Goal: Task Accomplishment & Management: Manage account settings

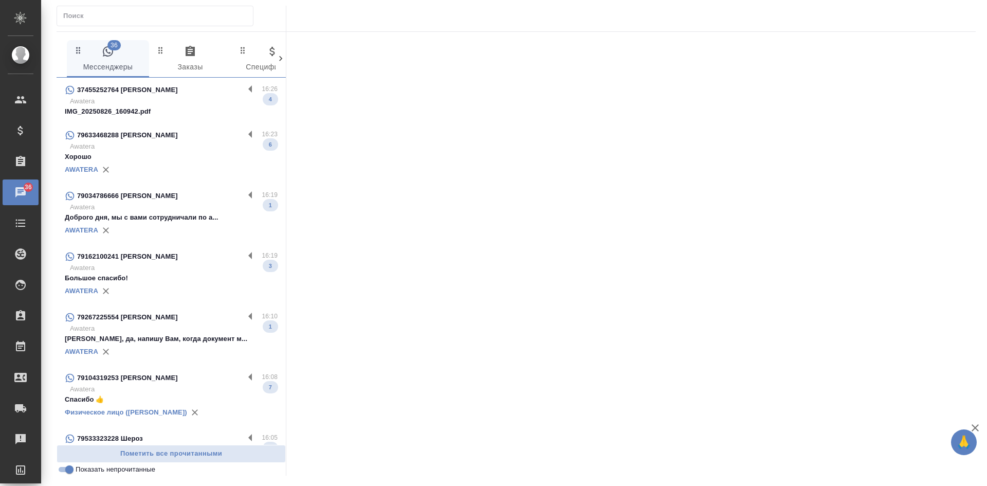
click at [169, 201] on div "79034786666 Ольга" at bounding box center [154, 196] width 179 height 12
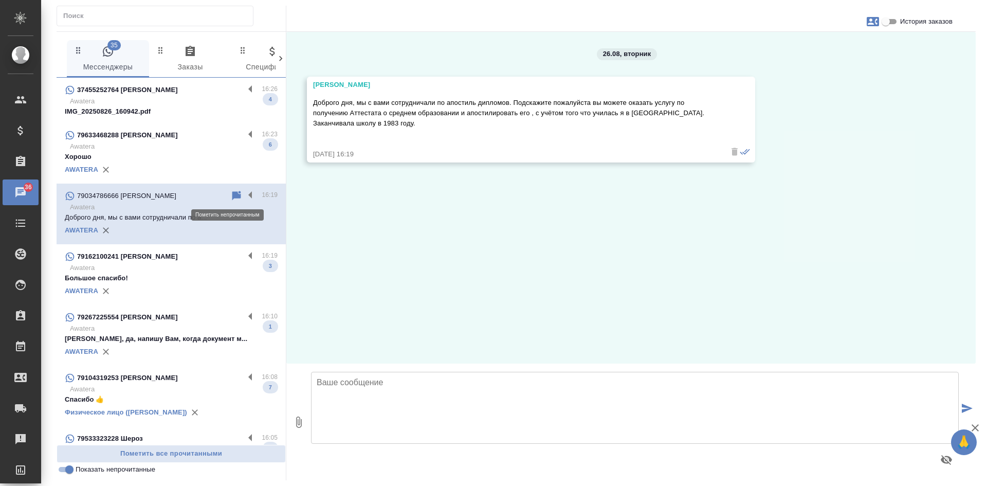
click at [232, 196] on icon at bounding box center [236, 195] width 9 height 9
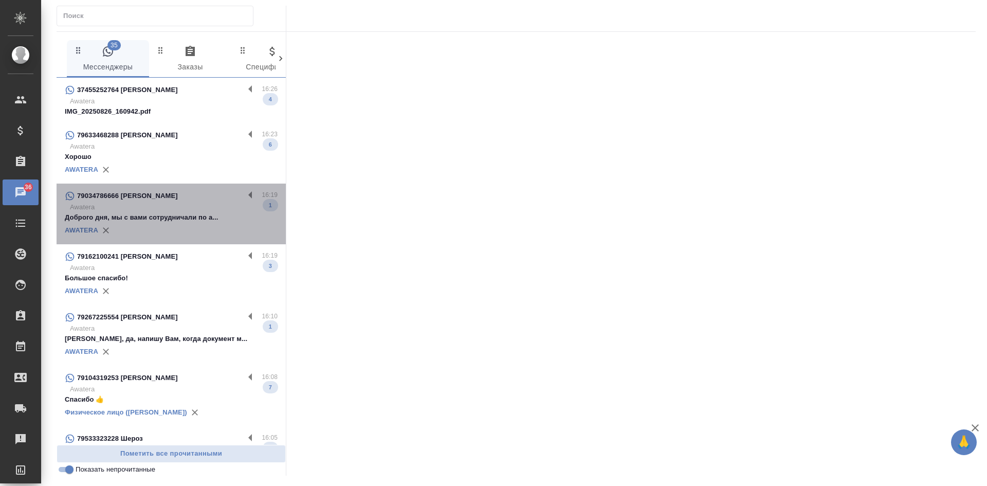
click at [188, 209] on p "Awatera" at bounding box center [174, 207] width 208 height 10
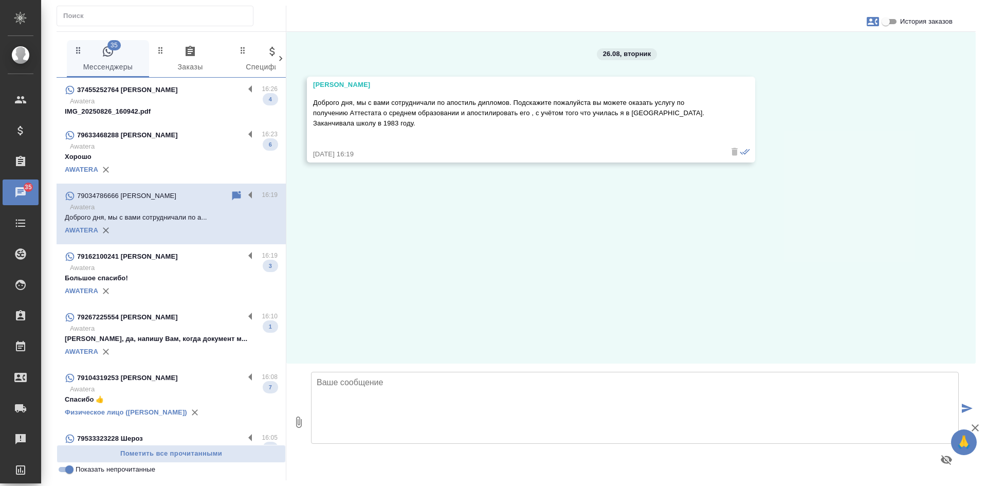
click at [893, 22] on input "История заказов" at bounding box center [885, 21] width 37 height 12
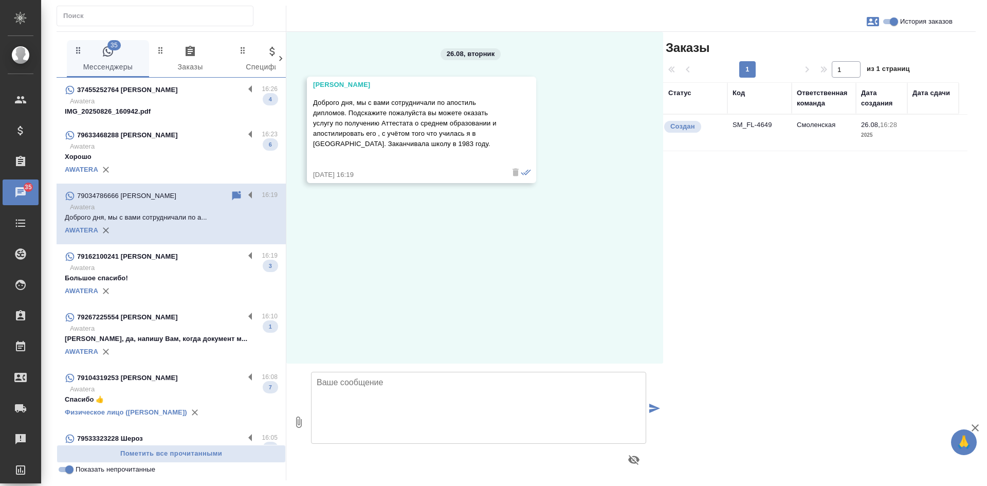
click at [893, 22] on input "История заказов" at bounding box center [894, 21] width 37 height 12
checkbox input "false"
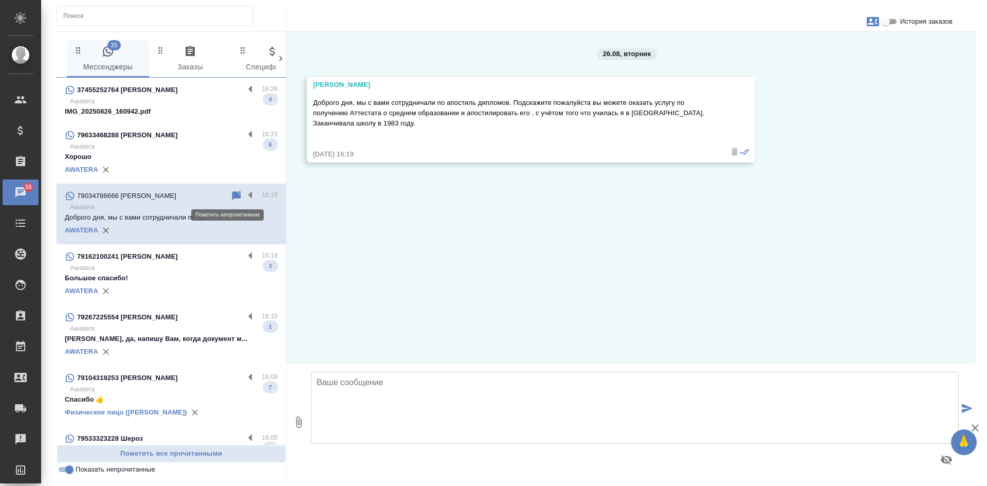
click at [232, 196] on icon at bounding box center [236, 195] width 9 height 9
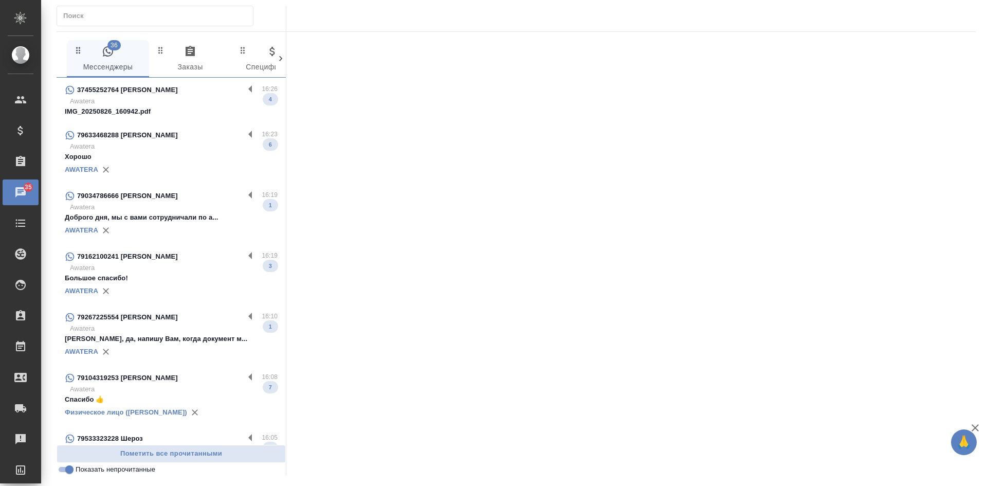
click at [188, 162] on div "AWATERA" at bounding box center [171, 169] width 213 height 15
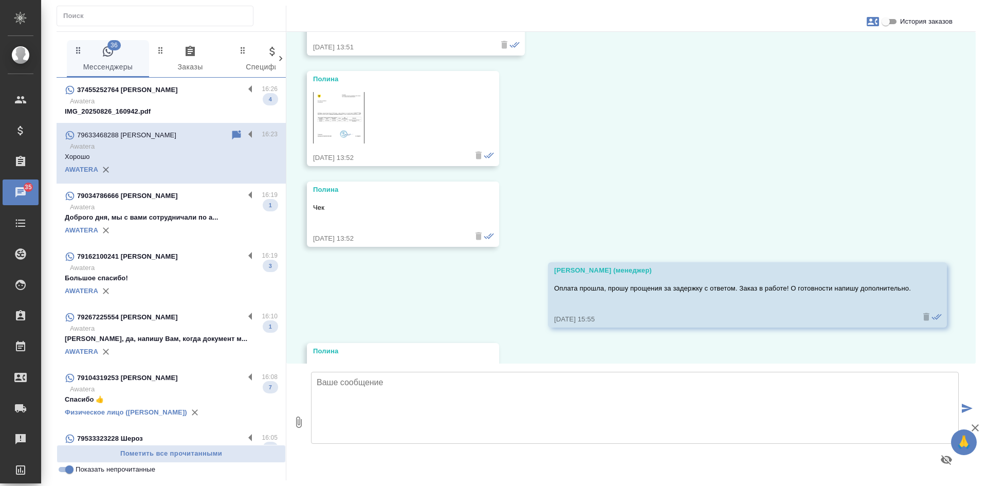
scroll to position [3424, 0]
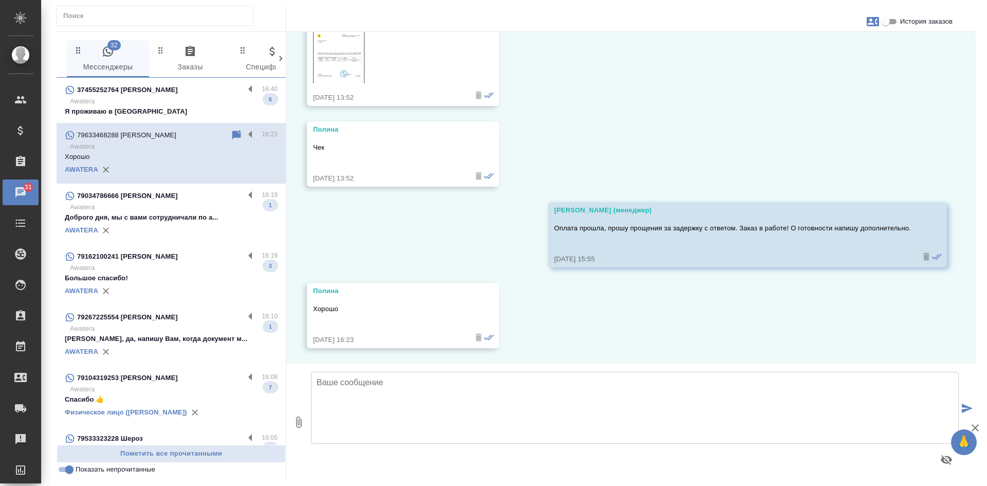
click at [175, 100] on p "Awatera" at bounding box center [174, 101] width 208 height 10
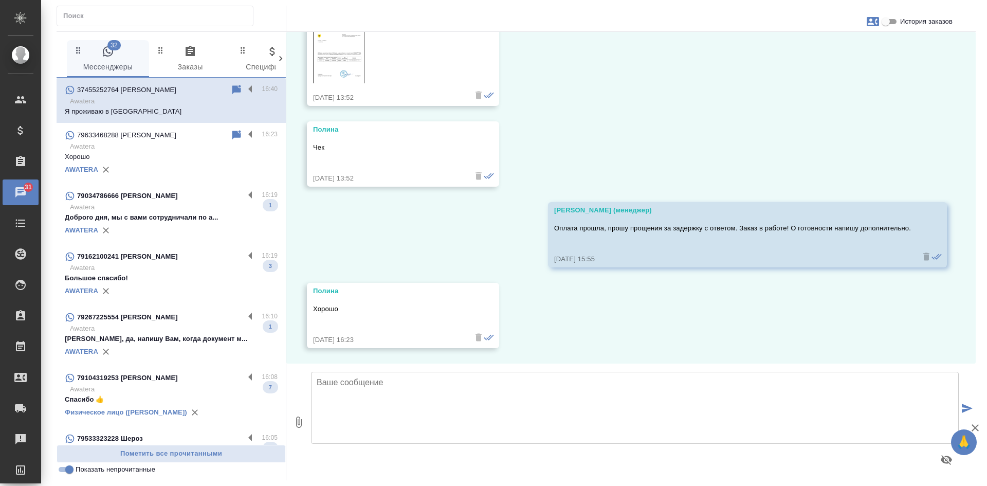
scroll to position [369, 0]
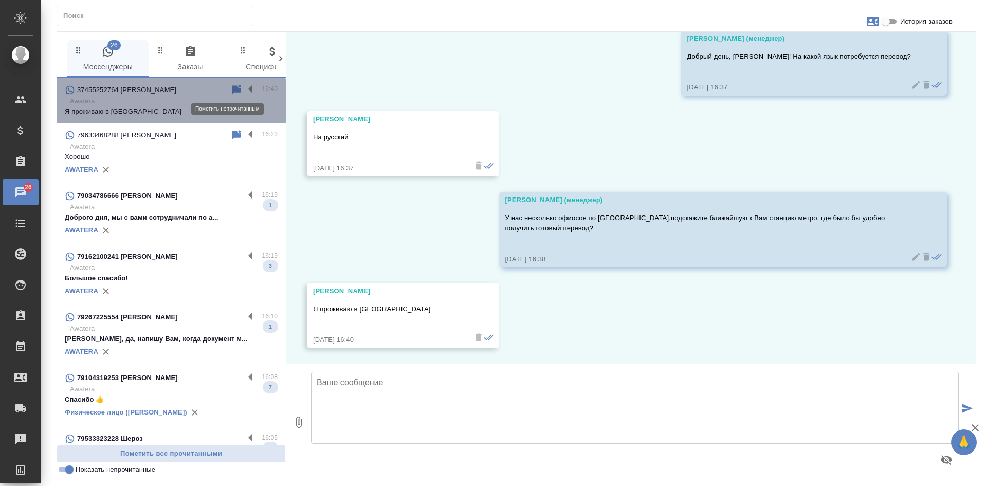
click at [232, 87] on icon at bounding box center [236, 89] width 9 height 9
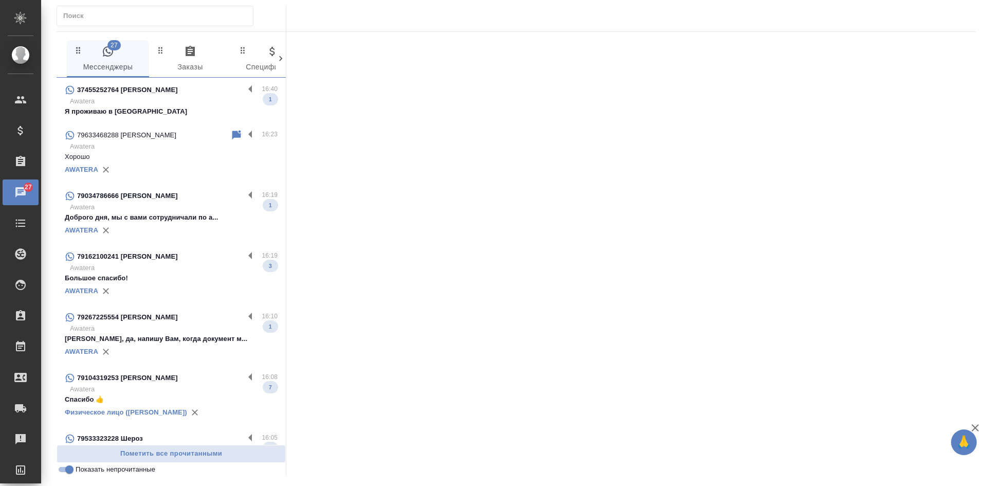
click at [181, 285] on div "AWATERA" at bounding box center [171, 290] width 213 height 15
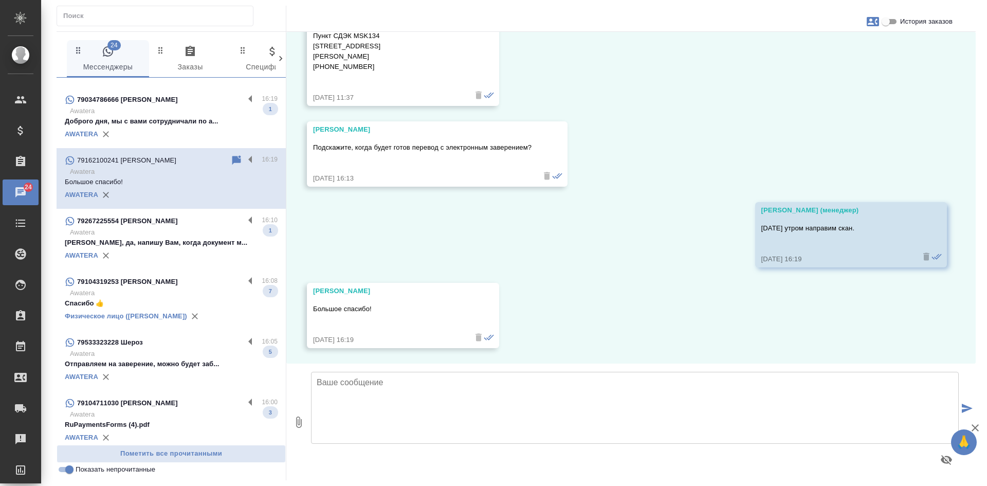
scroll to position [103, 0]
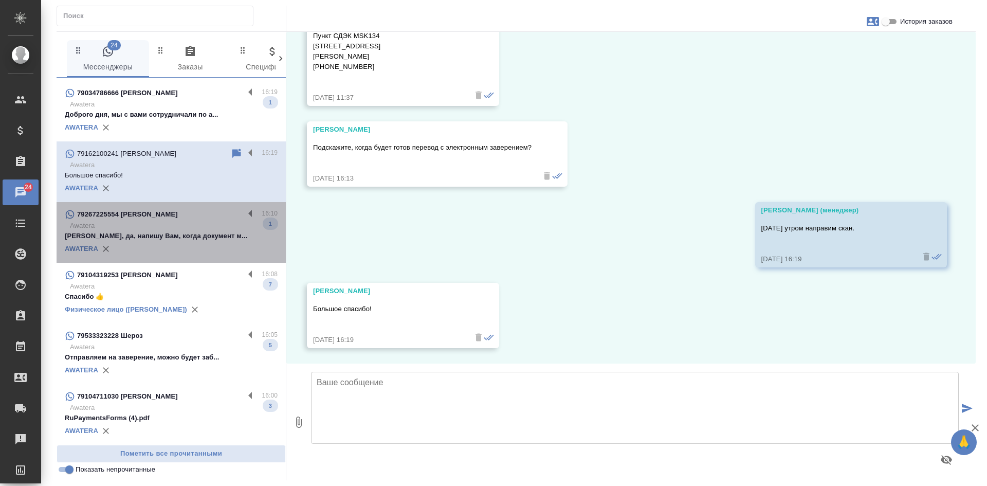
click at [174, 243] on div "AWATERA" at bounding box center [171, 248] width 213 height 15
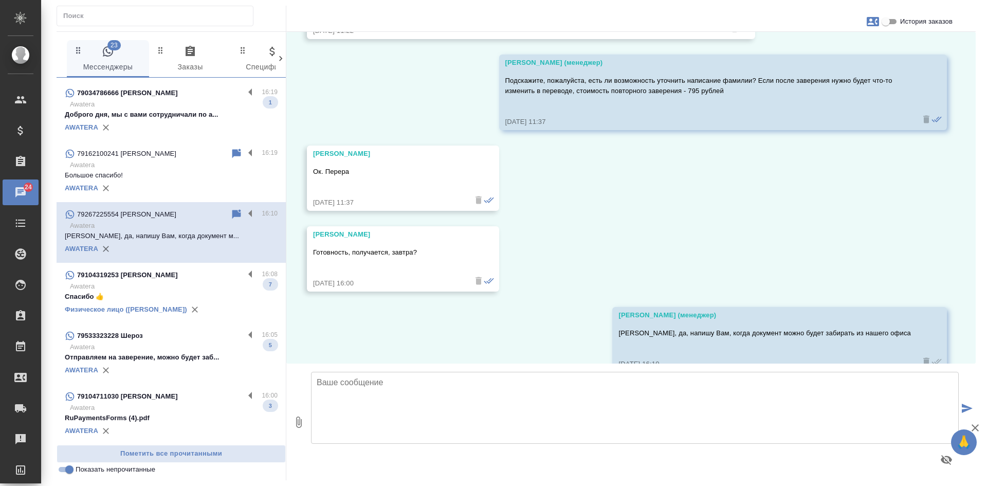
scroll to position [2186, 0]
click at [186, 274] on div "79104319253 Юрий" at bounding box center [154, 275] width 179 height 12
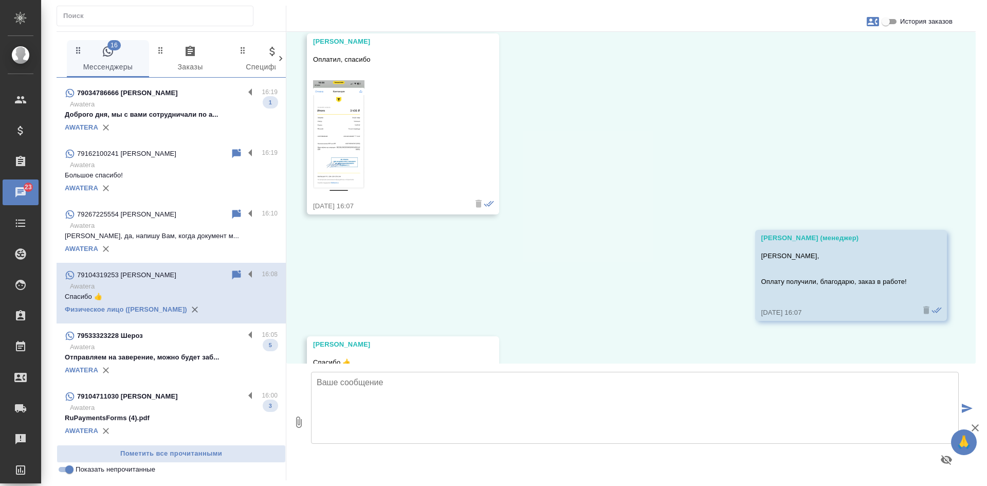
scroll to position [7629, 0]
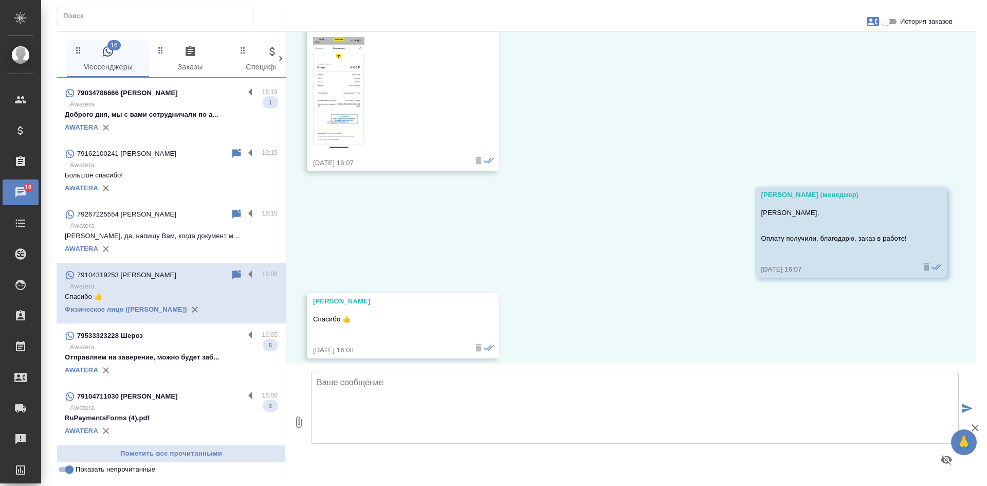
drag, startPoint x: 157, startPoint y: 361, endPoint x: 172, endPoint y: 353, distance: 16.8
click at [157, 361] on p "Отправляем на заверение, можно будет заб..." at bounding box center [171, 357] width 213 height 10
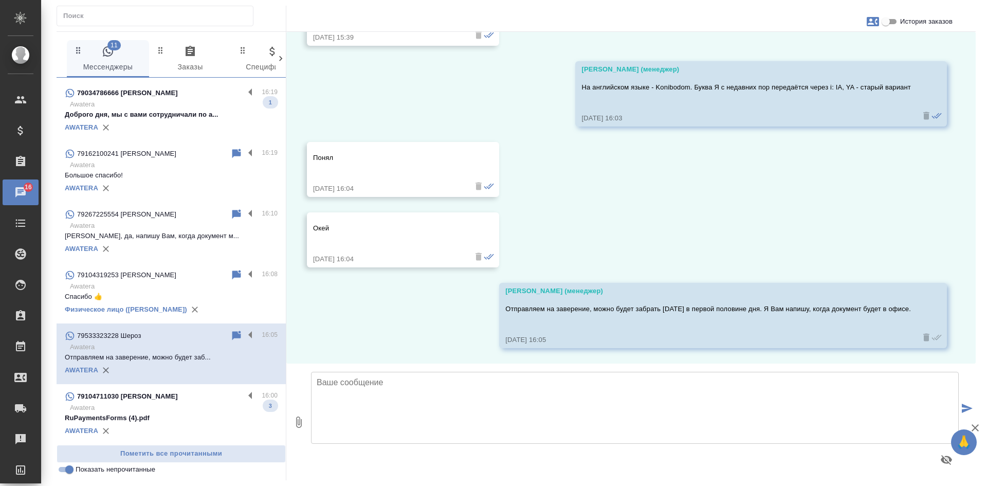
scroll to position [154, 0]
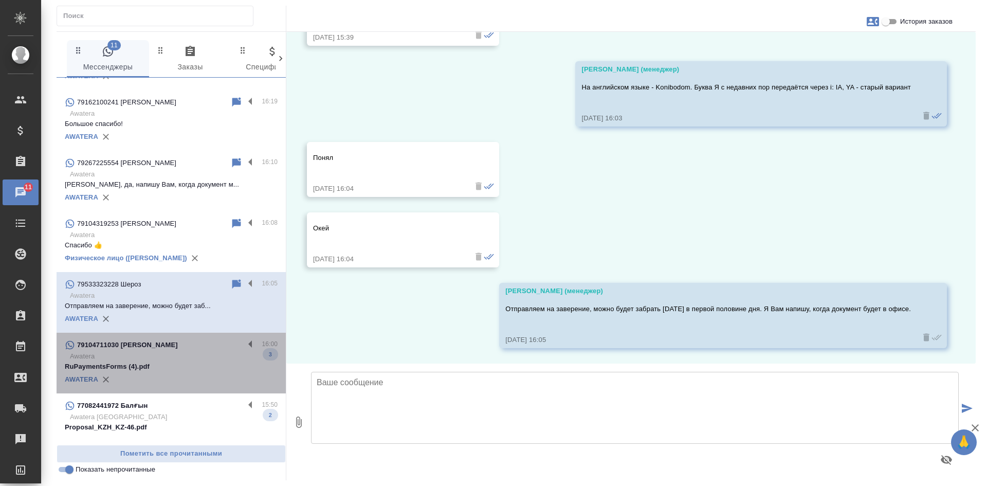
click at [202, 357] on p "Awatera" at bounding box center [174, 356] width 208 height 10
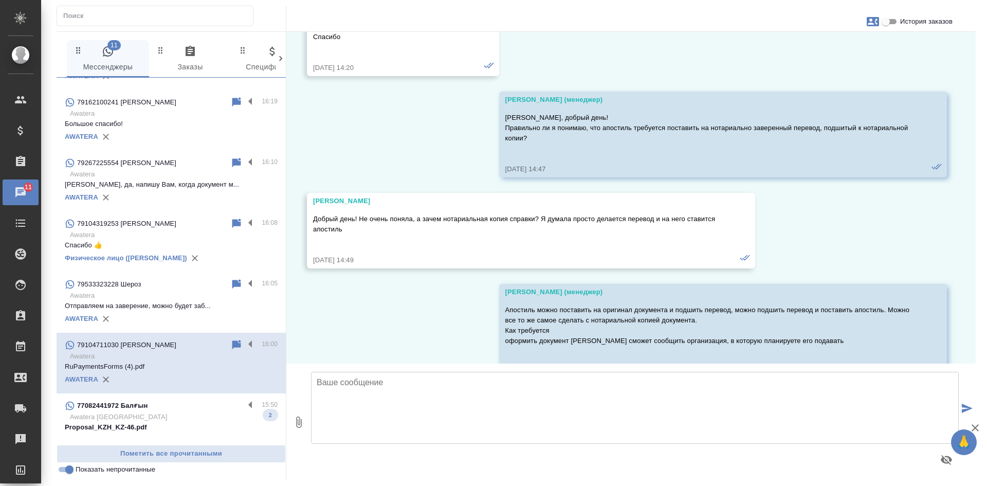
scroll to position [6237, 0]
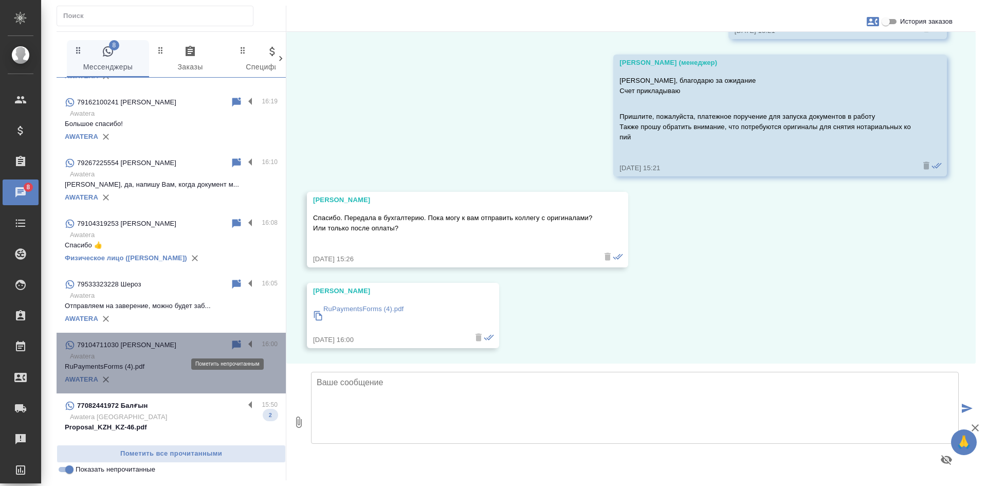
click at [230, 343] on icon at bounding box center [236, 345] width 12 height 12
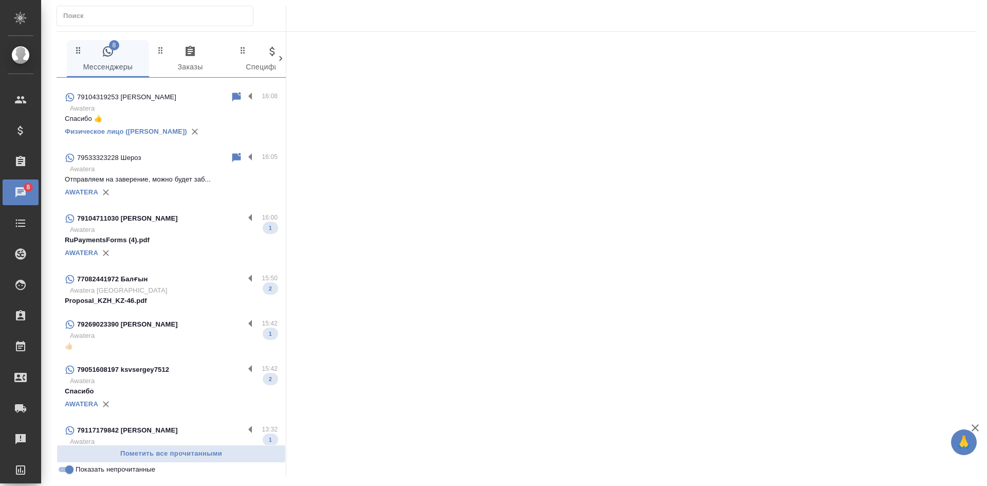
scroll to position [315, 0]
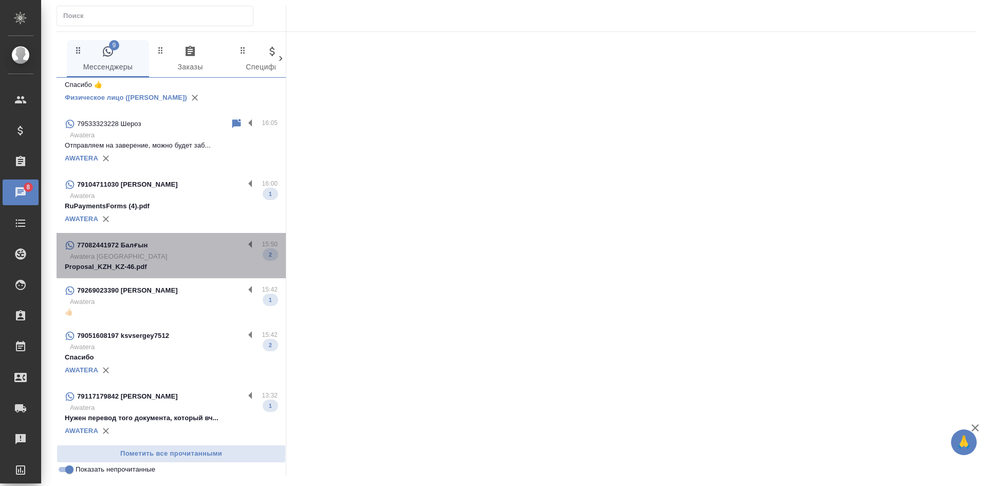
click at [192, 248] on div "77082441972 Балғын" at bounding box center [154, 245] width 179 height 12
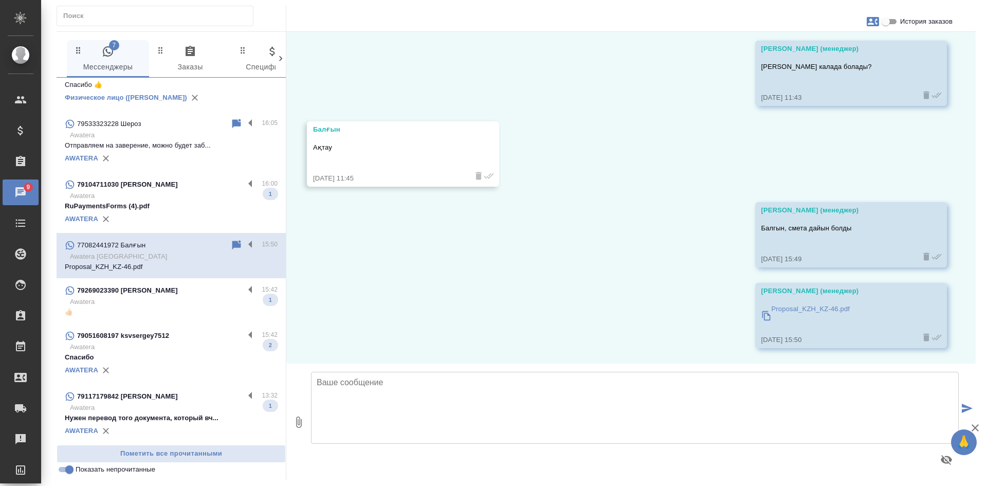
scroll to position [1439, 0]
click at [162, 300] on p "Awatera" at bounding box center [174, 302] width 208 height 10
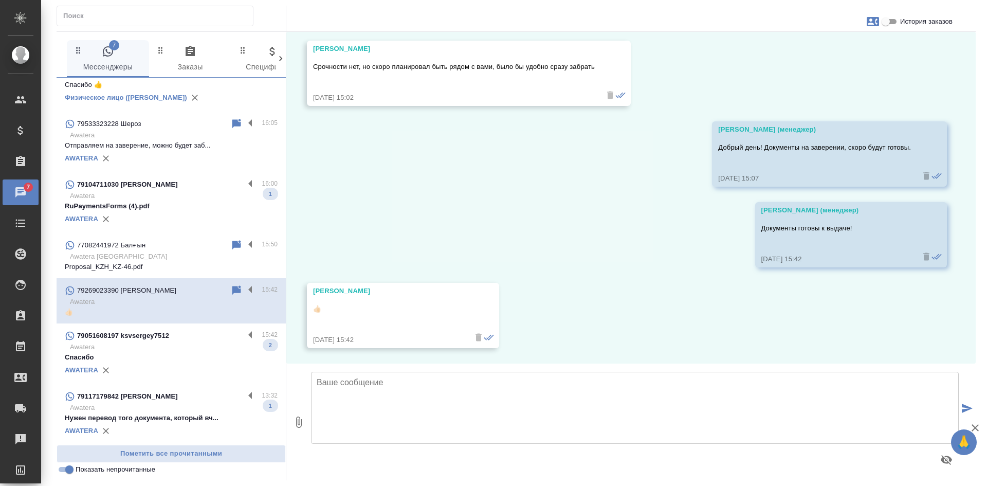
scroll to position [1099, 0]
click at [185, 355] on p "Спасибо" at bounding box center [171, 357] width 213 height 10
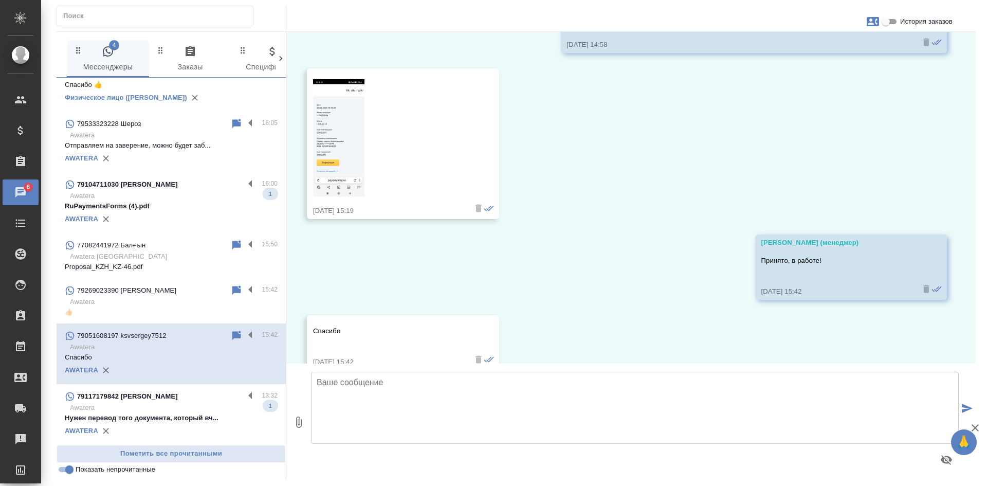
scroll to position [3805, 0]
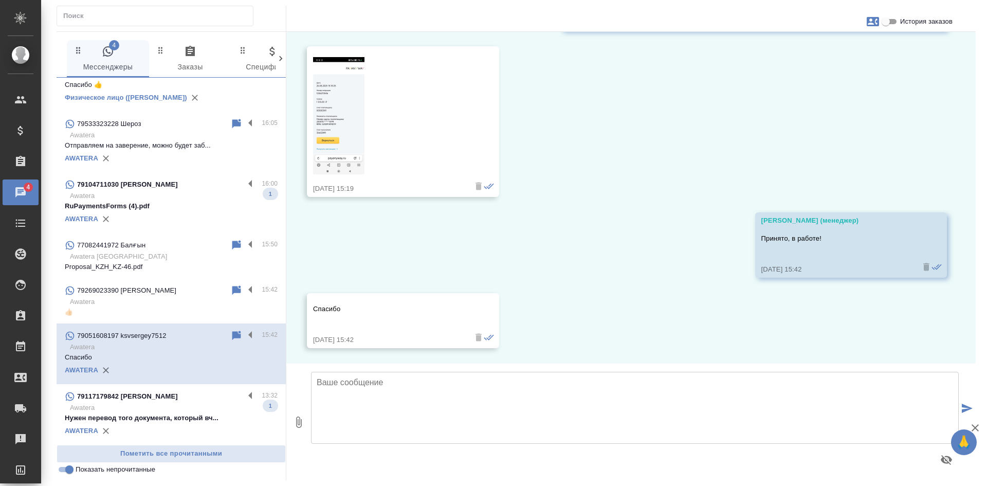
click at [178, 419] on p "Нужен перевод того документа, который вч..." at bounding box center [171, 418] width 213 height 10
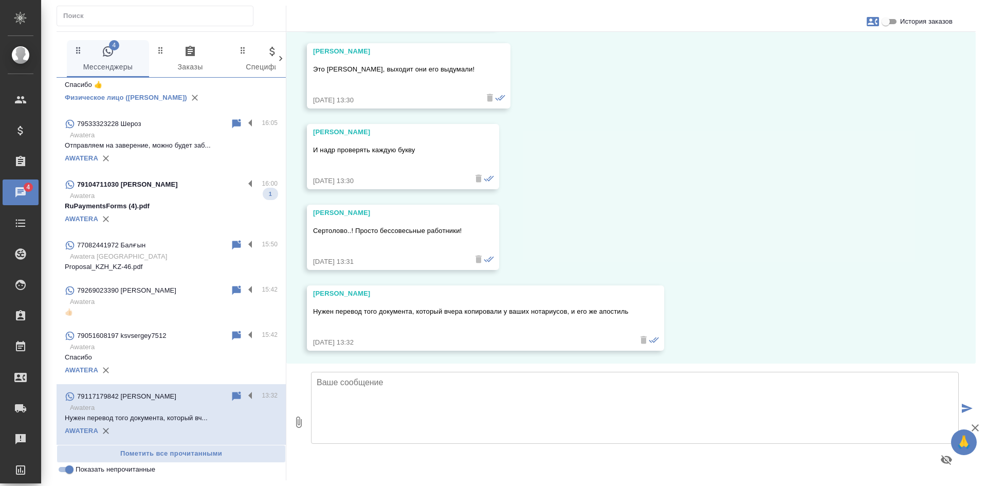
scroll to position [5238, 0]
click at [68, 467] on input "Показать непрочитанные" at bounding box center [69, 469] width 37 height 12
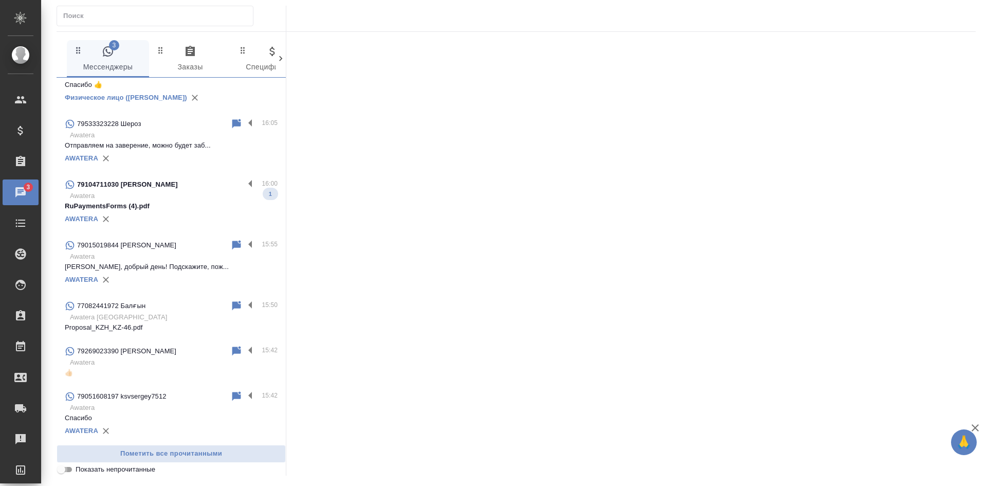
click at [68, 467] on input "Показать непрочитанные" at bounding box center [61, 469] width 37 height 12
checkbox input "true"
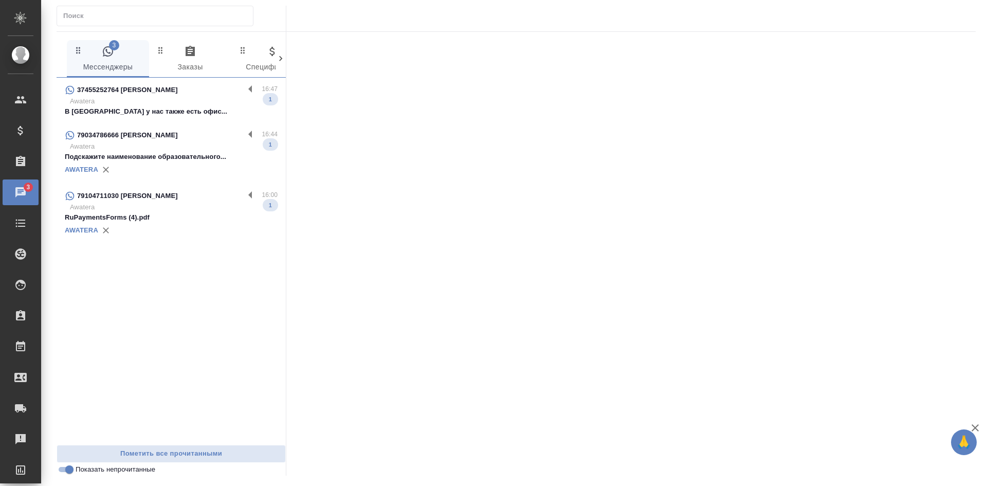
click at [728, 226] on div at bounding box center [631, 251] width 690 height 438
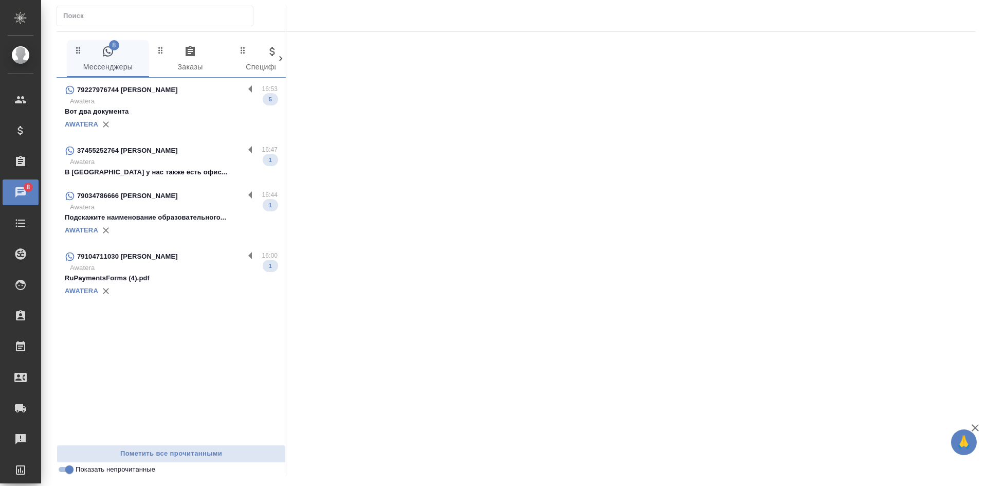
click at [171, 97] on p "Awatera" at bounding box center [174, 101] width 208 height 10
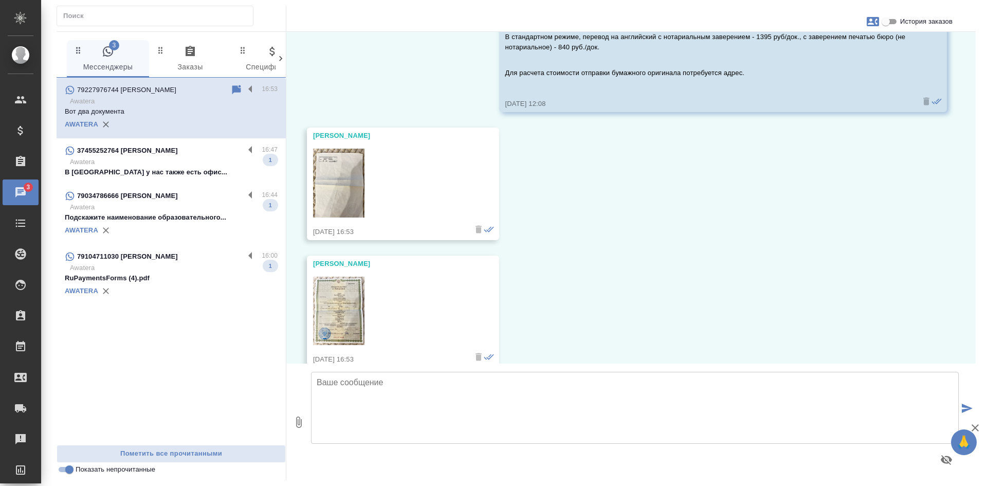
scroll to position [340, 0]
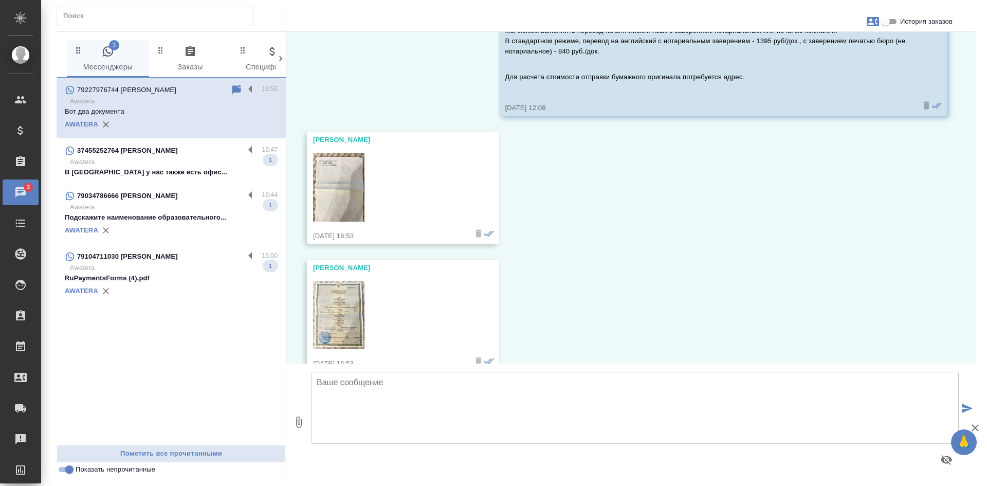
click at [232, 87] on icon at bounding box center [236, 90] width 12 height 12
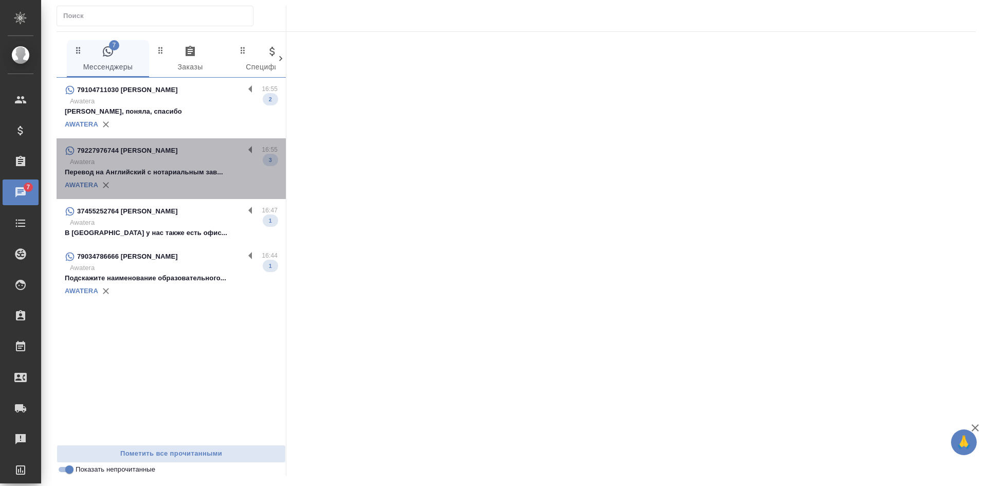
click at [149, 172] on p "Перевод на Английский с нотариальным зав..." at bounding box center [171, 172] width 213 height 10
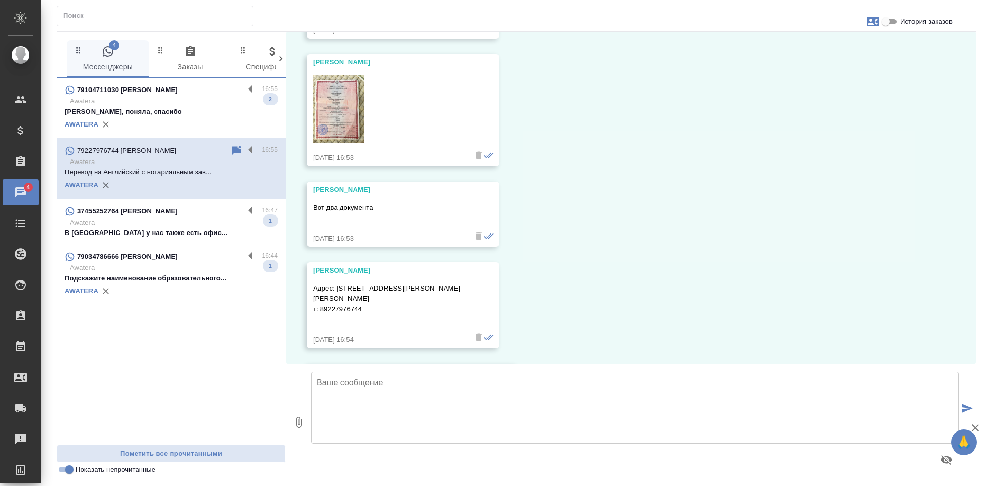
scroll to position [882, 0]
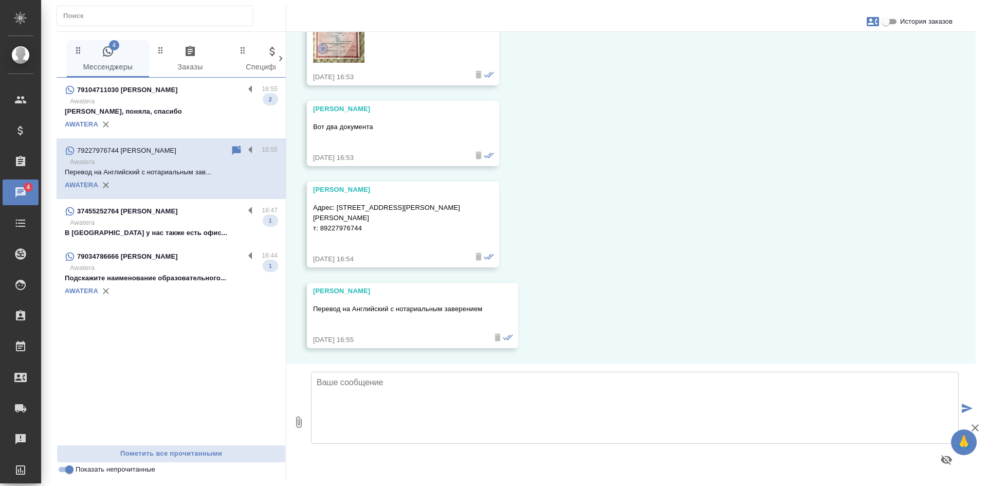
click at [409, 393] on textarea at bounding box center [635, 408] width 648 height 72
type textarea "Принято, спасибо! направляю запрос на расчет. Менеджер вышлет информацию в этот…"
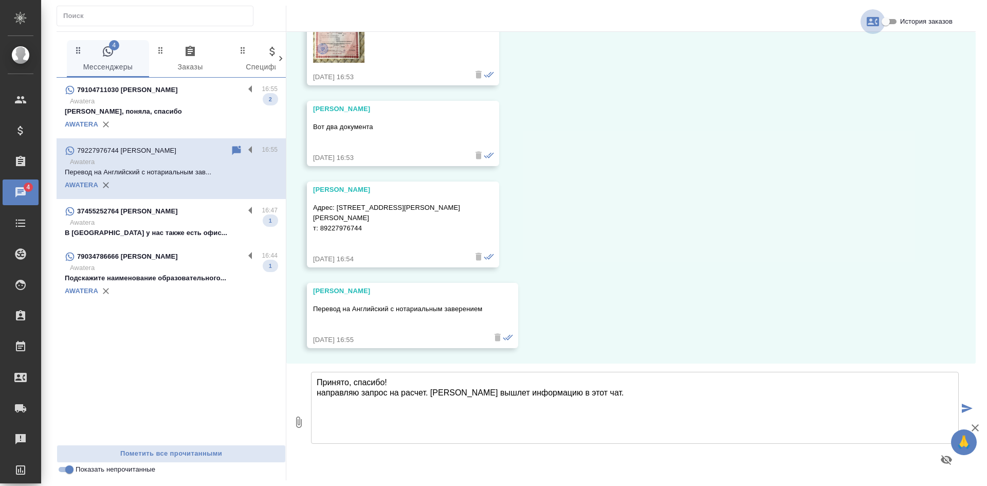
click at [873, 23] on icon "button" at bounding box center [873, 21] width 12 height 9
click at [891, 20] on div at bounding box center [493, 243] width 987 height 486
click at [889, 20] on input "История заказов" at bounding box center [885, 21] width 37 height 12
checkbox input "true"
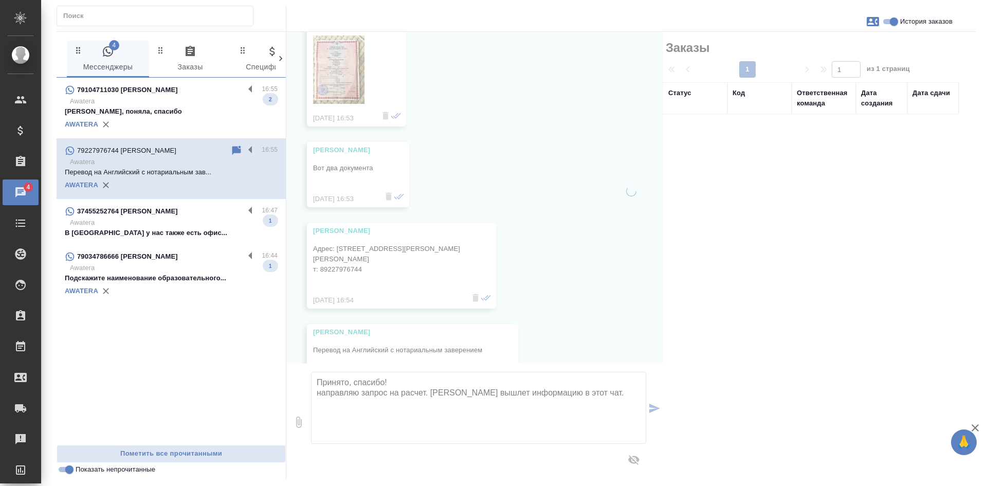
scroll to position [933, 0]
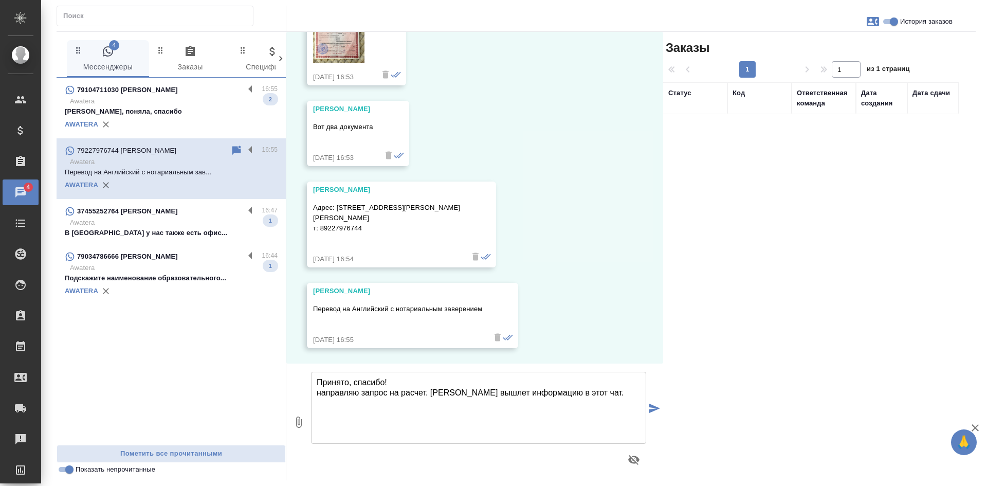
click at [874, 18] on icon "button" at bounding box center [873, 21] width 12 height 9
click at [817, 68] on span "Заявка №54510" at bounding box center [827, 72] width 50 height 10
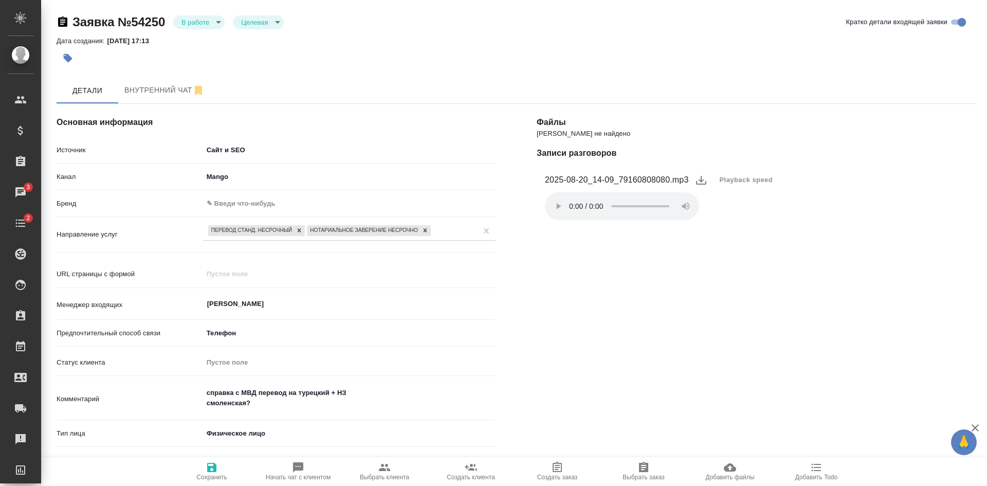
select select "RU"
click at [195, 25] on body "🙏 .cls-1 fill:#fff; AWATERA Kasatkina Aleksandra Клиенты Спецификации Заказы 3 …" at bounding box center [493, 243] width 987 height 486
click at [200, 44] on button "Отказ" at bounding box center [194, 39] width 24 height 11
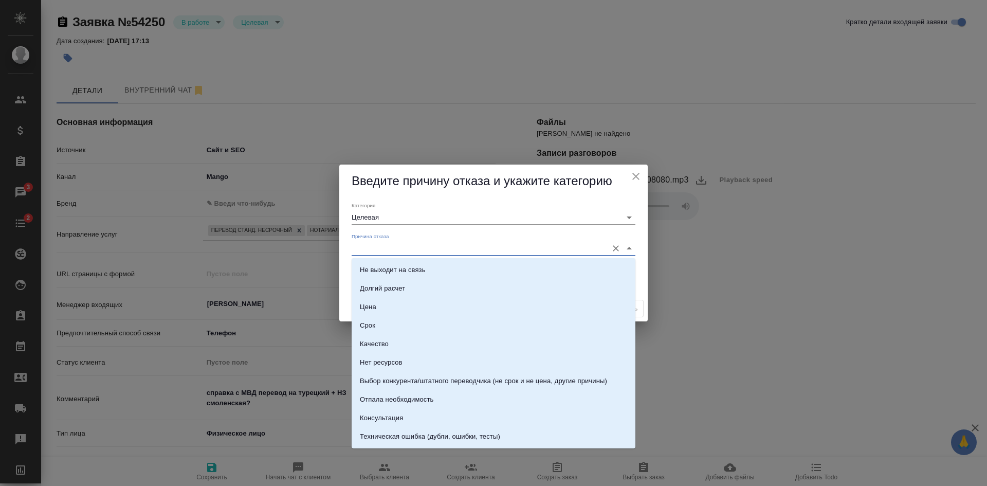
click at [418, 247] on input "Причина отказа" at bounding box center [477, 248] width 251 height 14
click at [390, 414] on div "Консультация" at bounding box center [381, 418] width 43 height 10
type input "Консультация"
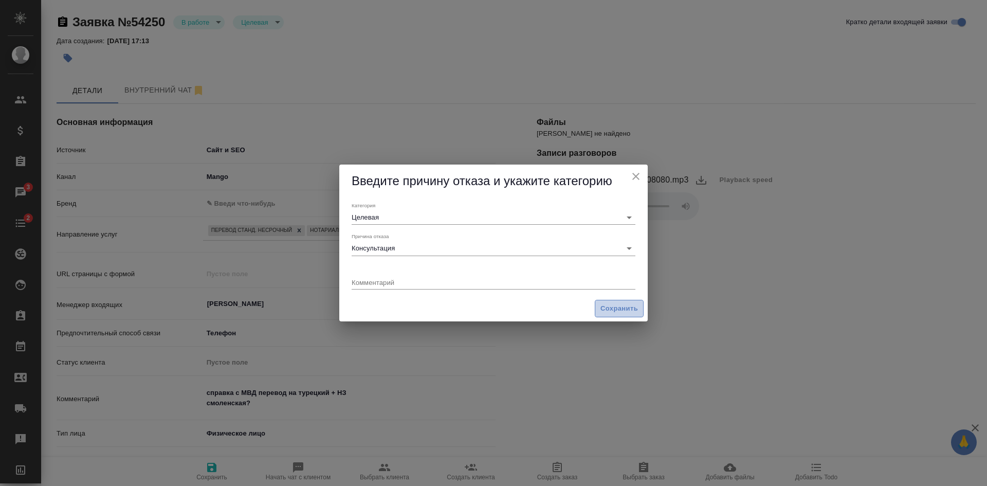
click at [620, 304] on span "Сохранить" at bounding box center [620, 309] width 38 height 12
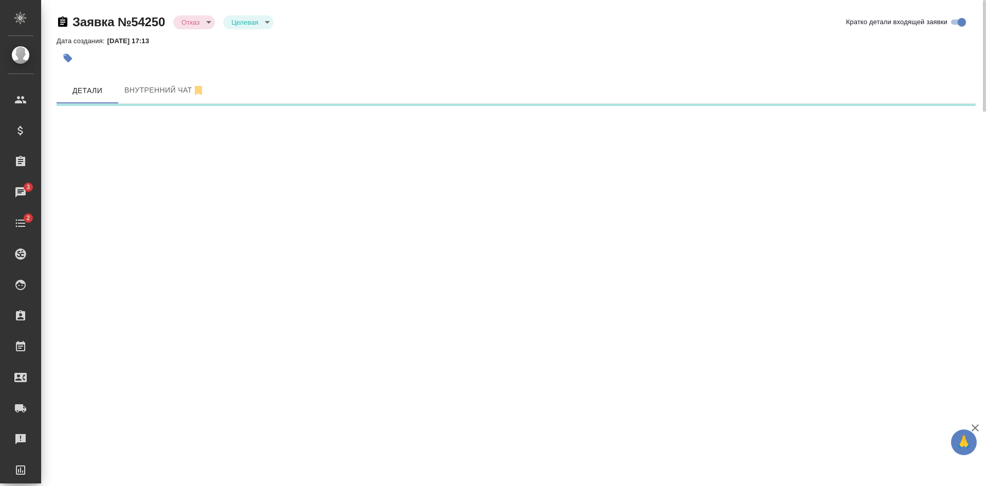
select select "RU"
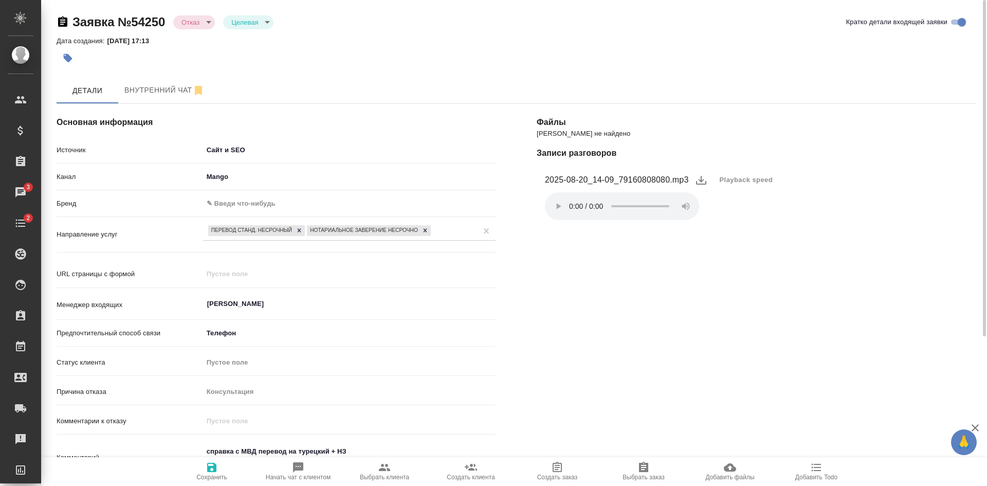
type textarea "x"
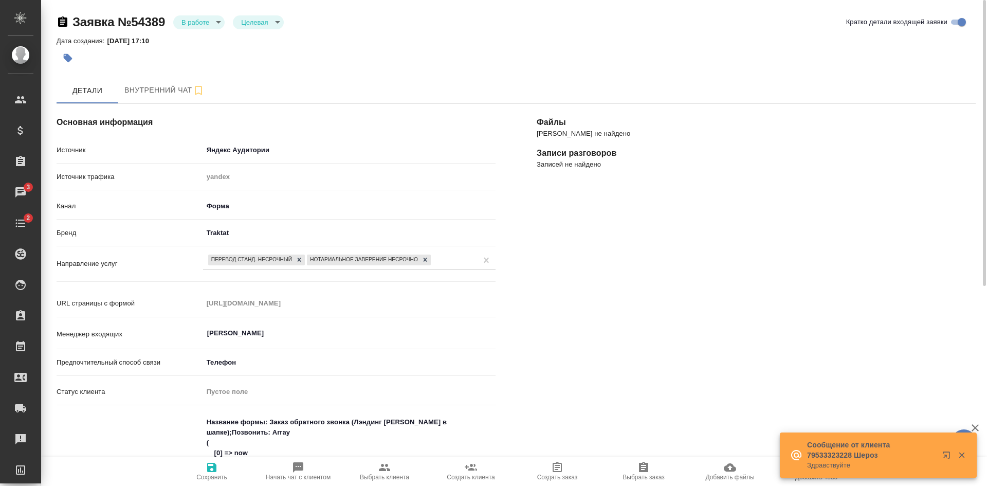
select select "RU"
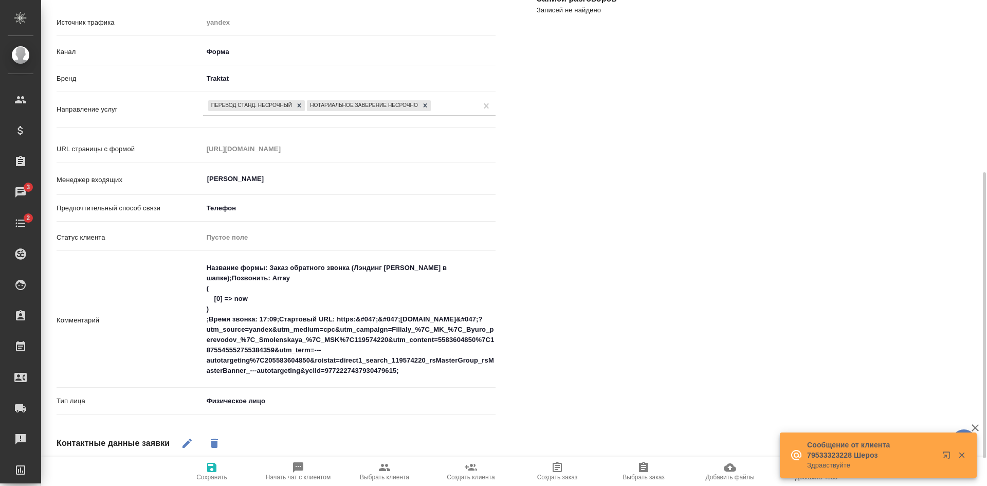
scroll to position [257, 0]
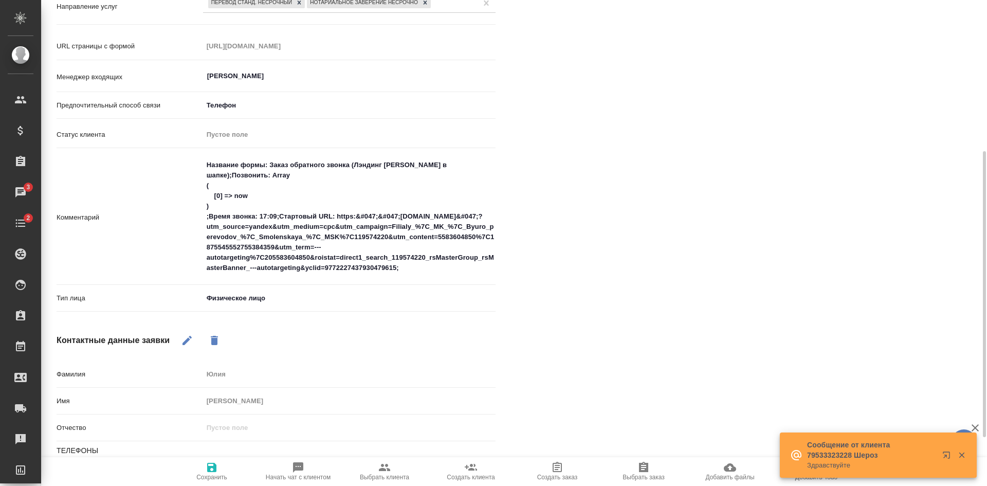
click at [696, 321] on div "Файлы Файлов не найдено Записи разговоров Записей не найдено" at bounding box center [756, 196] width 480 height 740
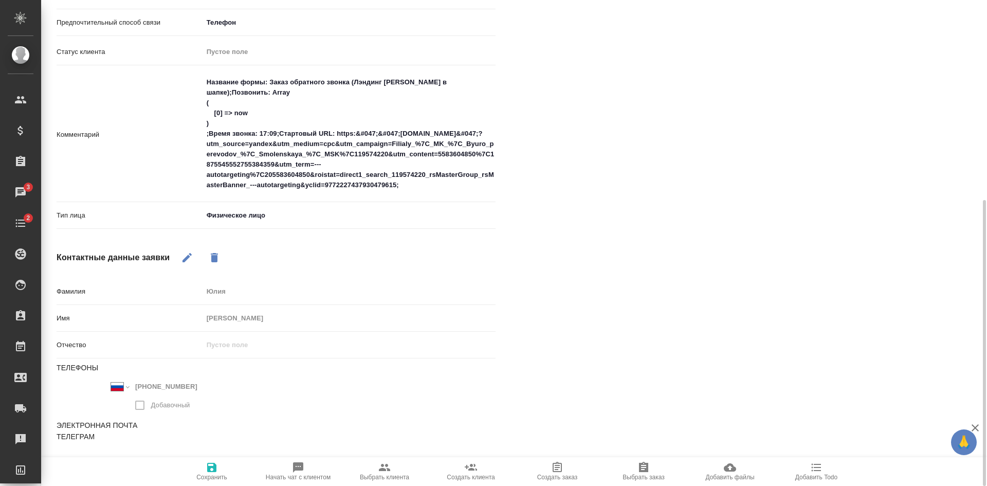
scroll to position [134, 0]
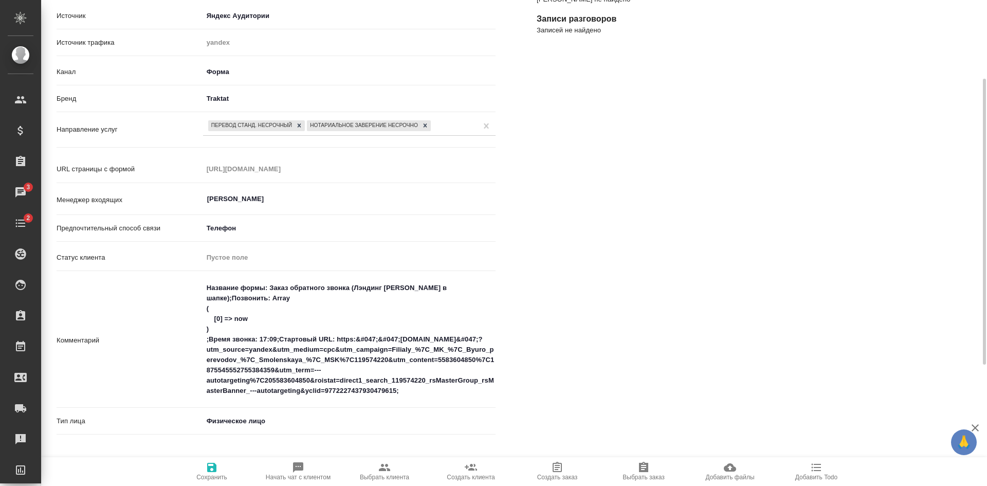
click at [411, 396] on textarea "Название формы: Заказ обратного звонка (Лэндинг Баннер в шапке);Позвонить: Arra…" at bounding box center [349, 339] width 293 height 120
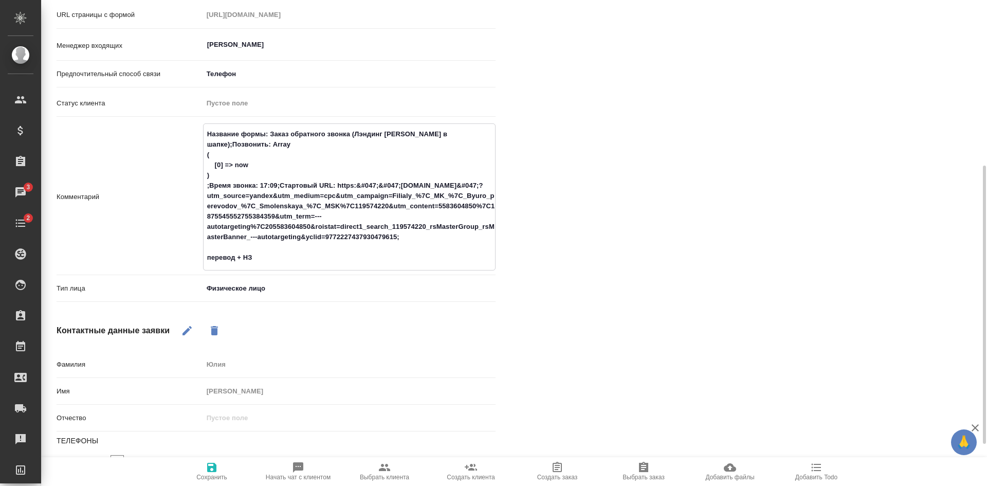
click at [261, 260] on textarea "Название формы: Заказ обратного звонка (Лэндинг Баннер в шапке);Позвонить: Arra…" at bounding box center [350, 195] width 292 height 141
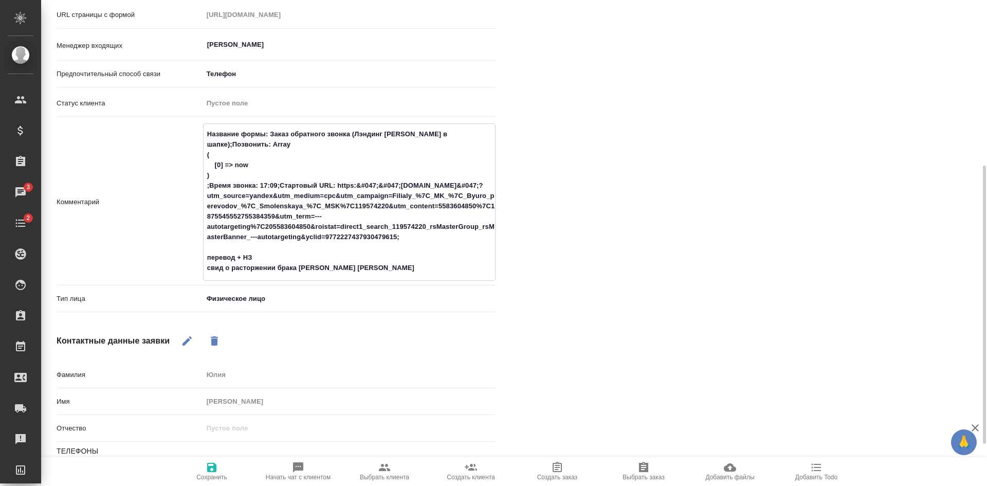
type textarea "Название формы: Заказ обратного звонка (Лэндинг Баннер в шапке);Позвонить: Arra…"
click at [222, 467] on span "Сохранить" at bounding box center [212, 471] width 74 height 20
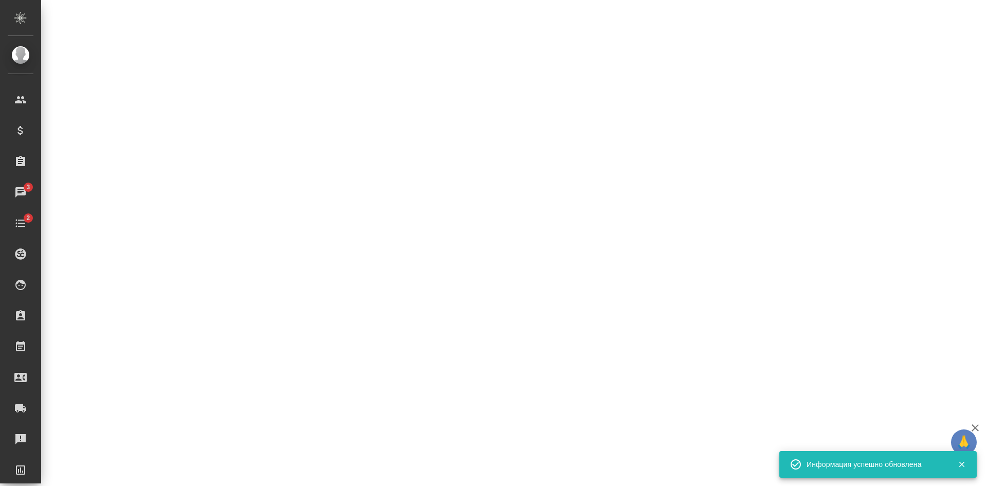
select select "RU"
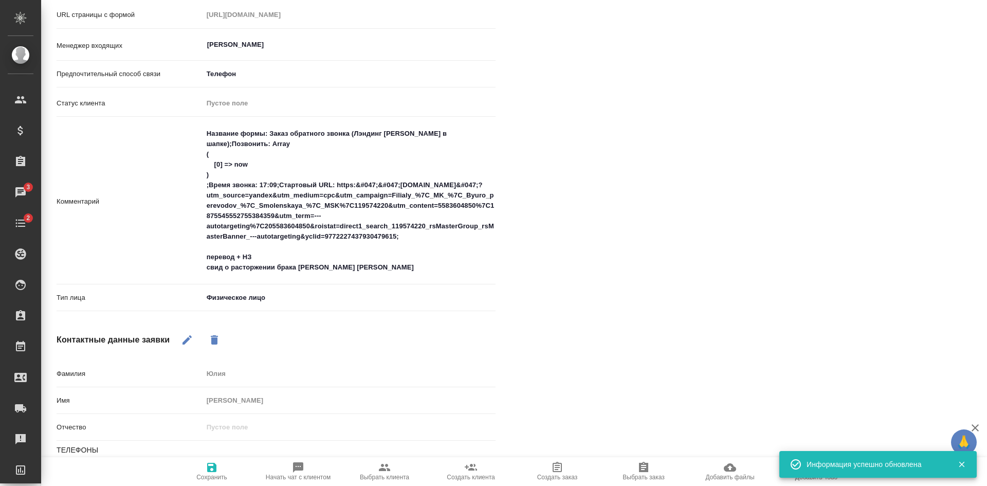
type textarea "x"
click at [211, 481] on button "Сохранить" at bounding box center [212, 471] width 86 height 29
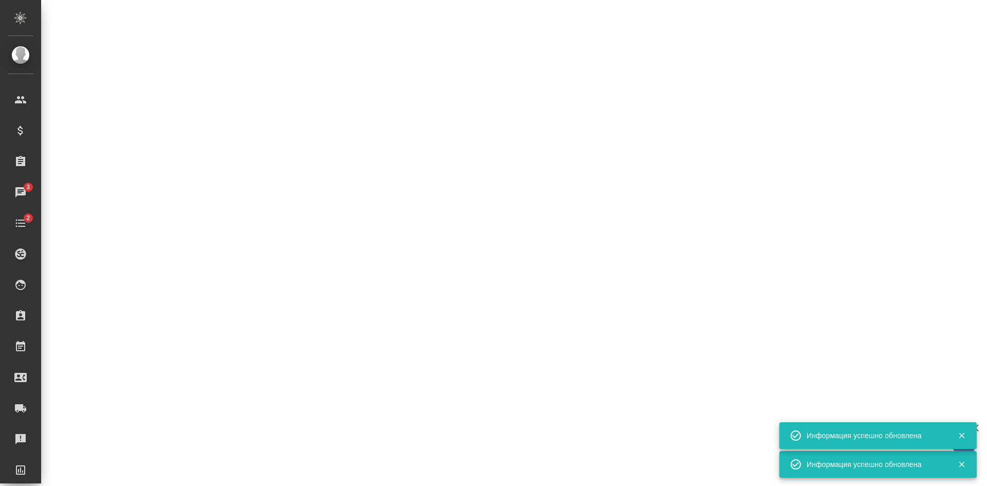
select select "RU"
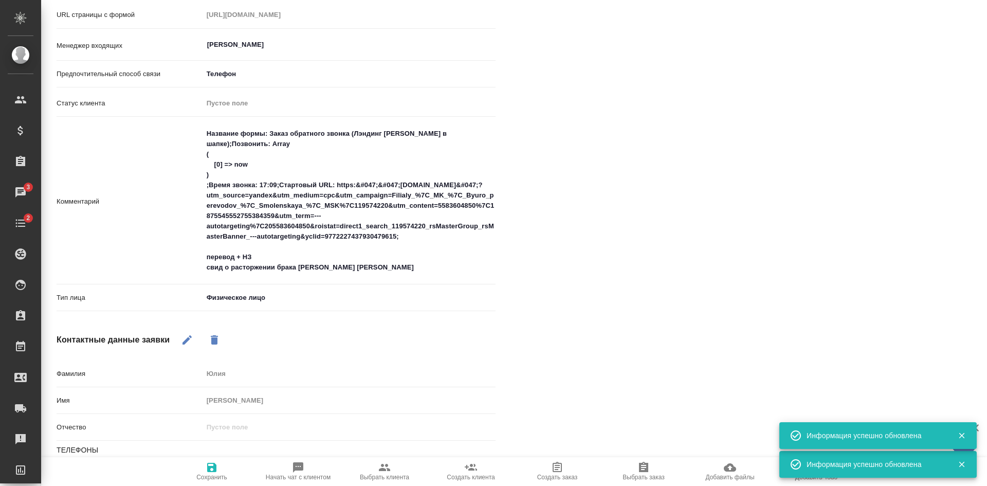
type textarea "x"
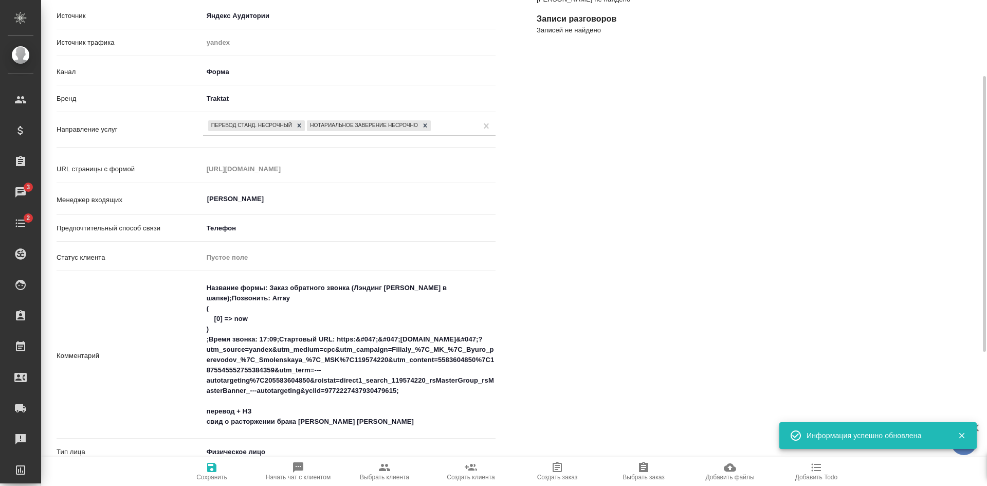
scroll to position [0, 0]
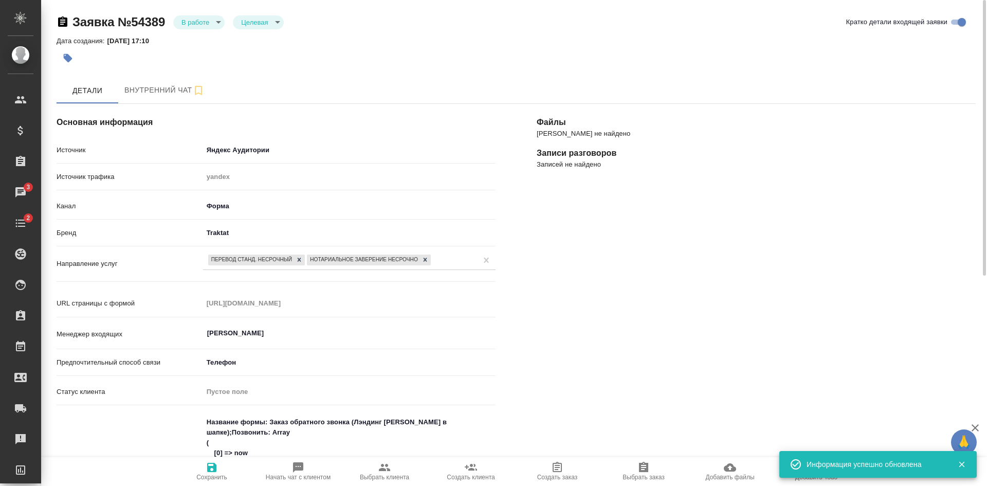
click at [207, 20] on body "🙏 .cls-1 fill:#fff; AWATERA Kasatkina Aleksandra Клиенты Спецификации Заказы 3 …" at bounding box center [493, 243] width 987 height 486
click at [202, 43] on button "Отказ" at bounding box center [194, 39] width 24 height 11
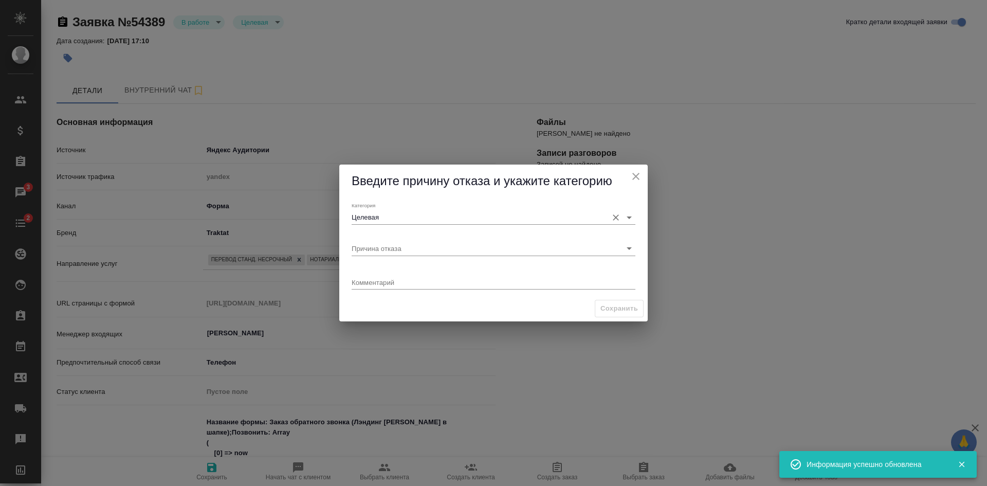
click at [475, 212] on input "Целевая" at bounding box center [477, 217] width 251 height 14
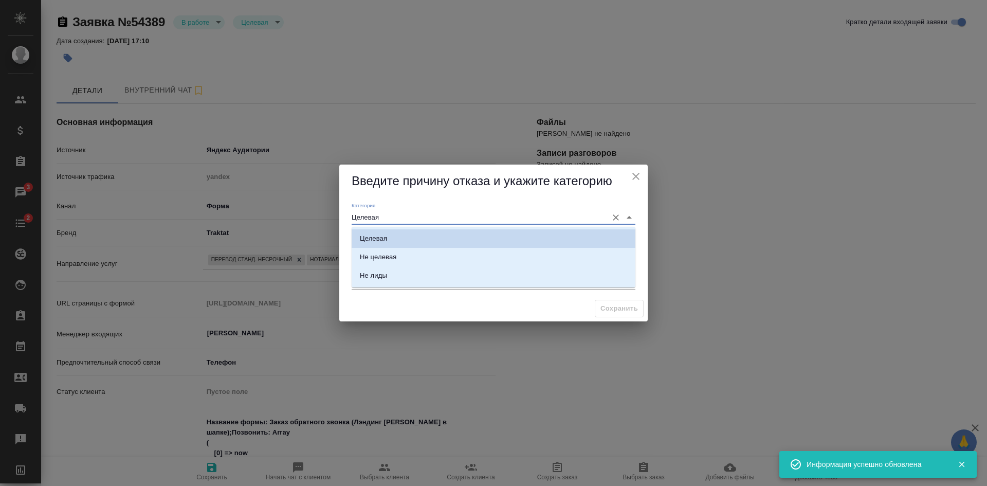
click at [384, 207] on div "Категория Целевая" at bounding box center [494, 213] width 284 height 23
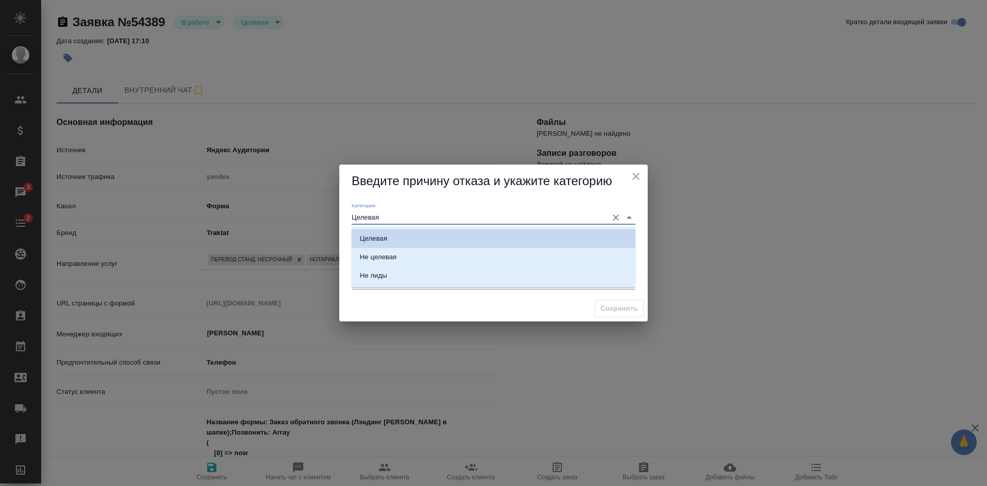
click at [345, 244] on div "Категория Целевая Причина отказа Комментарий x" at bounding box center [493, 247] width 309 height 98
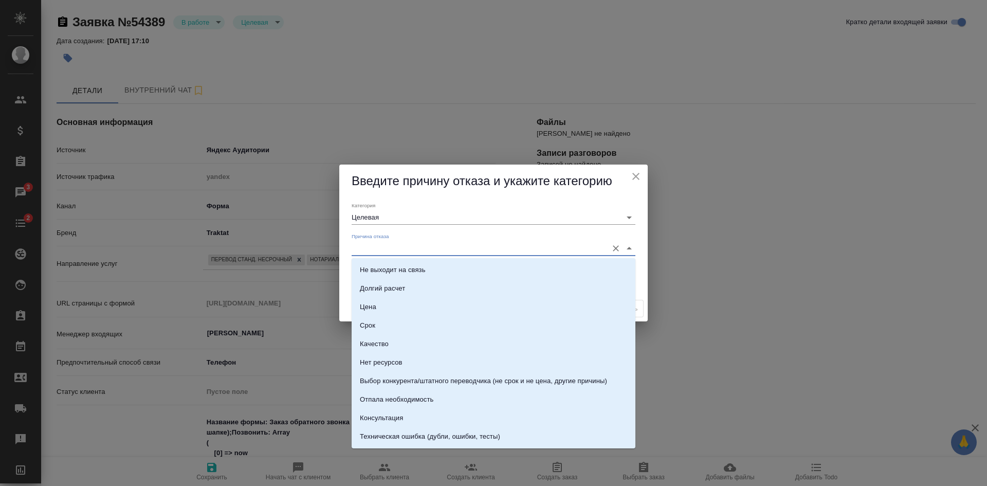
drag, startPoint x: 369, startPoint y: 245, endPoint x: 375, endPoint y: 260, distance: 16.3
click at [369, 246] on input "Причина отказа" at bounding box center [477, 248] width 251 height 14
click at [370, 313] on li "Цена" at bounding box center [494, 307] width 284 height 19
type input "Цена"
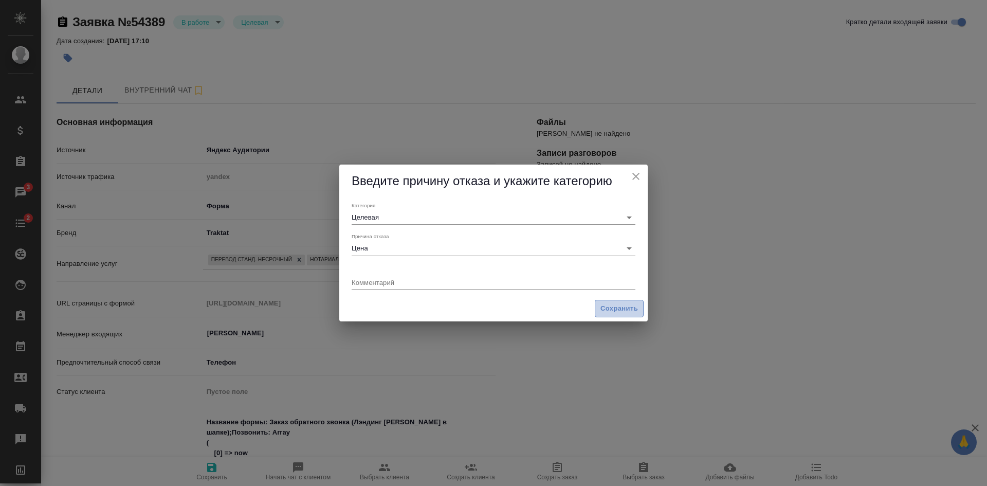
click at [612, 312] on span "Сохранить" at bounding box center [620, 309] width 38 height 12
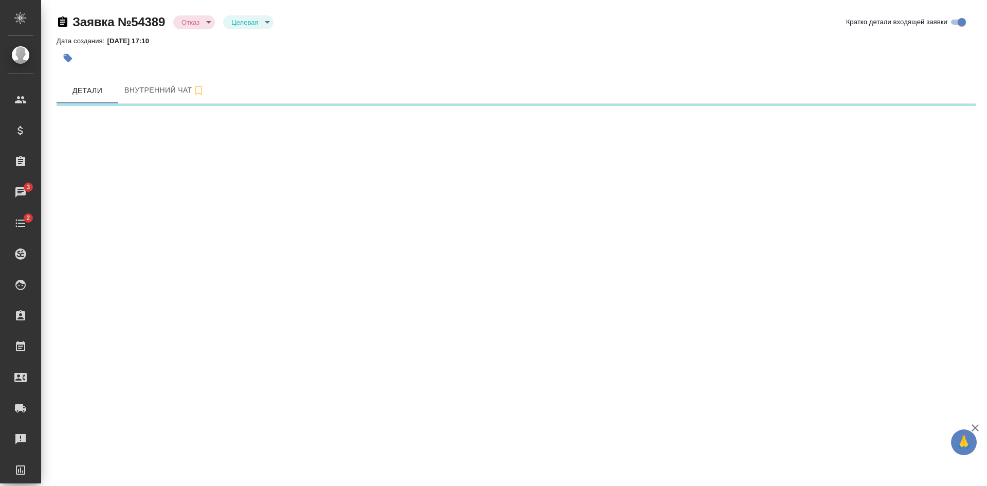
select select "RU"
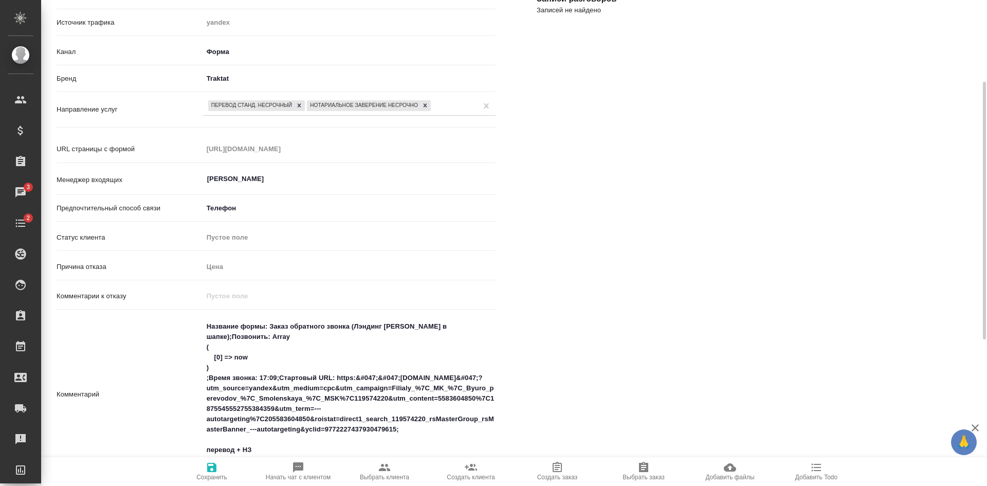
scroll to position [257, 0]
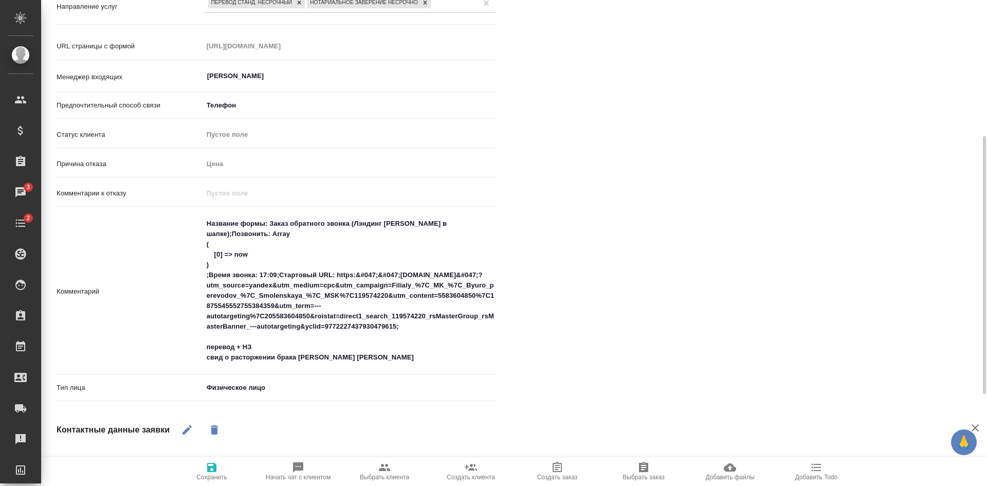
type textarea "x"
click at [354, 353] on textarea "Название формы: Заказ обратного звонка (Лэндинг Баннер в шапке);Позвонить: Arra…" at bounding box center [350, 290] width 292 height 151
type textarea "Название формы: Заказ обратного звонка (Лэндинг Баннер в шапке);Позвонить: Arra…"
type textarea "x"
type textarea "Название формы: Заказ обратного звонка (Лэндинг Баннер в шапке);Позвонить: Arra…"
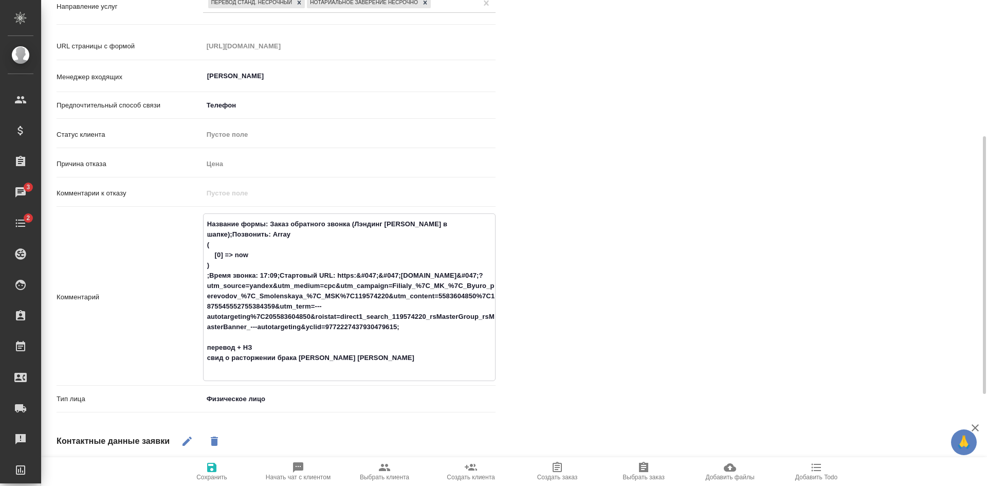
type textarea "x"
type textarea "Название формы: Заказ обратного звонка (Лэндинг Баннер в шапке);Позвонить: Arra…"
type textarea "x"
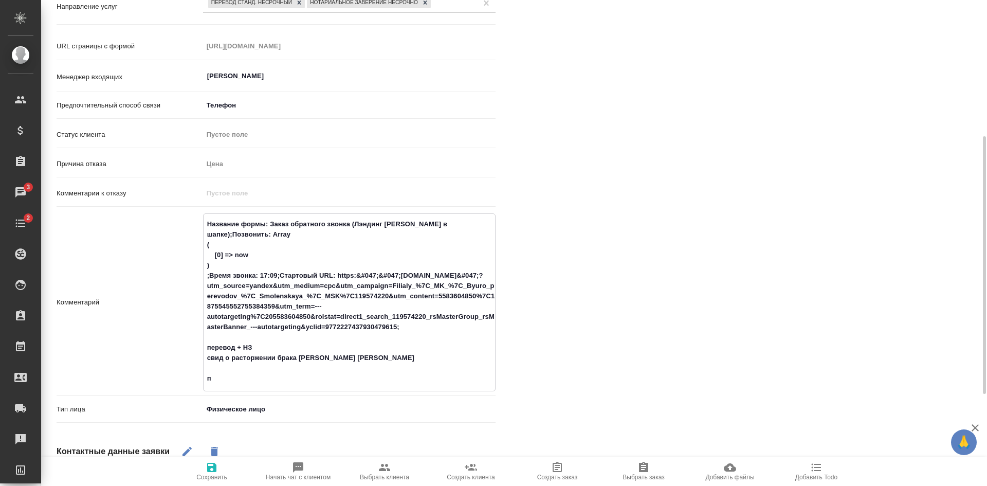
type textarea "Название формы: Заказ обратного звонка (Лэндинг Баннер в шапке);Позвонить: Arra…"
type textarea "x"
type textarea "Название формы: Заказ обратного звонка (Лэндинг Баннер в шапке);Позвонить: Arra…"
type textarea "x"
type textarea "Название формы: Заказ обратного звонка (Лэндинг Баннер в шапке);Позвонить: Arra…"
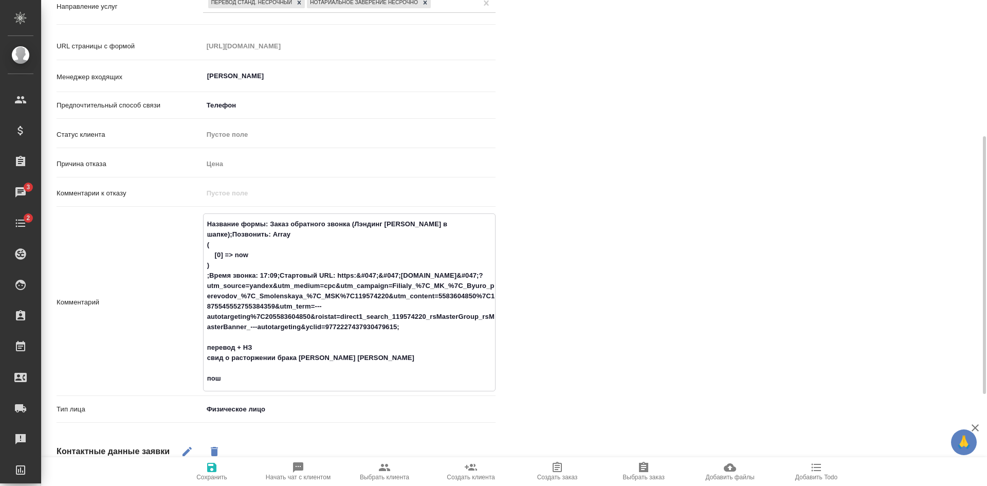
type textarea "x"
type textarea "Название формы: Заказ обратного звонка (Лэндинг Баннер в шапке);Позвонить: Arra…"
type textarea "x"
type textarea "Название формы: Заказ обратного звонка (Лэндинг Баннер в шапке);Позвонить: Arra…"
type textarea "x"
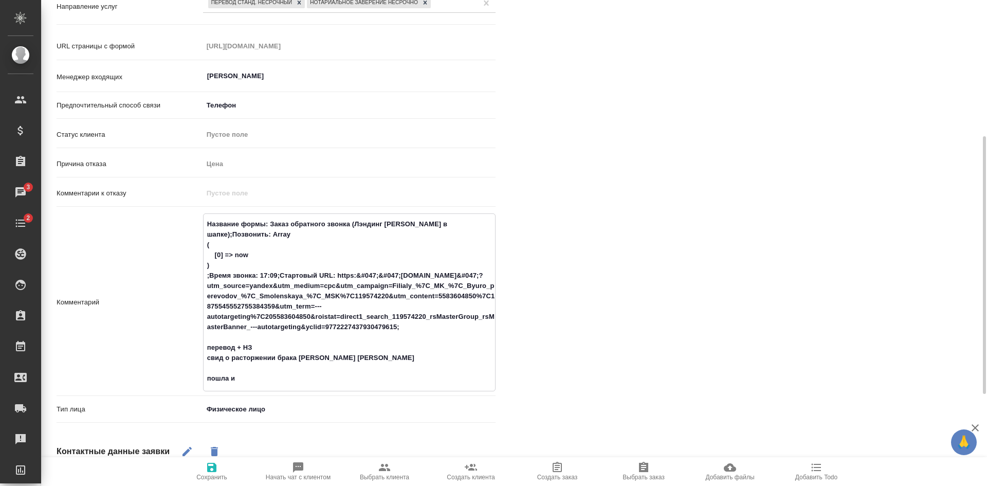
type textarea "Название формы: Заказ обратного звонка (Лэндинг Баннер в шапке);Позвонить: Arra…"
type textarea "x"
type textarea "Название формы: Заказ обратного звонка (Лэндинг Баннер в шапке);Позвонить: Arra…"
type textarea "x"
type textarea "Название формы: Заказ обратного звонка (Лэндинг Баннер в шапке);Позвонить: Arra…"
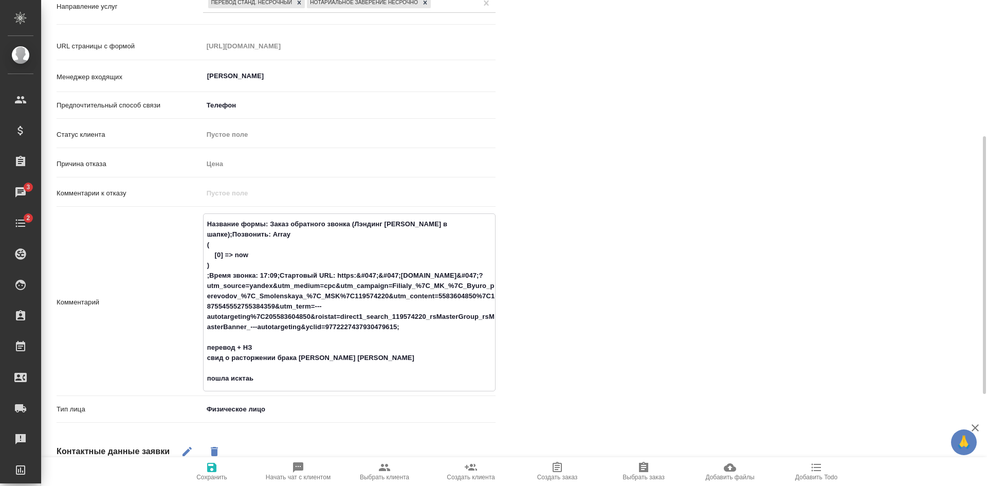
type textarea "x"
type textarea "Название формы: Заказ обратного звонка (Лэндинг Баннер в шапке);Позвонить: Arra…"
type textarea "x"
type textarea "Название формы: Заказ обратного звонка (Лэндинг Баннер в шапке);Позвонить: Arra…"
type textarea "x"
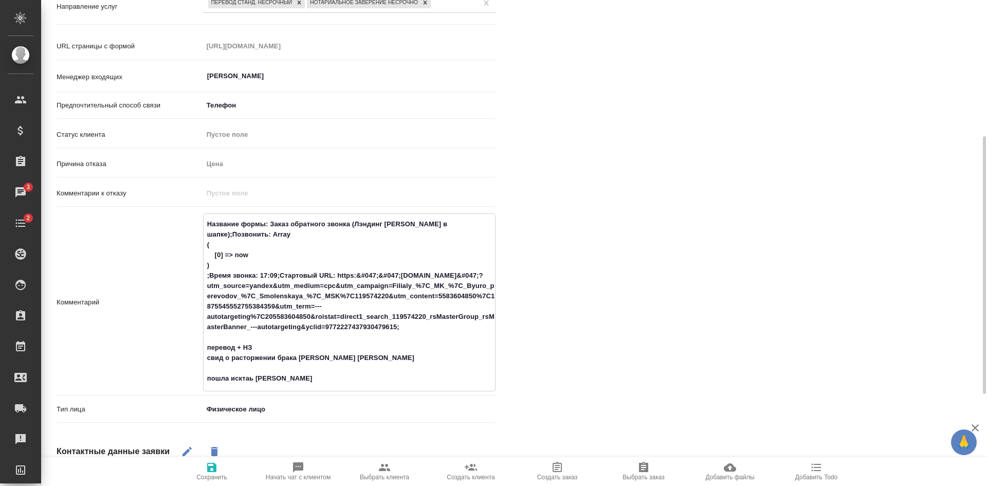
type textarea "Название формы: Заказ обратного звонка (Лэндинг Баннер в шапке);Позвонить: Arra…"
type textarea "x"
type textarea "Название формы: Заказ обратного звонка (Лэндинг Баннер в шапке);Позвонить: Arra…"
type textarea "x"
type textarea "Название формы: Заказ обратного звонка (Лэндинг Баннер в шапке);Позвонить: Arra…"
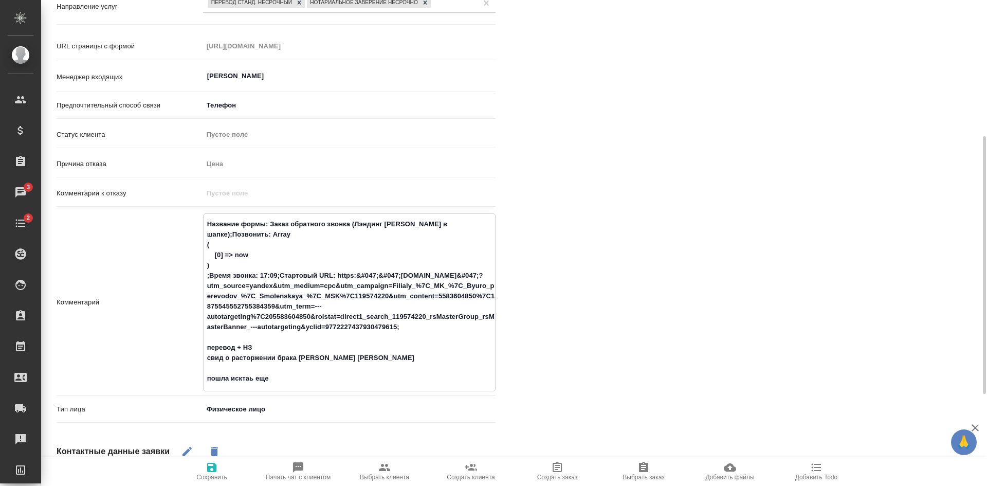
type textarea "x"
type textarea "Название формы: Заказ обратного звонка (Лэндинг Баннер в шапке);Позвонить: Arra…"
type textarea "x"
type textarea "Название формы: Заказ обратного звонка (Лэндинг Баннер в шапке);Позвонить: Arra…"
type textarea "x"
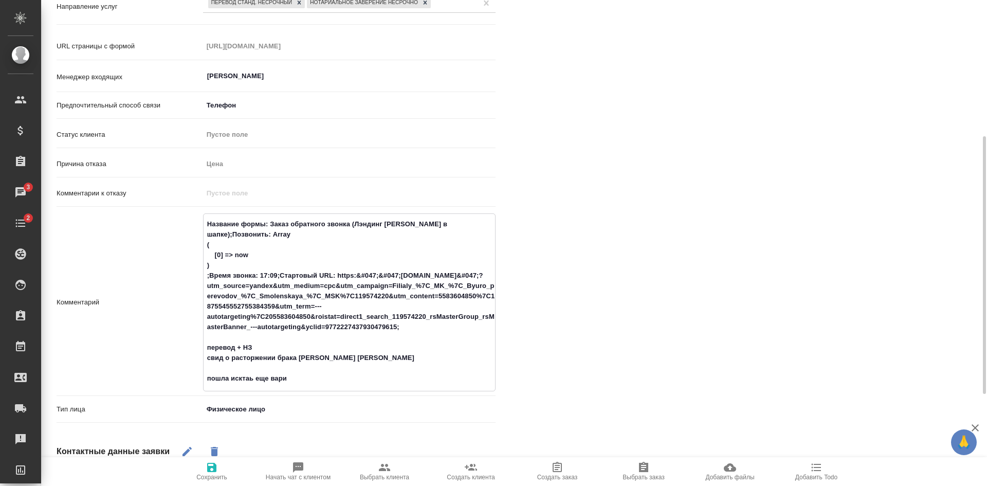
type textarea "Название формы: Заказ обратного звонка (Лэндинг Баннер в шапке);Позвонить: Arra…"
type textarea "x"
type textarea "Название формы: Заказ обратного звонка (Лэндинг Баннер в шапке);Позвонить: Arra…"
type textarea "x"
type textarea "Название формы: Заказ обратного звонка (Лэндинг Баннер в шапке);Позвонить: Arra…"
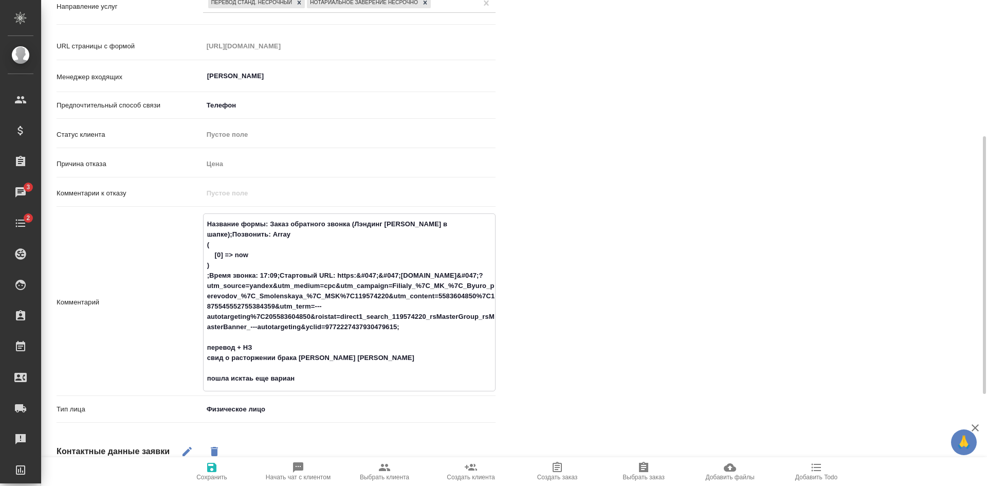
type textarea "x"
type textarea "Название формы: Заказ обратного звонка (Лэндинг Баннер в шапке);Позвонить: Arra…"
type textarea "x"
type textarea "Название формы: Заказ обратного звонка (Лэндинг Баннер в шапке);Позвонить: Arra…"
type textarea "x"
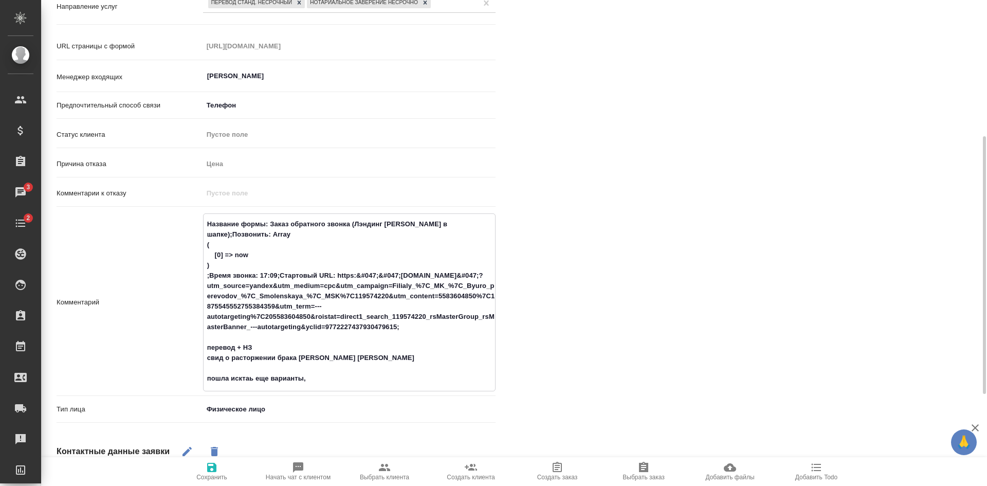
type textarea "Название формы: Заказ обратного звонка (Лэндинг Баннер в шапке);Позвонить: Arra…"
type textarea "x"
type textarea "Название формы: Заказ обратного звонка (Лэндинг Баннер в шапке);Позвонить: Arra…"
type textarea "x"
type textarea "Название формы: Заказ обратного звонка (Лэндинг Баннер в шапке);Позвонить: Arra…"
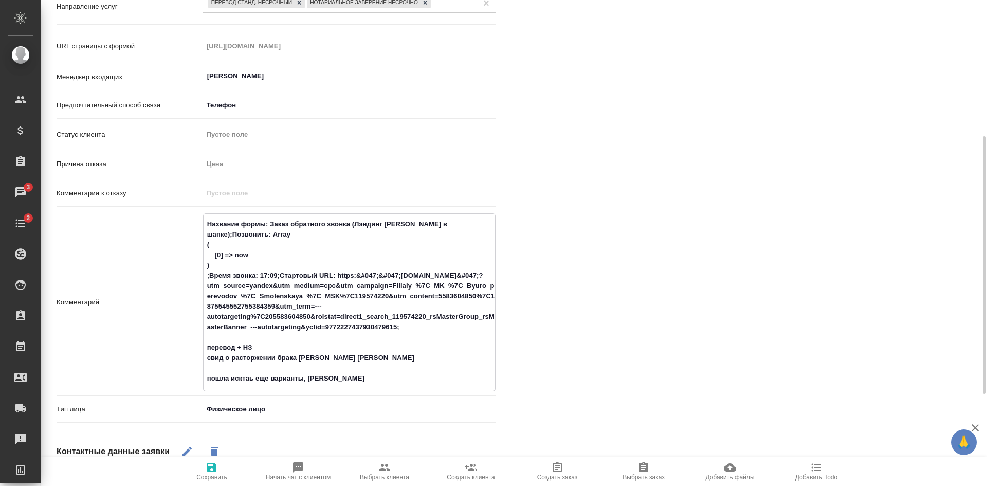
type textarea "x"
type textarea "Название формы: Заказ обратного звонка (Лэндинг Баннер в шапке);Позвонить: Arra…"
type textarea "x"
type textarea "Название формы: Заказ обратного звонка (Лэндинг Баннер в шапке);Позвонить: Arra…"
type textarea "x"
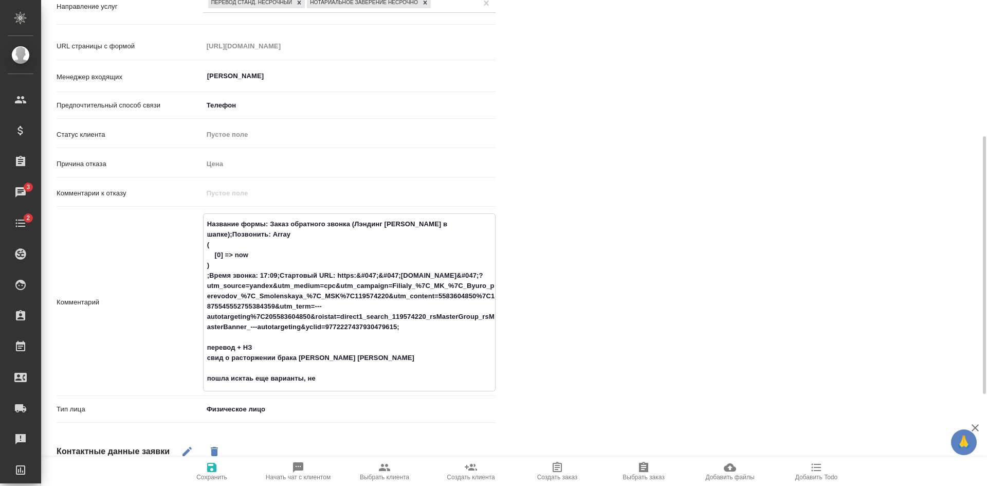
type textarea "Название формы: Заказ обратного звонка (Лэндинг Баннер в шапке);Позвонить: Arra…"
type textarea "x"
type textarea "Название формы: Заказ обратного звонка (Лэндинг Баннер в шапке);Позвонить: Arra…"
type textarea "x"
type textarea "Название формы: Заказ обратного звонка (Лэндинг Баннер в шапке);Позвонить: Arra…"
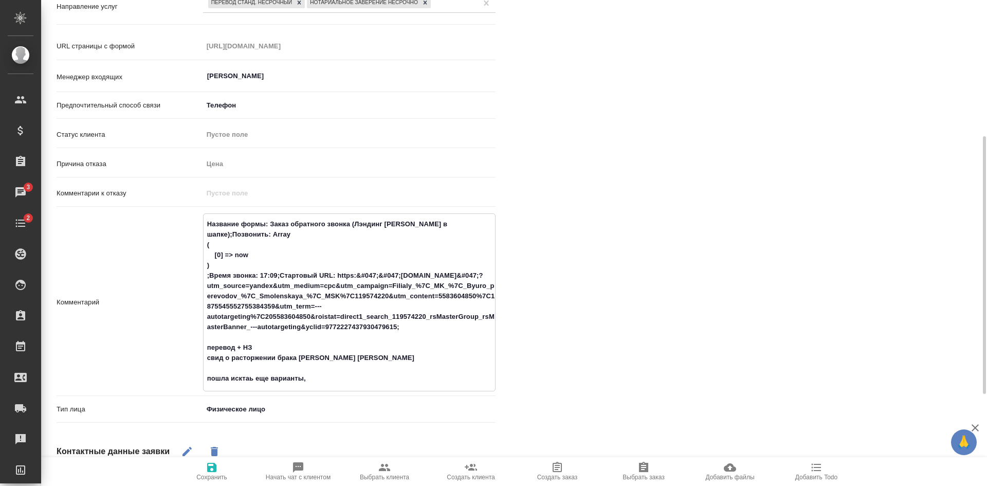
type textarea "x"
type textarea "Название формы: Заказ обратного звонка (Лэндинг Баннер в шапке);Позвонить: Arra…"
type textarea "x"
type textarea "Название формы: Заказ обратного звонка (Лэндинг Баннер в шапке);Позвонить: Arra…"
type textarea "x"
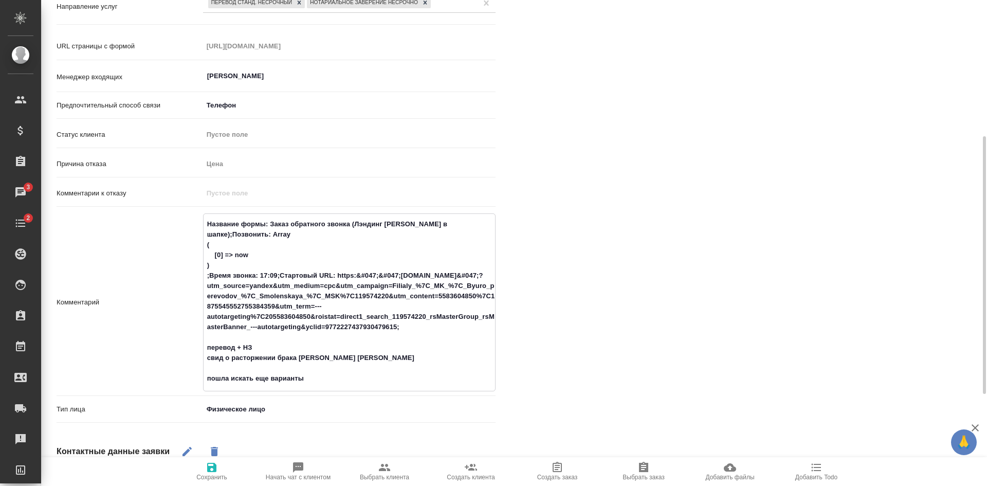
type textarea "Название формы: Заказ обратного звонка (Лэндинг Баннер в шапке);Позвонить: Arra…"
type textarea "x"
click at [223, 467] on span "Сохранить" at bounding box center [212, 471] width 74 height 20
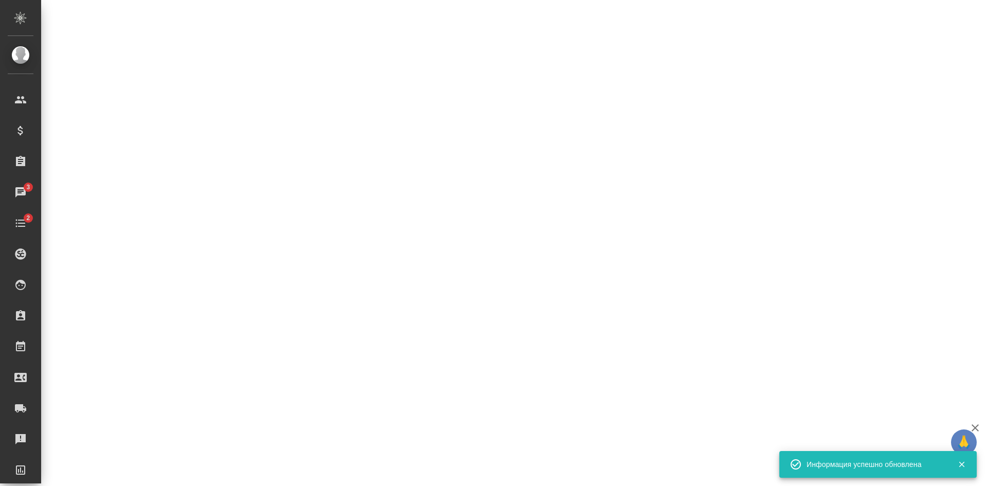
select select "RU"
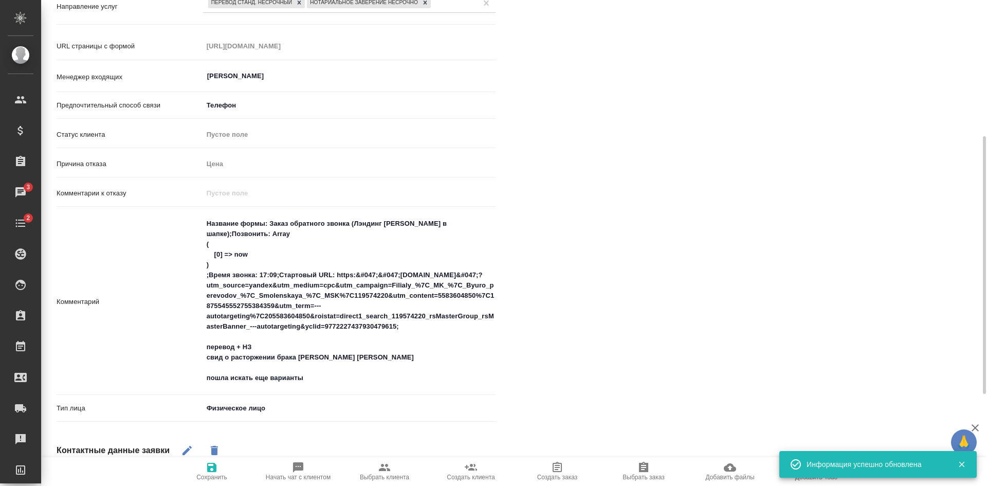
type textarea "x"
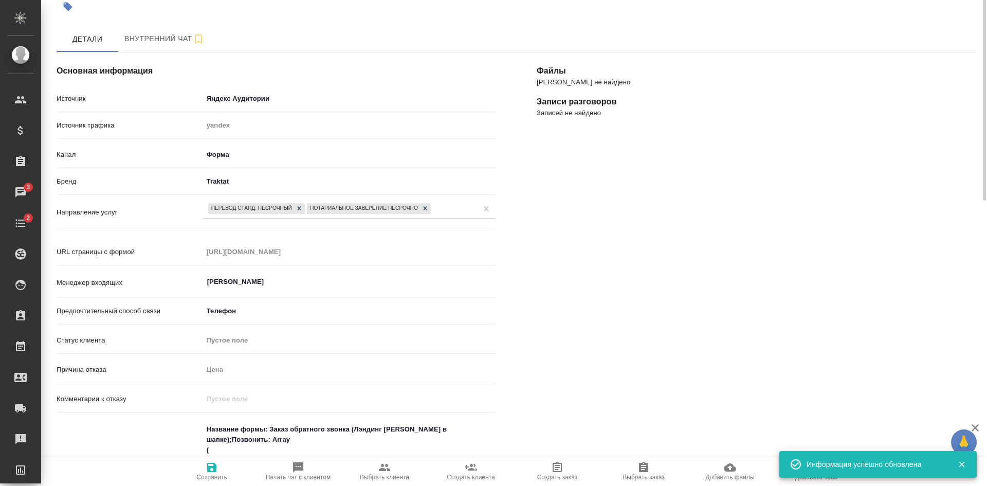
scroll to position [0, 0]
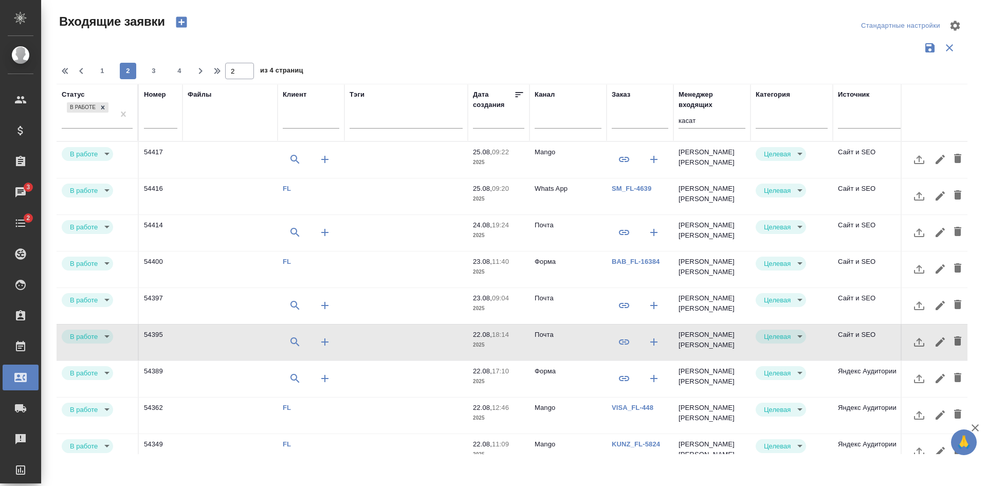
select select "RU"
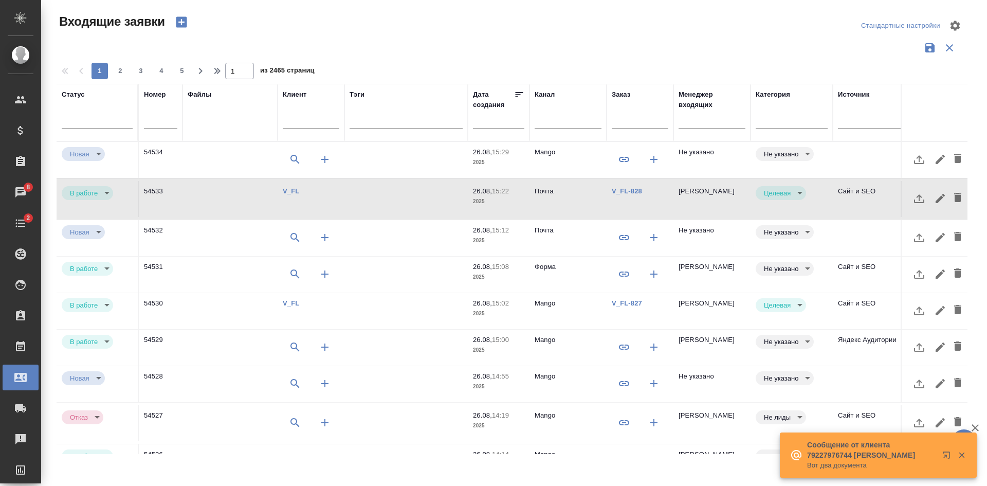
select select "RU"
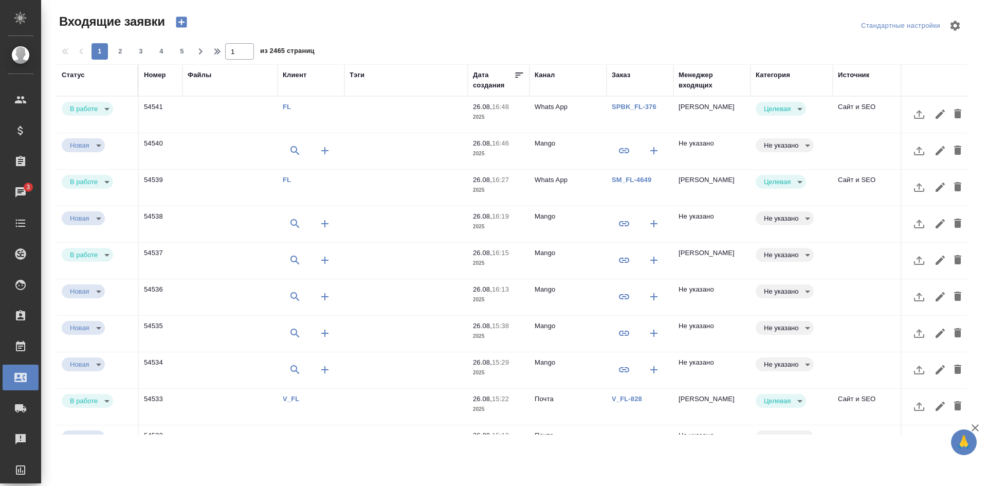
select select "RU"
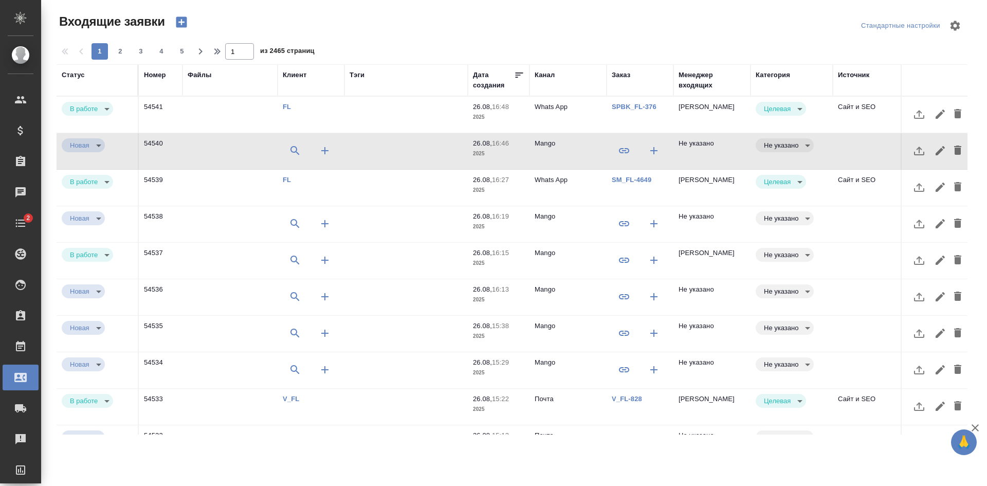
select select "RU"
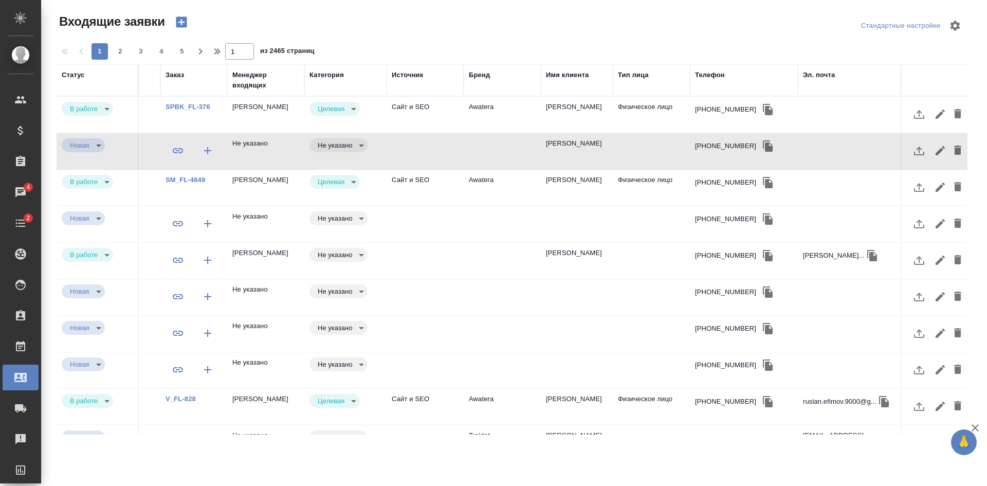
click at [713, 75] on div "Телефон" at bounding box center [710, 75] width 30 height 10
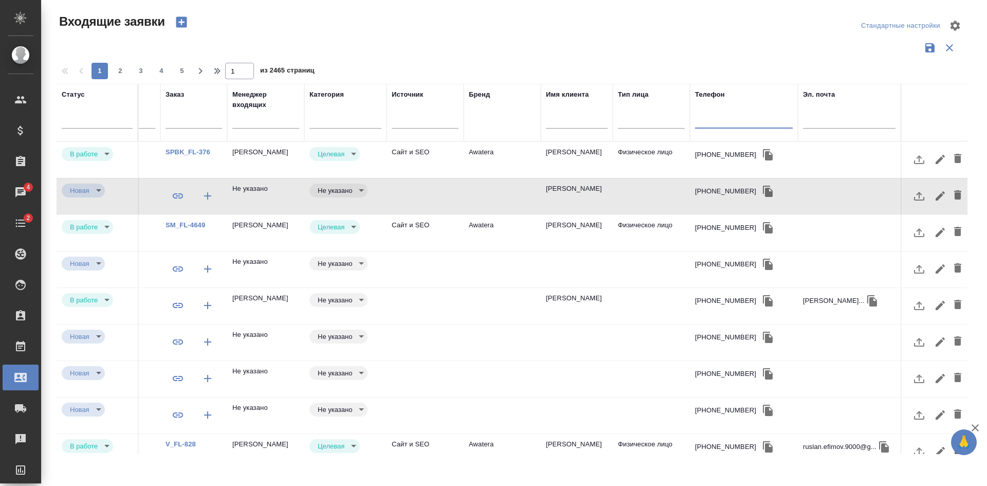
click at [709, 115] on input "text" at bounding box center [744, 121] width 98 height 13
paste input "74993806586"
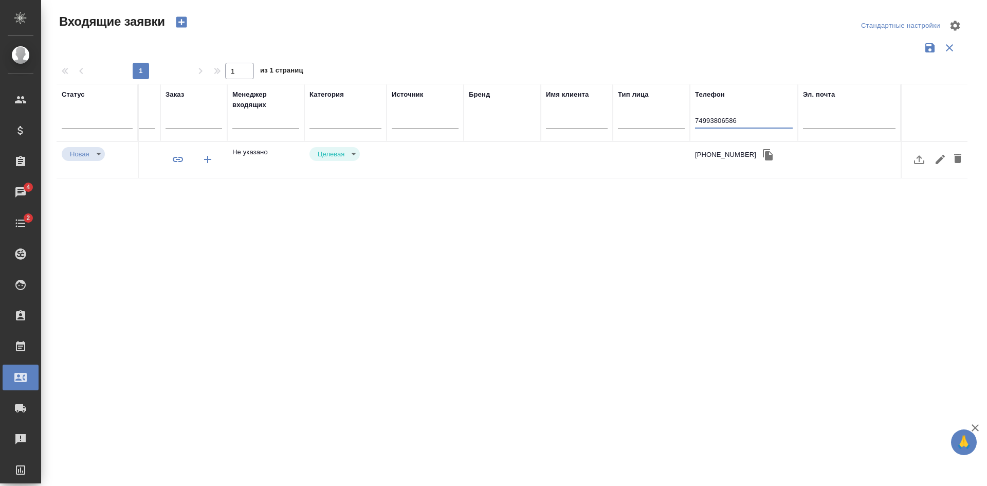
scroll to position [0, 446]
type input "74993806586"
click at [431, 154] on td at bounding box center [425, 160] width 77 height 36
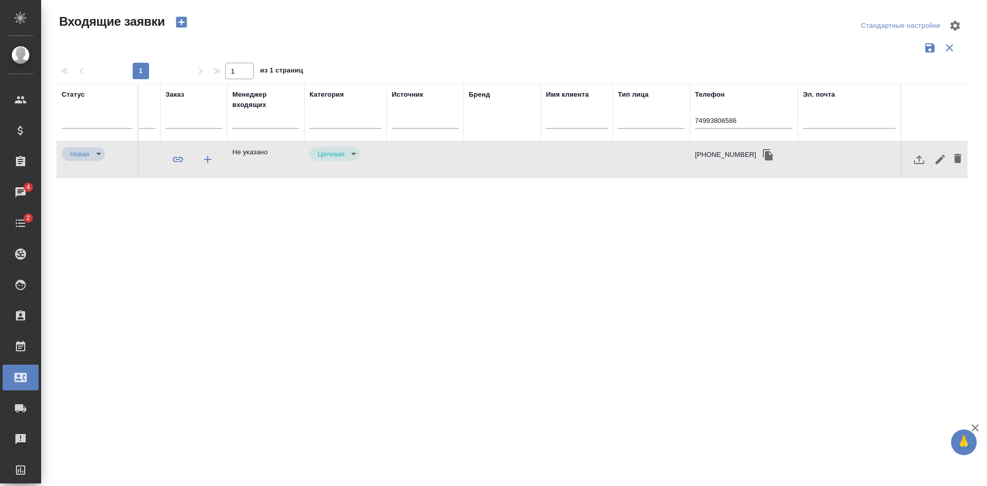
click at [431, 154] on td at bounding box center [425, 160] width 77 height 36
drag, startPoint x: 765, startPoint y: 117, endPoint x: 559, endPoint y: 116, distance: 206.2
click at [564, 117] on tr "Статус Номер Файлы Клиент Тэги Дата создания Канал Заказ Менеджер входящих Кате…" at bounding box center [289, 113] width 1358 height 58
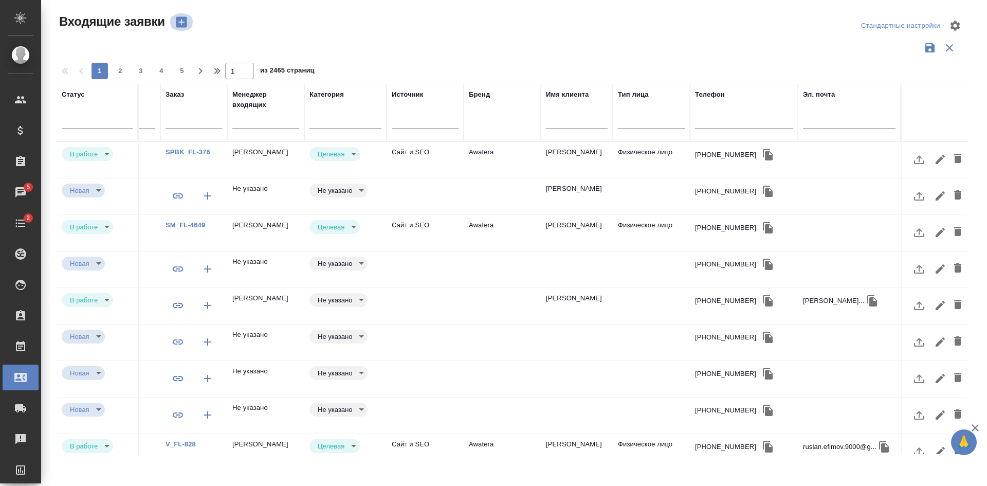
click at [182, 22] on icon "button" at bounding box center [181, 22] width 14 height 14
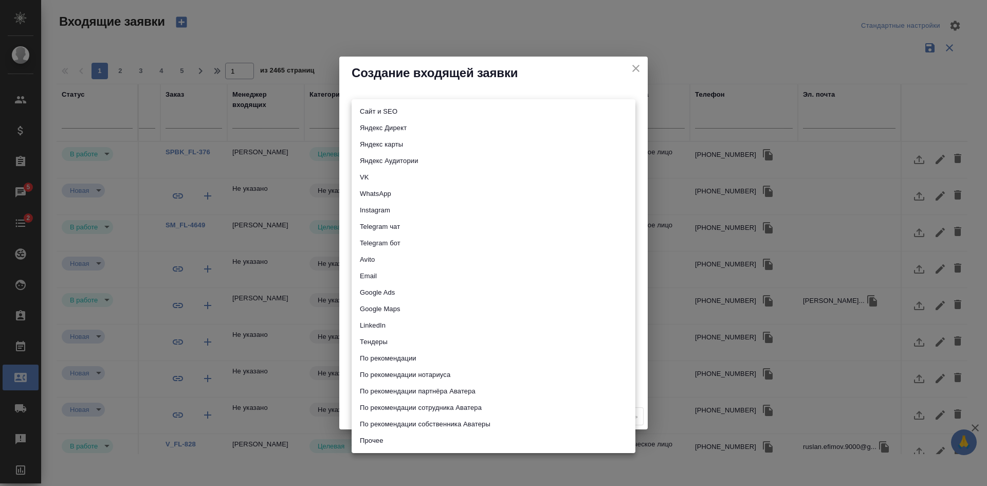
click at [369, 107] on body "🙏 .cls-1 fill:#fff; AWATERA Kasatkina Aleksandra Клиенты Спецификации Заказы 5 …" at bounding box center [493, 243] width 987 height 486
click at [368, 106] on li "Сайт и SEO" at bounding box center [494, 111] width 284 height 16
type input "seo"
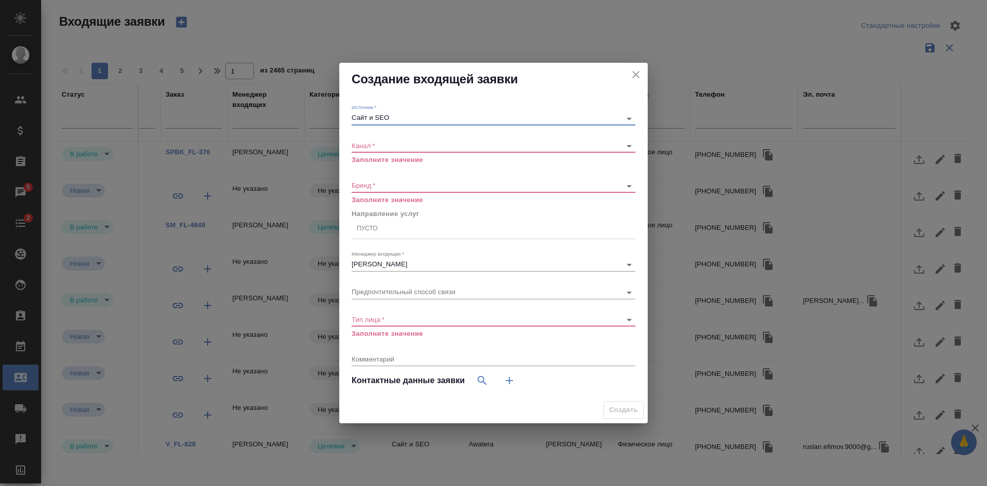
click at [369, 145] on body "🙏 .cls-1 fill:#fff; AWATERA Kasatkina Aleksandra Клиенты Спецификации Заказы 5 …" at bounding box center [493, 243] width 987 height 486
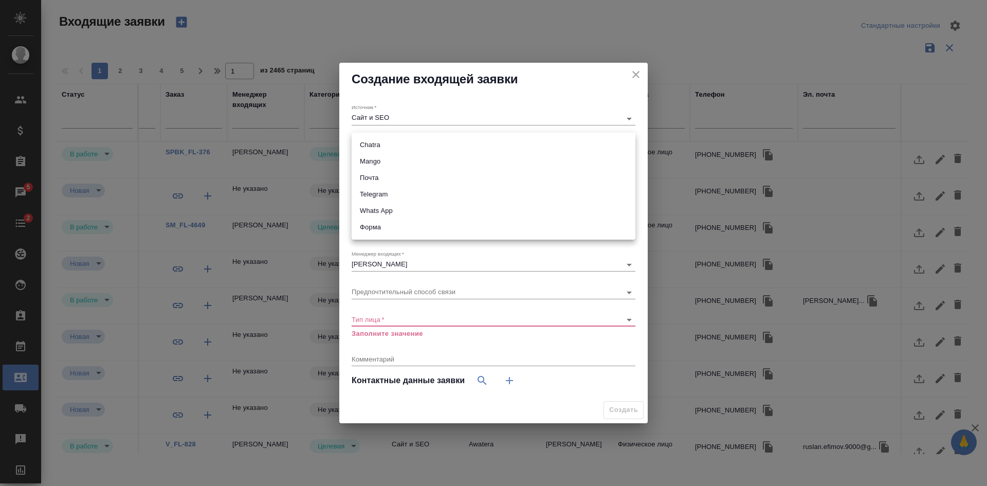
click at [371, 165] on li "Mango" at bounding box center [494, 161] width 284 height 16
type input "6374e594cd4a952bacdba9aa"
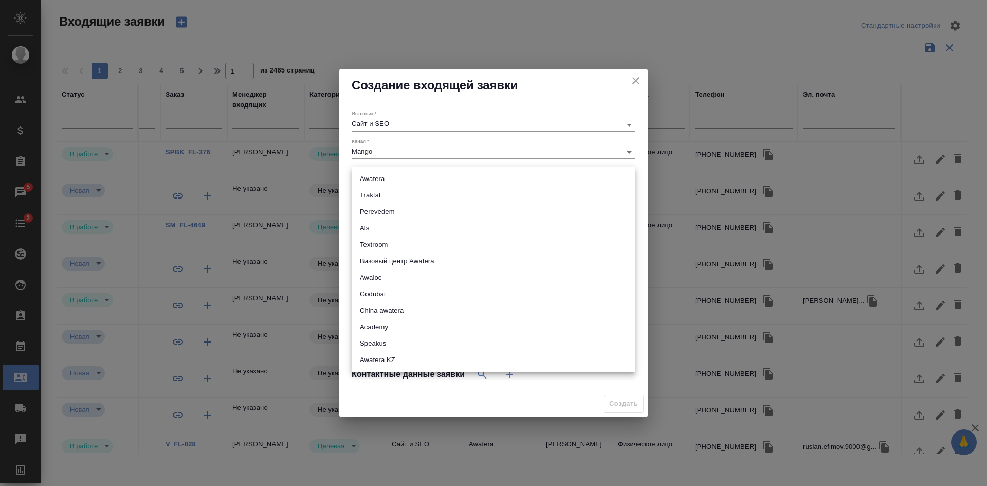
click at [383, 183] on body "🙏 .cls-1 fill:#fff; AWATERA Kasatkina Aleksandra Клиенты Спецификации Заказы 5 …" at bounding box center [493, 243] width 987 height 486
drag, startPoint x: 377, startPoint y: 194, endPoint x: 446, endPoint y: 301, distance: 127.2
click at [377, 196] on li "Traktat" at bounding box center [494, 195] width 284 height 16
type input "traktat"
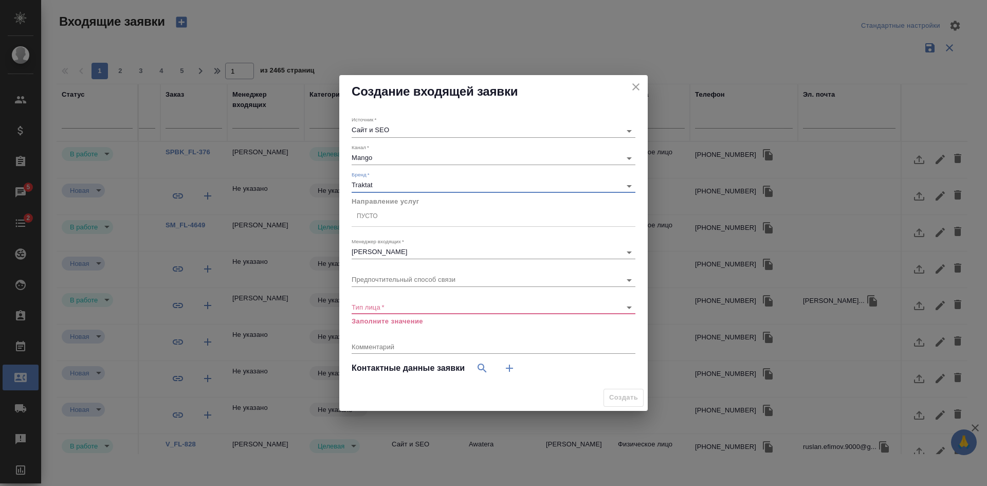
click at [375, 221] on div "Пусто" at bounding box center [367, 216] width 21 height 9
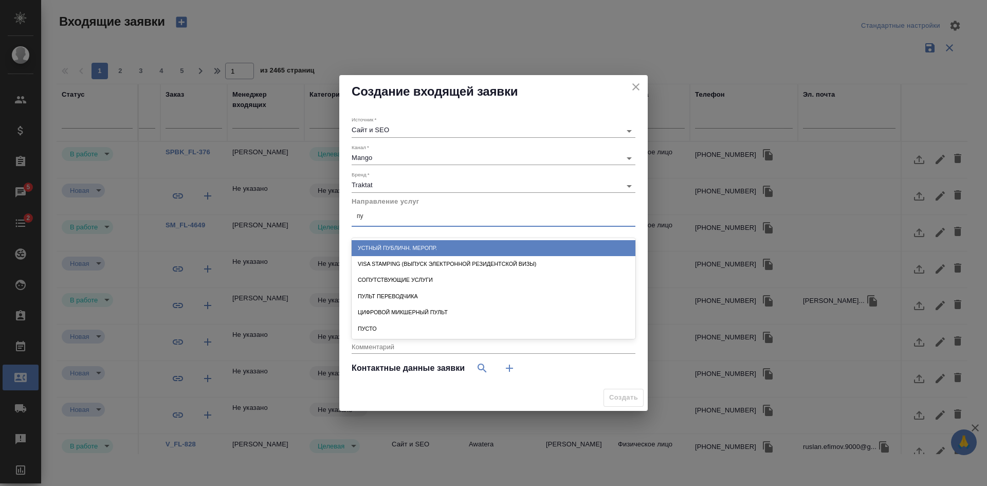
type input "пус"
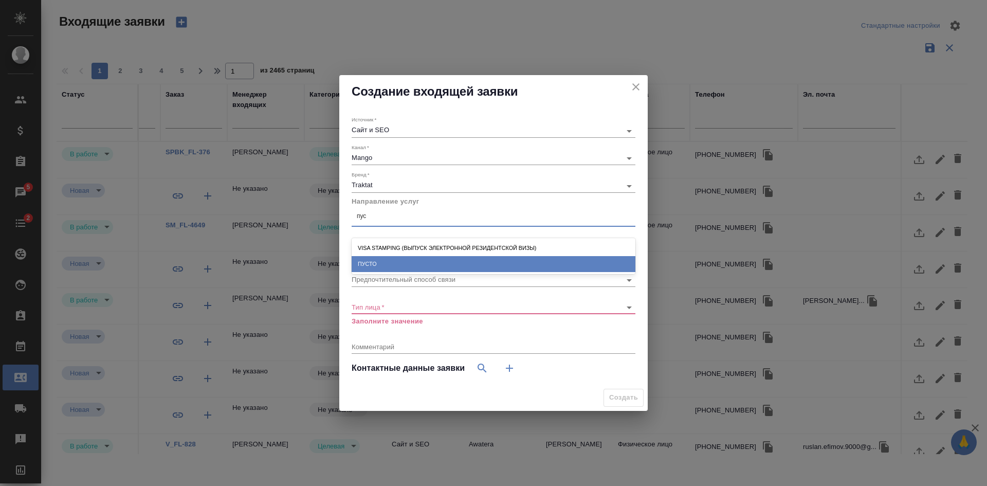
click at [389, 268] on div "ПУСТО" at bounding box center [494, 264] width 284 height 16
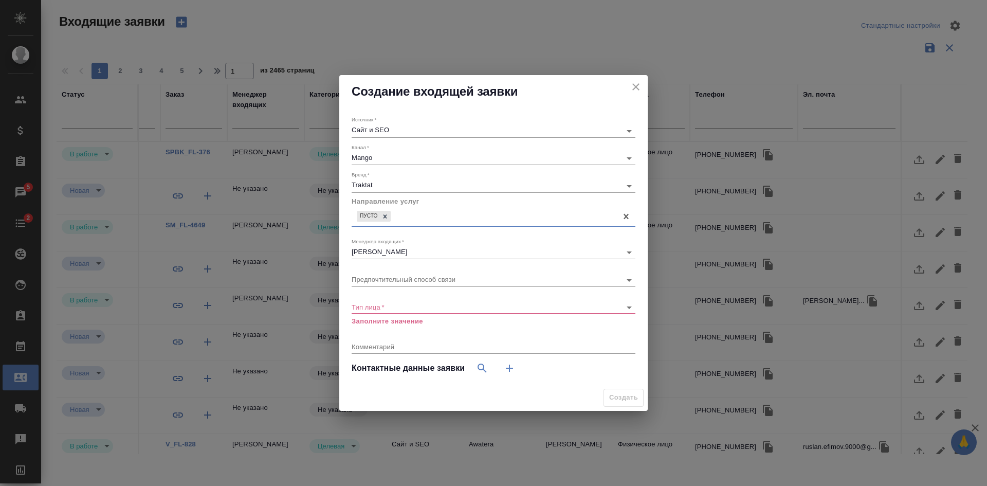
click at [376, 178] on div "Бренд   * Traktat traktat" at bounding box center [494, 181] width 284 height 21
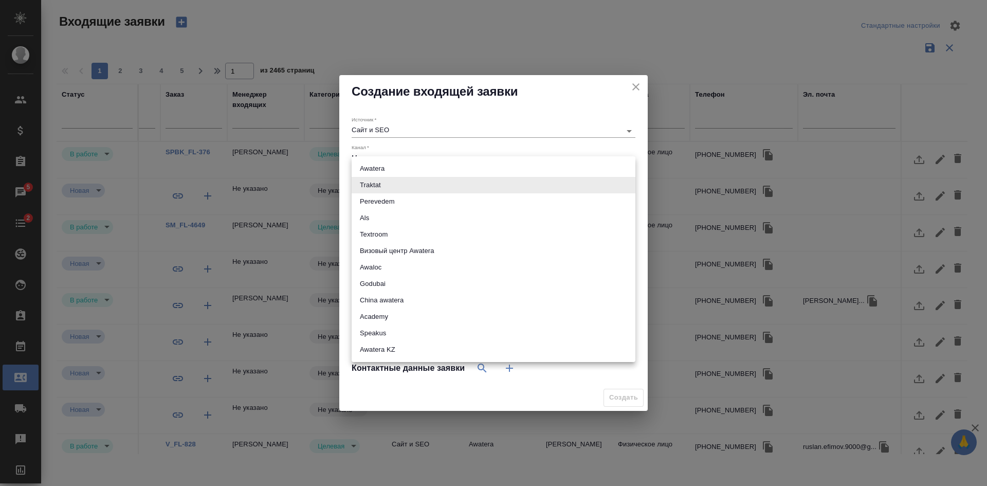
click at [374, 187] on body "🙏 .cls-1 fill:#fff; AWATERA Kasatkina Aleksandra Клиенты Спецификации Заказы 5 …" at bounding box center [493, 243] width 987 height 486
click at [386, 253] on li "Визовый центр Awatera" at bounding box center [494, 251] width 284 height 16
type input "visaCenterAwatera"
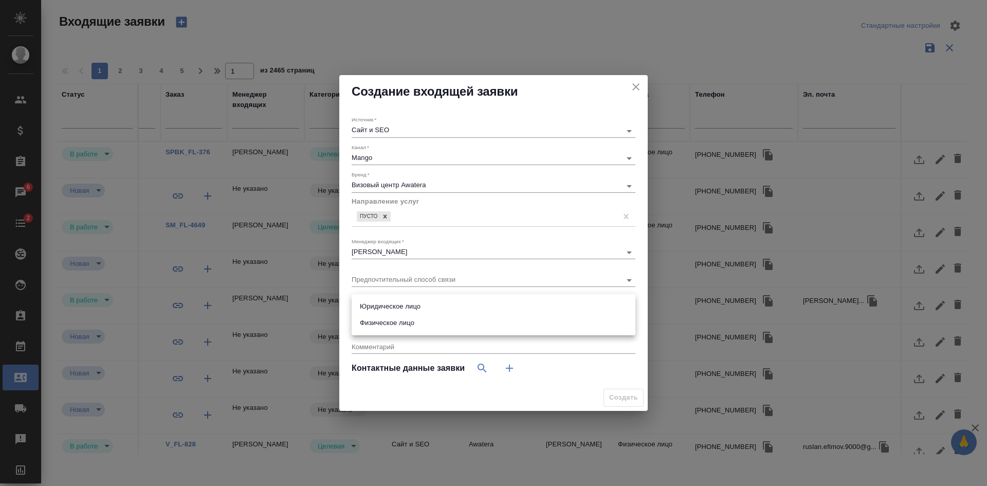
click at [387, 309] on body "🙏 .cls-1 fill:#fff; AWATERA Kasatkina Aleksandra Клиенты Спецификации Заказы 6 …" at bounding box center [493, 243] width 987 height 486
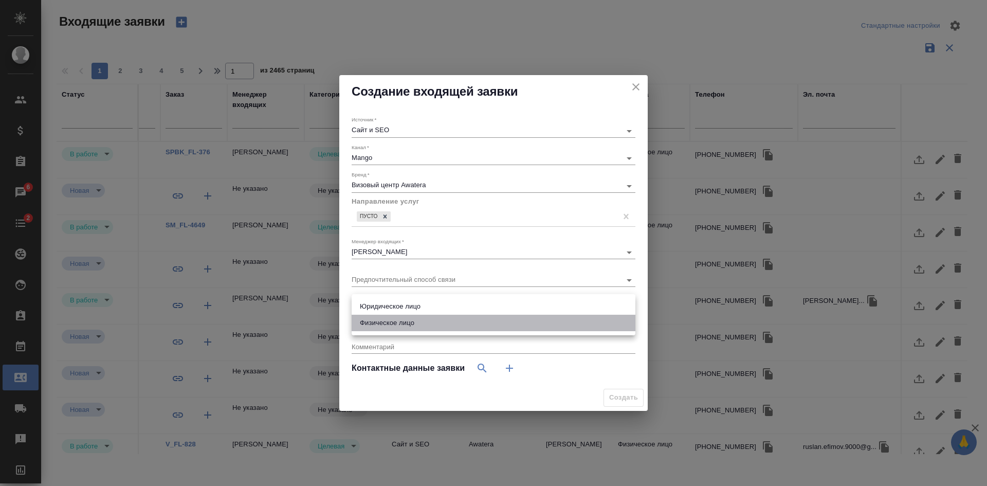
drag, startPoint x: 385, startPoint y: 324, endPoint x: 485, endPoint y: 363, distance: 107.9
click at [385, 325] on li "Физическое лицо" at bounding box center [494, 323] width 284 height 16
type input "private"
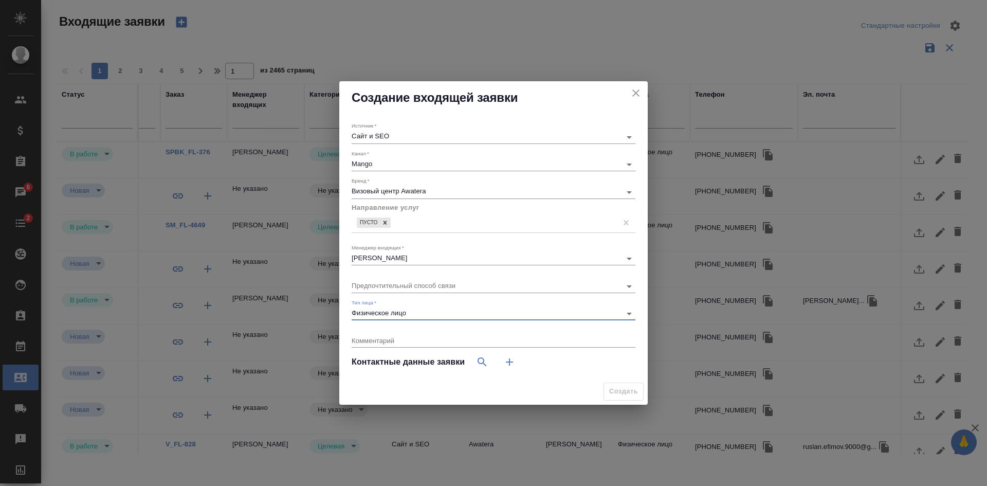
click at [509, 363] on icon "button" at bounding box center [509, 362] width 12 height 12
select select "RU"
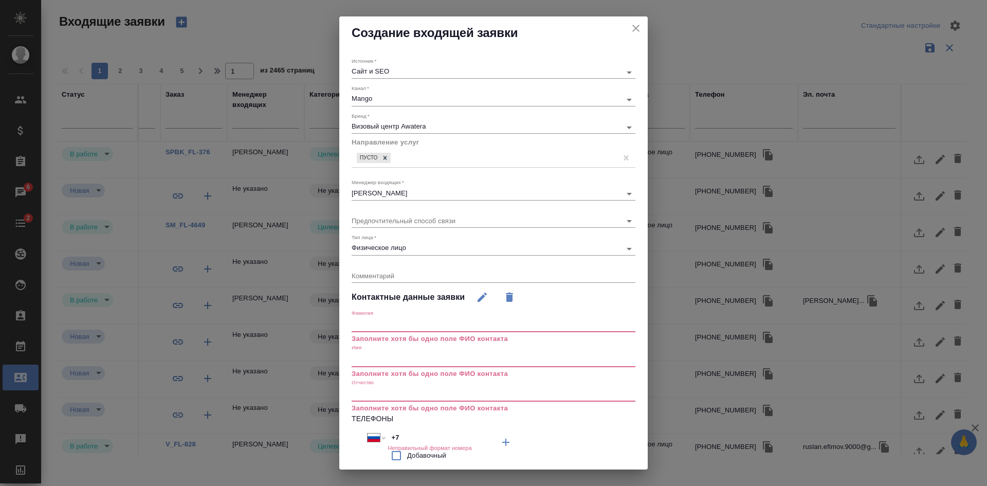
click at [415, 367] on input "text" at bounding box center [494, 359] width 284 height 14
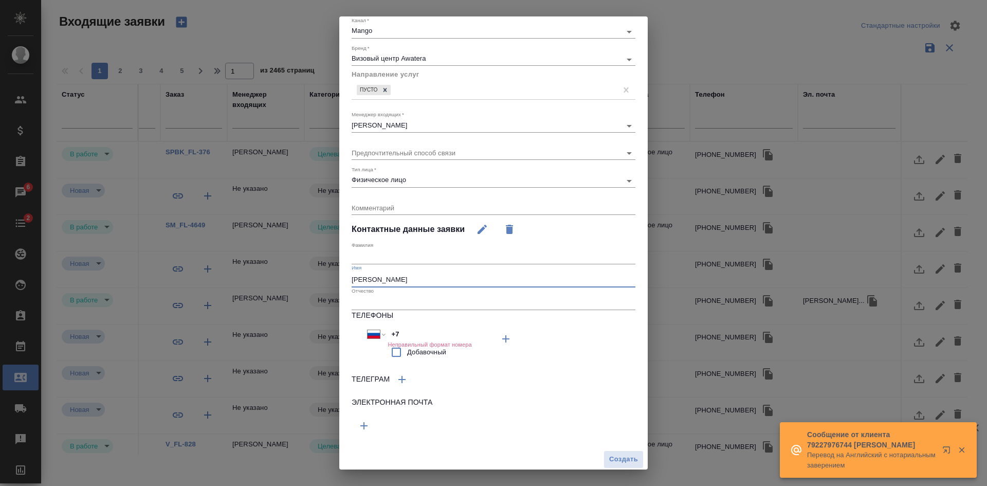
scroll to position [71, 0]
type input "Тимофей"
click at [414, 330] on input "+7" at bounding box center [433, 330] width 90 height 15
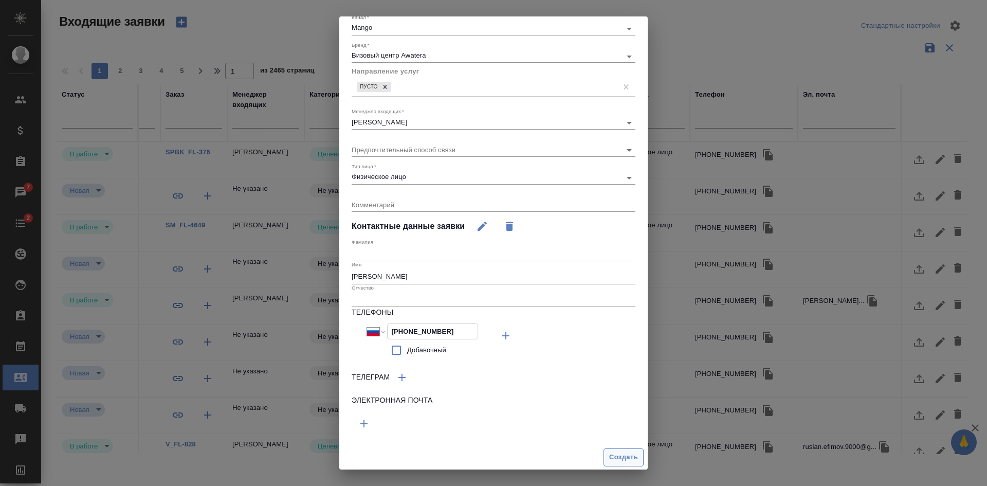
type input "+7 915 095 64 34"
click at [609, 456] on span "Создать" at bounding box center [623, 456] width 29 height 12
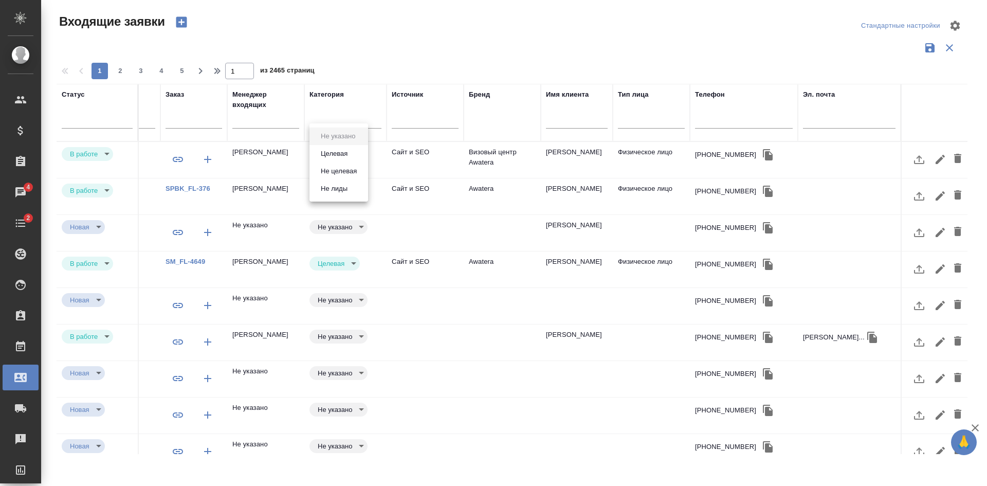
click at [346, 153] on body "🙏 .cls-1 fill:#fff; AWATERA Kasatkina Aleksandra Клиенты Спецификации Заказы 4 …" at bounding box center [493, 243] width 987 height 486
click at [346, 155] on button "Целевая" at bounding box center [334, 153] width 33 height 11
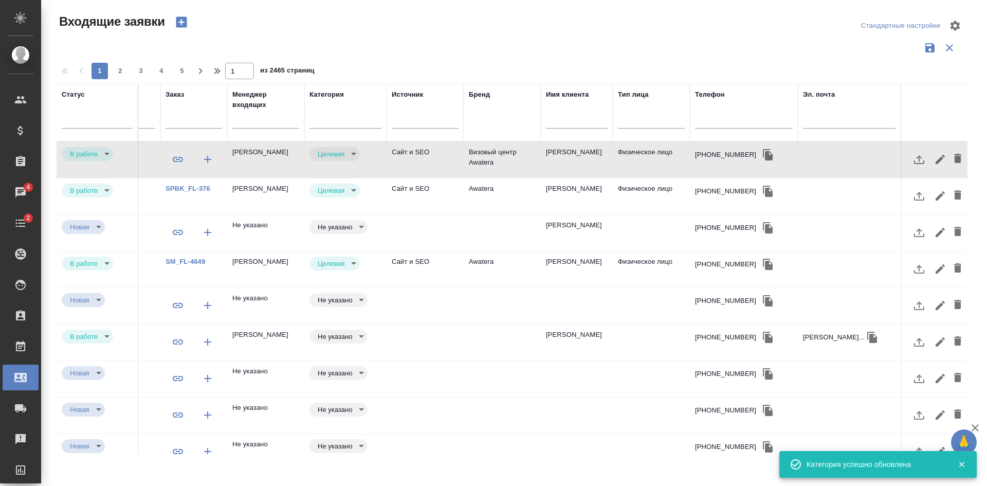
type input "target"
click at [423, 160] on td "Сайт и SEO" at bounding box center [425, 160] width 77 height 36
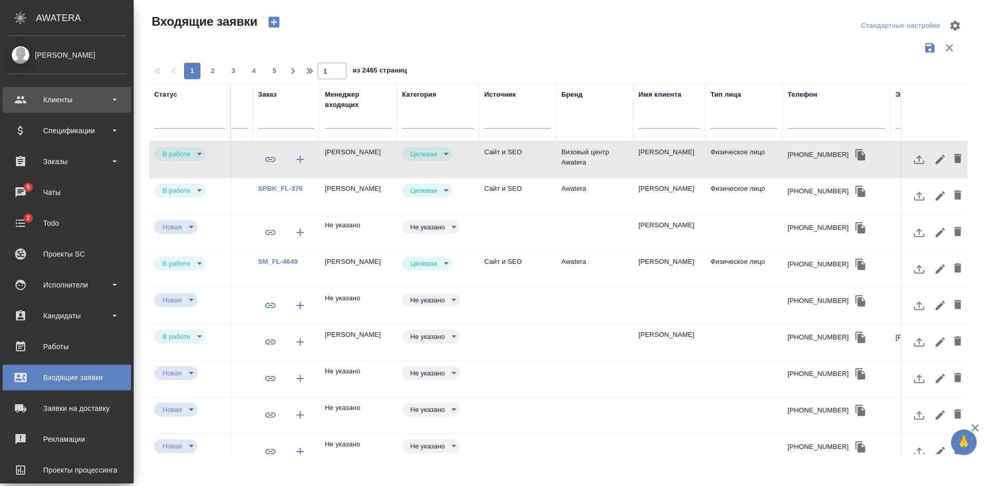
click at [61, 104] on div "Клиенты" at bounding box center [67, 99] width 118 height 15
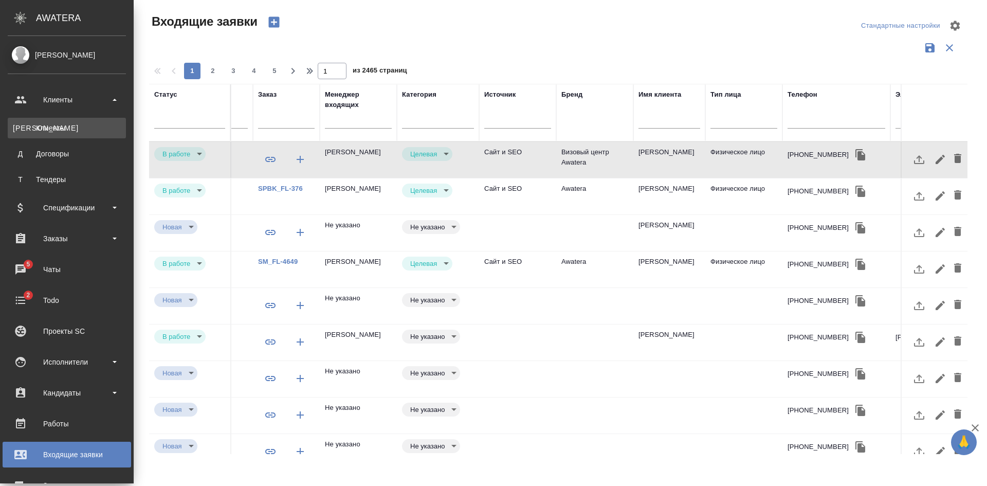
click at [54, 128] on div "Клиенты" at bounding box center [67, 128] width 108 height 10
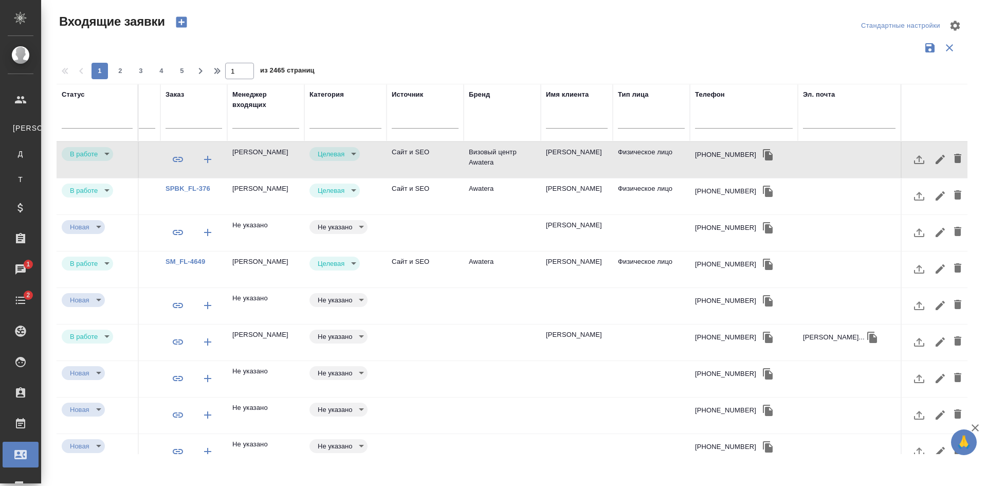
click at [709, 118] on input "text" at bounding box center [744, 121] width 98 height 13
paste input "79104863767"
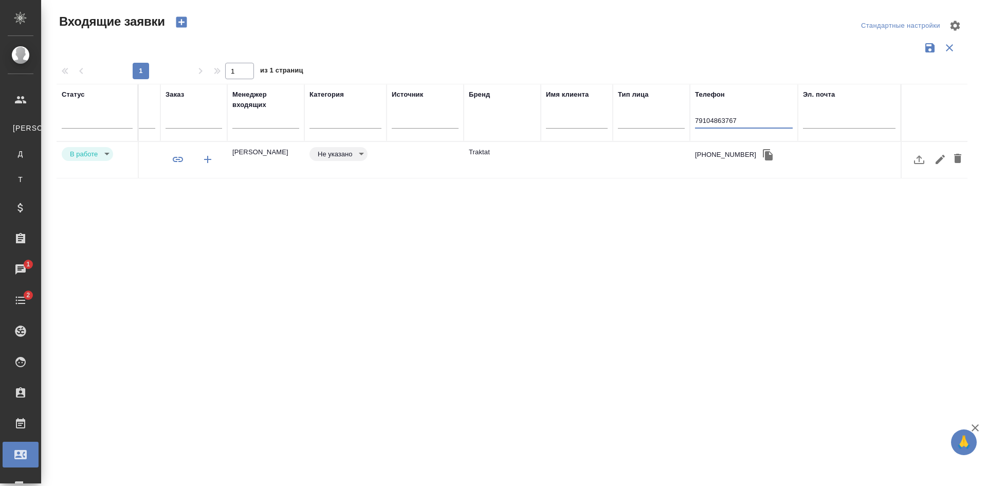
type input "79104863767"
click at [437, 157] on td at bounding box center [425, 160] width 77 height 36
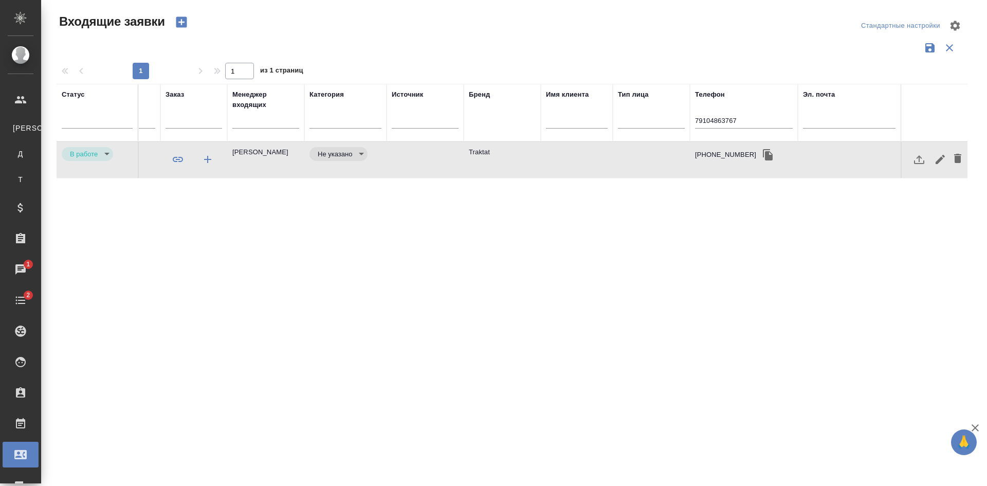
click at [437, 157] on td at bounding box center [425, 160] width 77 height 36
drag, startPoint x: 771, startPoint y: 119, endPoint x: 573, endPoint y: 121, distance: 198.0
click at [587, 121] on tr "Статус Номер Файлы Клиент Тэги Дата создания Канал Заказ Менеджер входящих Кате…" at bounding box center [289, 113] width 1358 height 58
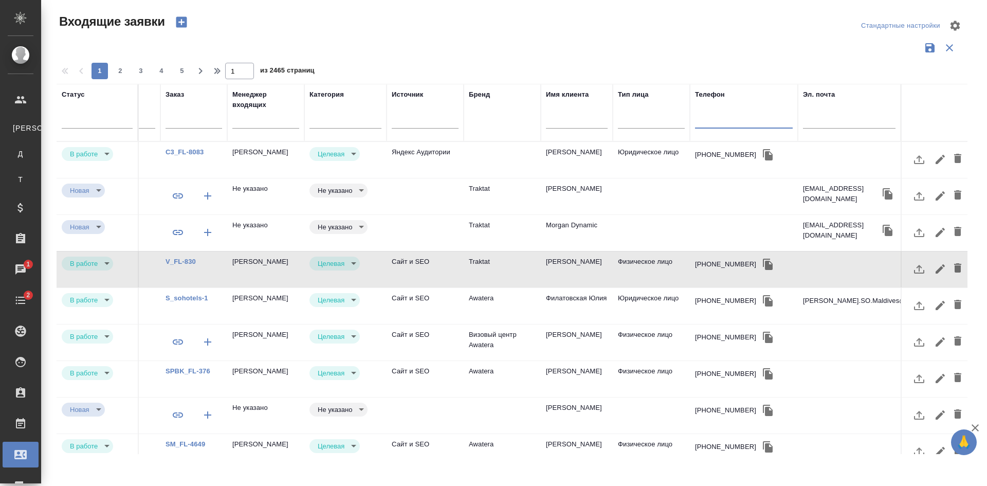
click at [817, 120] on input "text" at bounding box center [849, 121] width 93 height 13
paste input "morgandynamic@gmail.com"
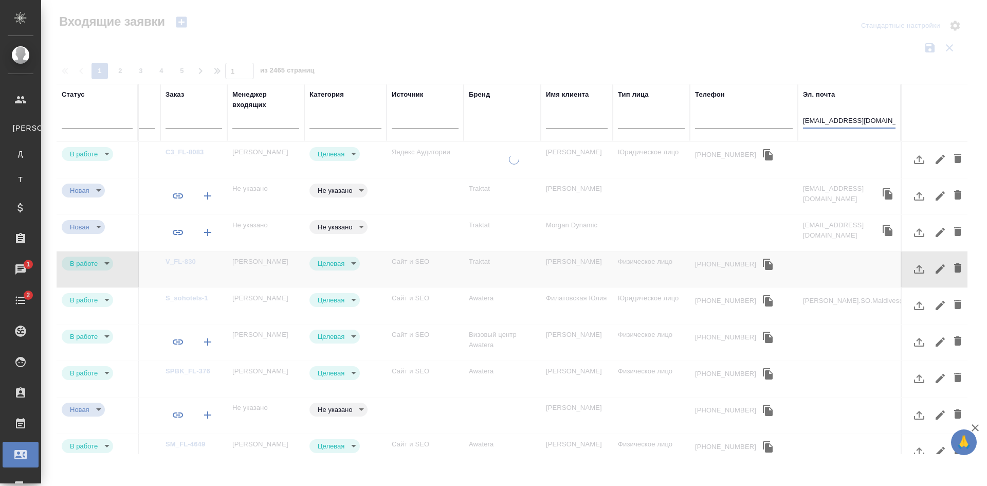
type input "morgandynamic@gmail.com"
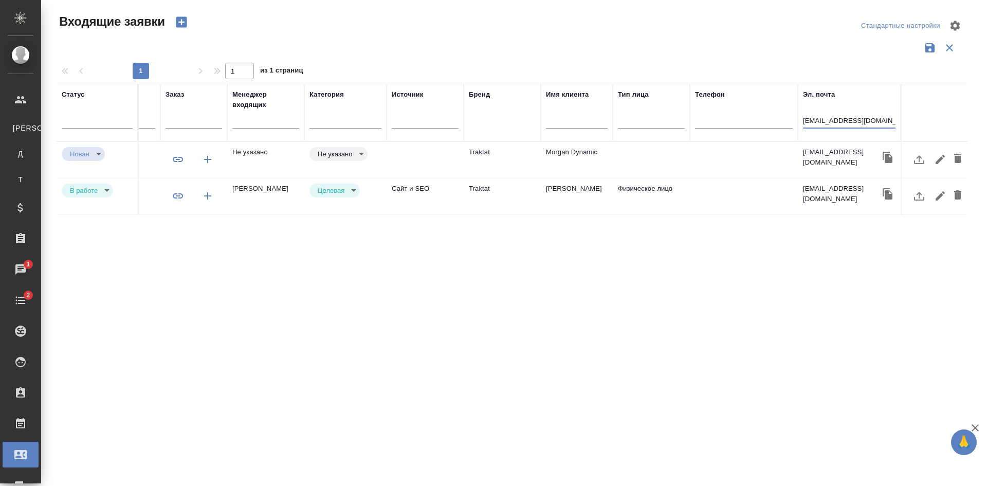
click at [712, 197] on td at bounding box center [744, 196] width 108 height 36
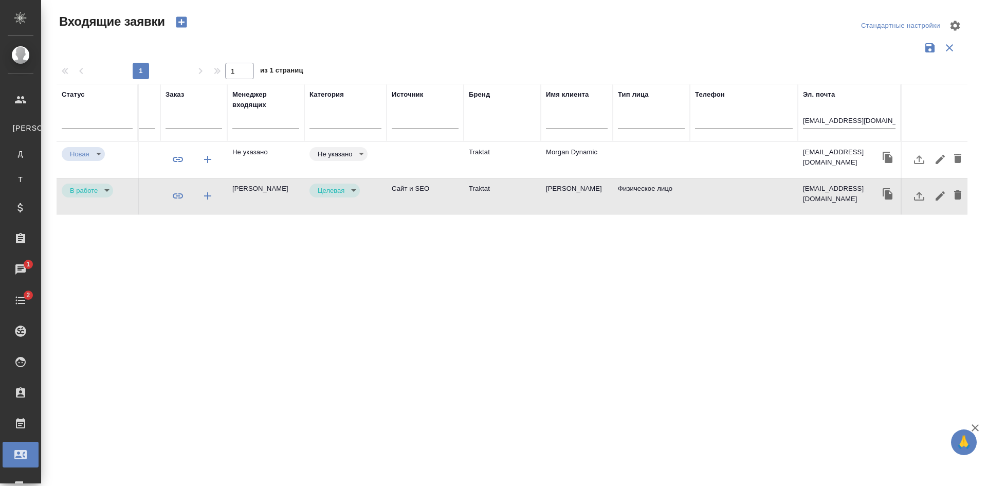
click at [713, 197] on td at bounding box center [744, 196] width 108 height 36
drag, startPoint x: 890, startPoint y: 119, endPoint x: 595, endPoint y: 118, distance: 295.2
click at [608, 119] on tr "Статус Номер Файлы Клиент Тэги Дата создания Канал Заказ Менеджер входящих Кате…" at bounding box center [289, 113] width 1358 height 58
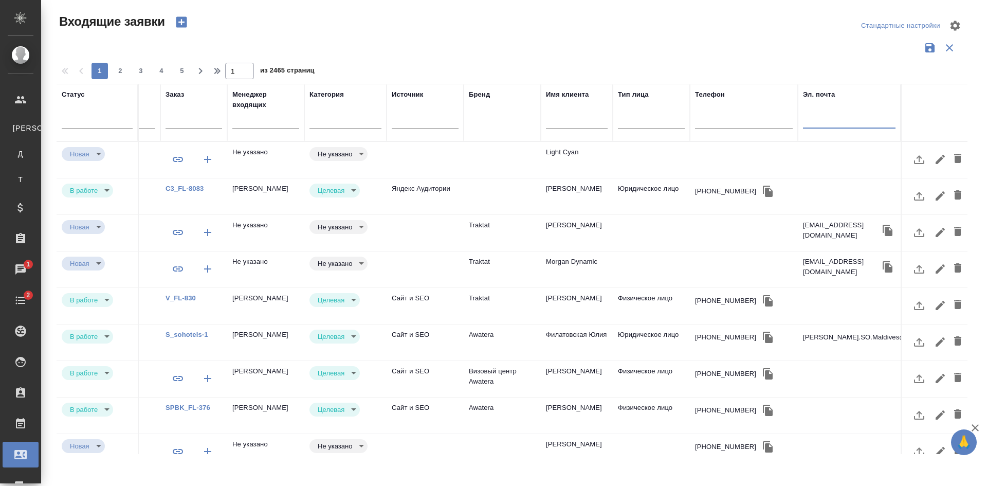
click at [730, 120] on input "text" at bounding box center [744, 121] width 98 height 13
paste input "79046404624"
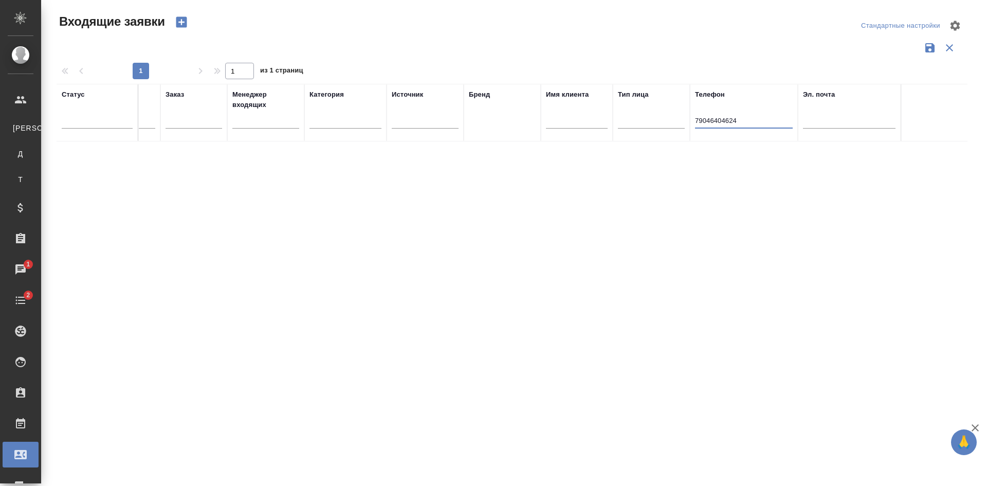
type input "79046404624"
click at [179, 17] on icon "button" at bounding box center [181, 22] width 11 height 11
select select "RU"
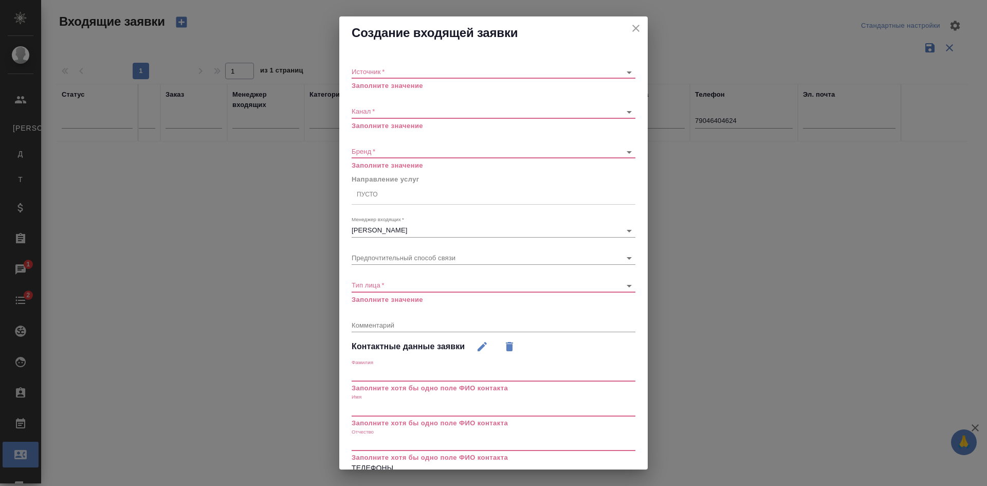
click at [365, 74] on body "🙏 .cls-1 fill:#fff; AWATERA Kasatkina Aleksandra Клиенты К Клиенты Д Договоры Т…" at bounding box center [493, 243] width 987 height 486
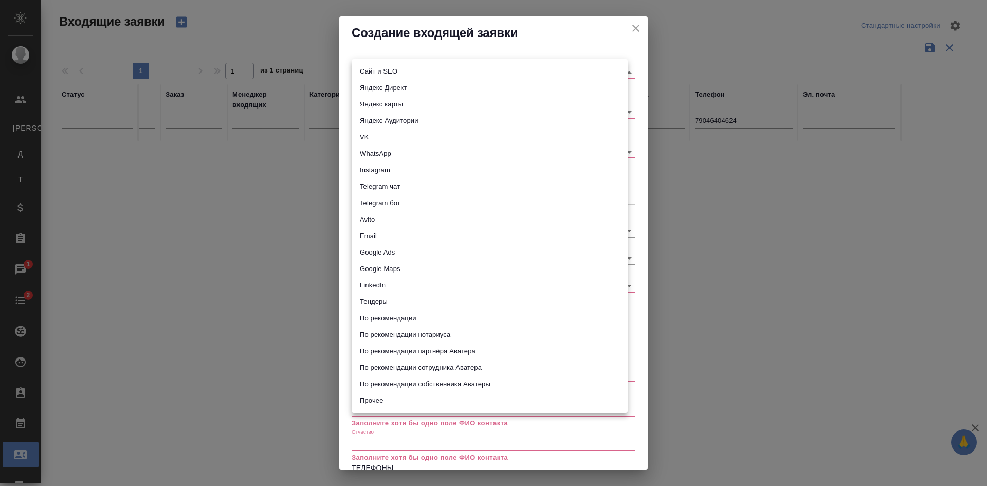
click at [365, 74] on li "Сайт и SEO" at bounding box center [490, 71] width 276 height 16
type input "seo"
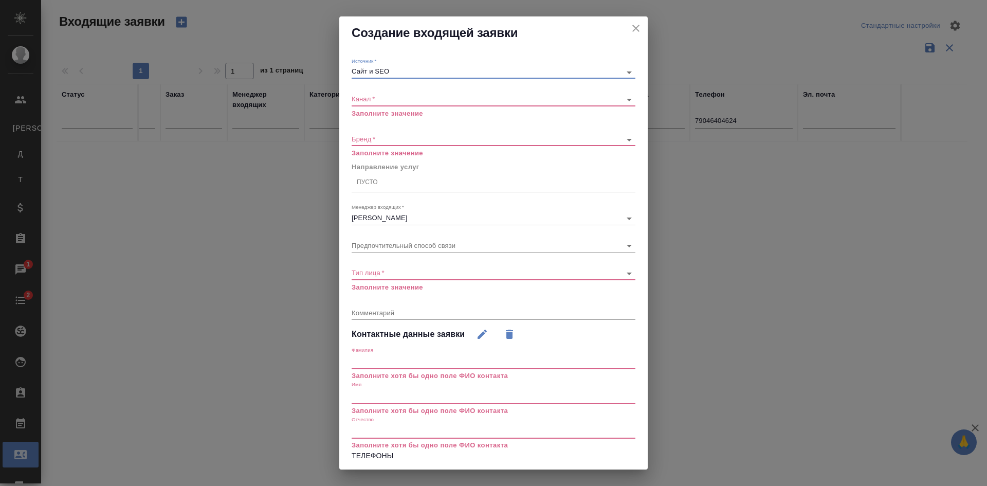
click at [374, 99] on body "🙏 .cls-1 fill:#fff; AWATERA Kasatkina Aleksandra Клиенты К Клиенты Д Договоры Т…" at bounding box center [493, 243] width 987 height 486
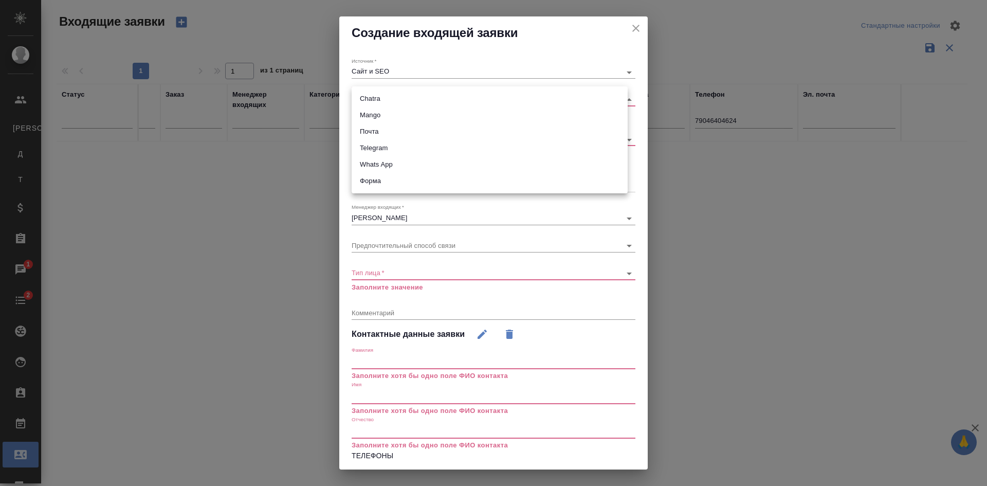
click at [371, 116] on li "Mango" at bounding box center [490, 115] width 276 height 16
type input "6374e594cd4a952bacdba9aa"
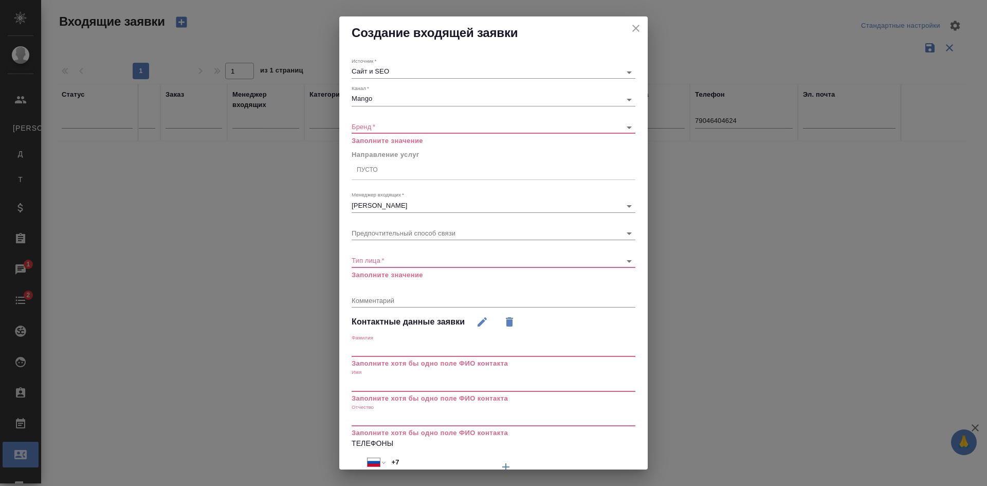
click at [369, 133] on div "​" at bounding box center [494, 127] width 284 height 13
click at [367, 130] on body "🙏 .cls-1 fill:#fff; AWATERA Kasatkina Aleksandra Клиенты К Клиенты Д Договоры Т…" at bounding box center [493, 243] width 987 height 486
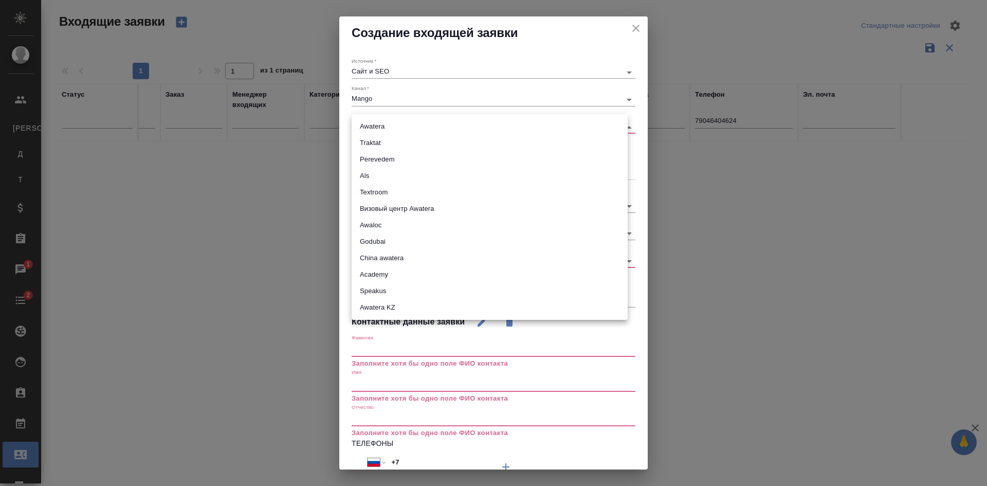
click at [368, 143] on li "Traktat" at bounding box center [490, 143] width 276 height 16
type input "traktat"
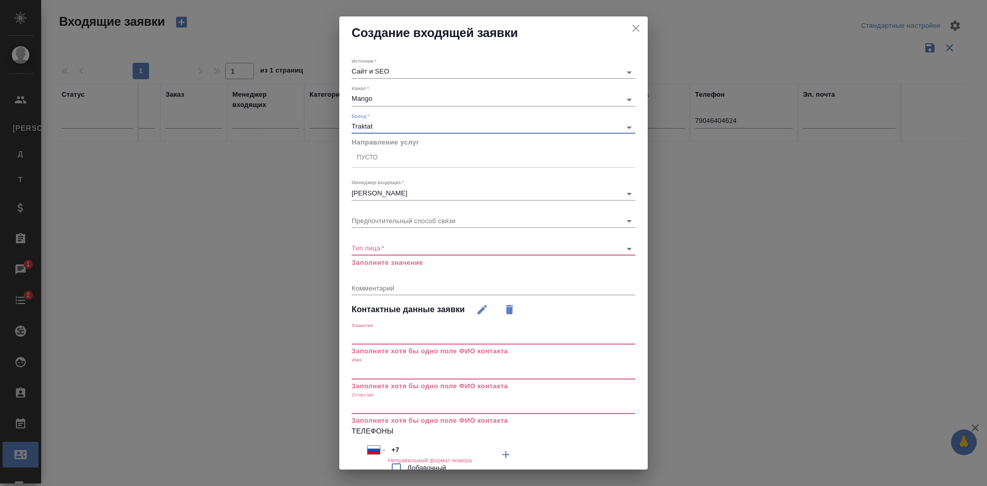
click at [370, 161] on div "Пусто" at bounding box center [367, 157] width 21 height 9
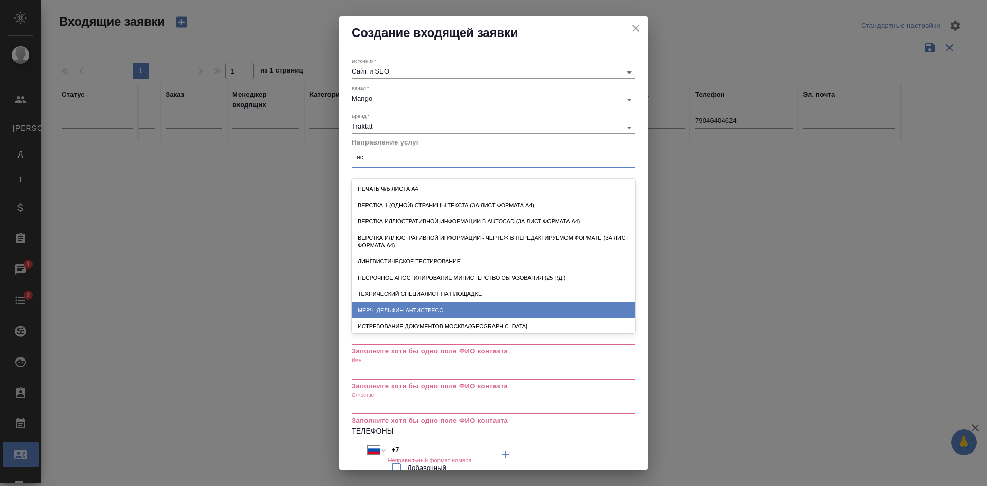
type input "и"
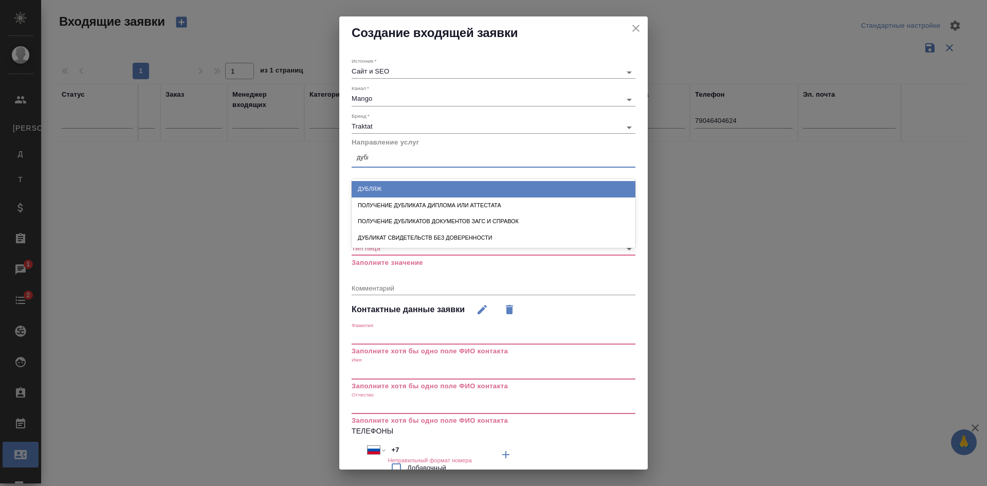
type input "дубли"
click at [445, 188] on div "Получение дубликата диплома или аттестата" at bounding box center [494, 189] width 284 height 16
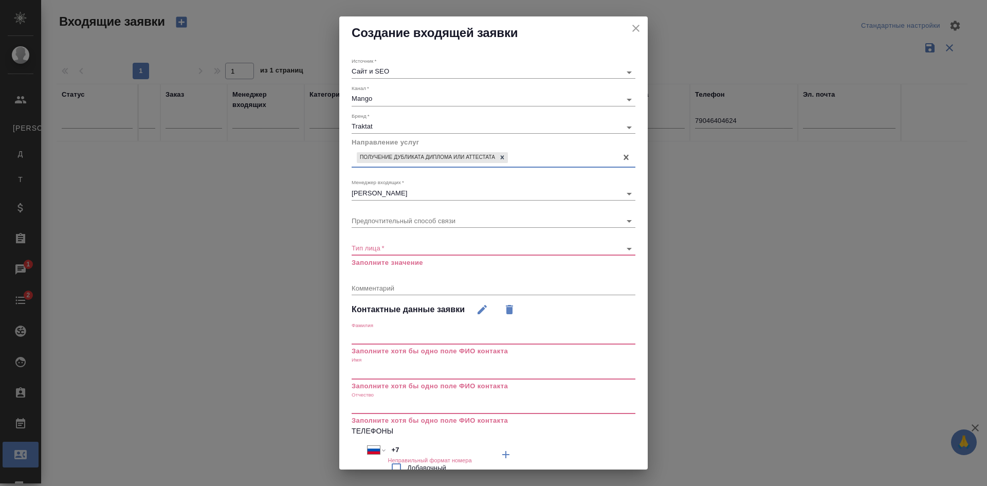
click at [367, 248] on body "🙏 .cls-1 fill:#fff; AWATERA Kasatkina Aleksandra Клиенты К Клиенты Д Договоры Т…" at bounding box center [493, 243] width 987 height 486
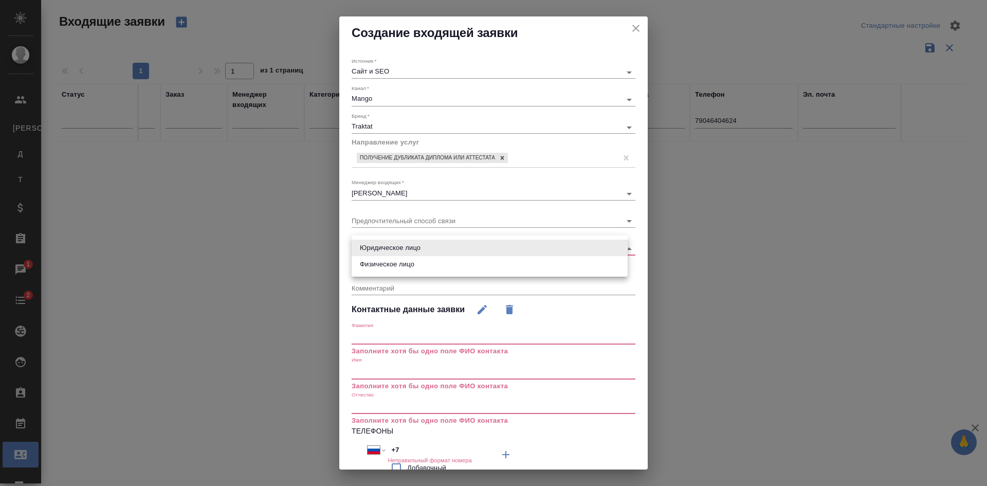
click at [375, 266] on li "Физическое лицо" at bounding box center [490, 264] width 276 height 16
type input "private"
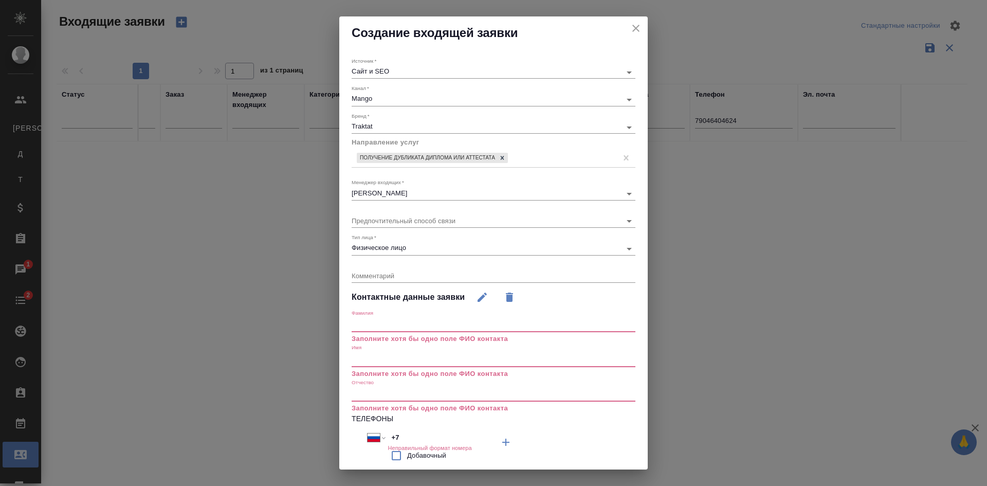
click at [370, 363] on input "text" at bounding box center [494, 359] width 284 height 14
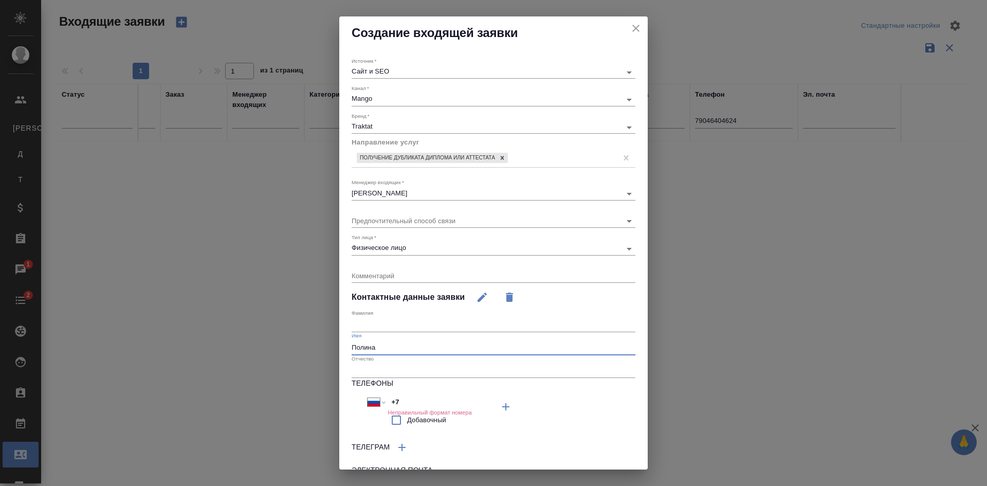
type input "Полина"
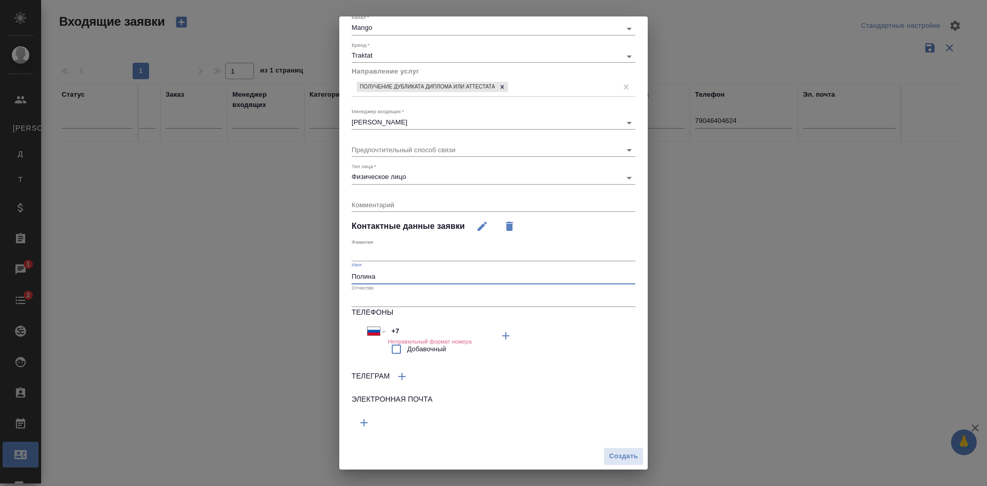
click at [404, 328] on input "+7" at bounding box center [433, 330] width 90 height 15
type input "+"
select select "ZZ"
paste input "+7 904 640 46 24"
select select "RU"
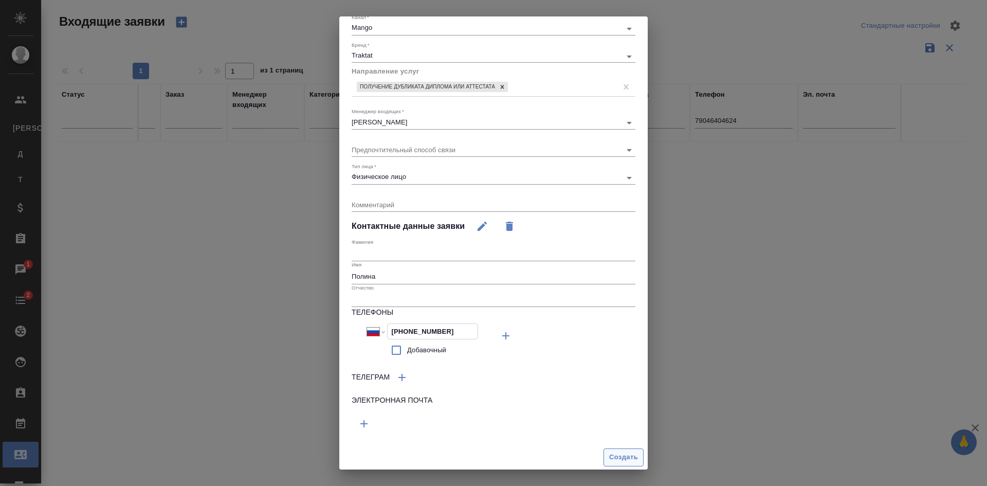
type input "+7 904 640 46 24"
click at [624, 461] on span "Создать" at bounding box center [623, 456] width 29 height 12
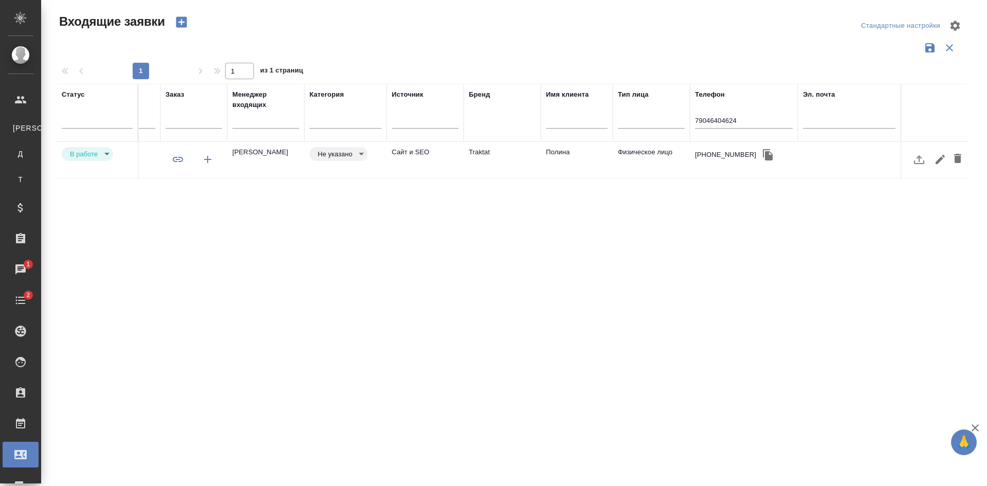
click at [472, 151] on td "Traktat" at bounding box center [502, 160] width 77 height 36
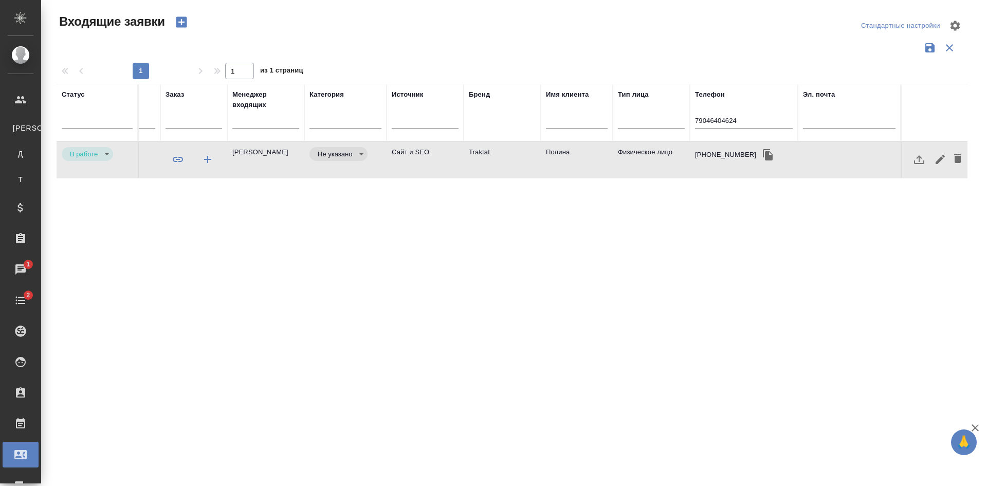
click at [472, 151] on td "Traktat" at bounding box center [502, 160] width 77 height 36
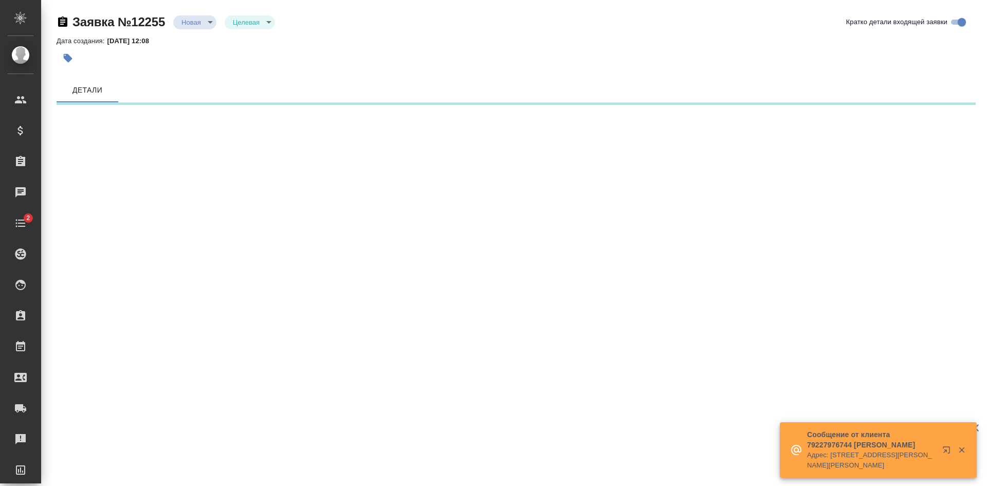
select select "RU"
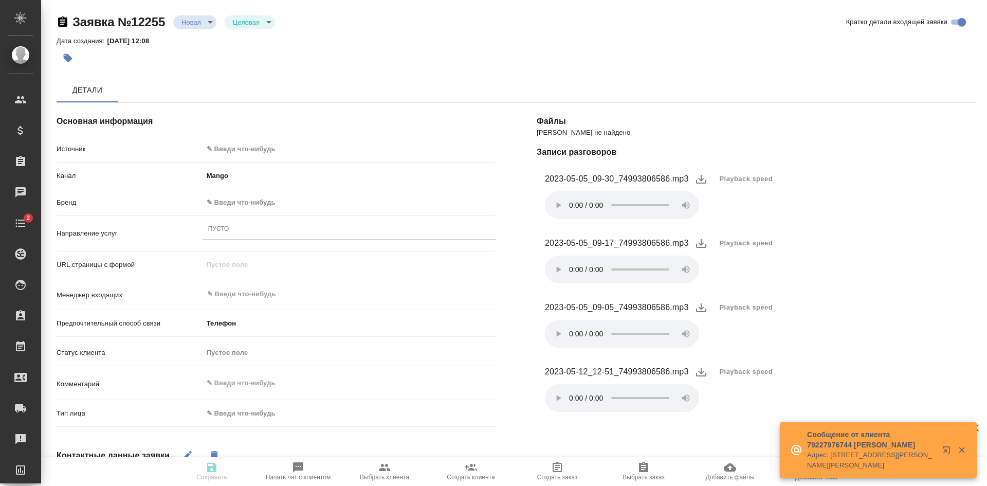
type textarea "x"
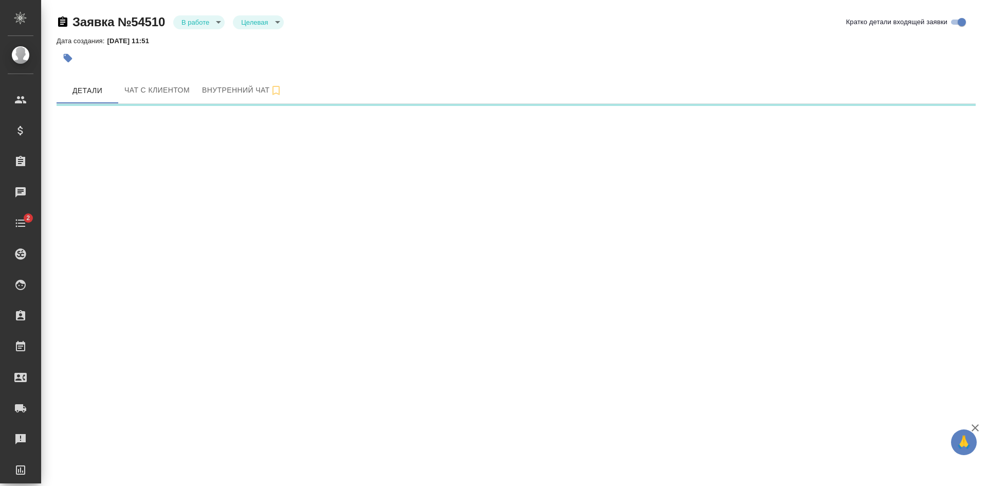
select select "RU"
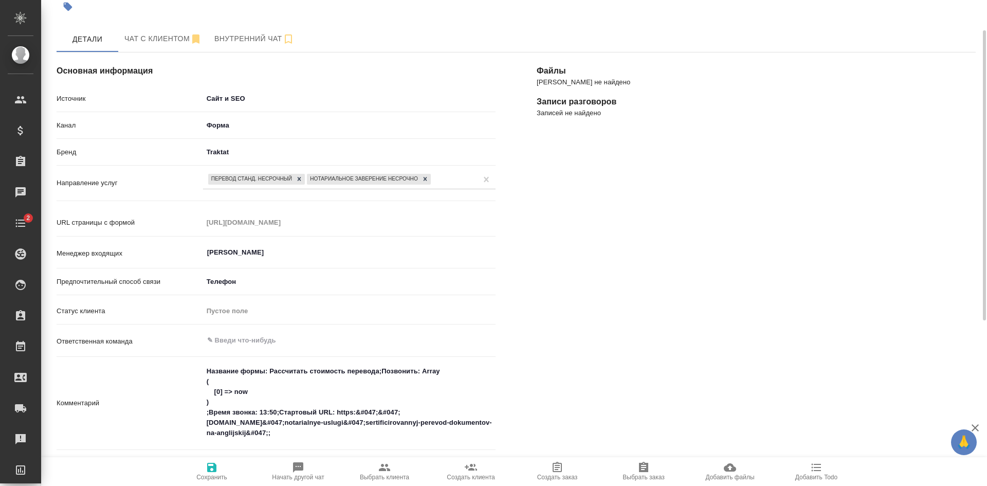
scroll to position [309, 0]
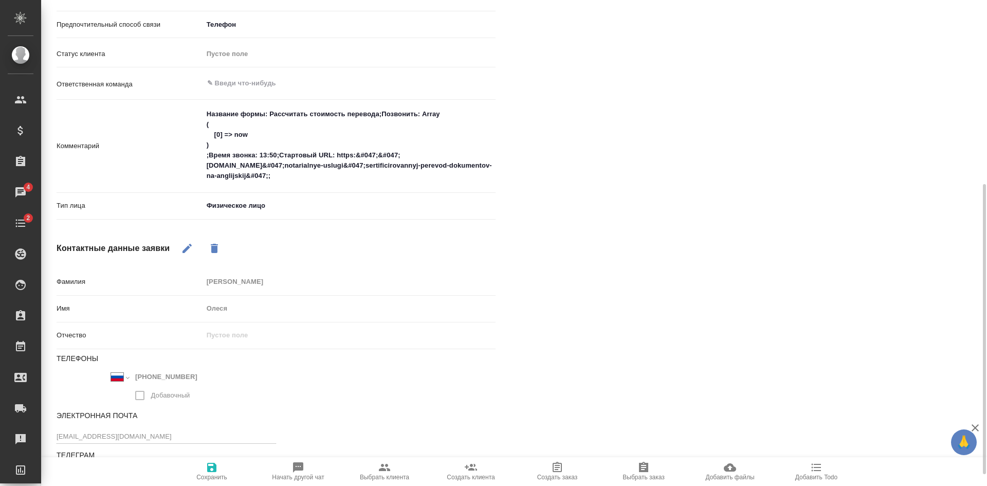
click at [393, 476] on span "Выбрать клиента" at bounding box center [384, 477] width 49 height 7
type textarea "x"
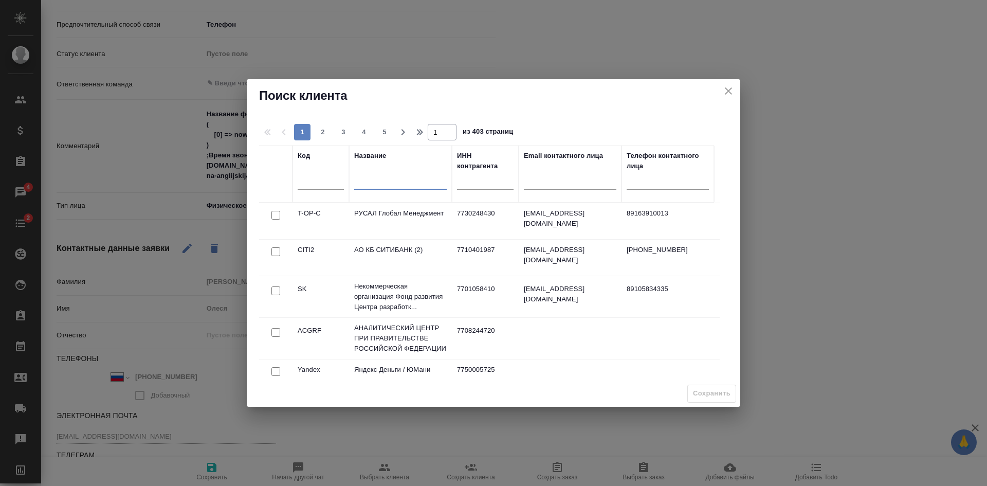
click at [384, 184] on input "text" at bounding box center [400, 182] width 93 height 13
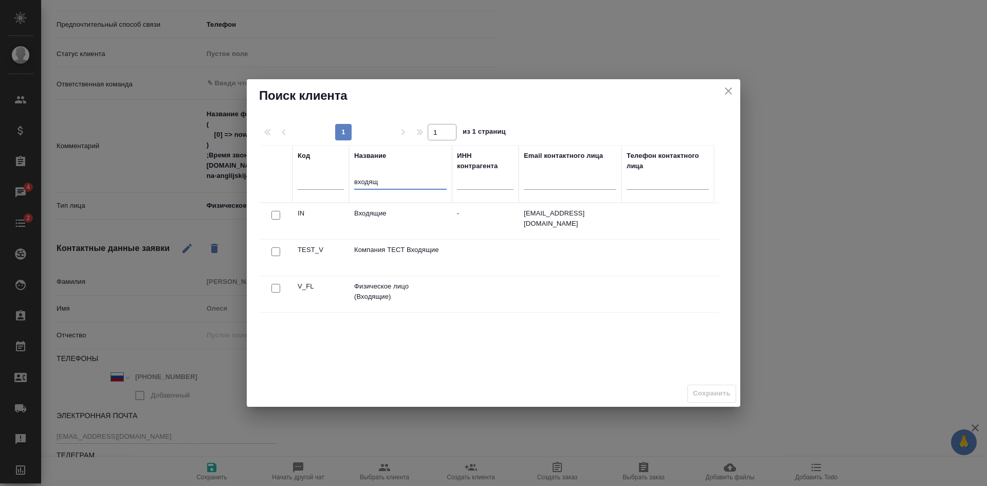
type input "входящ"
click at [275, 287] on input "checkbox" at bounding box center [276, 288] width 9 height 9
checkbox input "true"
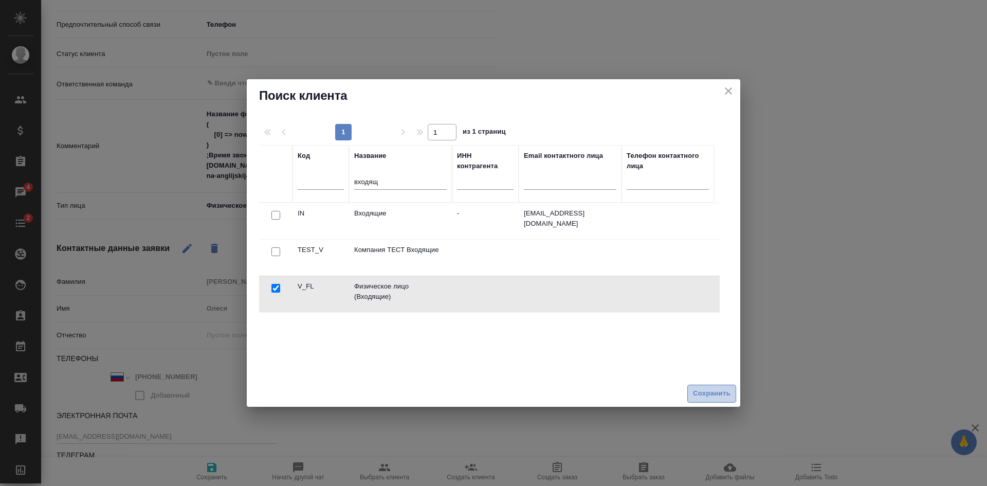
click at [716, 399] on span "Сохранить" at bounding box center [712, 394] width 38 height 12
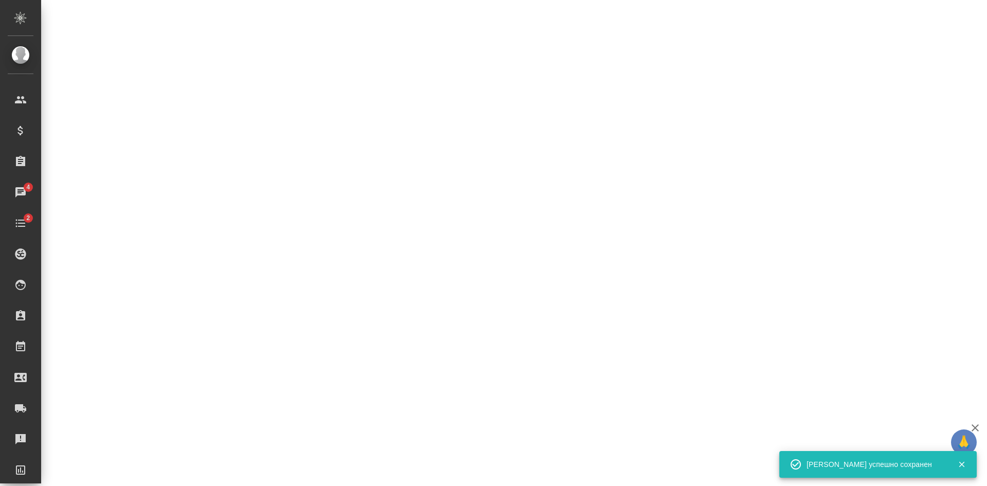
select select "RU"
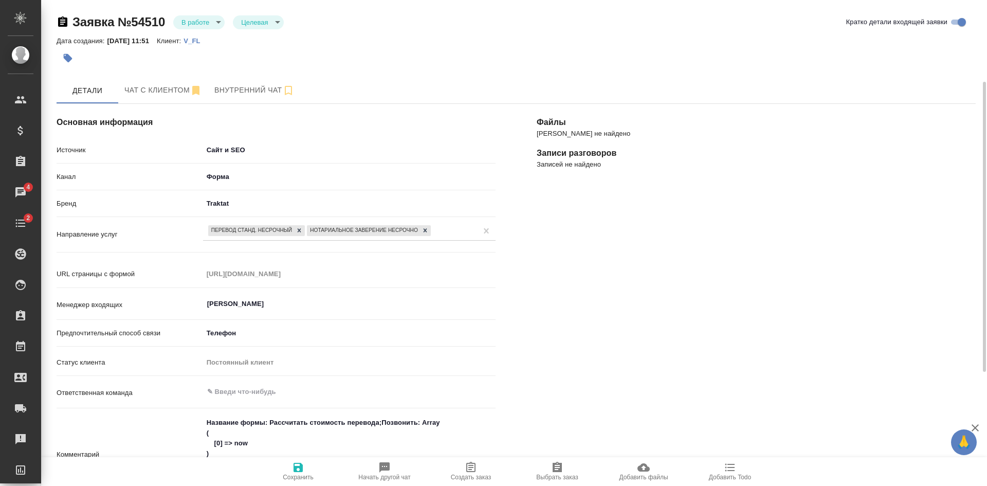
scroll to position [206, 0]
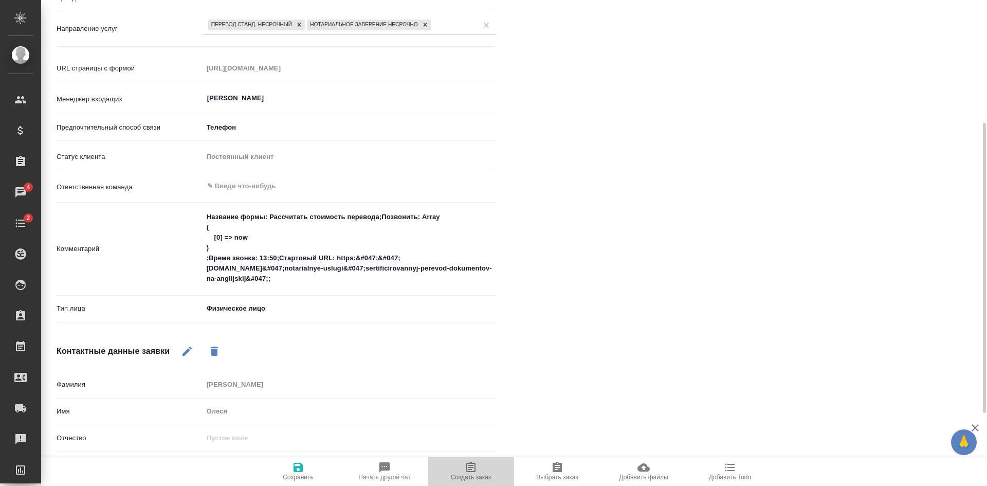
click at [486, 479] on span "Создать заказ" at bounding box center [471, 477] width 41 height 7
type textarea "x"
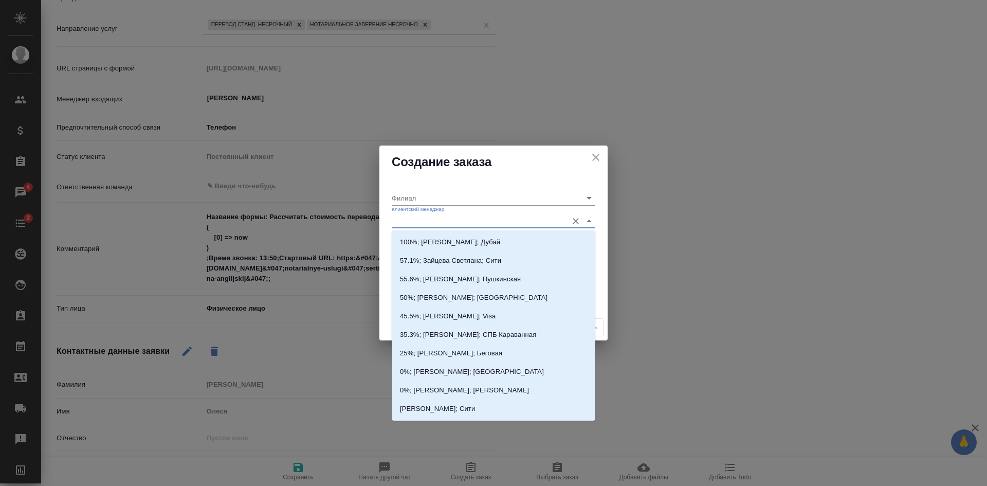
click at [409, 216] on input "Клиентский менеджер" at bounding box center [477, 221] width 171 height 14
type input "кас"
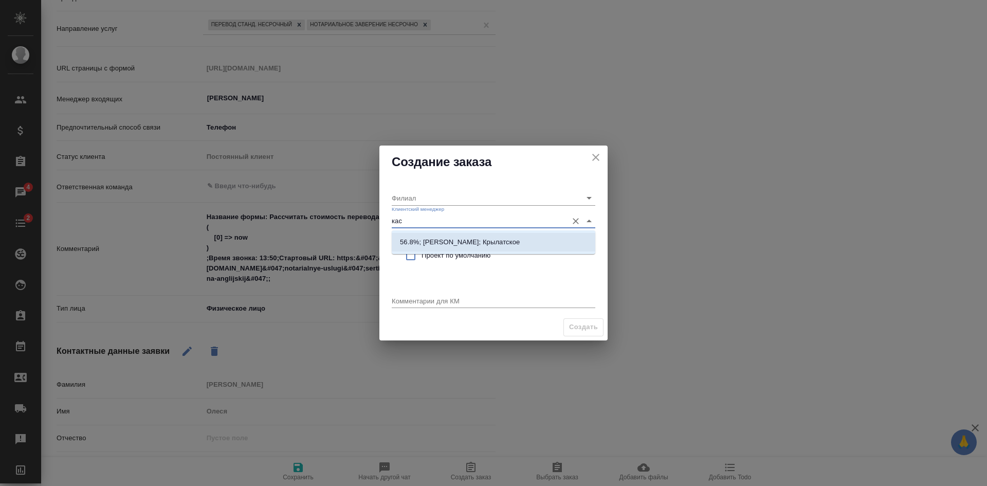
click at [406, 242] on p "56.8%; [PERSON_NAME]; Крылатское" at bounding box center [460, 242] width 120 height 10
type input "Крылатское"
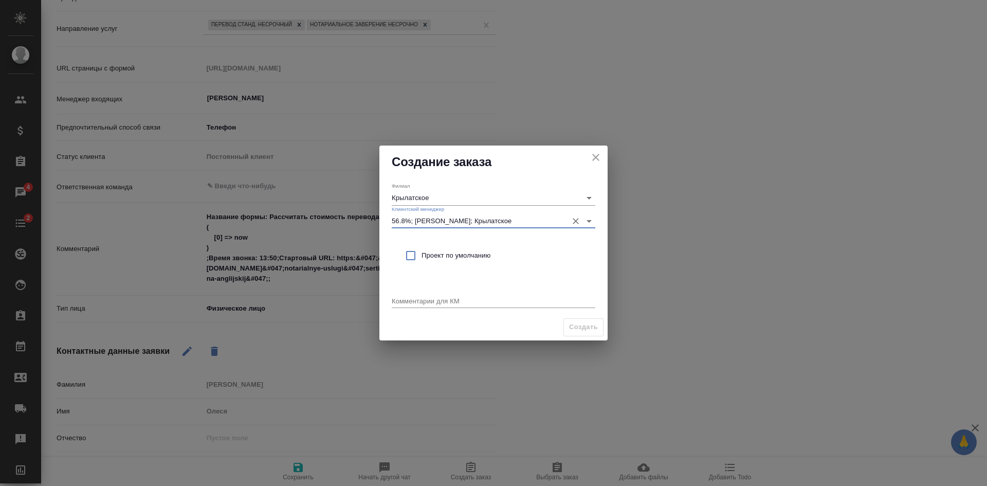
type input "56.8%; [PERSON_NAME]; Крылатское"
click at [413, 256] on input "checkbox" at bounding box center [411, 256] width 22 height 22
checkbox input "true"
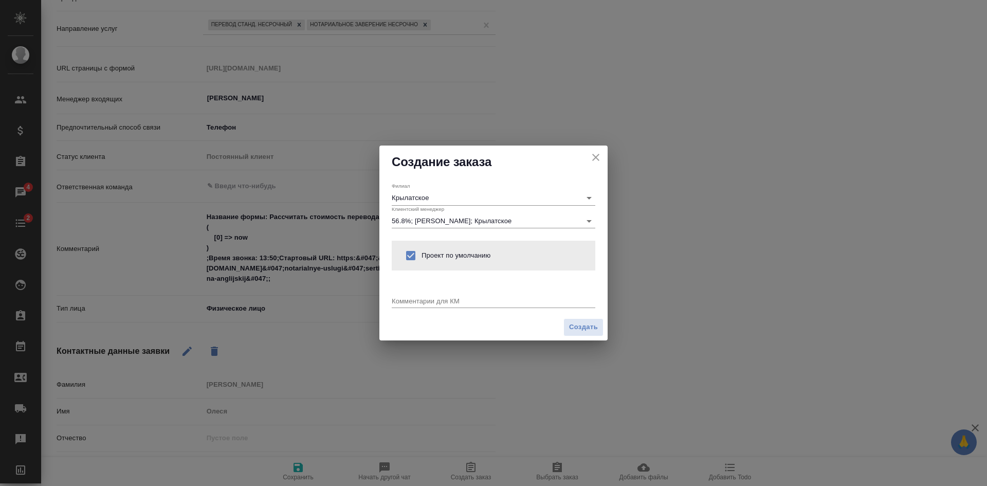
click at [410, 296] on div "x" at bounding box center [494, 301] width 204 height 13
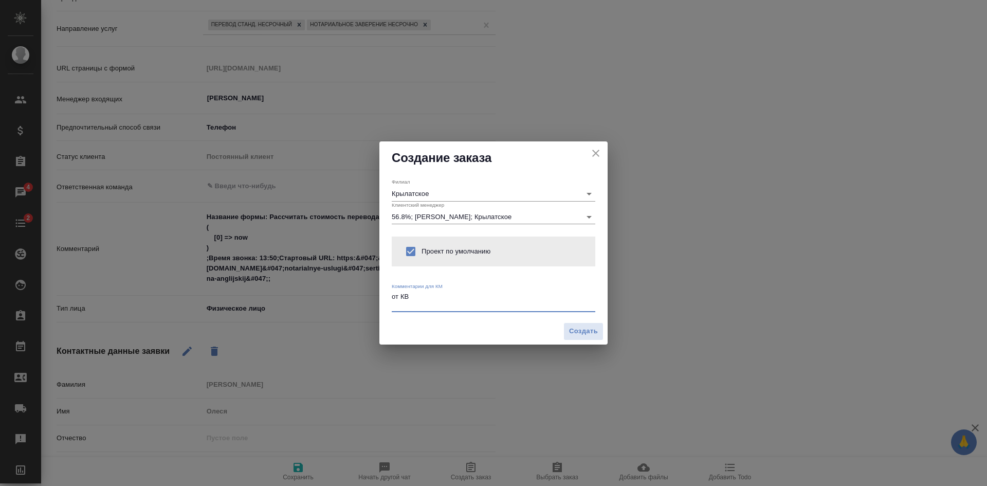
type textarea "от КВ"
type textarea "x"
paste textarea "Перевод на Английский с нотариальным заверением"
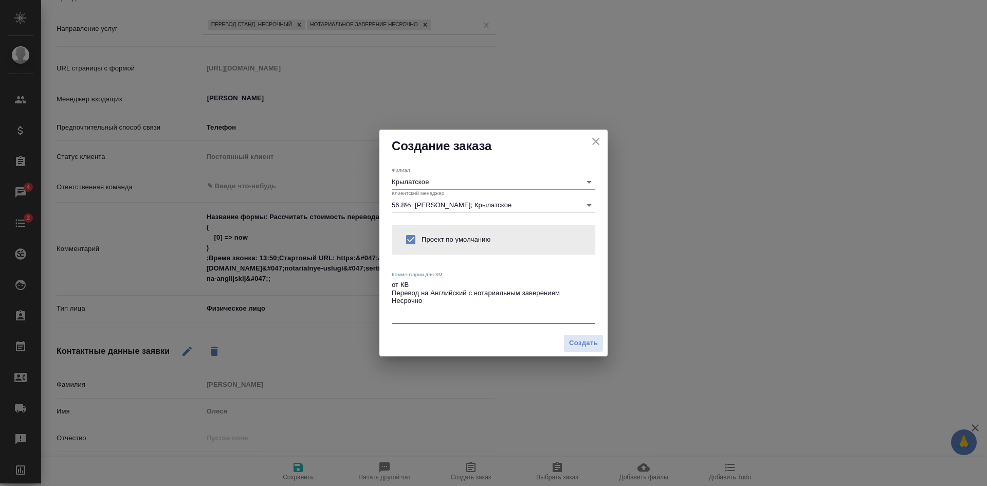
type textarea "от КВ Перевод на Английский с нотариальным заверением Несрочно"
type textarea "x"
paste textarea "Адрес: [STREET_ADDRESS][PERSON_NAME] [PERSON_NAME] т: 89227976744"
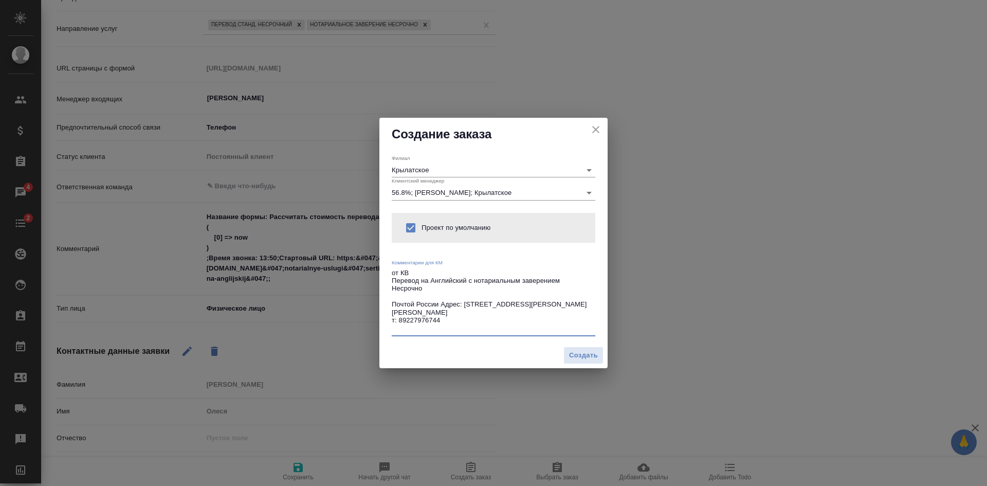
click at [393, 303] on textarea "от КВ Перевод на Английский с нотариальным заверением Несрочно Почтой России Ад…" at bounding box center [494, 301] width 204 height 64
click at [497, 306] on textarea "от КВ Перевод на Английский с нотариальным заверением Несрочно расчет отправкой…" at bounding box center [494, 301] width 204 height 64
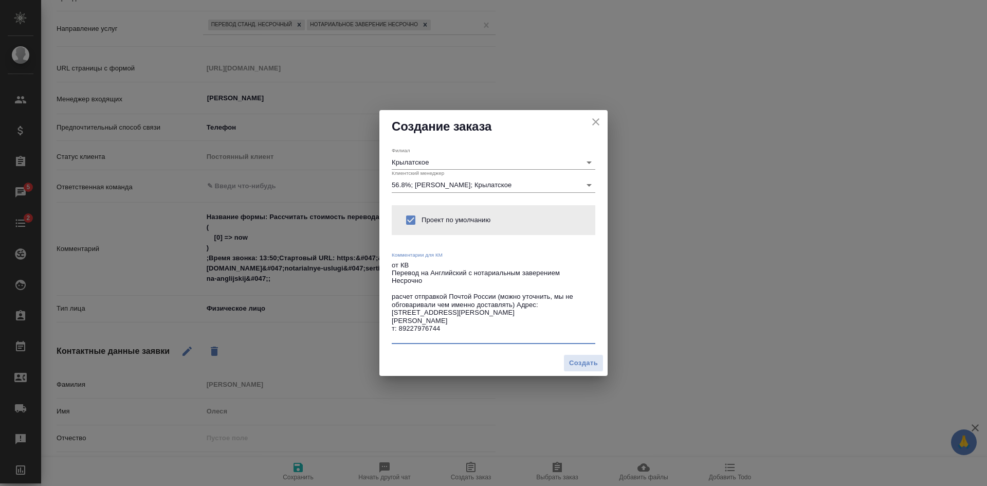
click at [471, 270] on textarea "от КВ Перевод на Английский с нотариальным заверением Несрочно расчет отправкой…" at bounding box center [494, 300] width 204 height 79
type textarea "от КВ Перевод на Английский с нотариальным заверением Несрочно расчет отправкой…"
click at [579, 361] on span "Создать" at bounding box center [583, 363] width 29 height 12
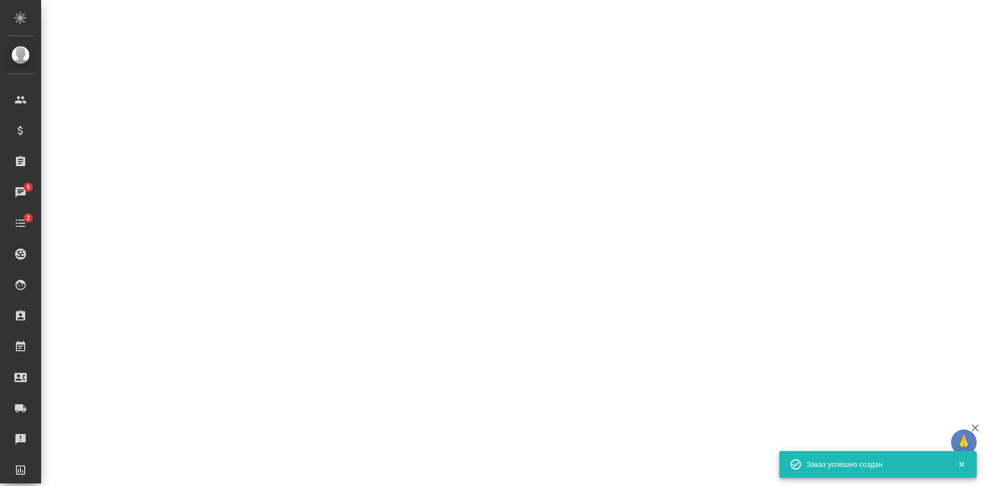
select select "RU"
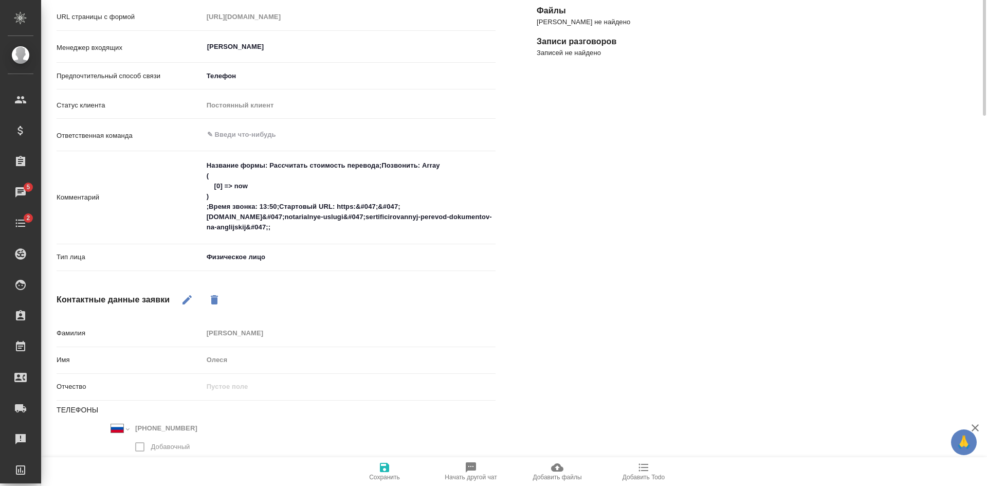
scroll to position [0, 0]
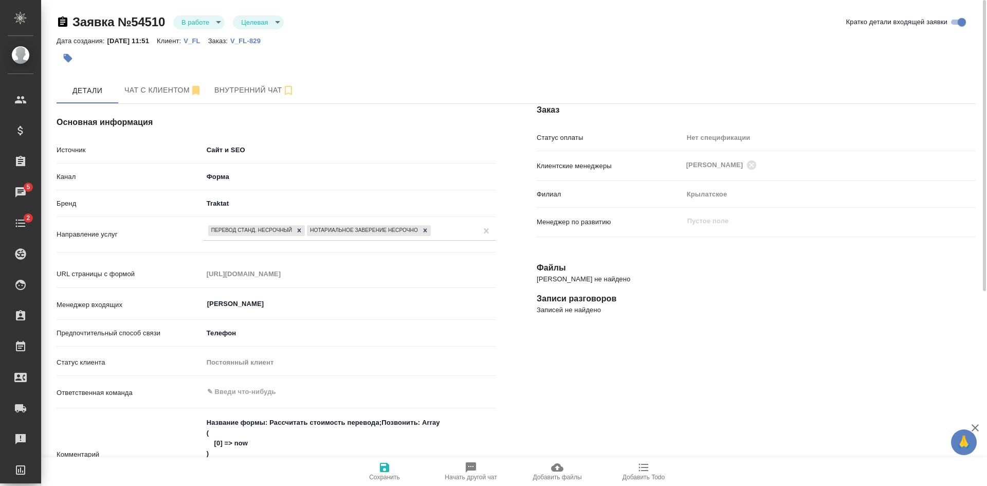
type textarea "x"
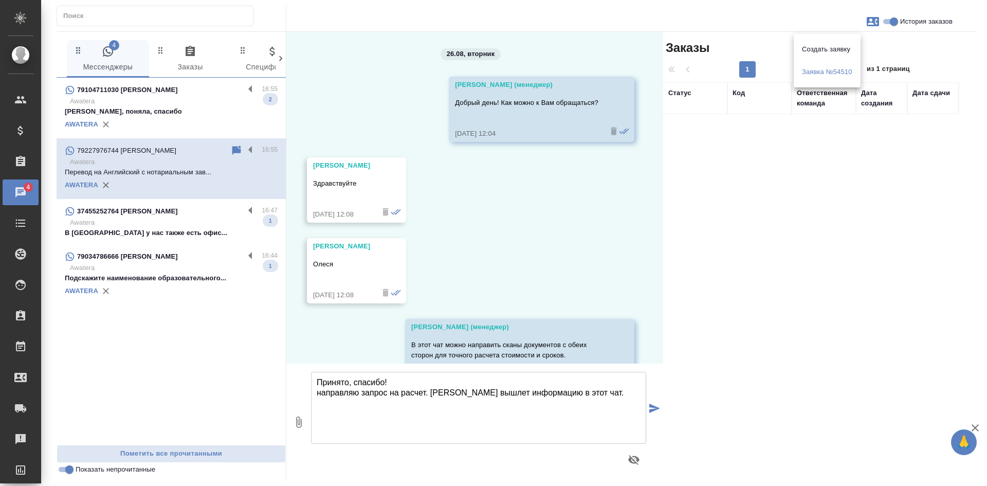
scroll to position [933, 0]
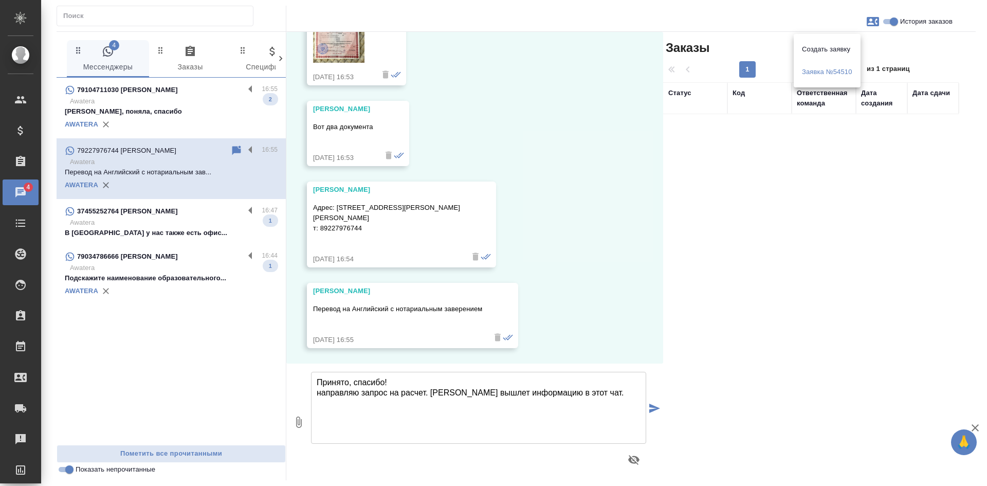
click at [354, 391] on div at bounding box center [493, 243] width 987 height 486
click at [322, 393] on textarea "Принято, спасибо! направляю запрос на расчет. [PERSON_NAME] вышлет информацию в…" at bounding box center [478, 408] width 335 height 72
click at [483, 396] on textarea "Принято, спасибо! Направляю запрос на расчет. [PERSON_NAME] вышлет информацию в…" at bounding box center [478, 408] width 335 height 72
type textarea "Принято, спасибо! Направляю запрос на расчет. [PERSON_NAME] вы шлет информацию …"
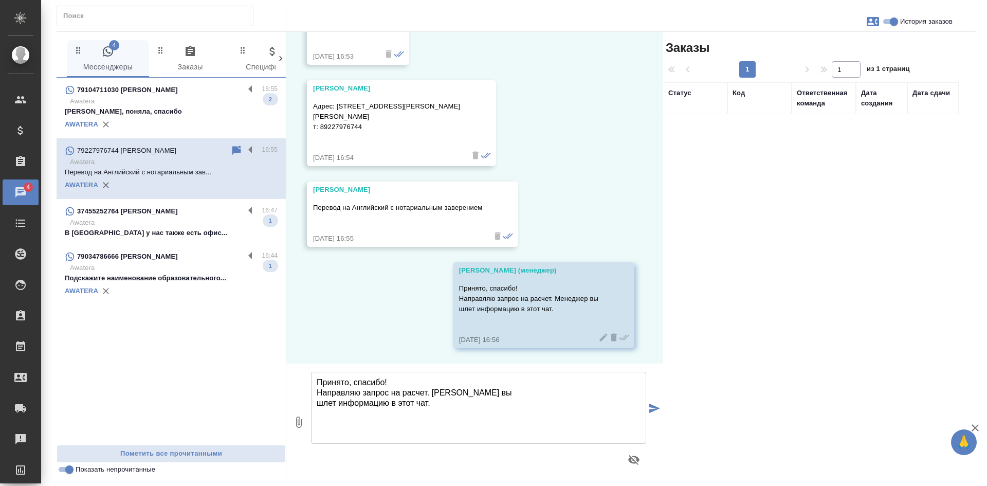
scroll to position [1045, 0]
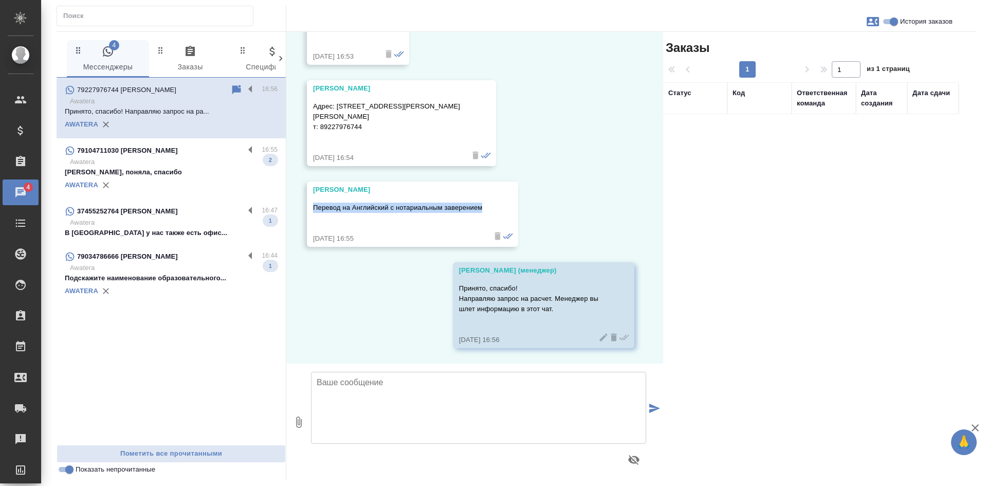
drag, startPoint x: 315, startPoint y: 206, endPoint x: 486, endPoint y: 209, distance: 171.8
click at [486, 209] on div "[PERSON_NAME] Перевод на Английский с нотариальным заверением [DATE] 16:55" at bounding box center [412, 214] width 211 height 65
copy p "Перевод на Английский с нотариальным заверением"
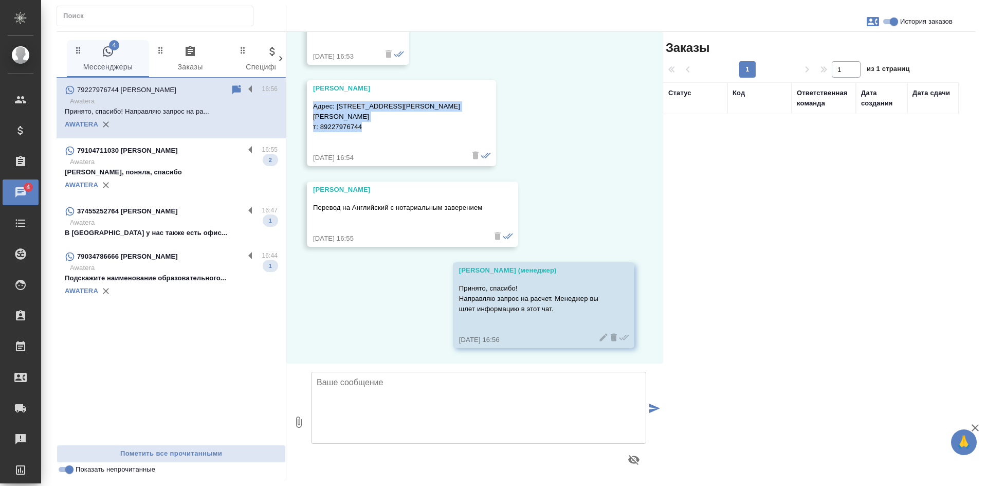
drag, startPoint x: 315, startPoint y: 93, endPoint x: 372, endPoint y: 130, distance: 67.8
click at [372, 130] on p "Адрес: [STREET_ADDRESS][PERSON_NAME] [PERSON_NAME] т: 89227976744" at bounding box center [386, 116] width 147 height 31
copy p "Адрес: [STREET_ADDRESS][PERSON_NAME] [PERSON_NAME] т: 89227976744"
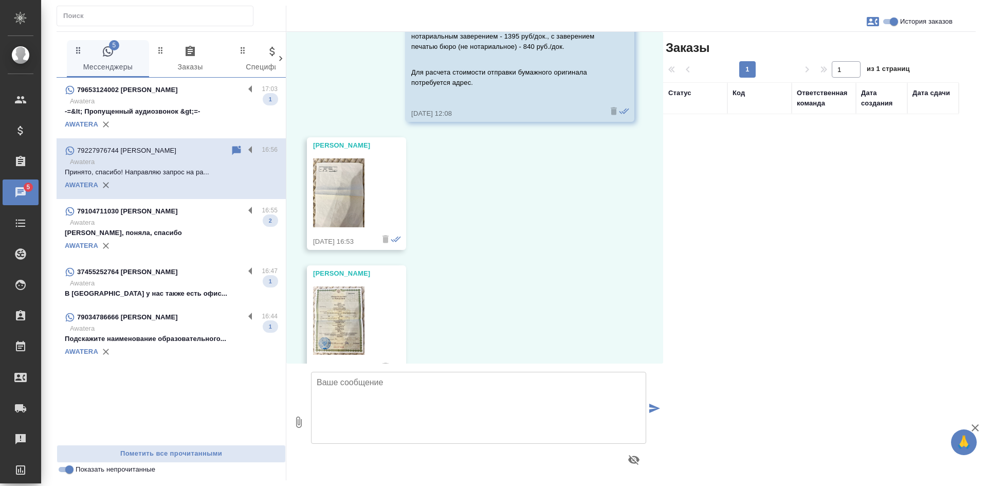
scroll to position [376, 0]
click at [350, 203] on img at bounding box center [338, 191] width 51 height 69
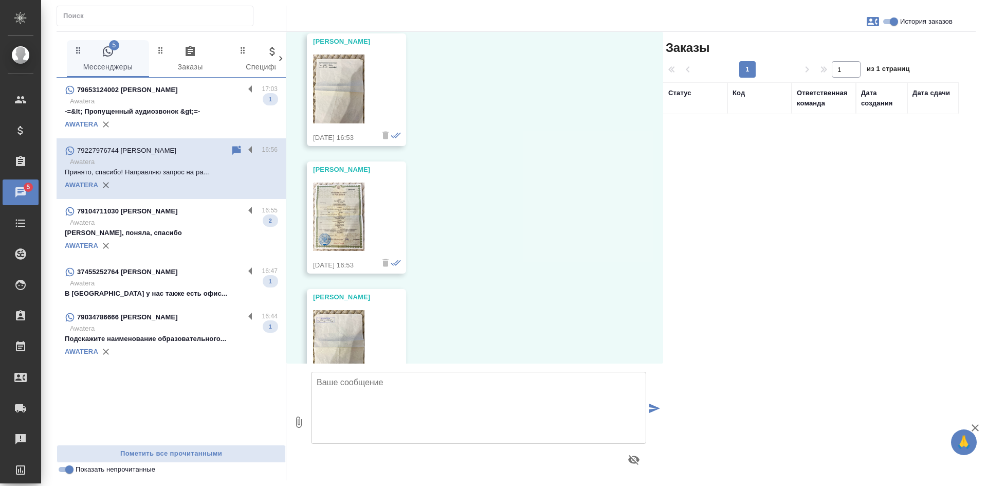
click at [342, 216] on img at bounding box center [338, 217] width 51 height 69
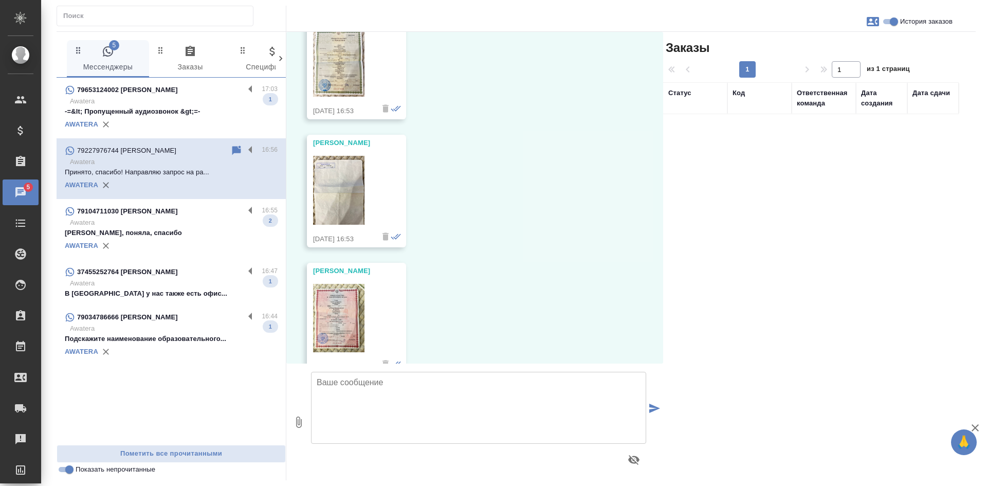
click at [338, 210] on img at bounding box center [338, 190] width 51 height 69
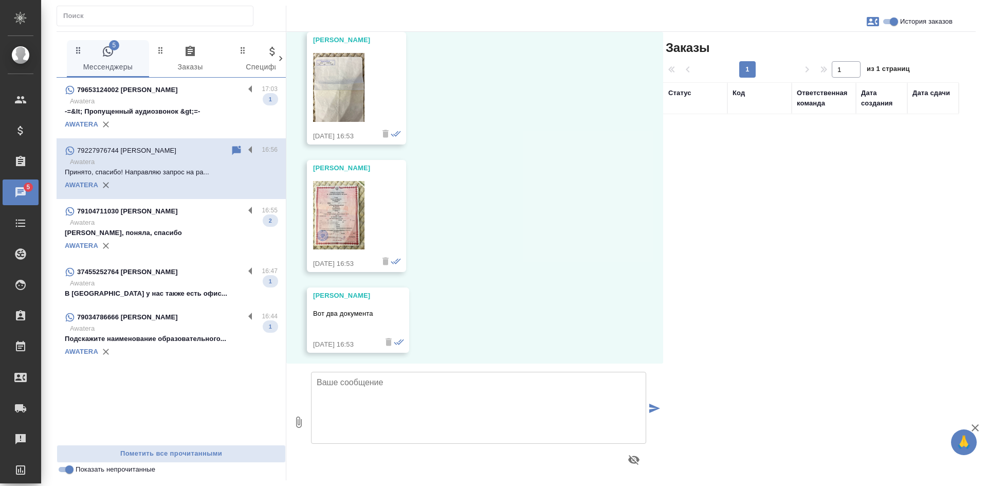
click at [335, 214] on img at bounding box center [338, 215] width 51 height 69
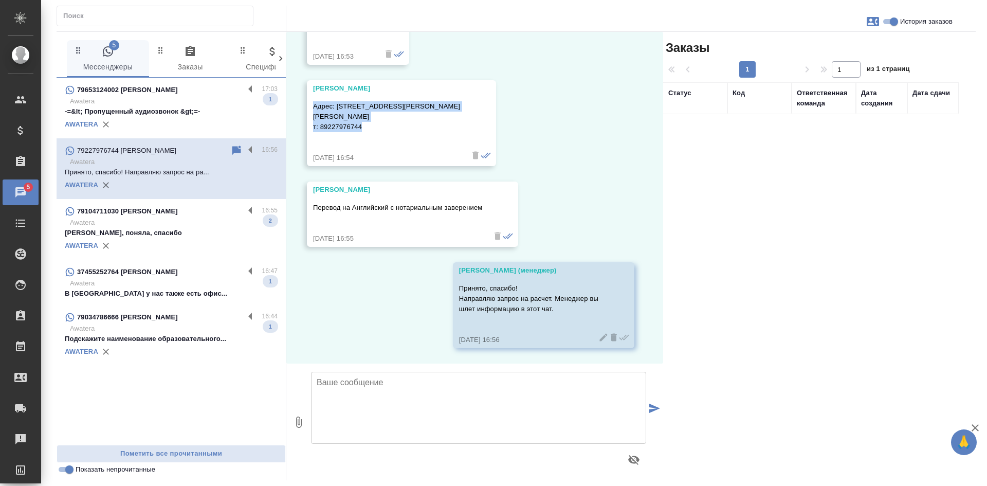
click at [600, 341] on icon at bounding box center [604, 337] width 8 height 8
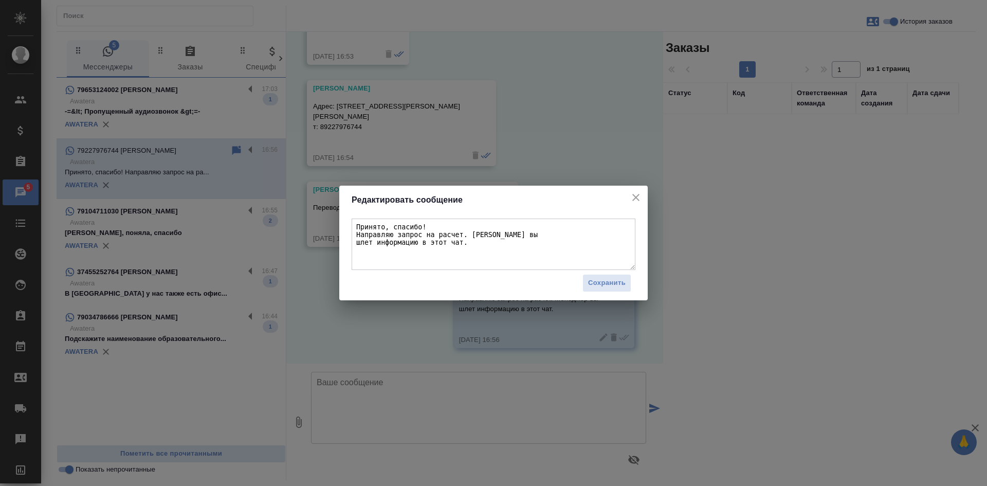
click at [355, 241] on textarea "Принято, спасибо! Направляю запрос на расчет. Менеджер вы шлет информацию в это…" at bounding box center [494, 244] width 284 height 51
type textarea "Принято, спасибо! Направляю запрос на расчет. Менеджер вышлет информацию в этот…"
click at [607, 286] on span "Сохранить" at bounding box center [607, 283] width 38 height 12
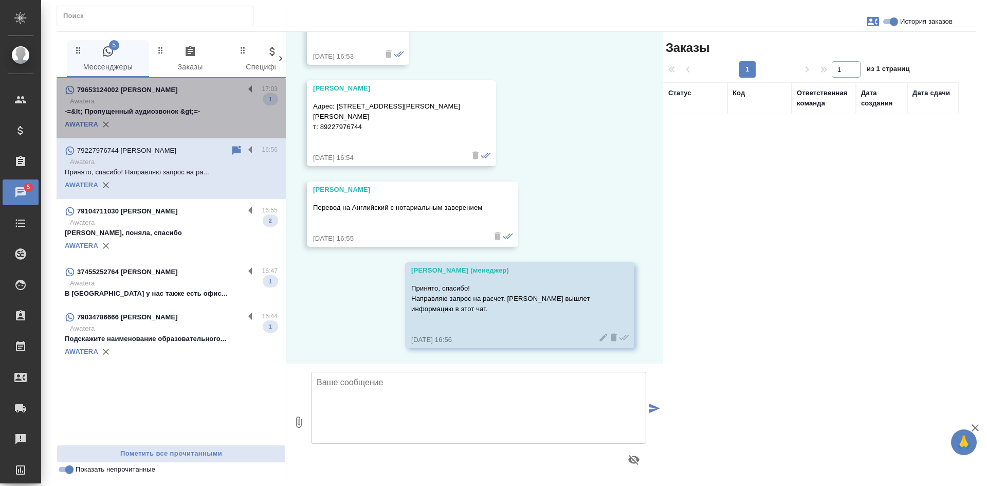
click at [140, 103] on p "Awatera" at bounding box center [174, 101] width 208 height 10
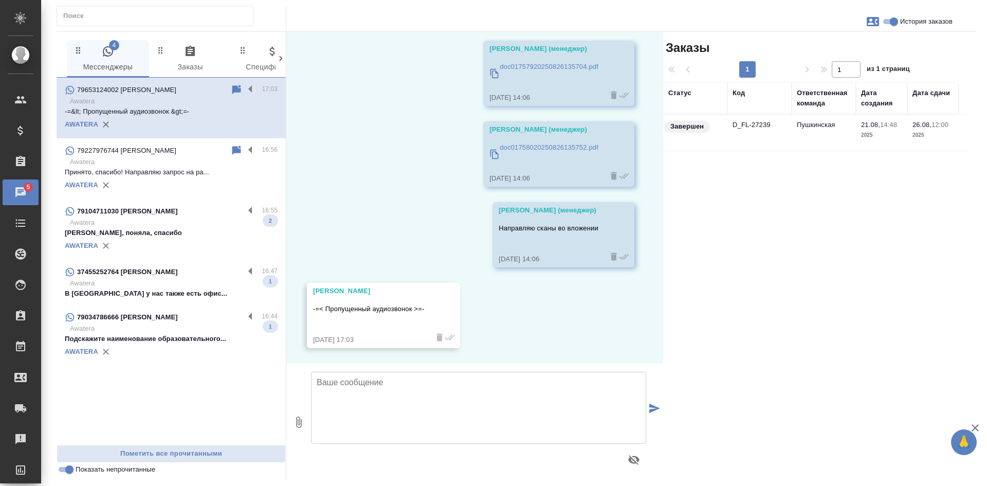
scroll to position [117, 0]
click at [236, 85] on icon at bounding box center [236, 90] width 12 height 12
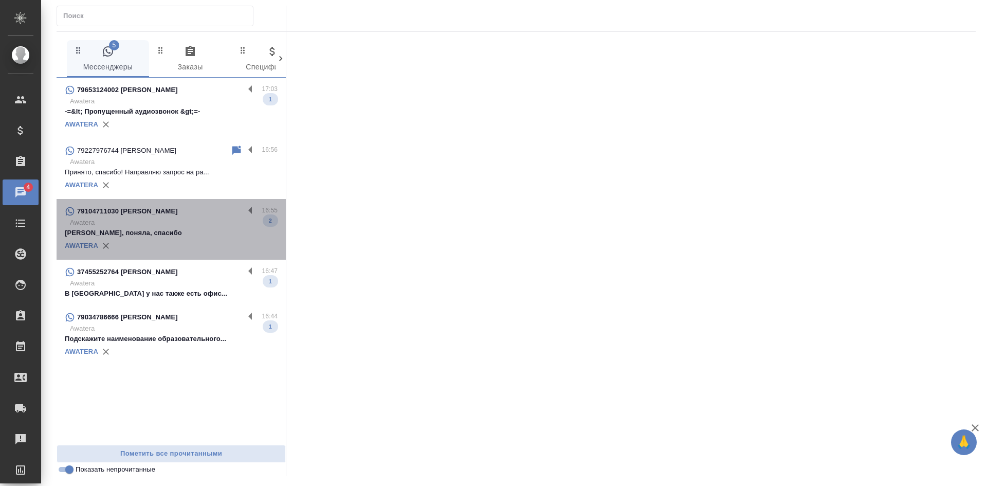
click at [173, 230] on p "Хорошо, поняла, спасибо" at bounding box center [171, 233] width 213 height 10
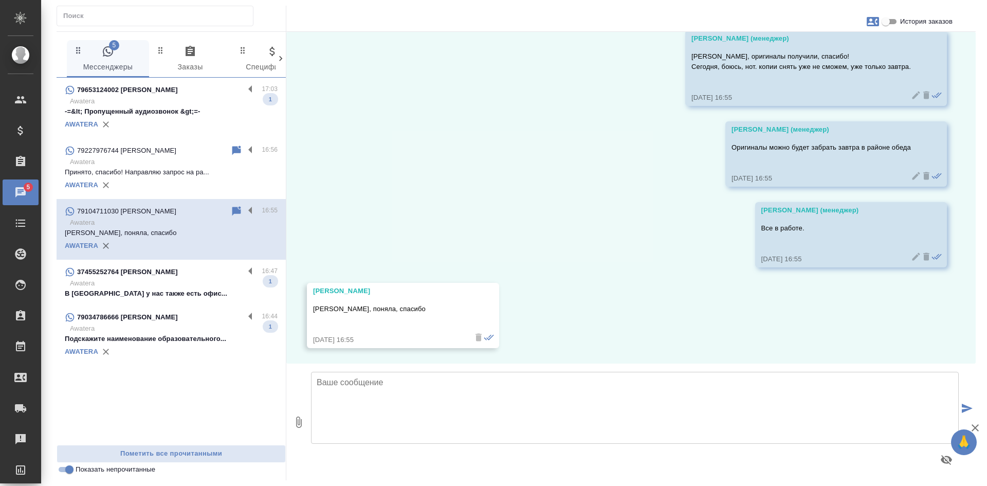
scroll to position [6570, 0]
click at [162, 280] on p "Awatera" at bounding box center [174, 283] width 208 height 10
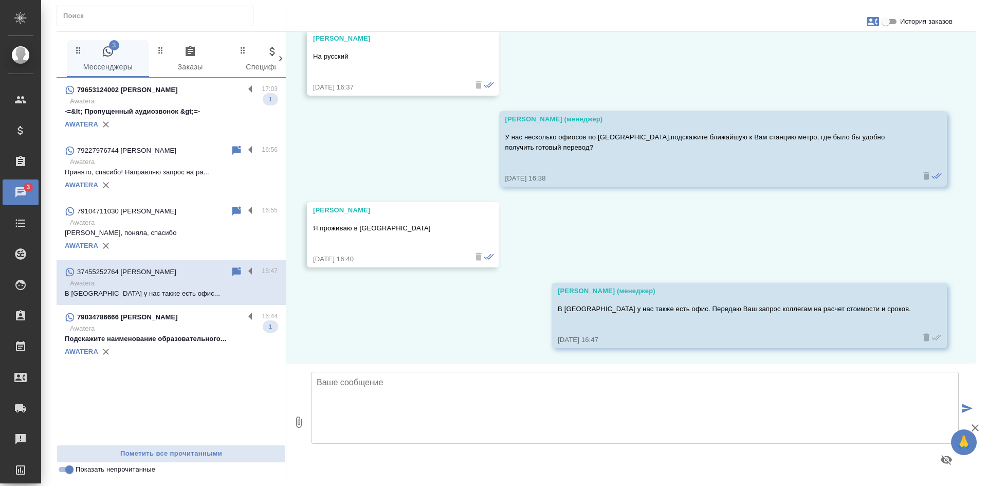
scroll to position [450, 0]
click at [128, 330] on p "Awatera" at bounding box center [174, 328] width 208 height 10
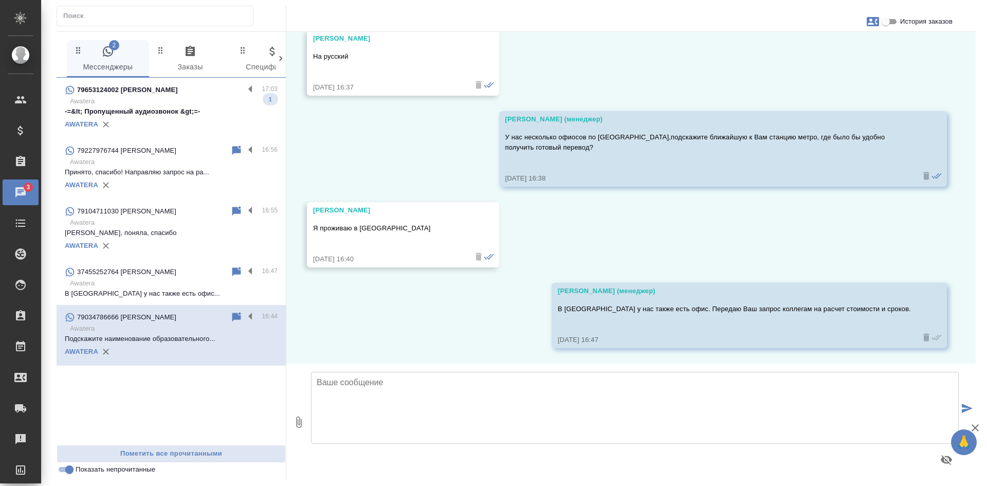
scroll to position [0, 0]
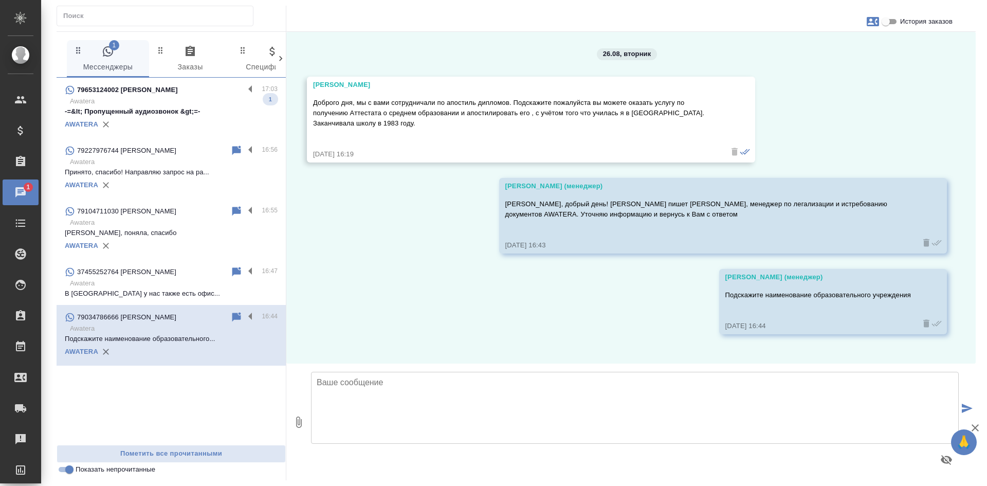
click at [65, 467] on input "Показать непрочитанные" at bounding box center [69, 469] width 37 height 12
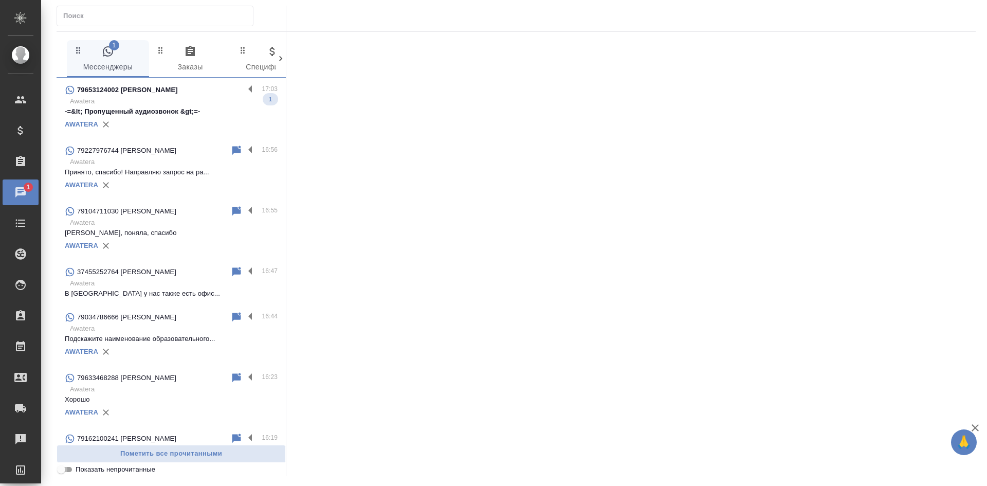
click at [65, 468] on input "Показать непрочитанные" at bounding box center [61, 469] width 37 height 12
checkbox input "true"
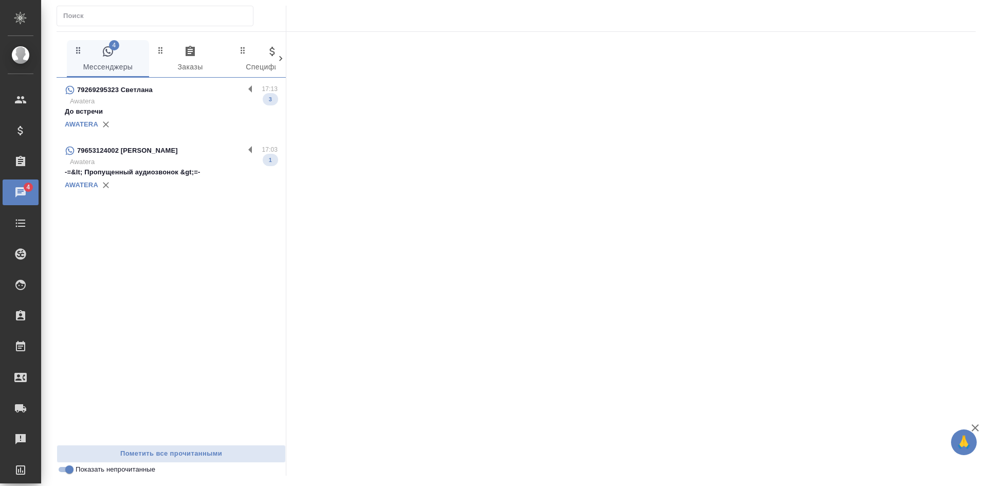
click at [161, 107] on p "До встречи" at bounding box center [171, 111] width 213 height 10
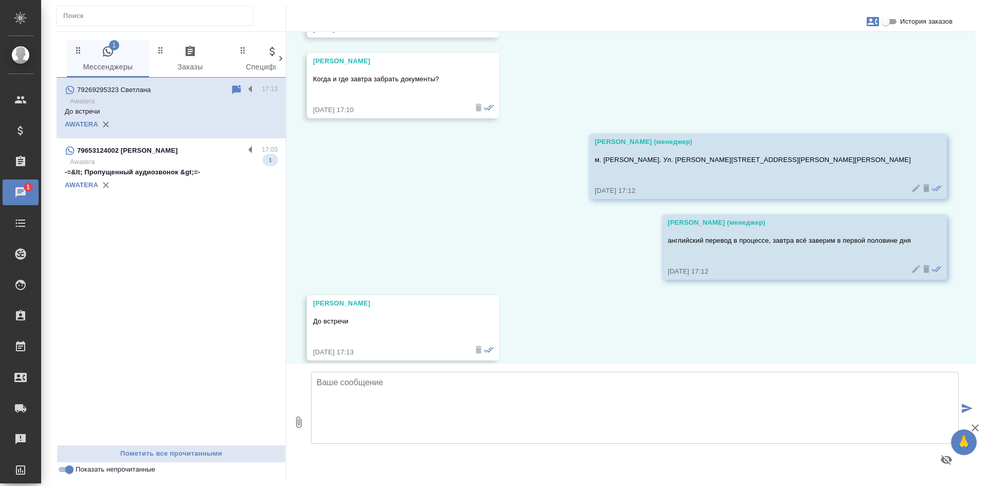
scroll to position [4443, 0]
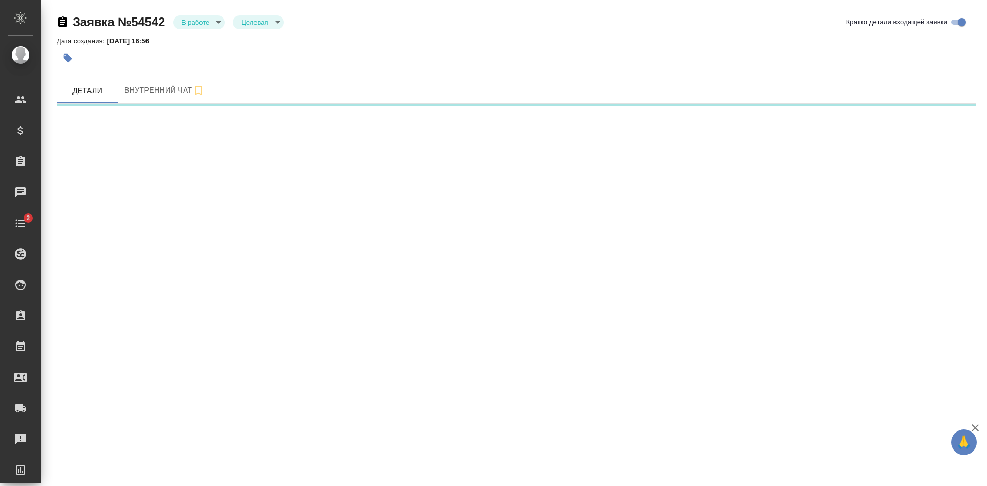
select select "RU"
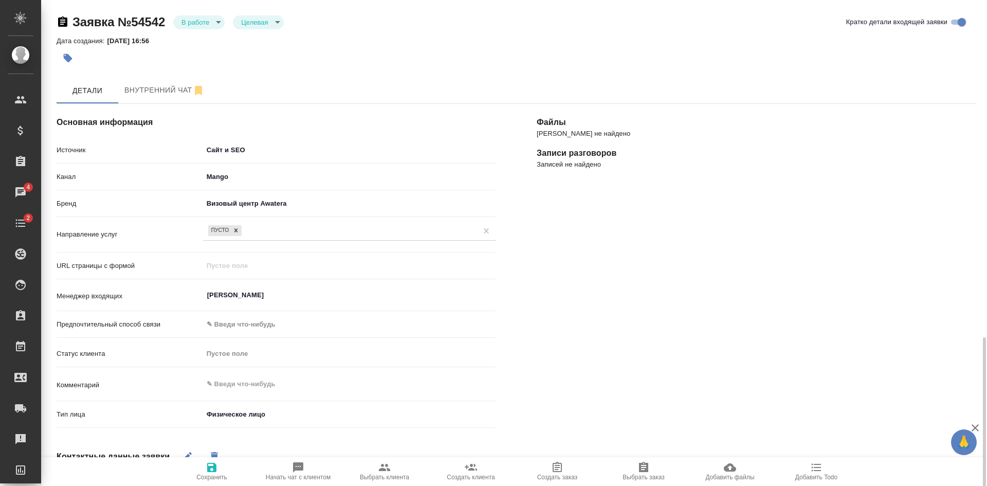
scroll to position [197, 0]
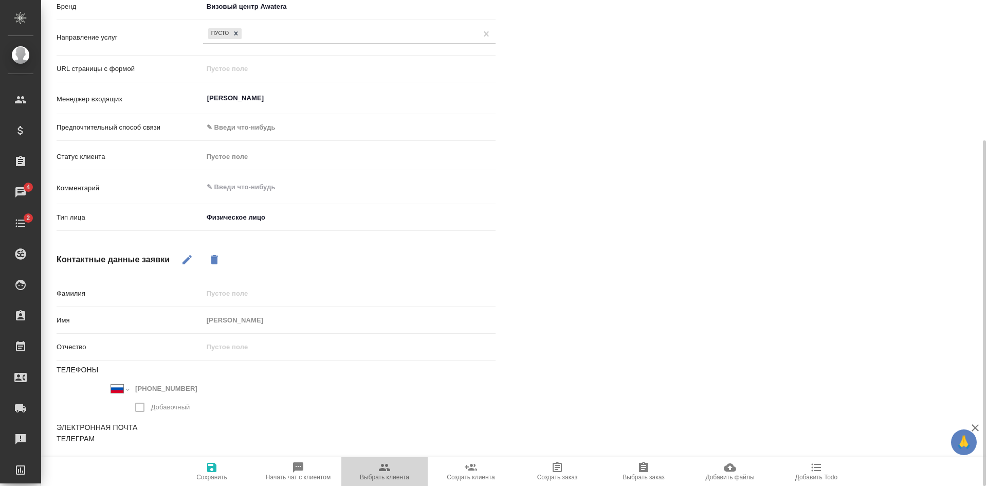
click at [391, 473] on span "Выбрать клиента" at bounding box center [385, 471] width 74 height 20
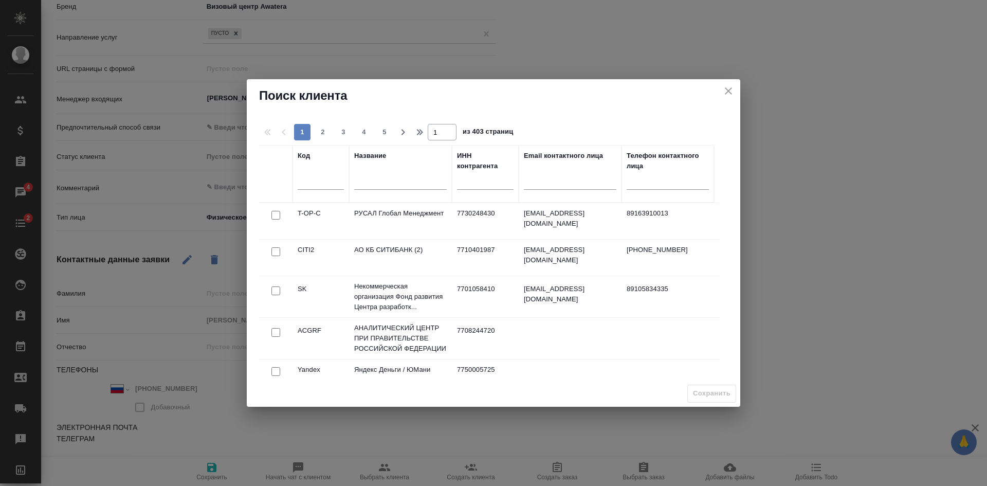
click at [400, 174] on div at bounding box center [400, 183] width 93 height 25
click at [390, 183] on input "text" at bounding box center [400, 182] width 93 height 13
click at [729, 85] on icon "close" at bounding box center [728, 91] width 12 height 12
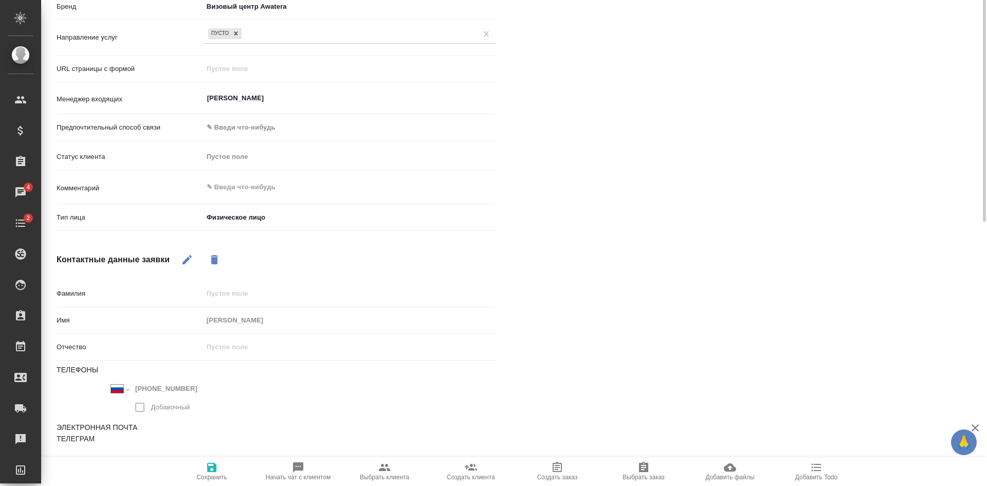
scroll to position [0, 0]
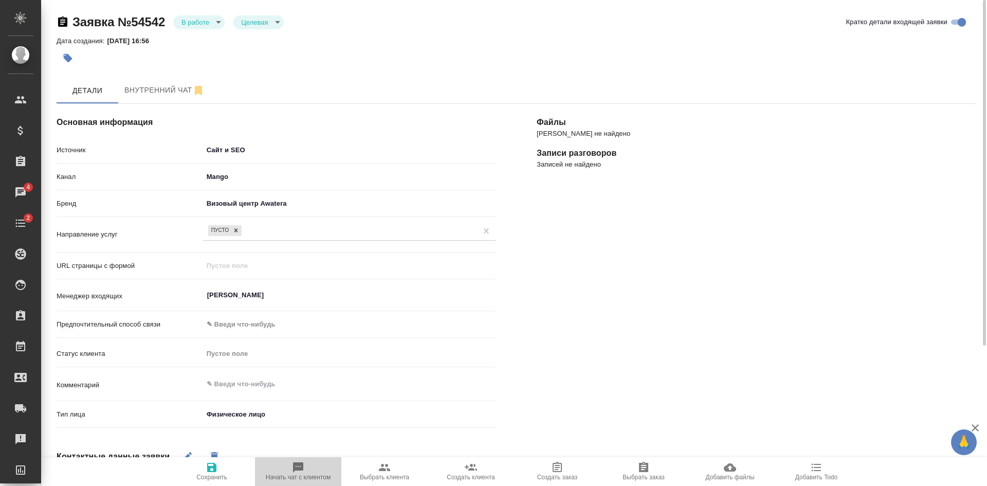
click at [319, 475] on span "Начать чат с клиентом" at bounding box center [298, 477] width 65 height 7
type textarea "x"
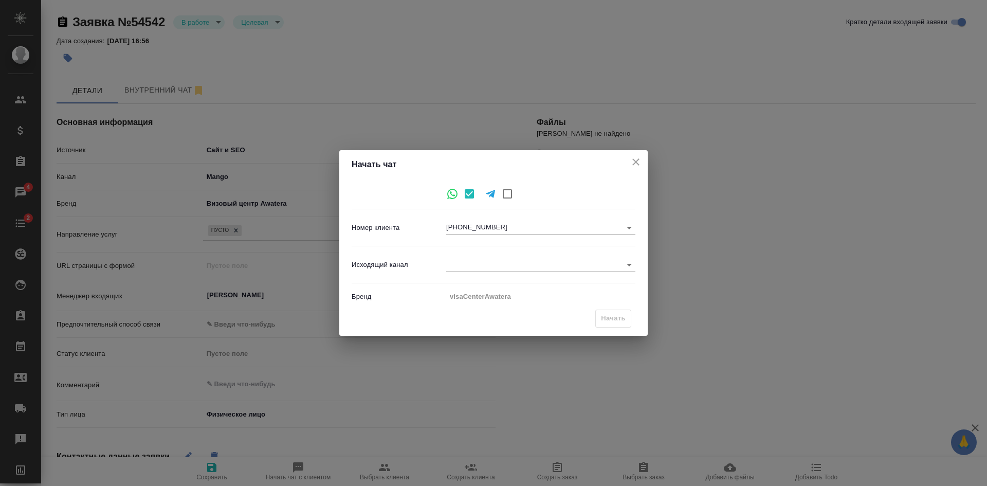
click at [456, 258] on body "🙏 .cls-1 fill:#fff; AWATERA [PERSON_NAME] Спецификации Заказы 4 Чаты 2 Todo Про…" at bounding box center [493, 243] width 987 height 486
click at [494, 284] on li "Визовый Центр Awatera" at bounding box center [540, 281] width 189 height 16
type input "4"
click at [603, 316] on span "Начать" at bounding box center [613, 319] width 25 height 12
type textarea "x"
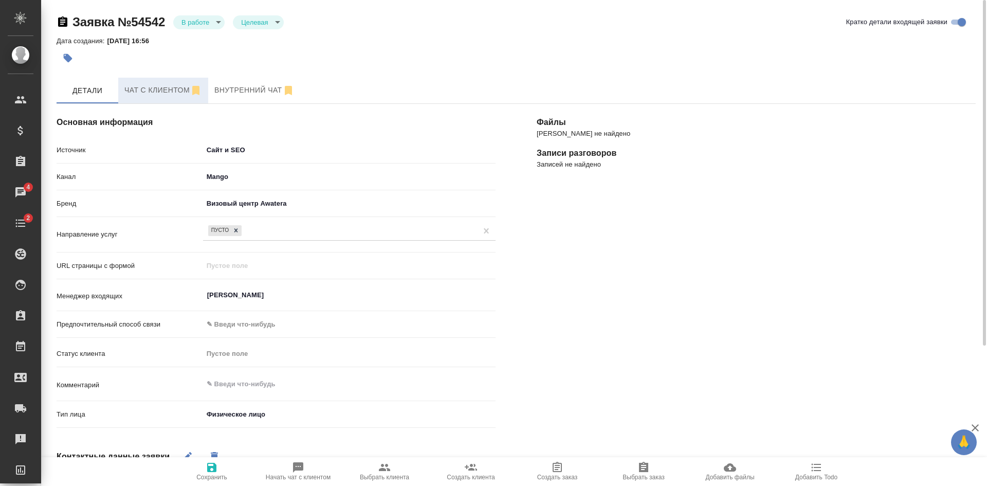
click at [169, 90] on span "Чат с клиентом" at bounding box center [163, 90] width 78 height 13
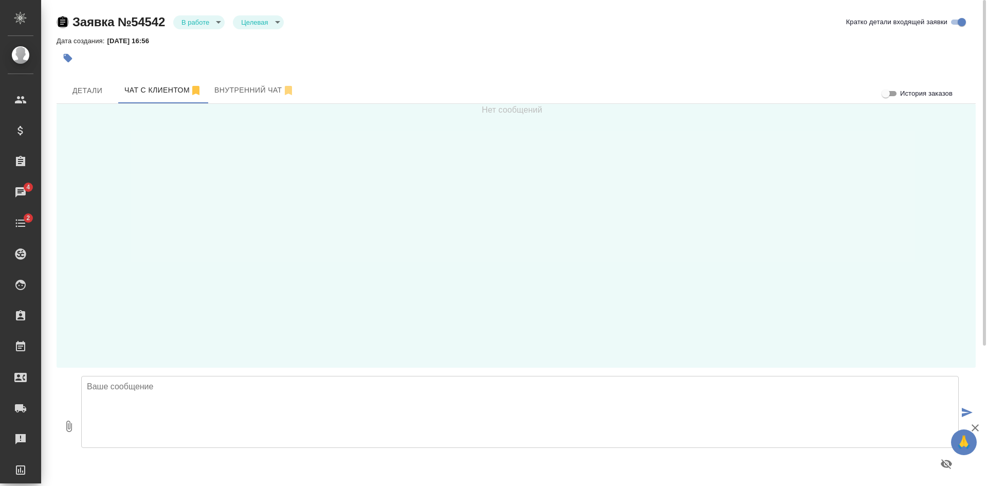
click at [64, 20] on icon "button" at bounding box center [62, 21] width 9 height 10
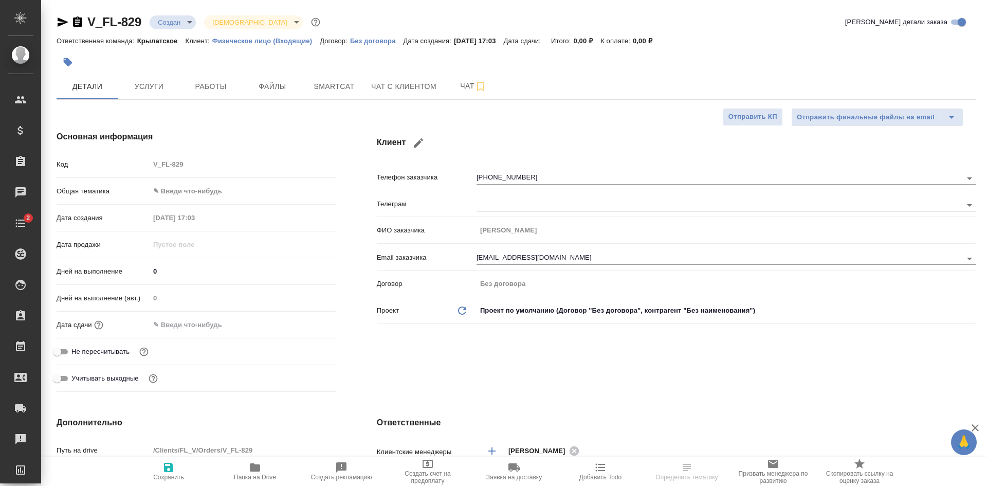
select select "RU"
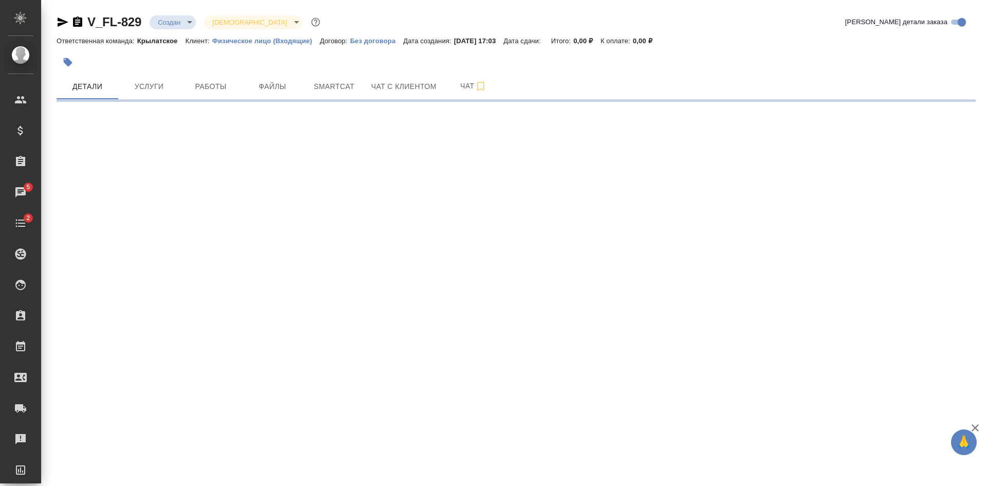
select select "RU"
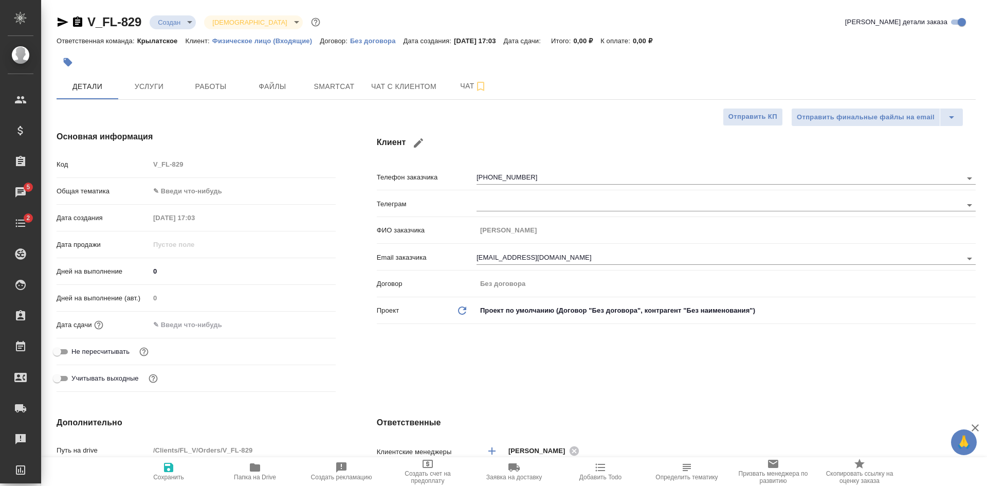
type textarea "x"
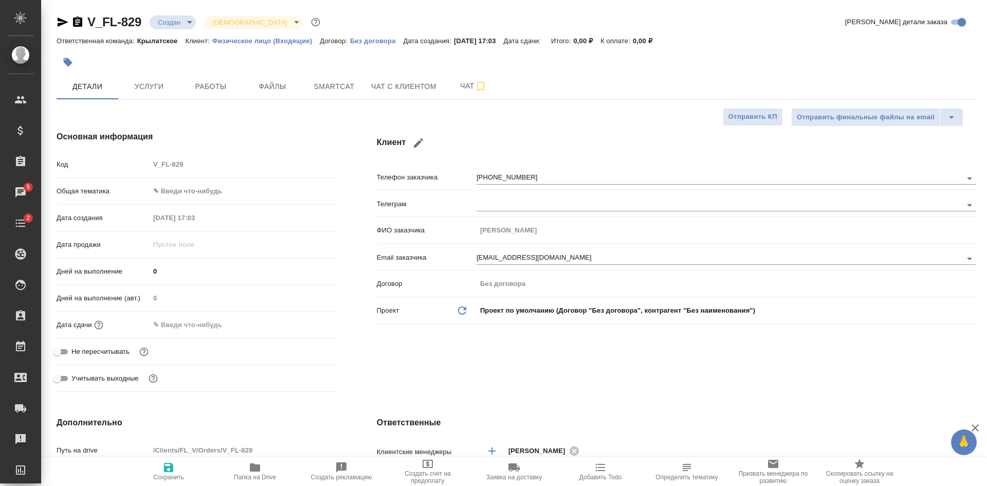
type textarea "x"
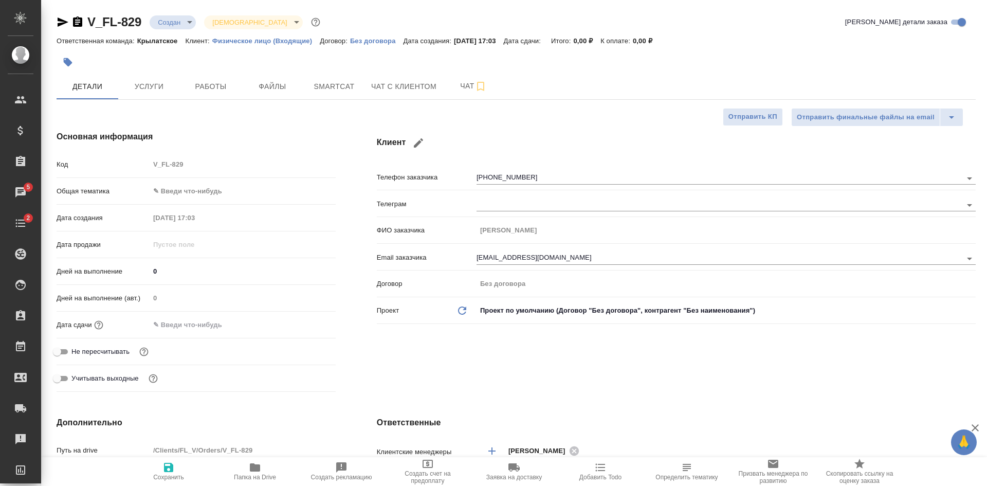
type textarea "x"
click at [276, 83] on span "Файлы" at bounding box center [272, 86] width 49 height 13
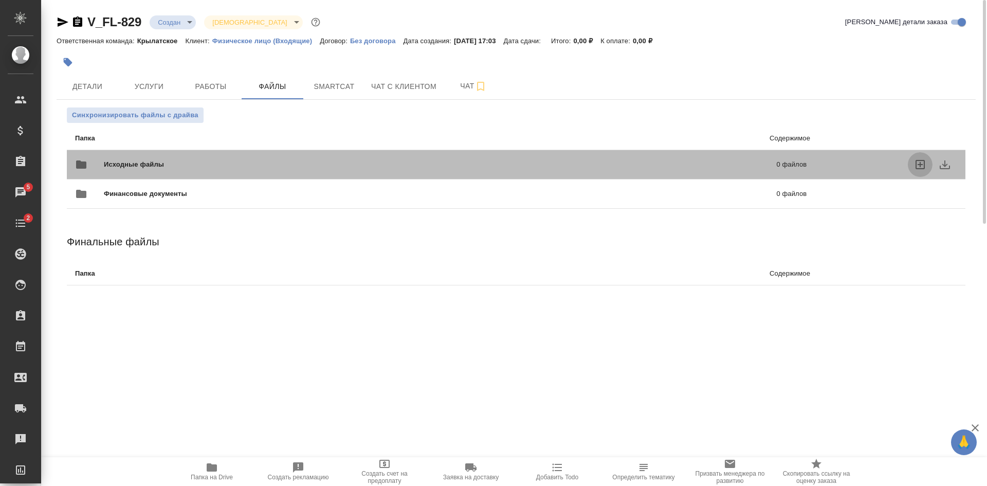
click at [920, 168] on icon "uploadFiles" at bounding box center [920, 164] width 12 height 12
click at [0, 0] on input "uploadFiles" at bounding box center [0, 0] width 0 height 0
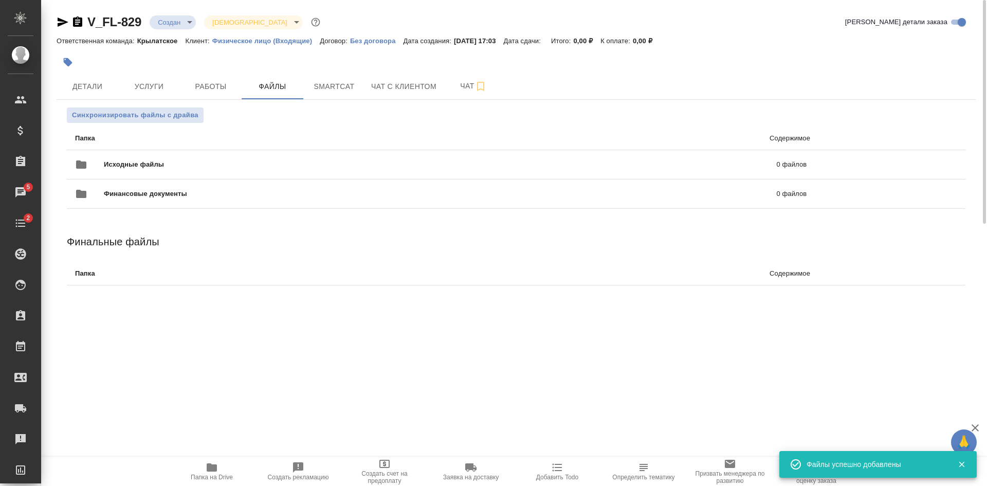
click at [59, 21] on icon "button" at bounding box center [63, 21] width 11 height 9
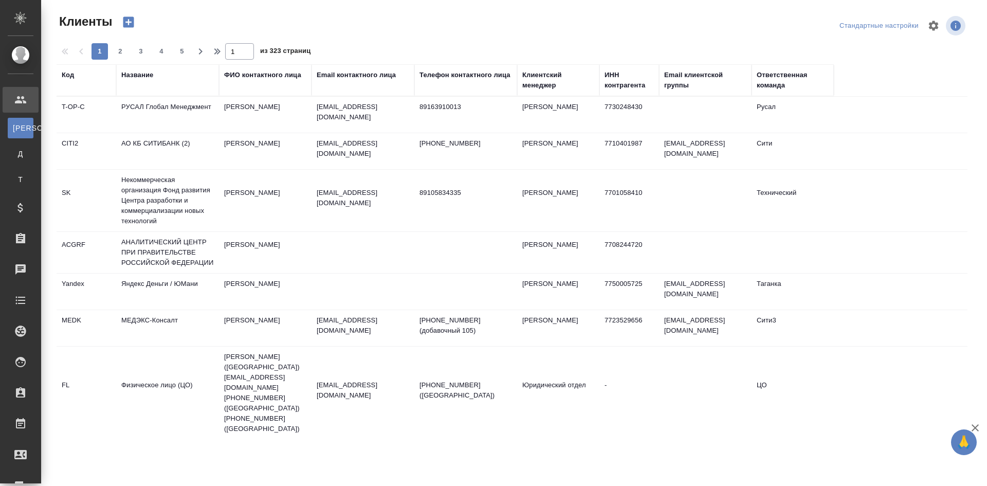
select select "RU"
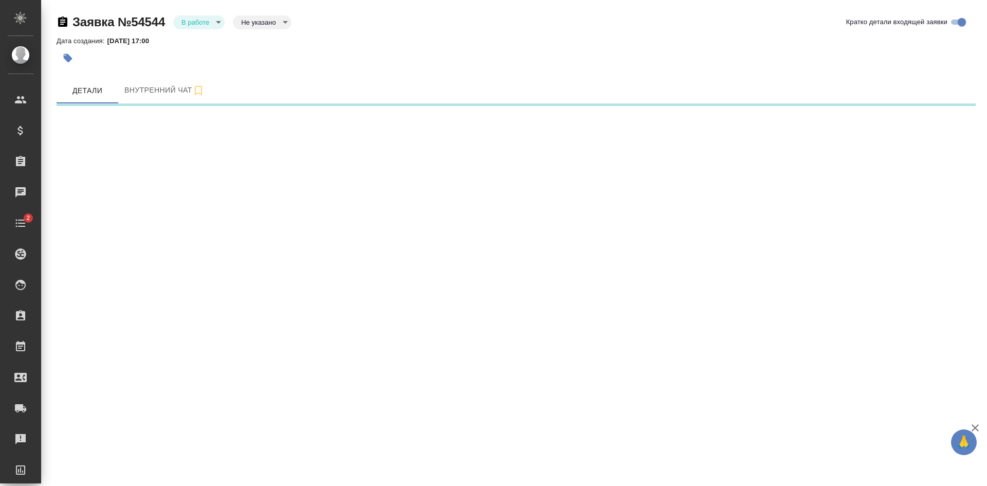
select select "RU"
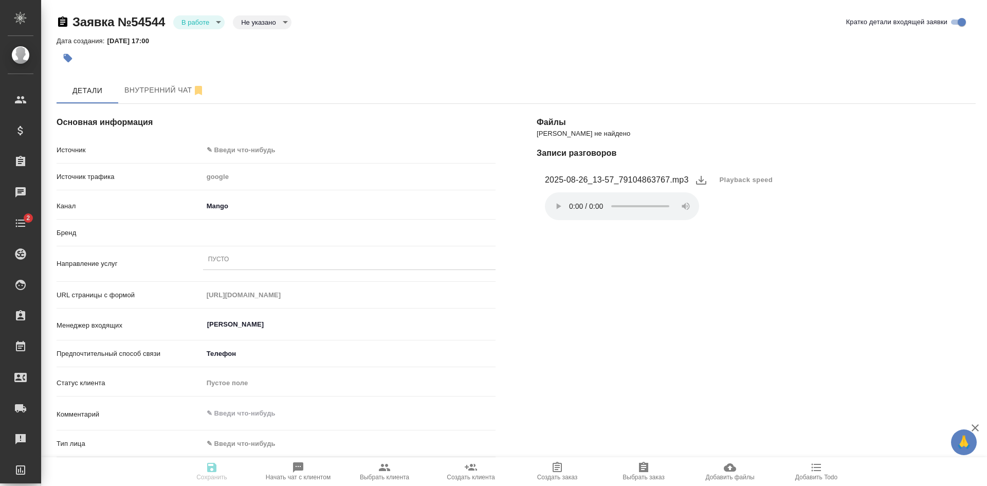
type textarea "x"
click at [225, 258] on div "Пусто" at bounding box center [218, 260] width 21 height 9
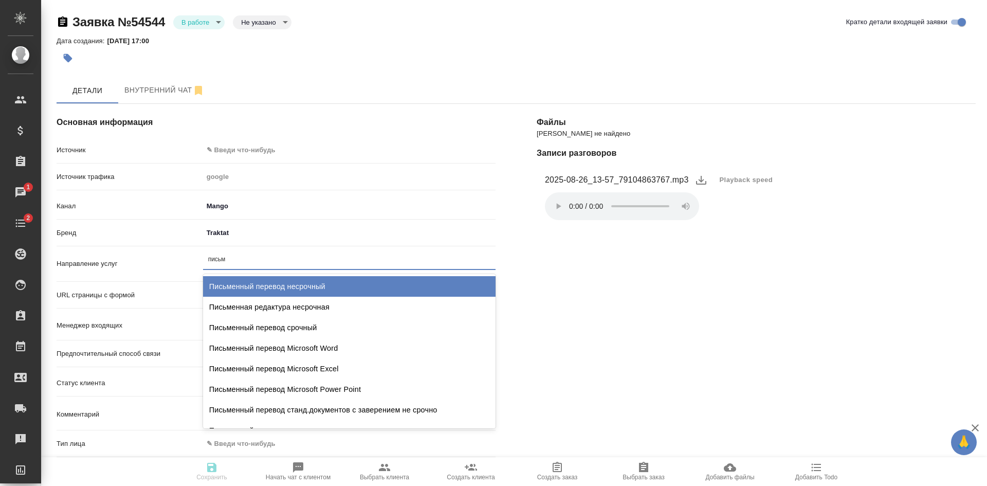
type input "письме"
click at [293, 281] on div "Письменный перевод несрочный" at bounding box center [349, 286] width 293 height 21
type textarea "x"
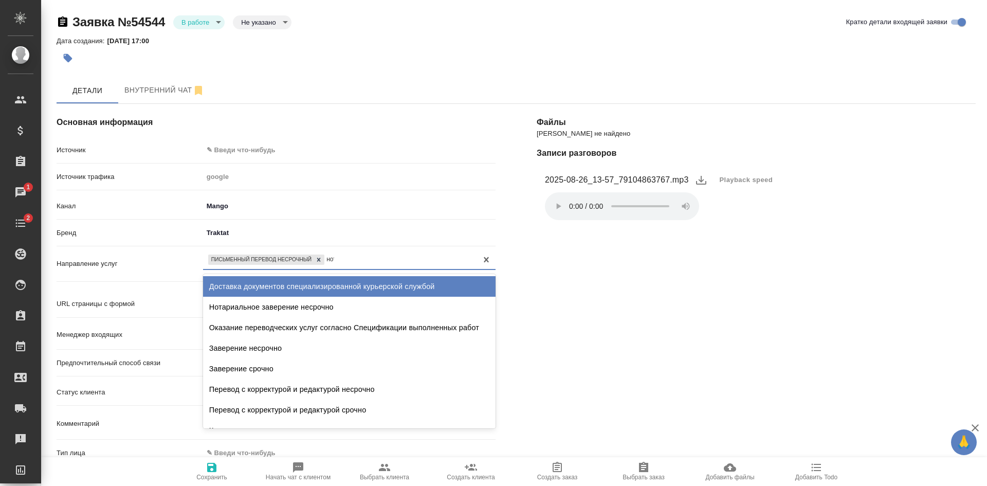
type input "нота"
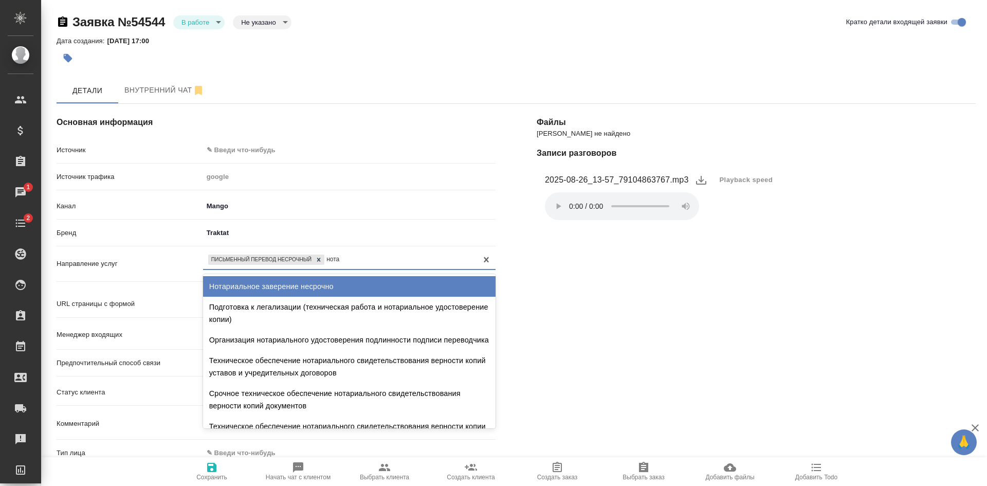
click at [329, 282] on div "Нотариальное заверение несрочно" at bounding box center [349, 286] width 293 height 21
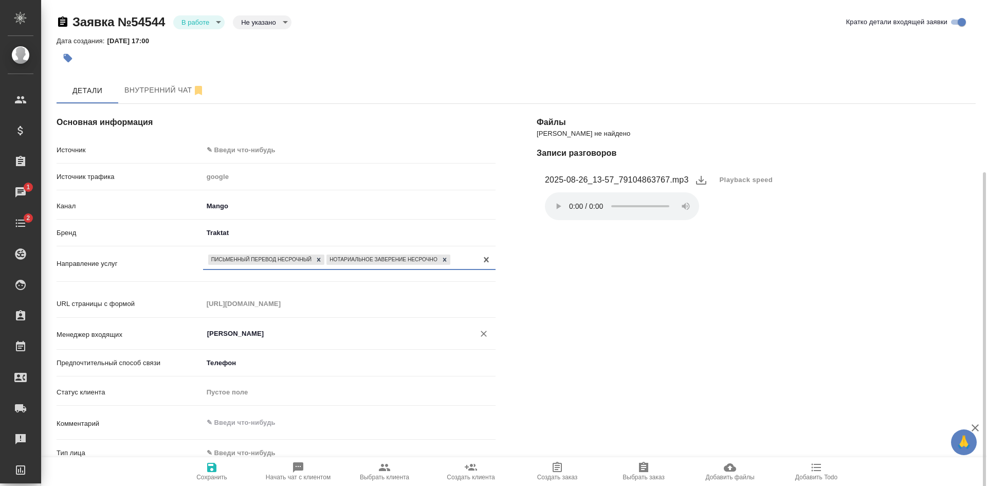
scroll to position [154, 0]
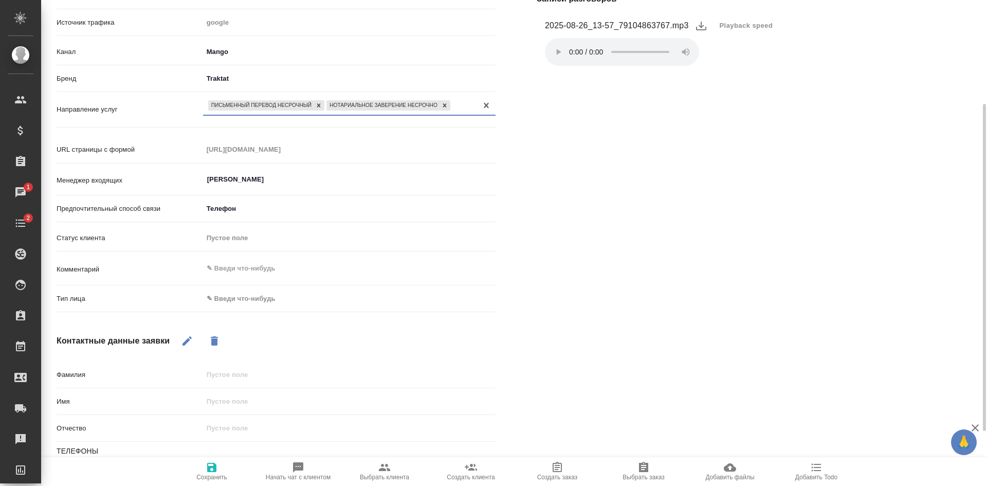
click at [275, 300] on body "🙏 .cls-1 fill:#fff; AWATERA Kasatkina Aleksandra Клиенты Спецификации Заказы 1 …" at bounding box center [493, 243] width 987 height 486
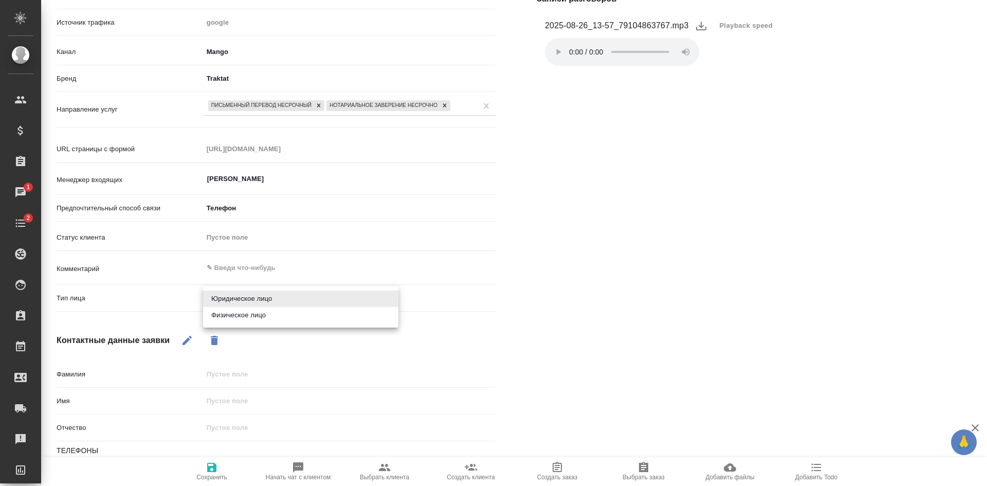
click at [237, 315] on li "Физическое лицо" at bounding box center [300, 315] width 195 height 16
type textarea "x"
type input "private"
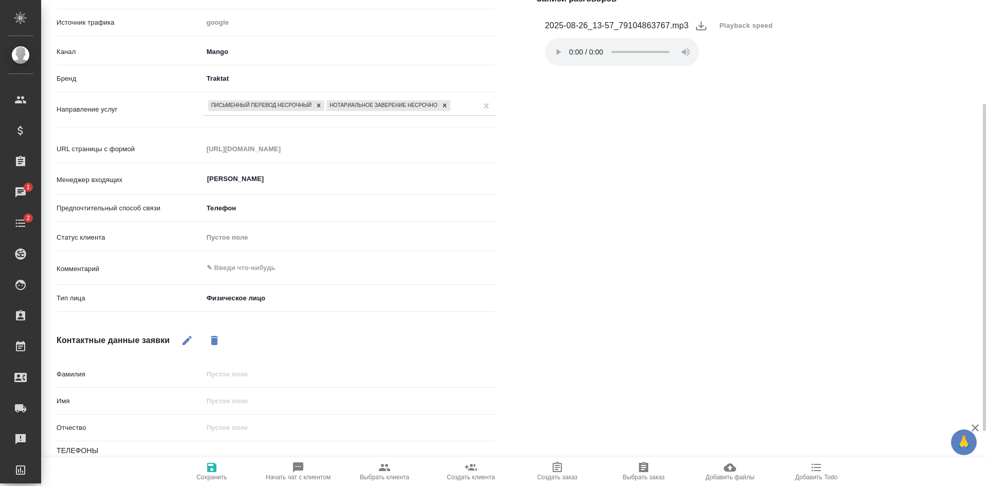
click at [189, 339] on icon "button" at bounding box center [187, 340] width 9 height 9
click at [233, 399] on input "text" at bounding box center [349, 400] width 293 height 15
type input "Т"
type textarea "x"
type input "Тать"
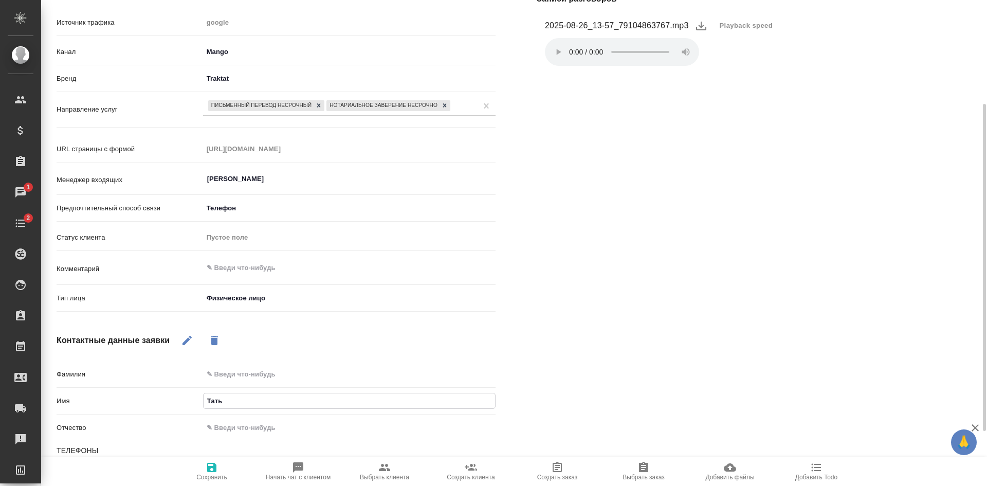
type textarea "x"
type input "Татья"
type textarea "x"
type input "Татьян"
type textarea "x"
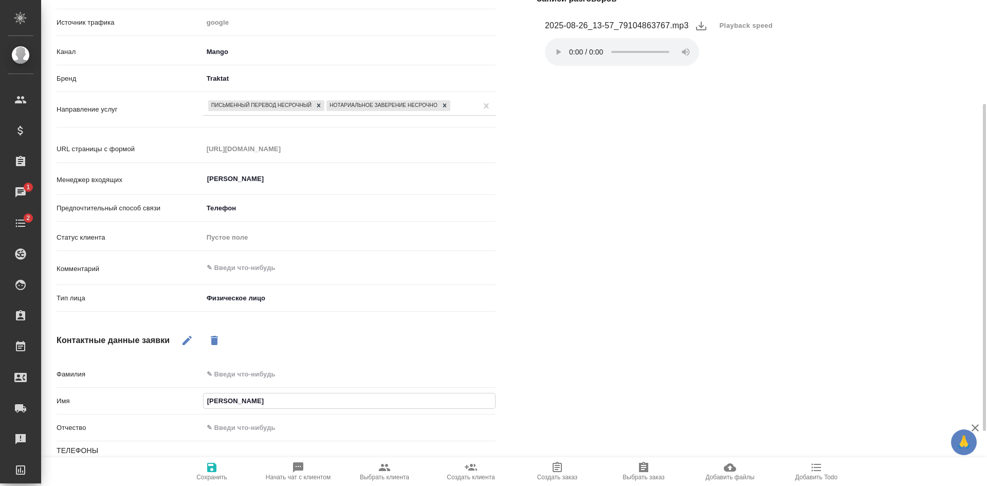
type input "Татьяна"
click at [212, 467] on icon "button" at bounding box center [211, 467] width 9 height 9
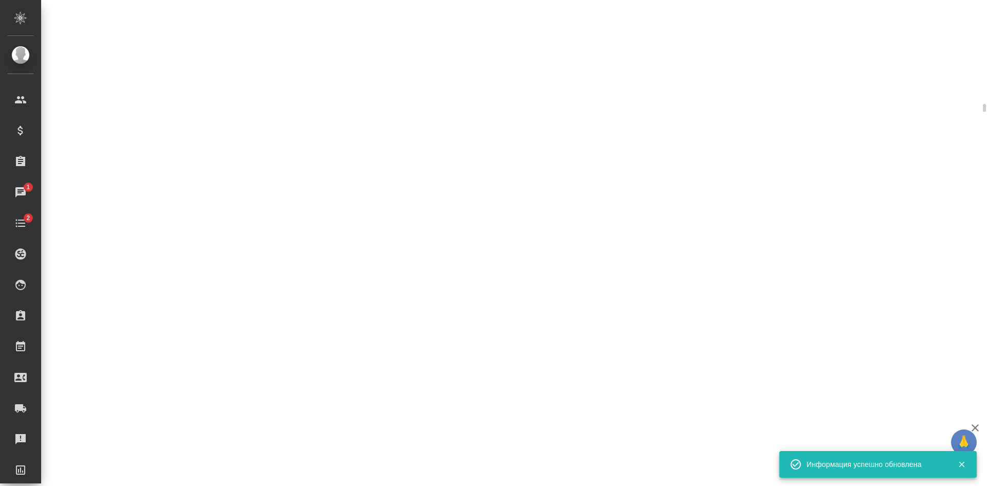
select select "RU"
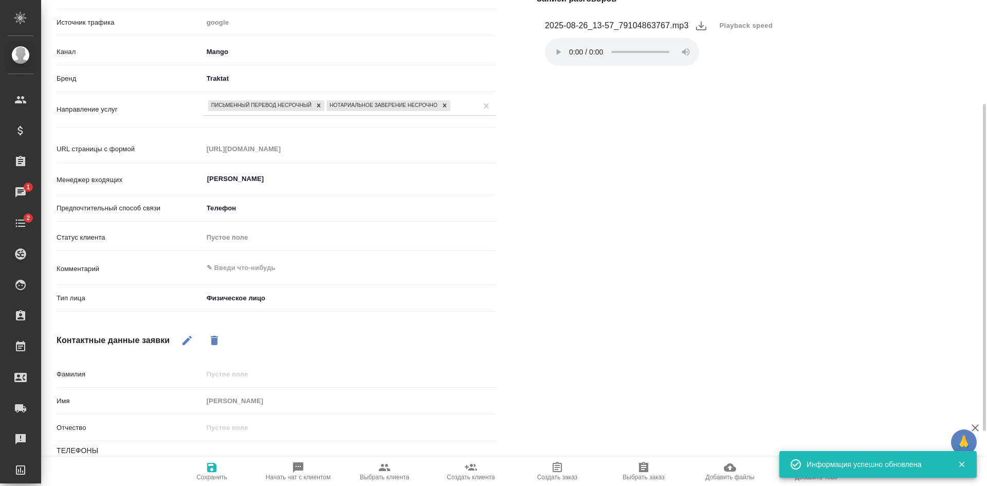
type textarea "x"
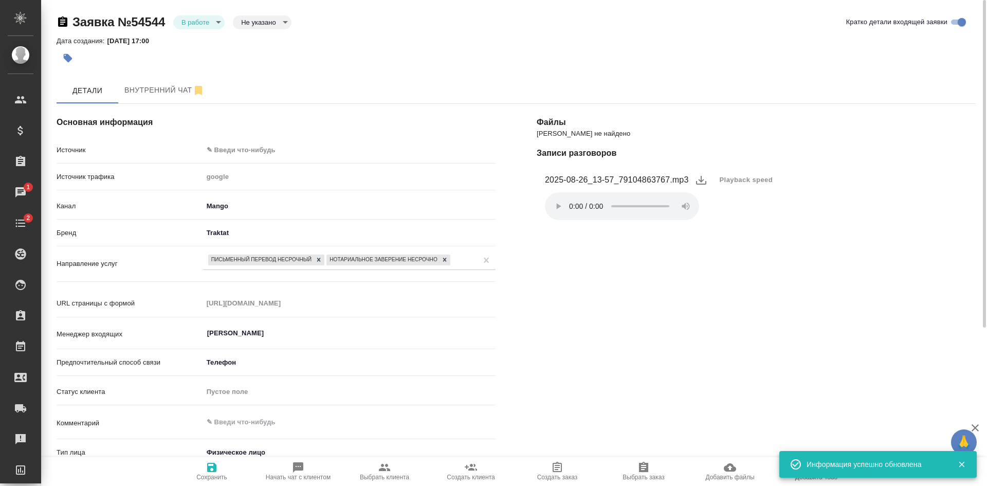
click at [249, 147] on body "🙏 .cls-1 fill:#fff; AWATERA Kasatkina Aleksandra Клиенты Спецификации Заказы 1 …" at bounding box center [493, 243] width 987 height 486
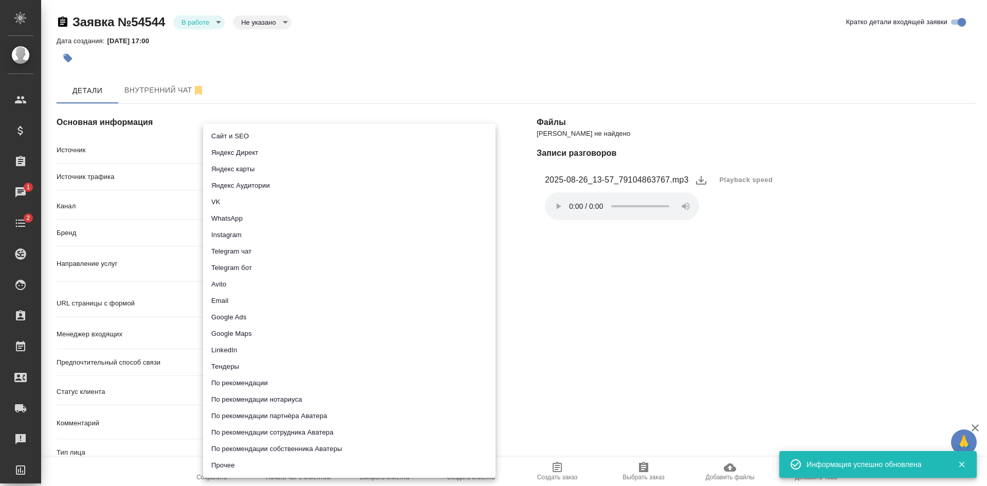
click at [251, 142] on li "Сайт и SEO" at bounding box center [349, 136] width 293 height 16
type input "seo"
type textarea "x"
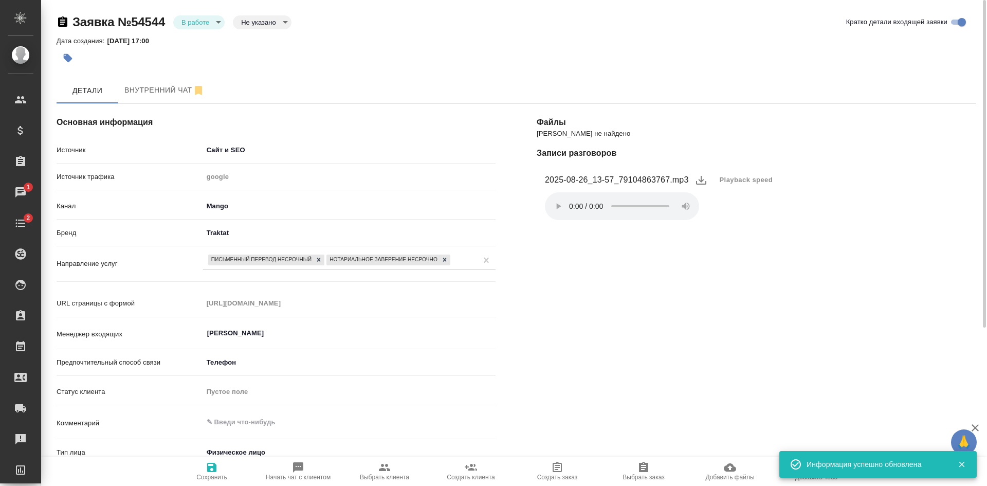
click at [207, 475] on span "Сохранить" at bounding box center [211, 477] width 31 height 7
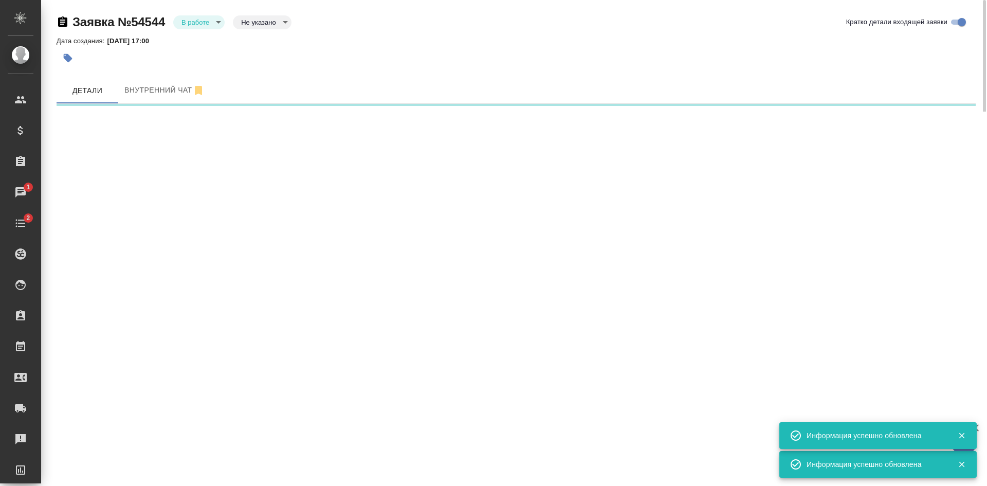
select select "RU"
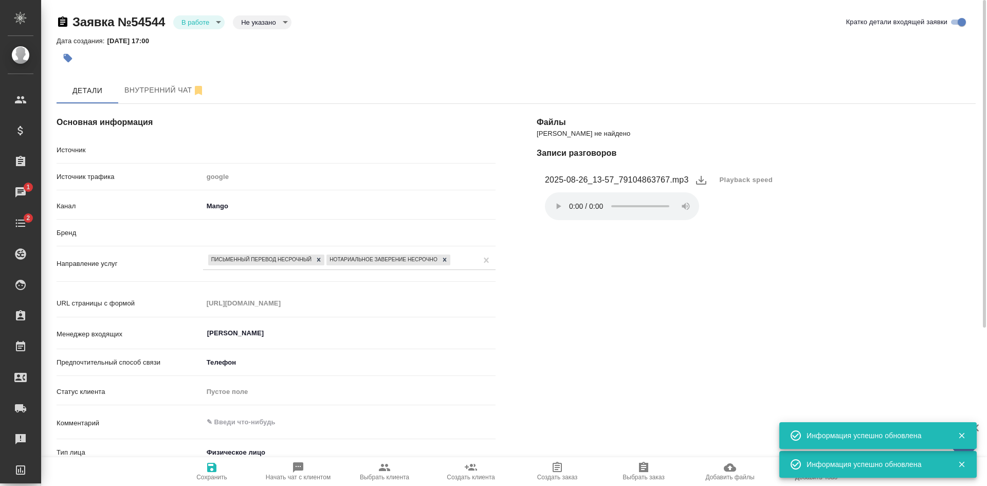
type textarea "x"
click at [264, 20] on body "🙏 .cls-1 fill:#fff; AWATERA Kasatkina Aleksandra Клиенты Спецификации Заказы 1 …" at bounding box center [493, 243] width 987 height 486
click at [262, 39] on button "Целевая" at bounding box center [257, 38] width 33 height 11
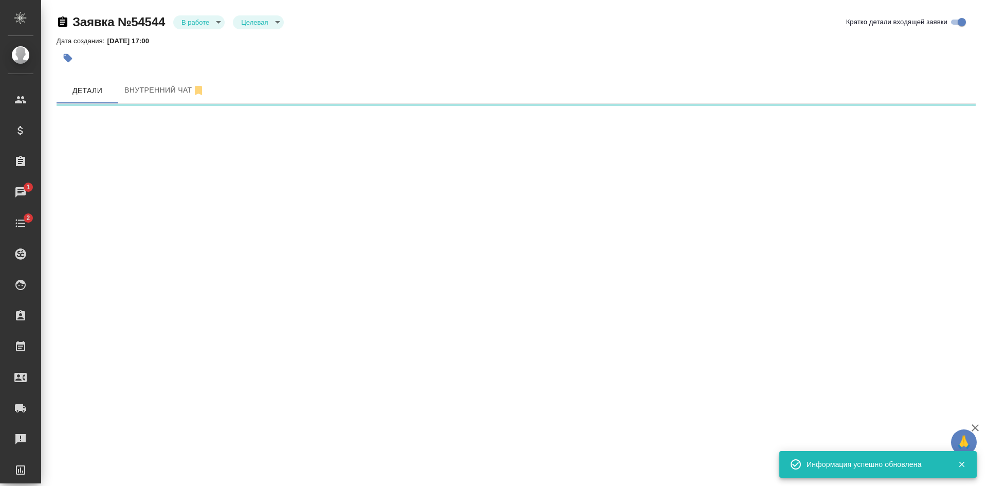
select select "RU"
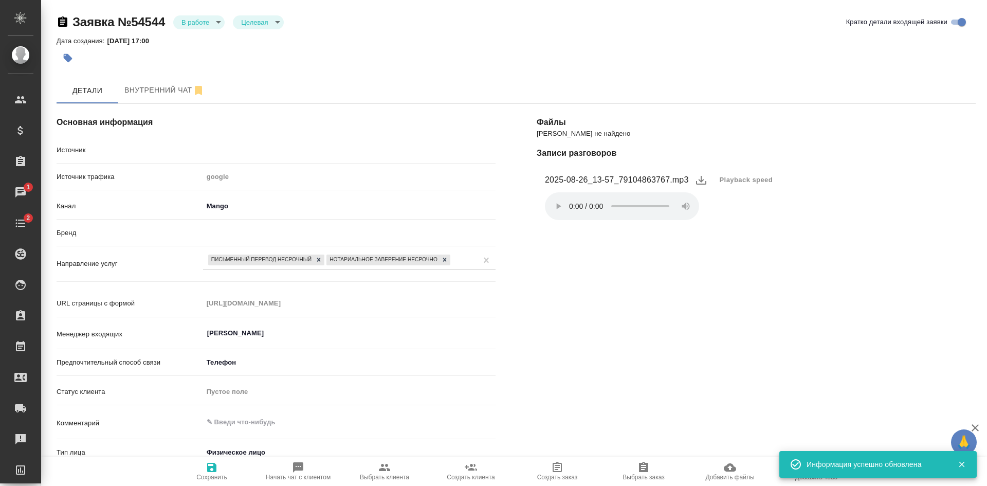
type textarea "x"
click at [213, 472] on icon "button" at bounding box center [211, 467] width 9 height 9
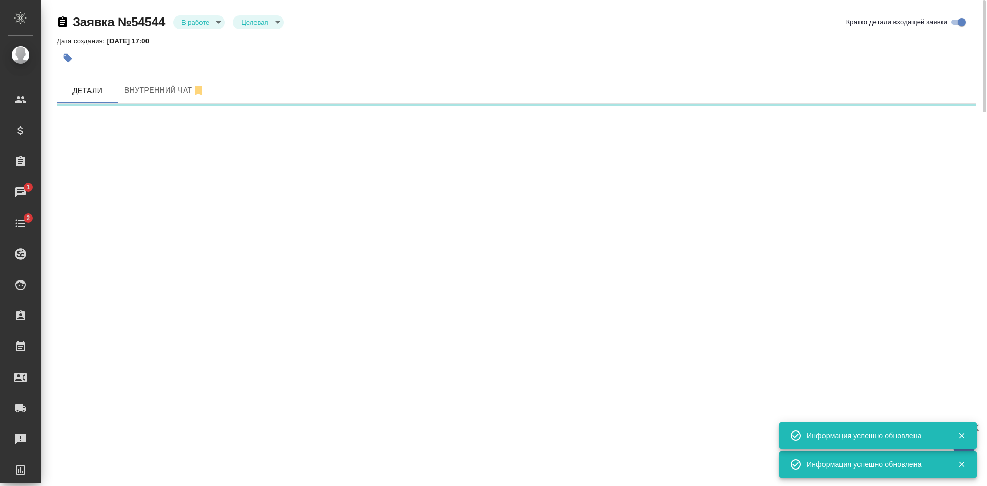
select select "RU"
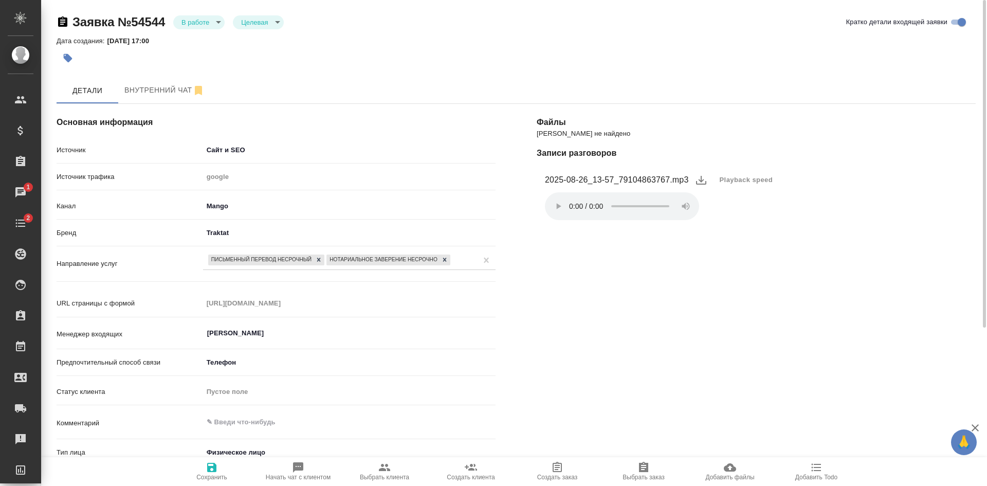
click at [369, 479] on span "Выбрать клиента" at bounding box center [384, 477] width 49 height 7
type textarea "x"
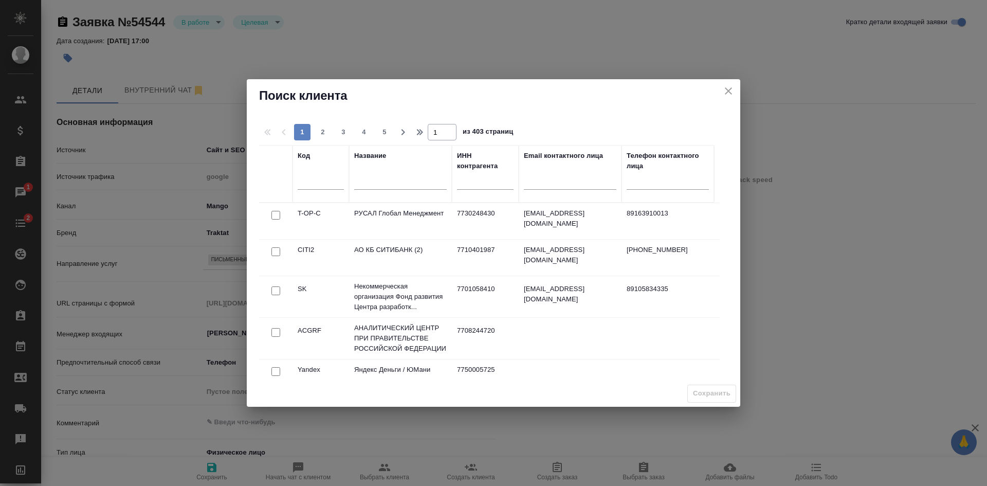
click at [397, 182] on input "text" at bounding box center [400, 182] width 93 height 13
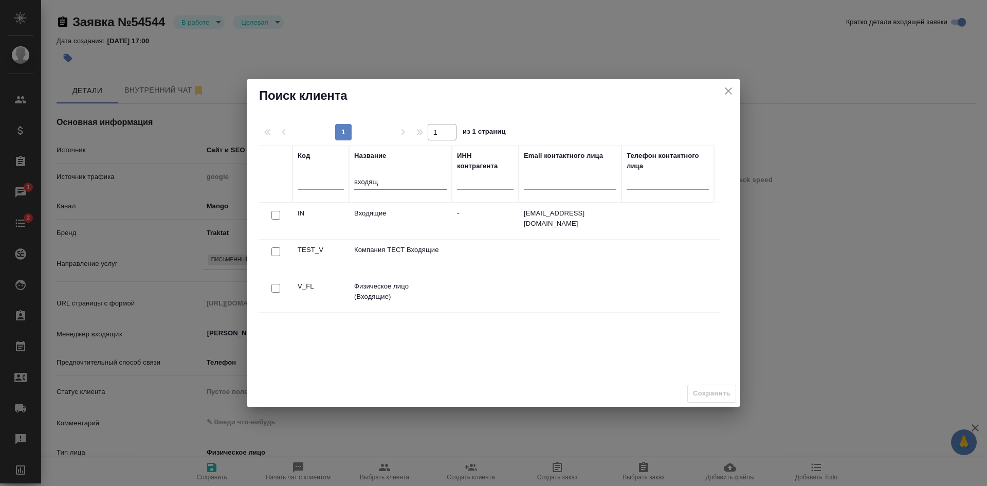
type input "входящ"
click at [278, 291] on input "checkbox" at bounding box center [276, 288] width 9 height 9
checkbox input "true"
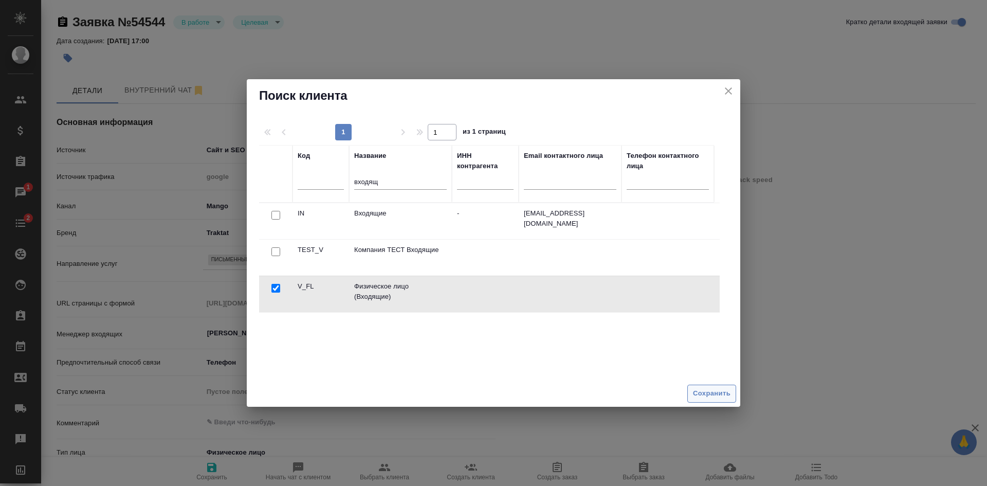
click at [712, 393] on span "Сохранить" at bounding box center [712, 394] width 38 height 12
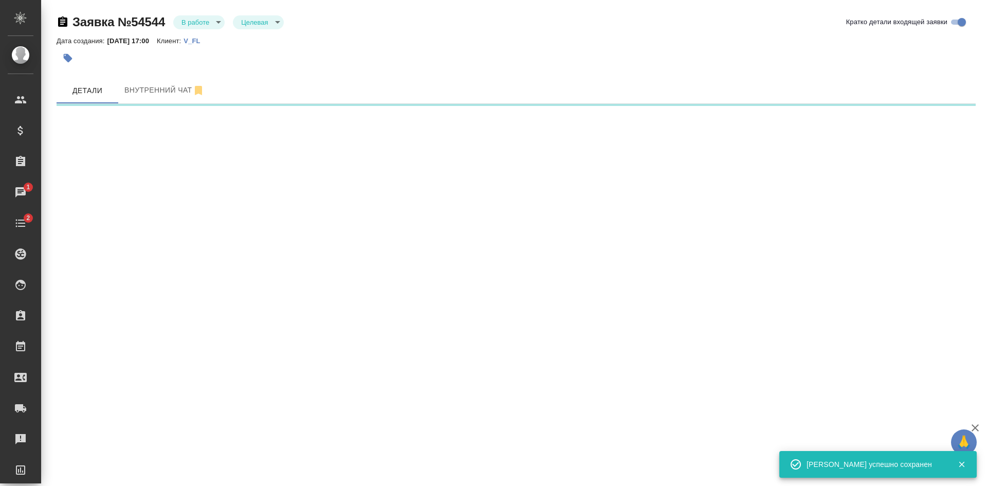
select select "RU"
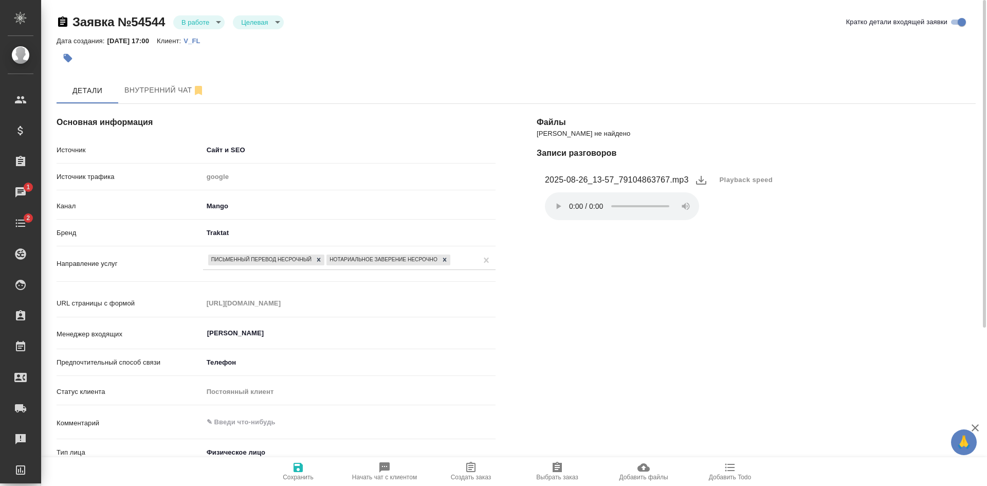
click at [485, 468] on span "Создать заказ" at bounding box center [471, 471] width 74 height 20
type textarea "x"
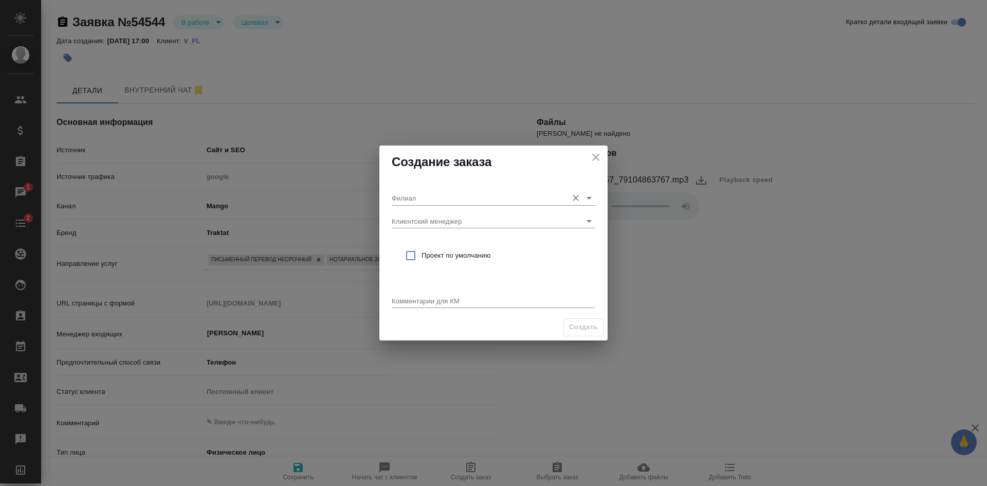
click at [427, 195] on input "Филиал" at bounding box center [477, 198] width 171 height 14
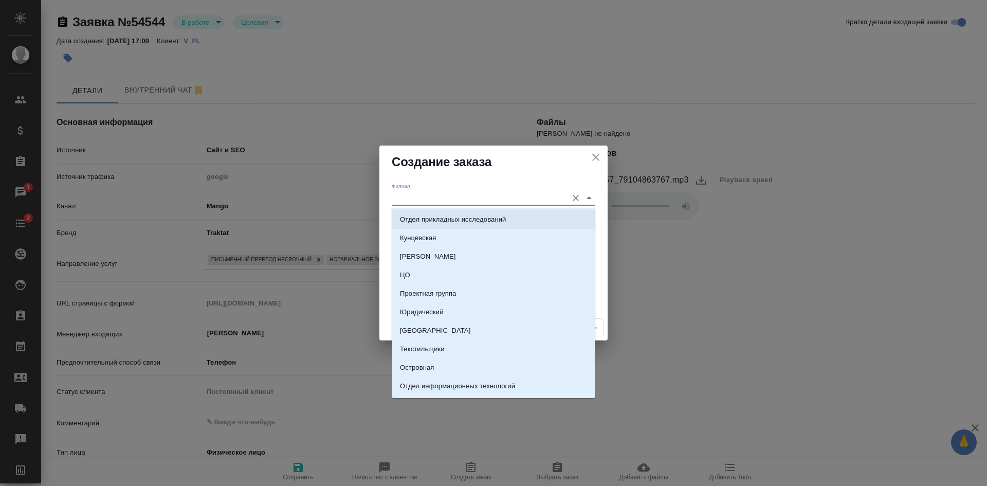
click at [386, 231] on div "Филиал Клиентский менеджер Проект по умолчанию Комментарии для КМ x" at bounding box center [493, 246] width 228 height 136
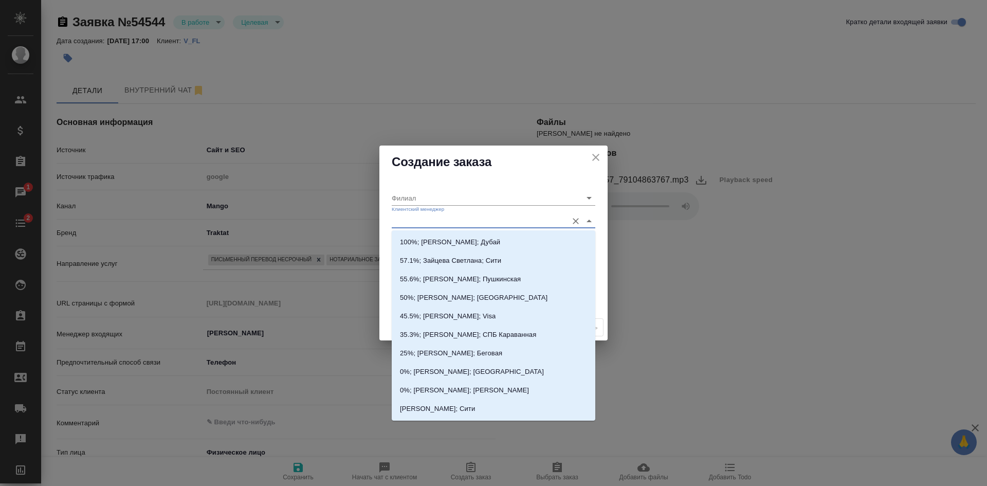
click at [400, 224] on input "Клиентский менеджер" at bounding box center [477, 221] width 171 height 14
type input "кас"
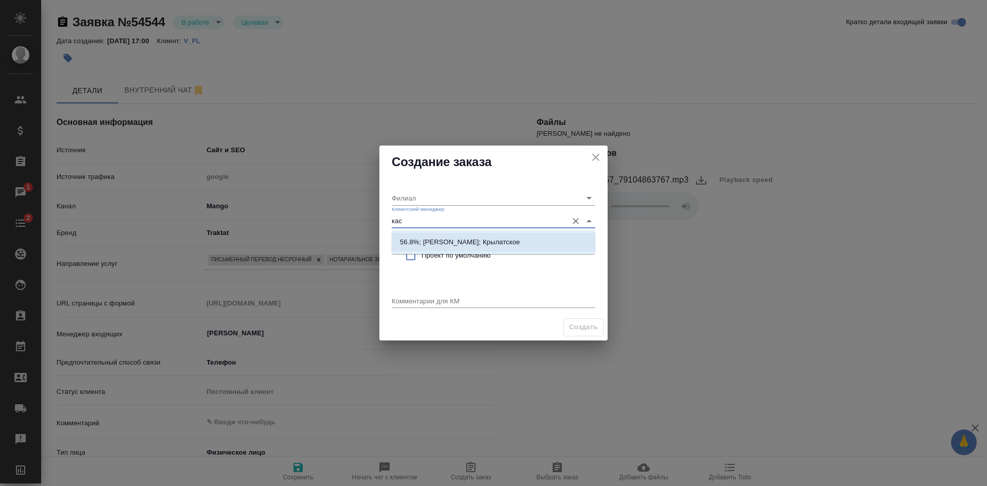
click at [410, 247] on p "56.8%; Касымов Тимур; Крылатское" at bounding box center [460, 242] width 120 height 10
type input "Крылатское"
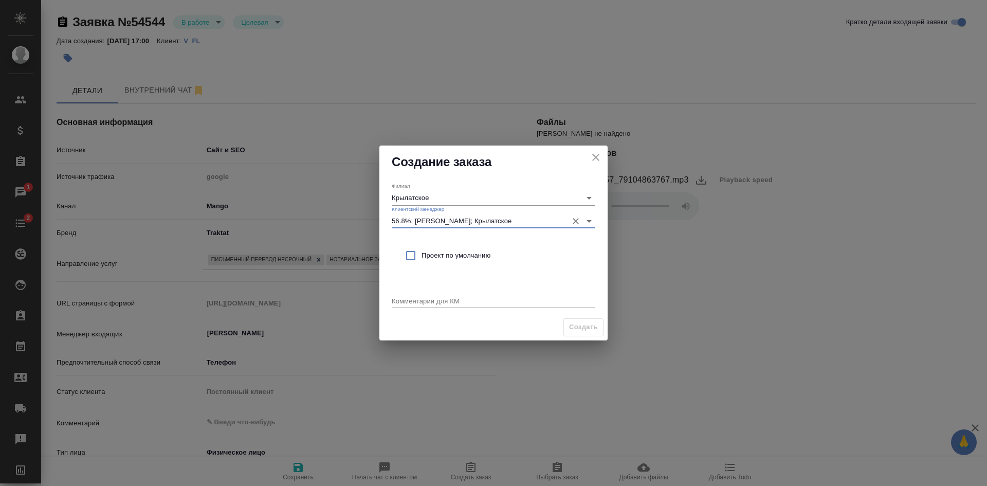
type input "56.8%; Касымов Тимур; Крылатское"
click at [413, 256] on input "checkbox" at bounding box center [411, 256] width 22 height 22
checkbox input "true"
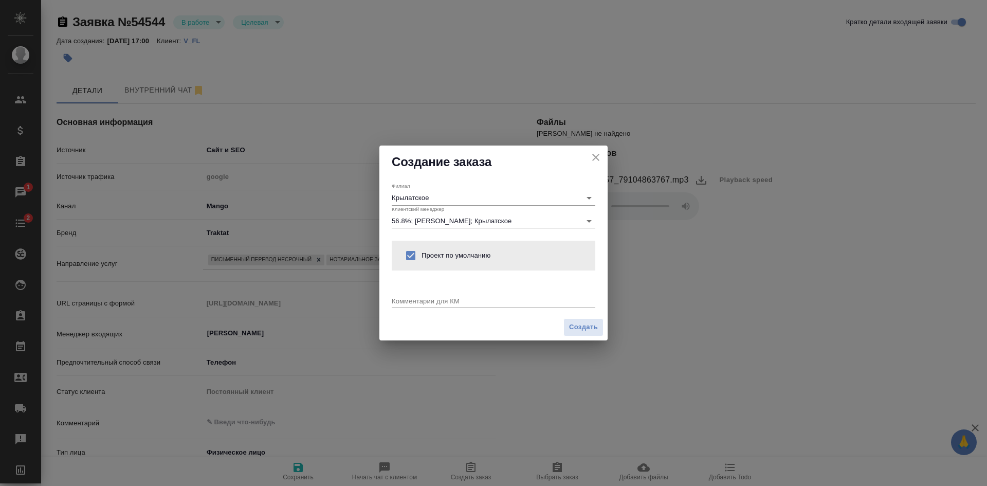
click at [410, 297] on textarea at bounding box center [494, 301] width 204 height 8
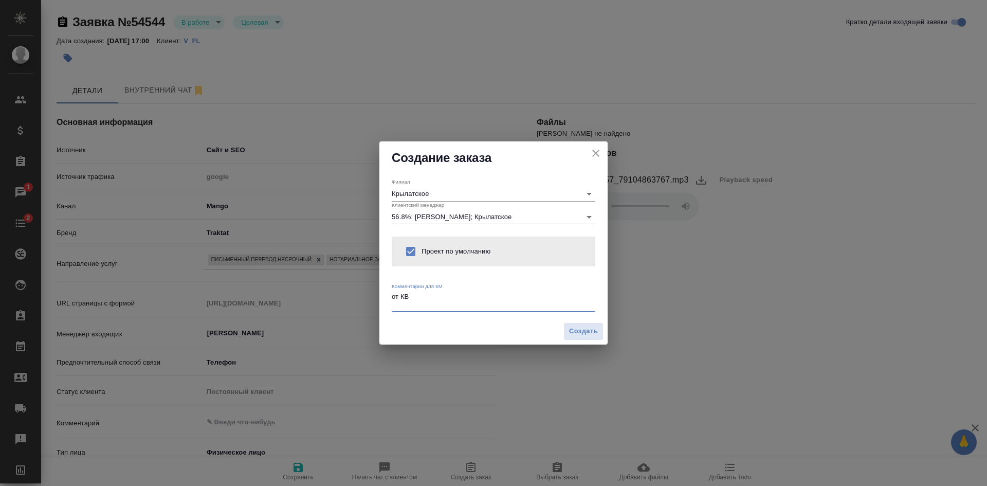
type textarea "от КВ"
type textarea "x"
paste textarea "нотариально заверенный перевод рецепта на английский язык с печатью и подписью.…"
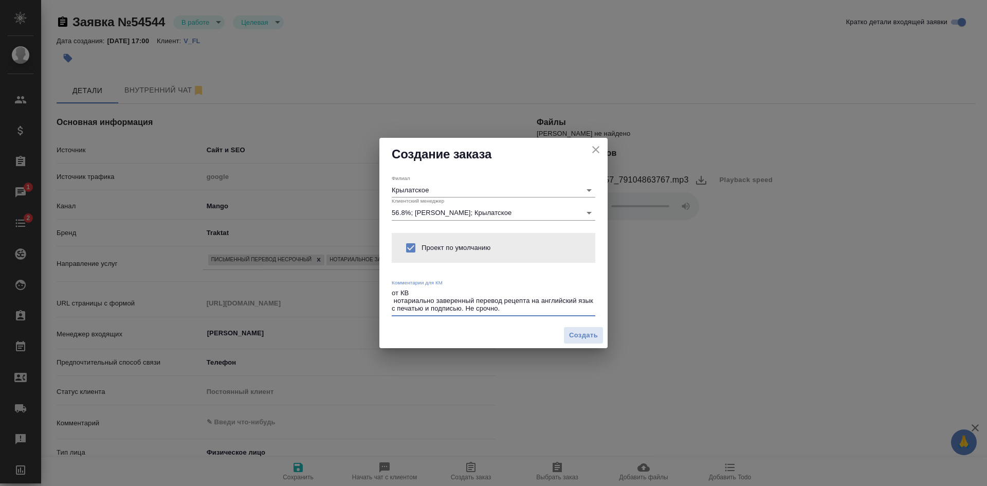
click at [394, 300] on textarea "от КВ нотариально заверенный перевод рецепта на английский язык с печатью и под…" at bounding box center [494, 301] width 204 height 24
drag, startPoint x: 465, startPoint y: 306, endPoint x: 386, endPoint y: 309, distance: 79.7
click at [386, 309] on div "Филиал Крылатское Клиентский менеджер 56.8%; Касымов Тимур; Крылатское Проект п…" at bounding box center [493, 247] width 228 height 152
click at [440, 312] on textarea "от КВ нотариально заверенный перевод рецепта на английский язык Не срочно." at bounding box center [494, 301] width 204 height 24
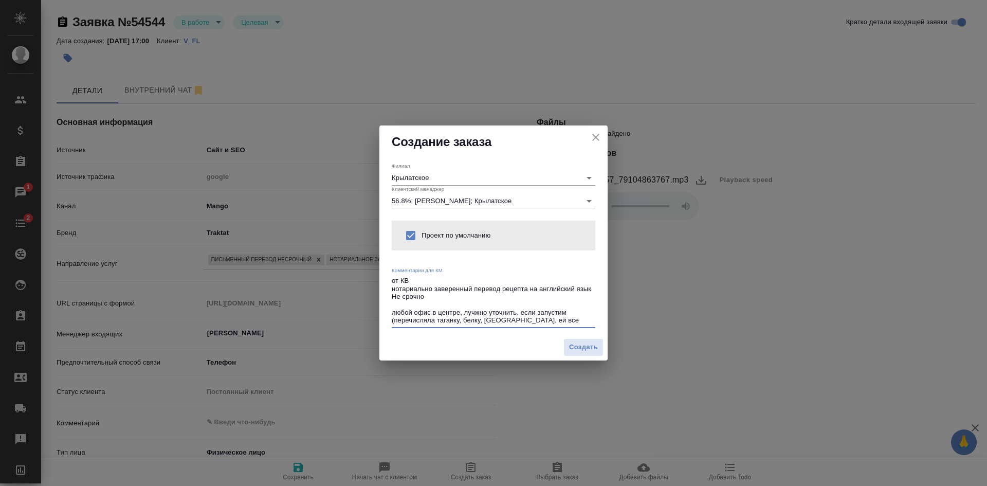
drag, startPoint x: 477, startPoint y: 310, endPoint x: 459, endPoint y: 318, distance: 19.8
click at [442, 323] on textarea "от КВ нотариально заверенный перевод рецепта на английский язык Не срочно любой…" at bounding box center [494, 301] width 204 height 48
drag, startPoint x: 487, startPoint y: 310, endPoint x: 466, endPoint y: 310, distance: 20.6
click at [466, 310] on textarea "от КВ нотариально заверенный перевод рецепта на английский язык Не срочно любой…" at bounding box center [494, 301] width 204 height 48
click at [439, 322] on textarea "от КВ нотариально заверенный перевод рецепта на английский язык Не срочно любой…" at bounding box center [494, 301] width 204 height 48
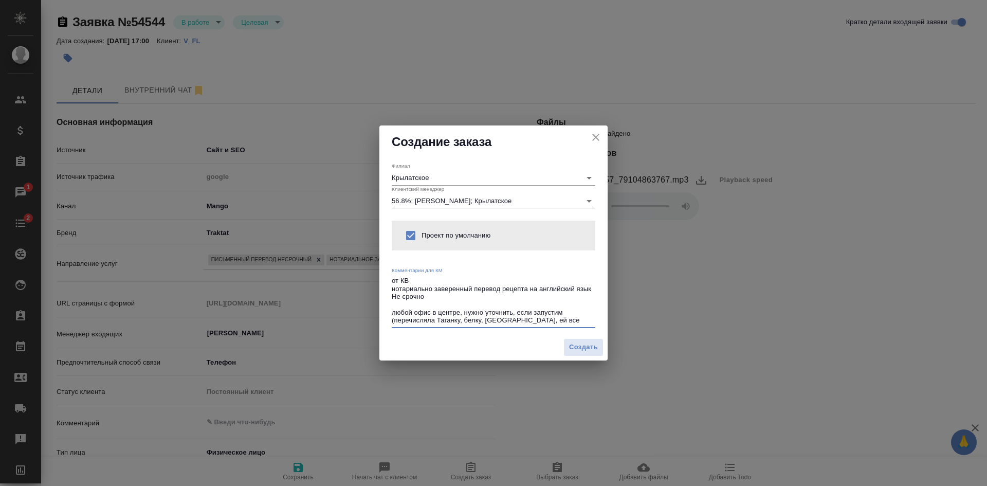
click at [465, 320] on textarea "от КВ нотариально заверенный перевод рецепта на английский язык Не срочно любой…" at bounding box center [494, 301] width 204 height 48
click at [406, 290] on textarea "от КВ нотариально заверенный перевод рецепта на английский язык Не срочно любой…" at bounding box center [494, 301] width 204 height 48
click at [394, 287] on textarea "от КВ нотариально заверенный перевод рецепта на английский язык Не срочно любой…" at bounding box center [494, 301] width 204 height 48
type textarea "от КВ нотариально заверенный перевод рецепта на английский язык Не срочно любой…"
click at [571, 349] on span "Создать" at bounding box center [583, 347] width 29 height 12
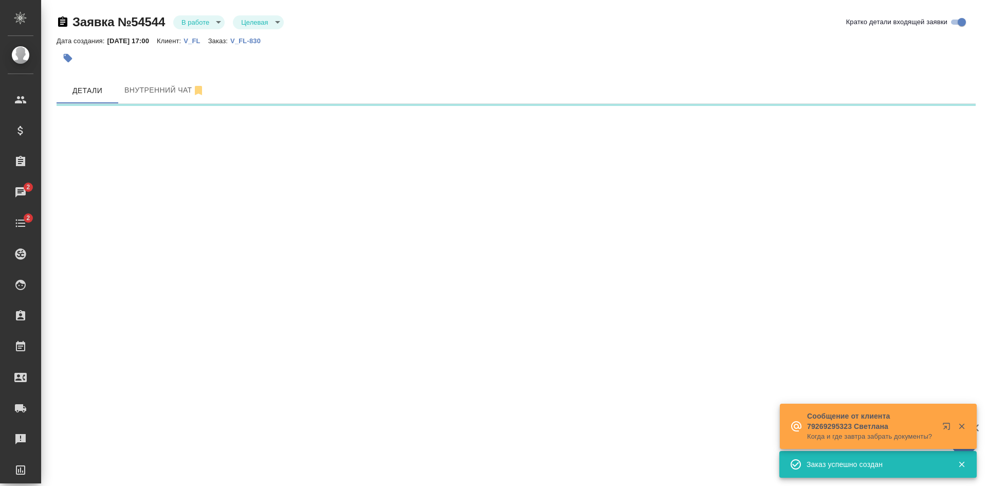
select select "RU"
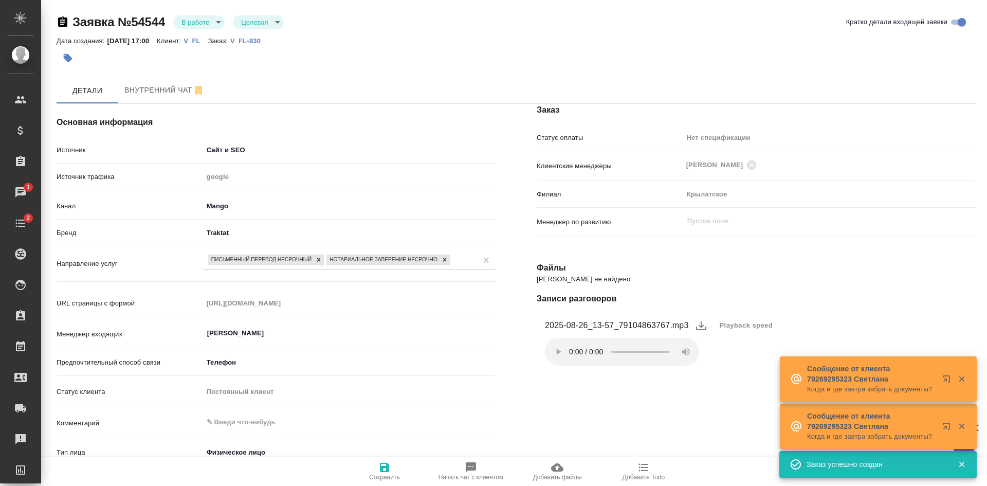
type textarea "x"
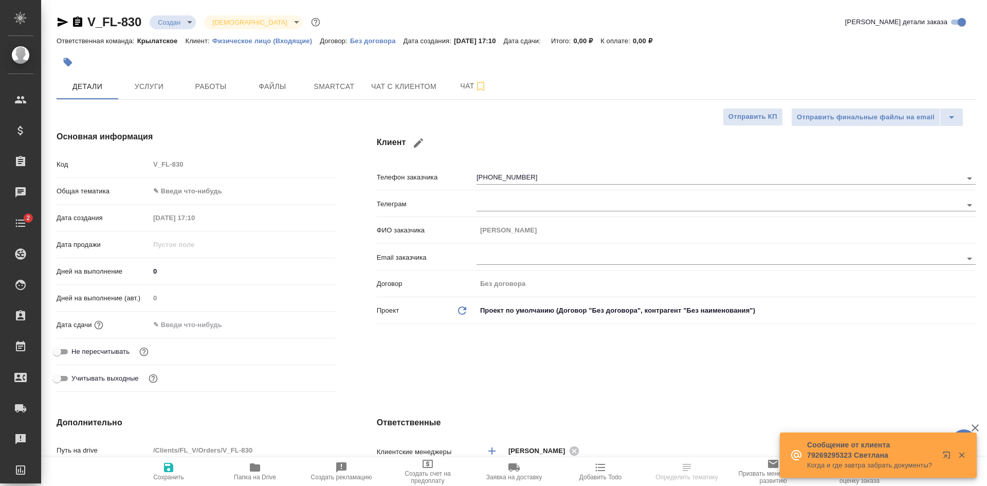
select select "RU"
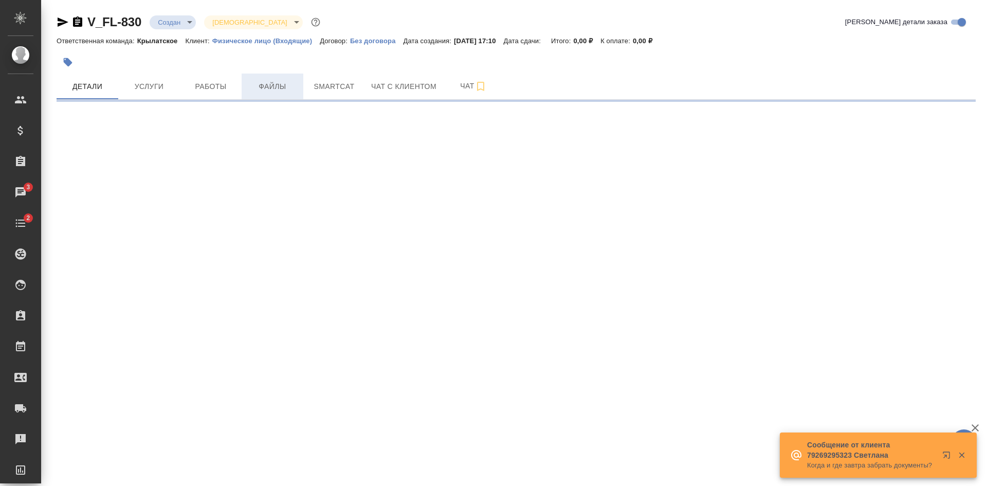
select select "RU"
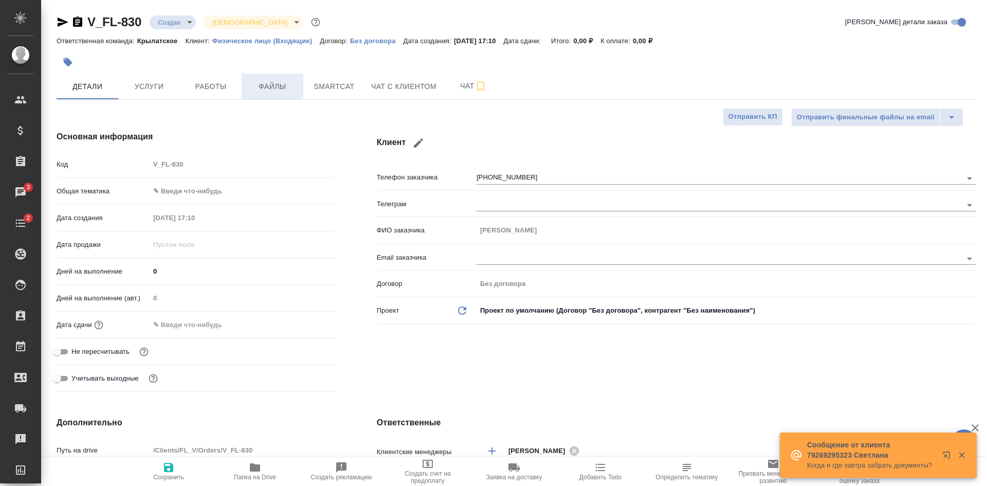
type textarea "x"
click at [273, 80] on span "Файлы" at bounding box center [272, 86] width 49 height 13
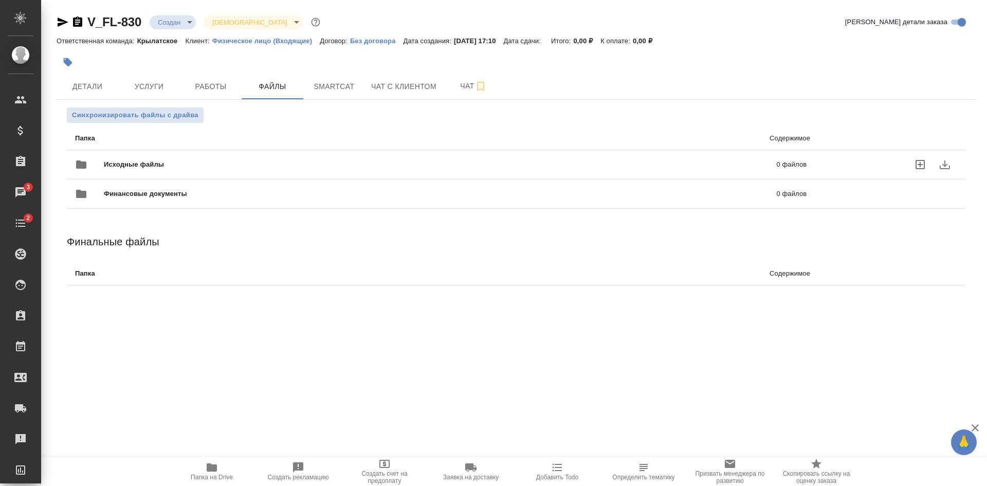
click at [921, 164] on icon "uploadFiles" at bounding box center [920, 164] width 9 height 9
click at [0, 0] on input "uploadFiles" at bounding box center [0, 0] width 0 height 0
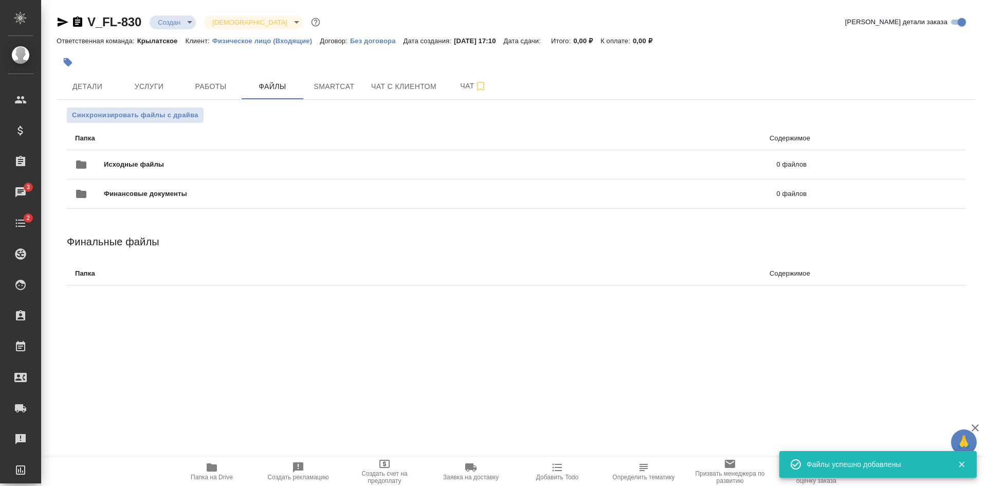
drag, startPoint x: 61, startPoint y: 22, endPoint x: 70, endPoint y: 26, distance: 9.9
click at [61, 22] on icon "button" at bounding box center [63, 22] width 12 height 12
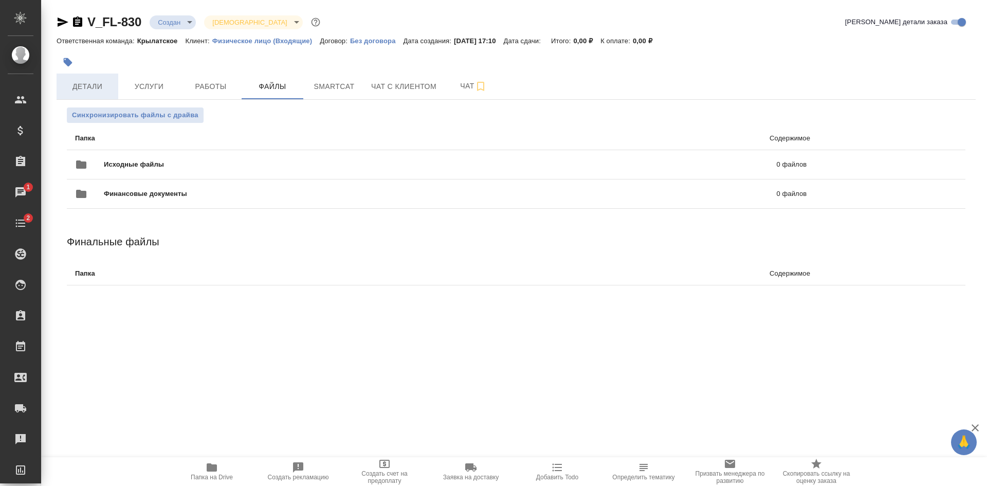
click at [87, 91] on span "Детали" at bounding box center [87, 86] width 49 height 13
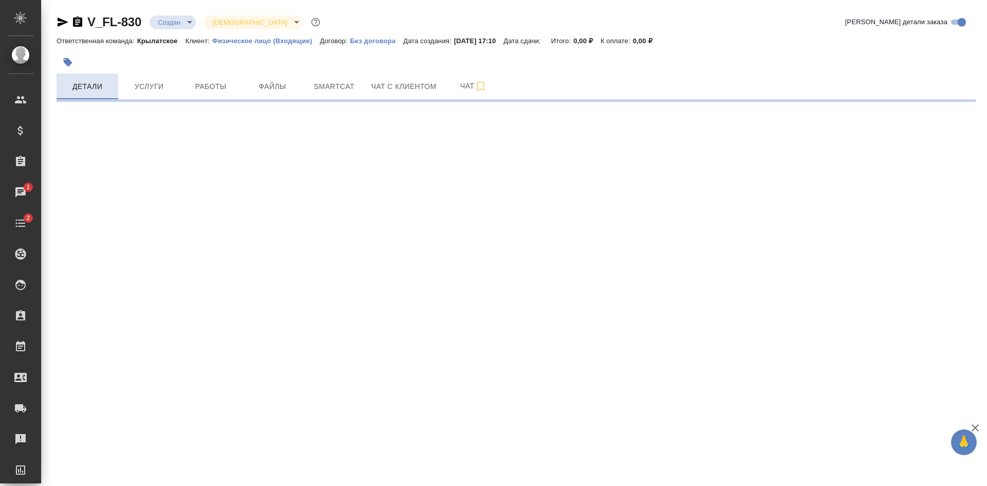
select select "RU"
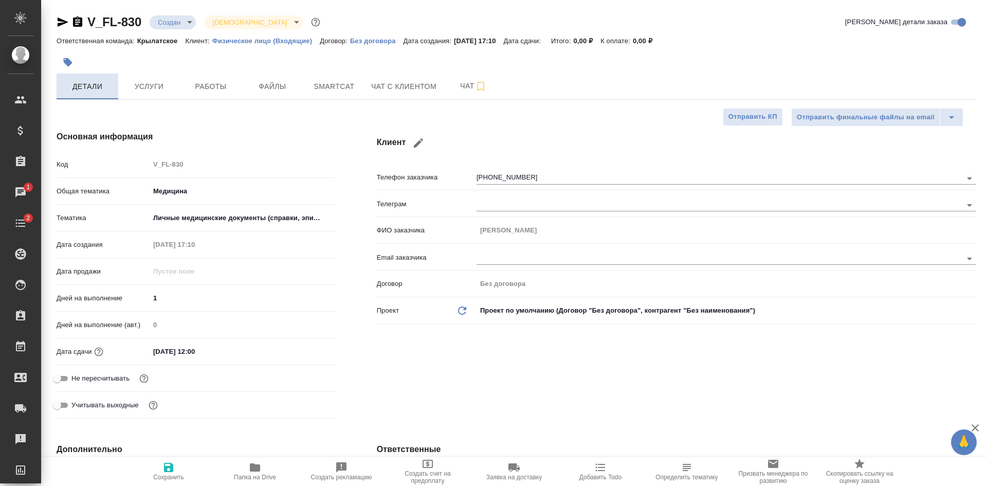
type textarea "x"
click at [266, 92] on span "Файлы" at bounding box center [272, 86] width 49 height 13
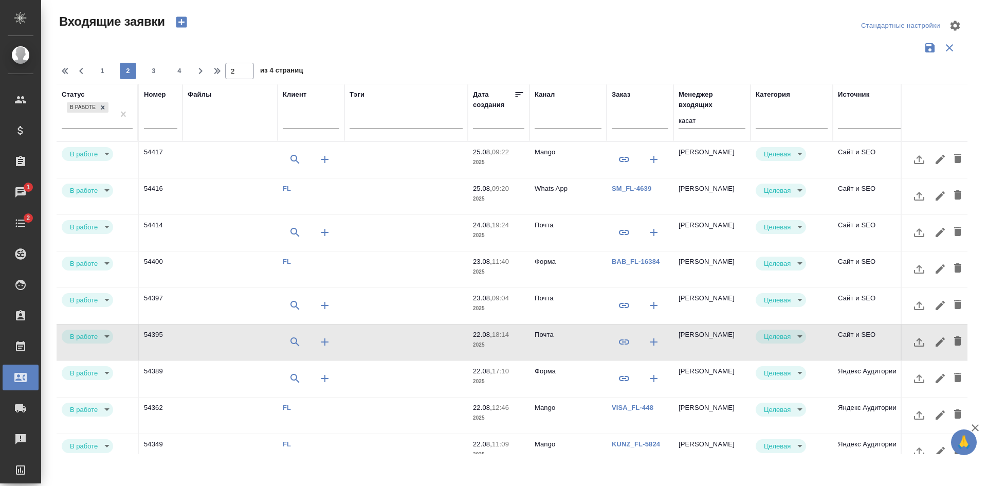
select select "RU"
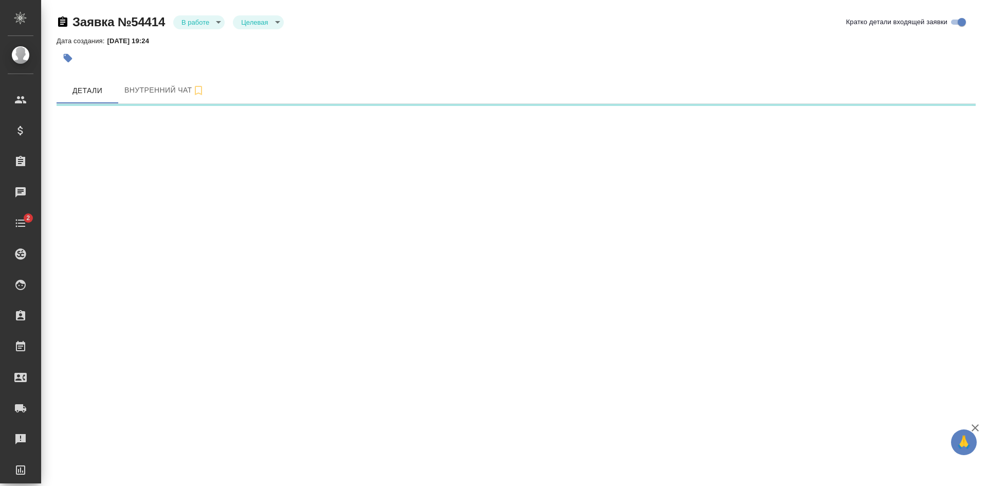
select select "RU"
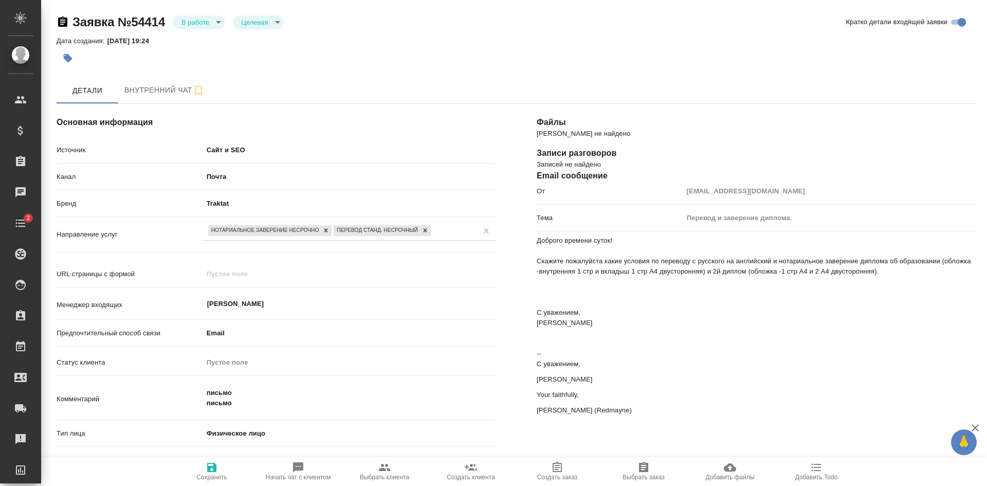
click at [393, 476] on span "Выбрать клиента" at bounding box center [384, 477] width 49 height 7
type textarea "x"
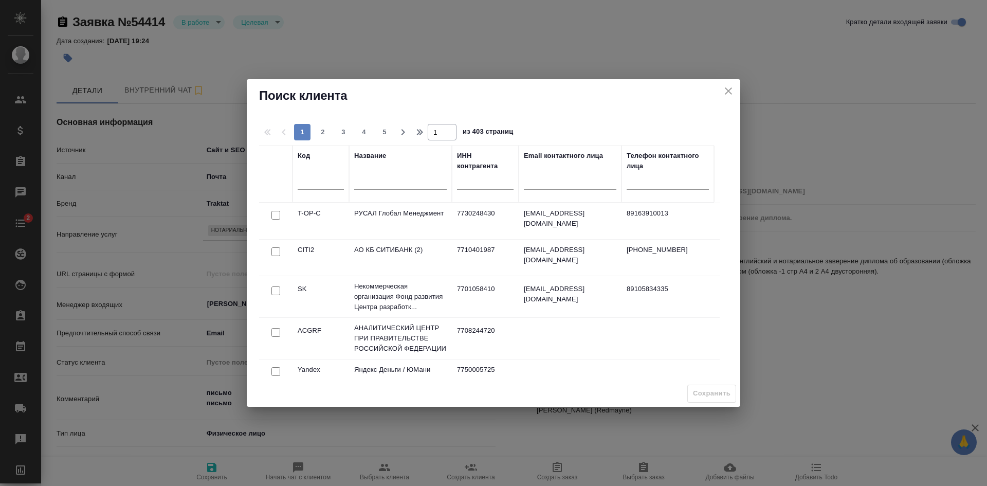
click at [386, 178] on input "text" at bounding box center [400, 182] width 93 height 13
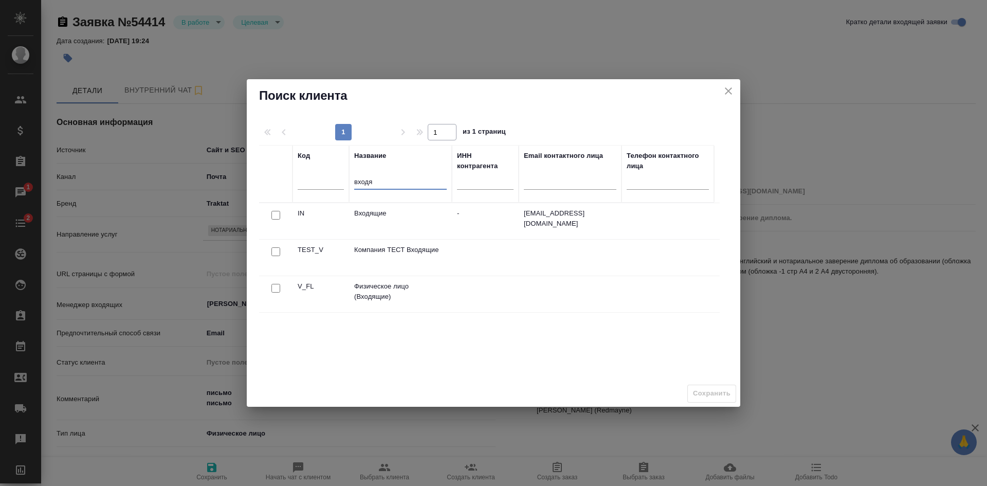
type input "входя"
click at [277, 287] on input "checkbox" at bounding box center [276, 288] width 9 height 9
checkbox input "true"
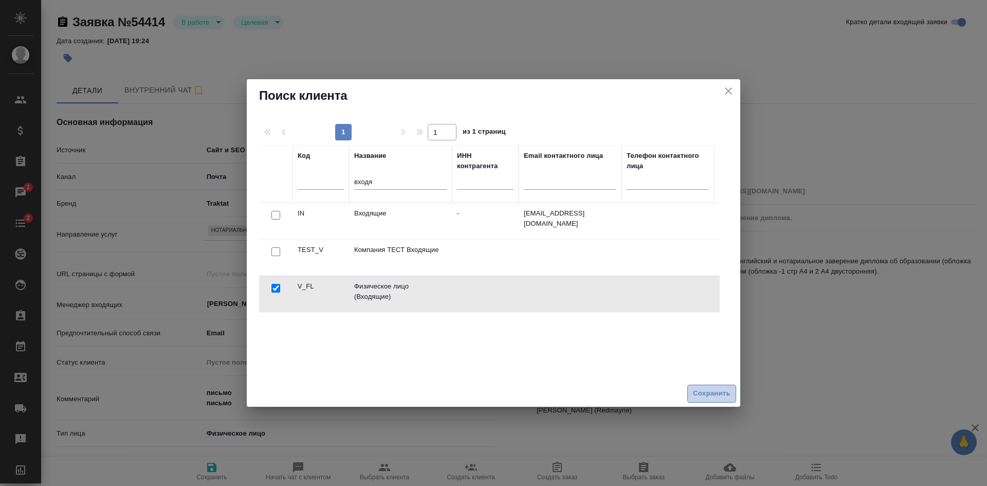
click at [708, 394] on span "Сохранить" at bounding box center [712, 394] width 38 height 12
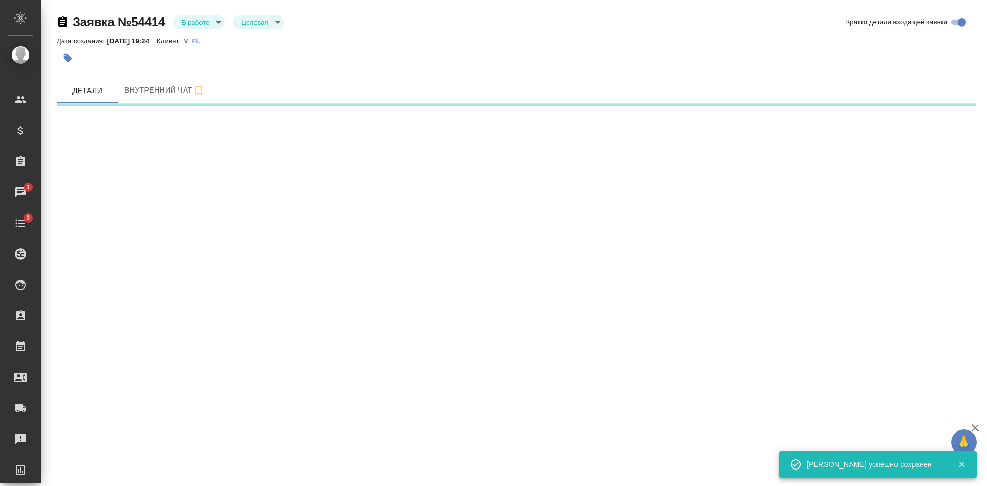
select select "RU"
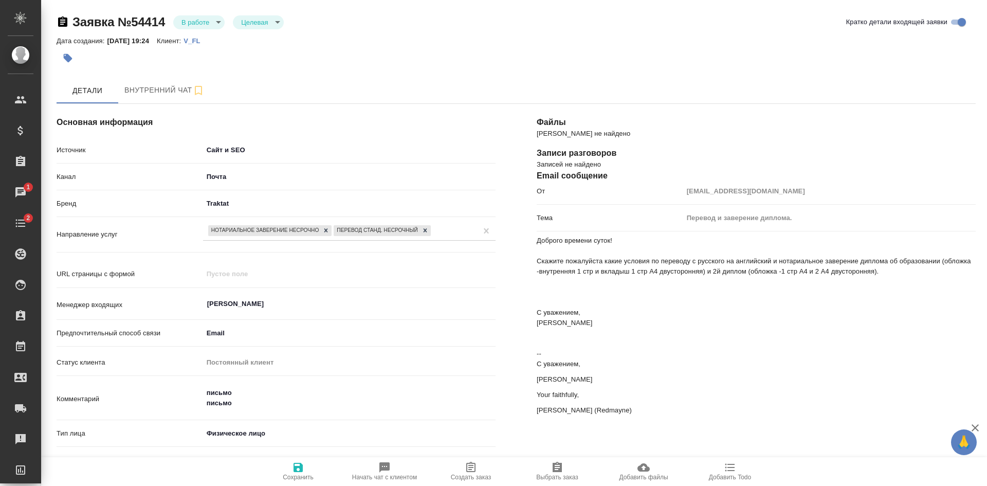
click at [477, 477] on span "Создать заказ" at bounding box center [471, 477] width 41 height 7
type textarea "x"
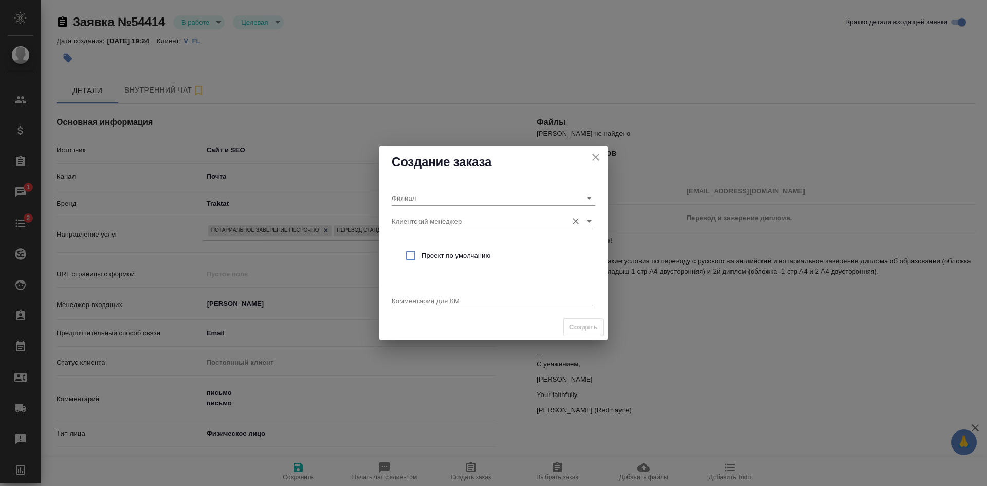
click at [431, 228] on input "Клиентский менеджер" at bounding box center [477, 221] width 171 height 14
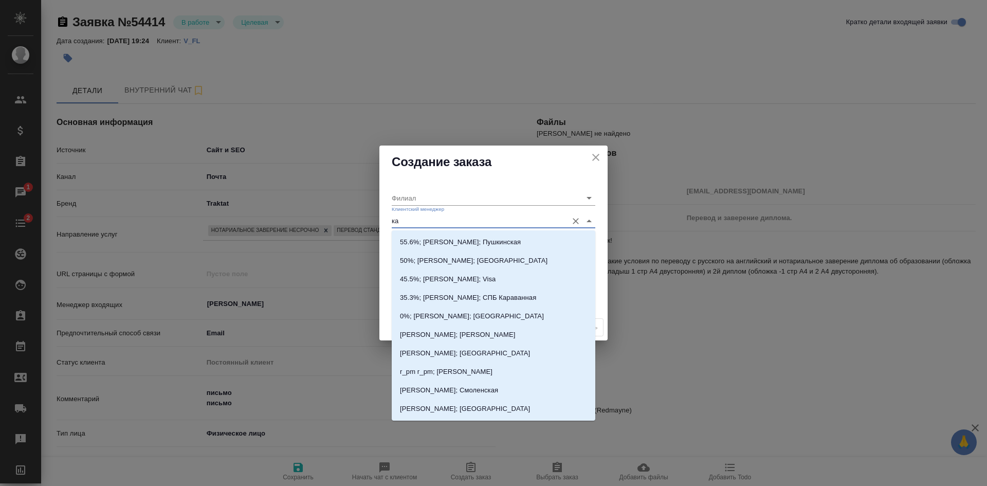
type input "кас"
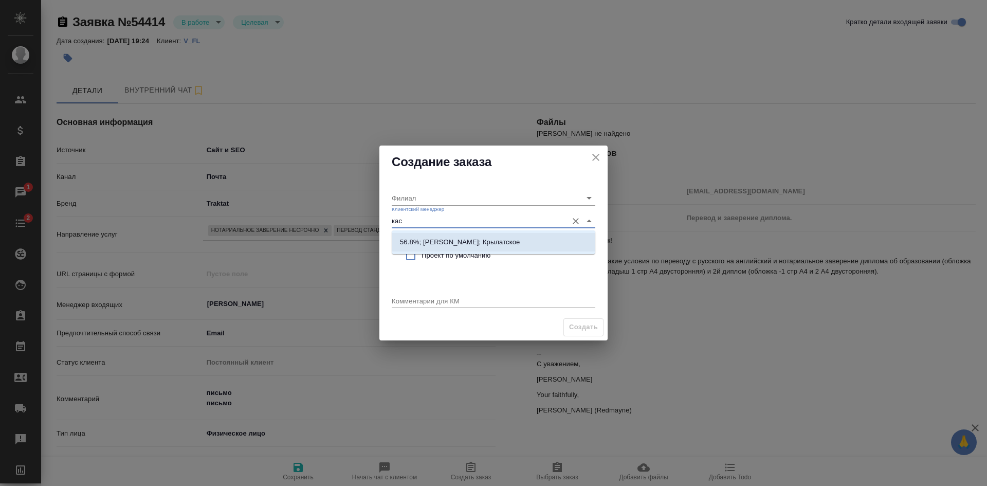
click at [433, 240] on p "56.8%; Касымов Тимур; Крылатское" at bounding box center [460, 242] width 120 height 10
type input "Крылатское"
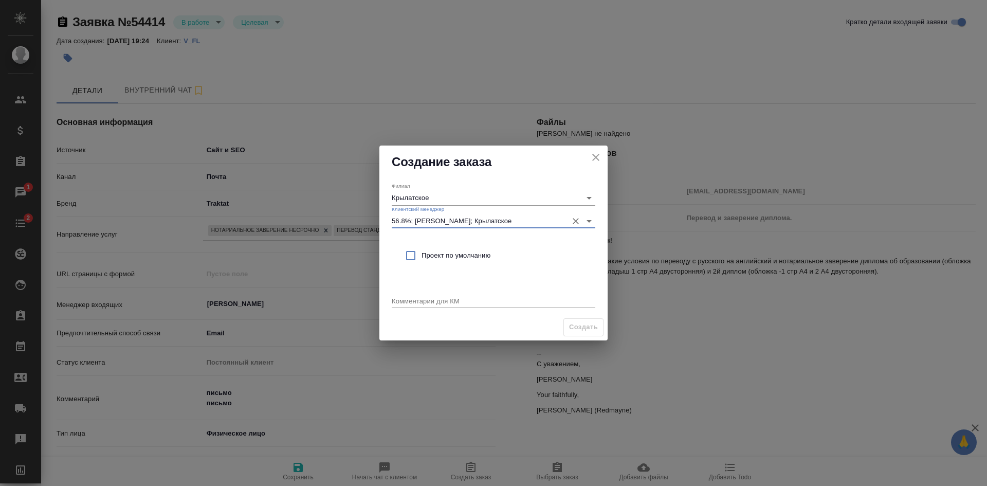
type input "56.8%; Касымов Тимур; Крылатское"
click at [429, 255] on span "Проект по умолчанию" at bounding box center [505, 255] width 166 height 10
checkbox input "true"
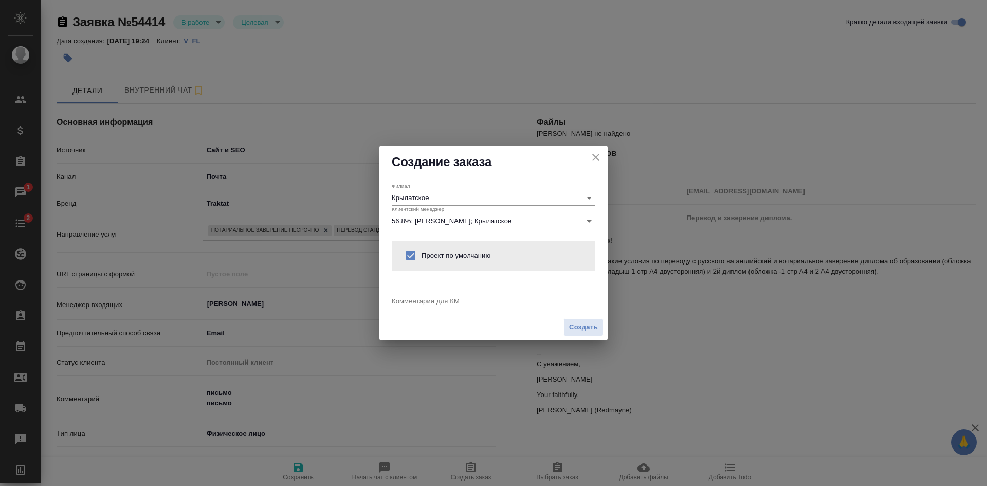
click at [418, 302] on textarea at bounding box center [494, 301] width 204 height 8
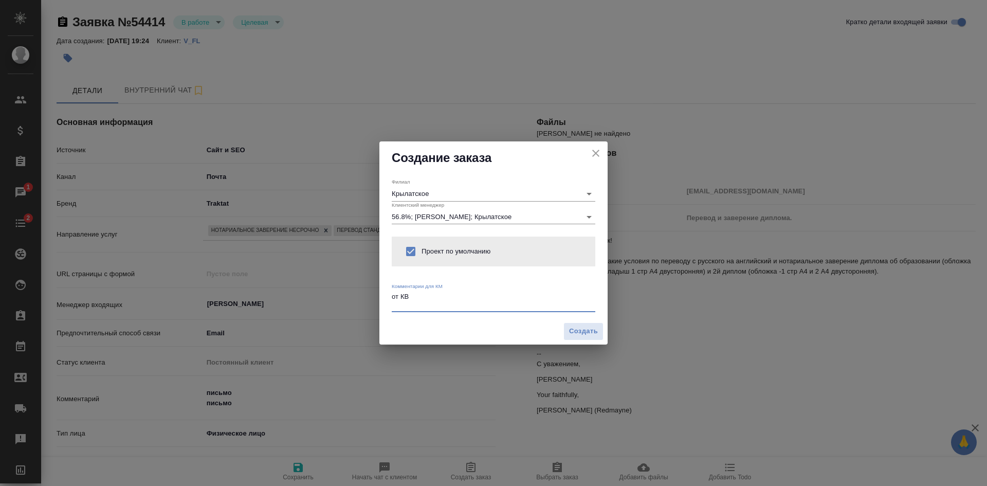
type textarea "от КВ"
type textarea "x"
paste textarea "оцените пожалуйста и скажите варианты стоимости и сроки работ (срочно и не сроч…"
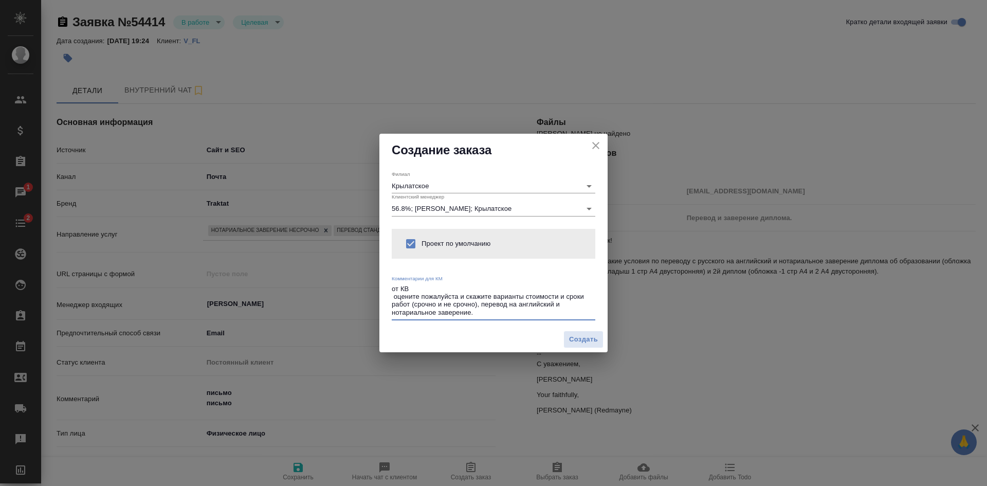
click at [393, 297] on textarea "от КВ оцените пожалуйста и скажите варианты стоимости и сроки работ (срочно и н…" at bounding box center [494, 301] width 204 height 32
click at [486, 315] on textarea "от КВ оцените пожалуйста и скажите варианты стоимости и сроки работ (срочно и н…" at bounding box center [494, 301] width 204 height 32
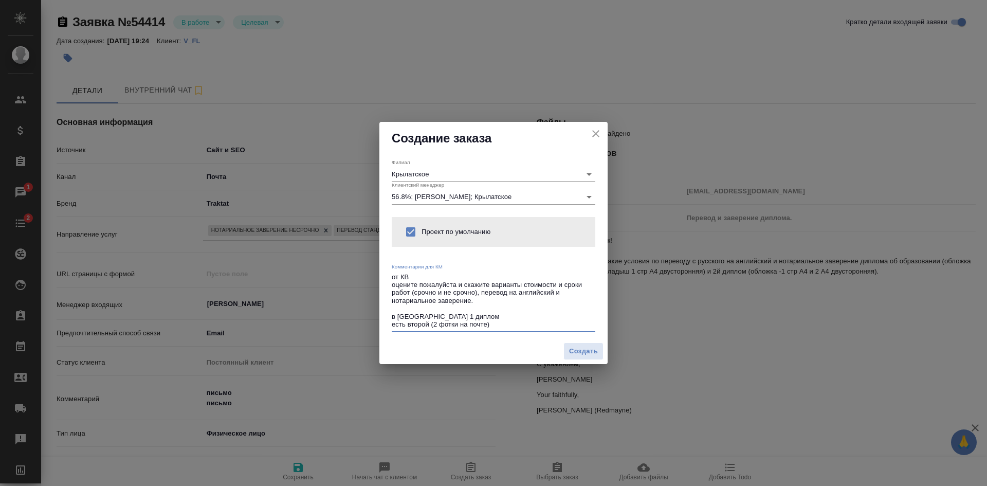
click at [457, 325] on textarea "от КВ оцените пожалуйста и скажите варианты стоимости и сроки работ (срочно и н…" at bounding box center [494, 301] width 204 height 56
click at [528, 321] on textarea "от КВ оцените пожалуйста и скажите варианты стоимости и сроки работ (срочно и н…" at bounding box center [494, 301] width 204 height 56
click at [596, 325] on div "Филиал Крылатское Клиентский менеджер 56.8%; Касымов Тимур; Крылатское Проект п…" at bounding box center [493, 247] width 228 height 184
click at [589, 321] on textarea "от КВ оцените пожалуйста и скажите варианты стоимости и сроки работ (срочно и н…" at bounding box center [494, 301] width 204 height 56
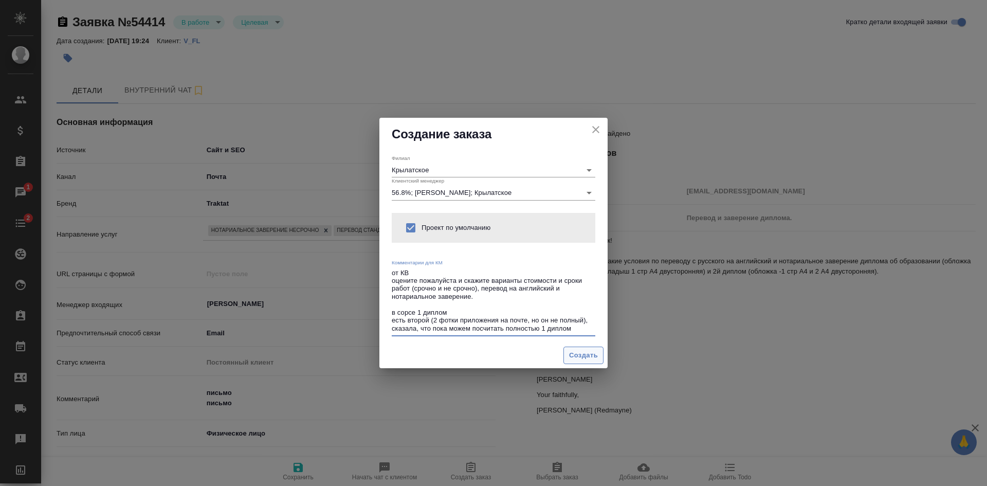
type textarea "от КВ оцените пожалуйста и скажите варианты стоимости и сроки работ (срочно и н…"
click at [577, 350] on span "Создать" at bounding box center [583, 356] width 29 height 12
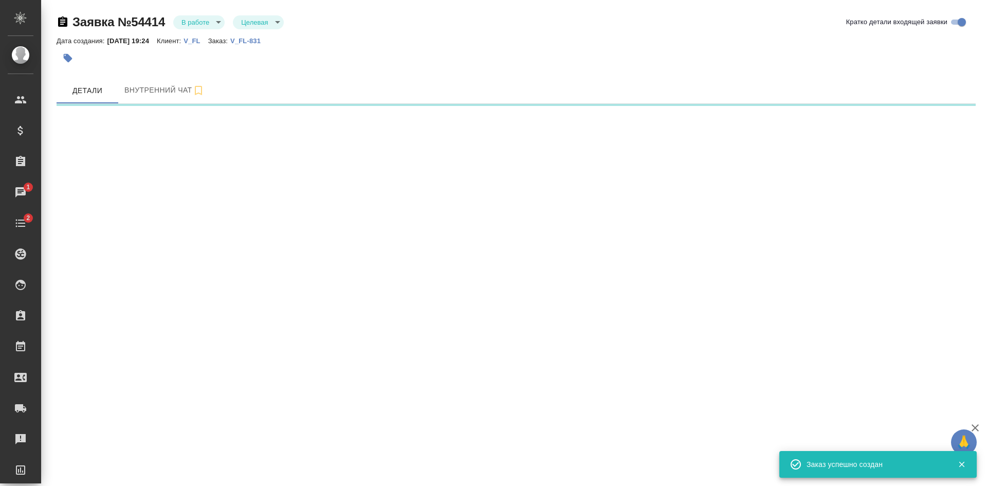
select select "RU"
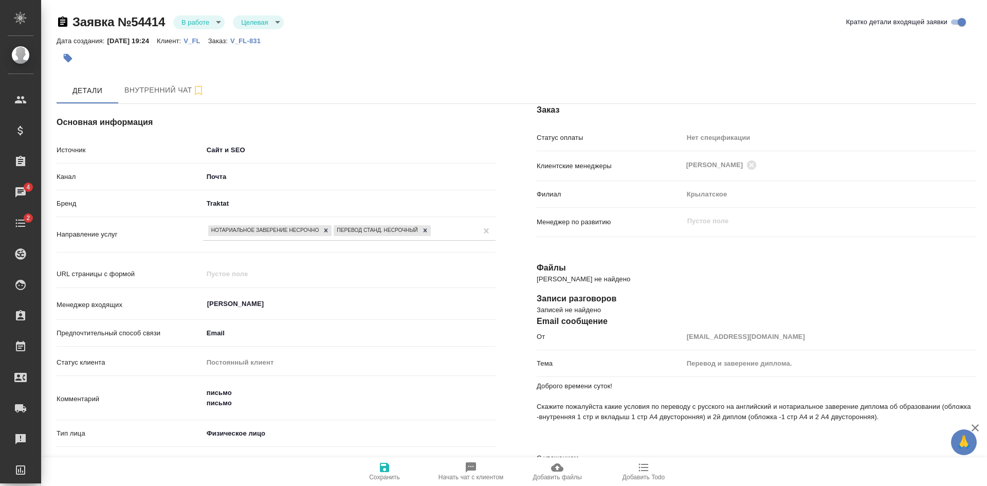
type textarea "x"
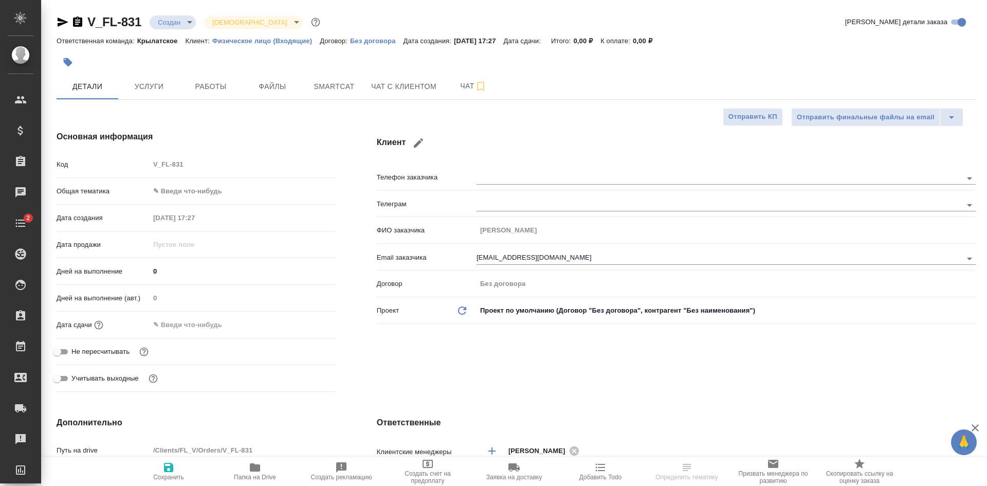
select select "RU"
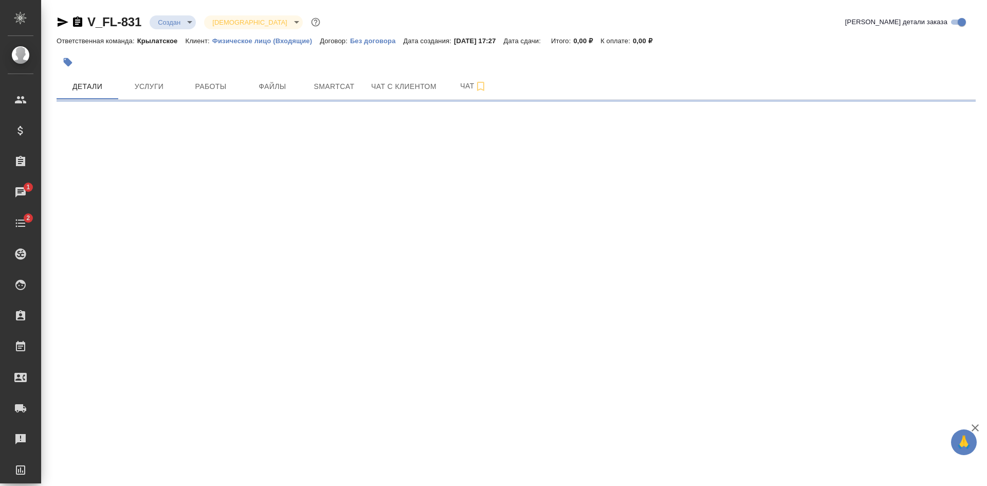
select select "RU"
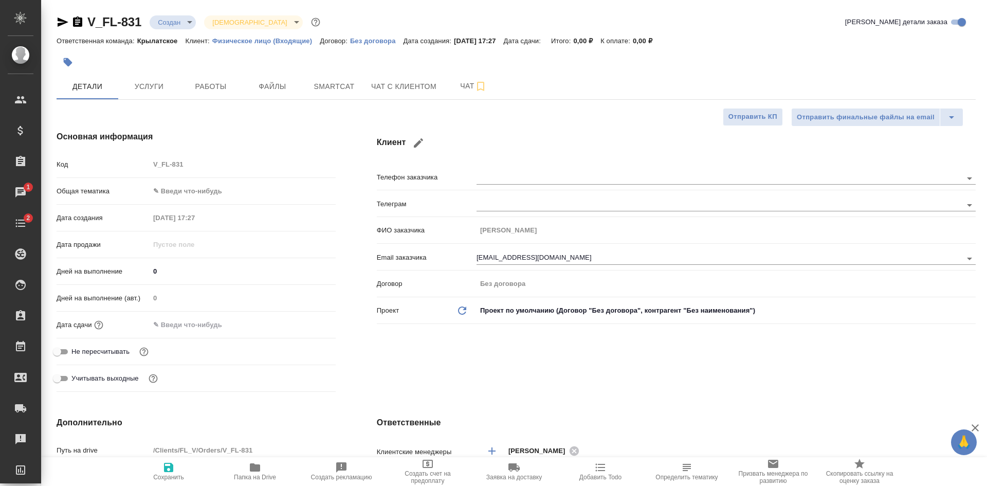
type textarea "x"
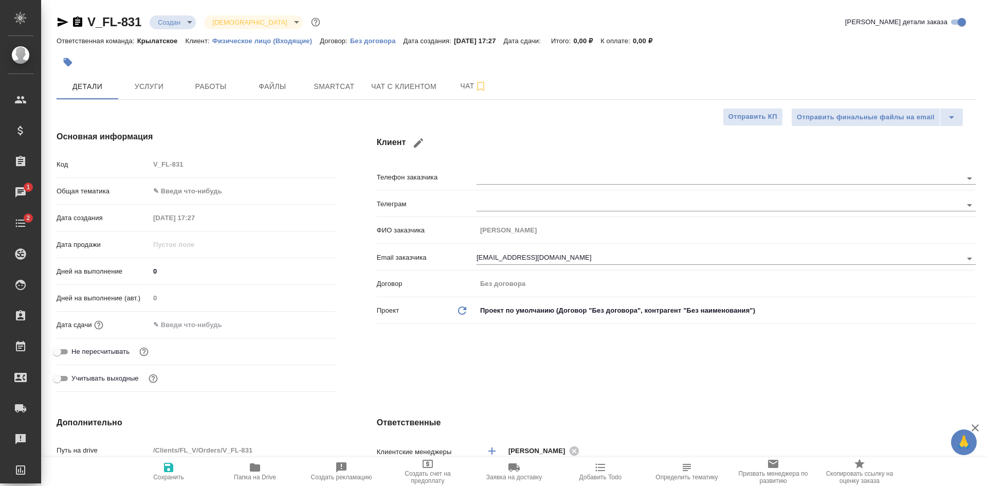
type textarea "x"
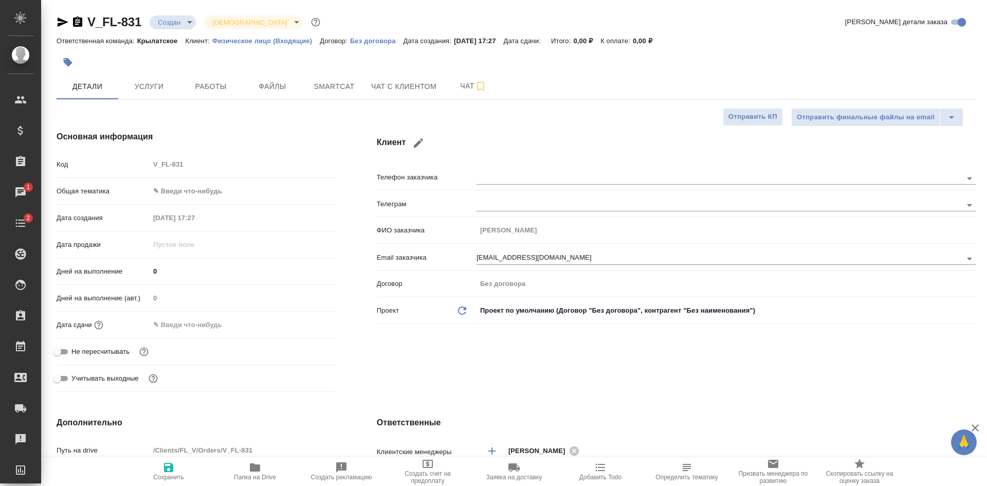
type textarea "x"
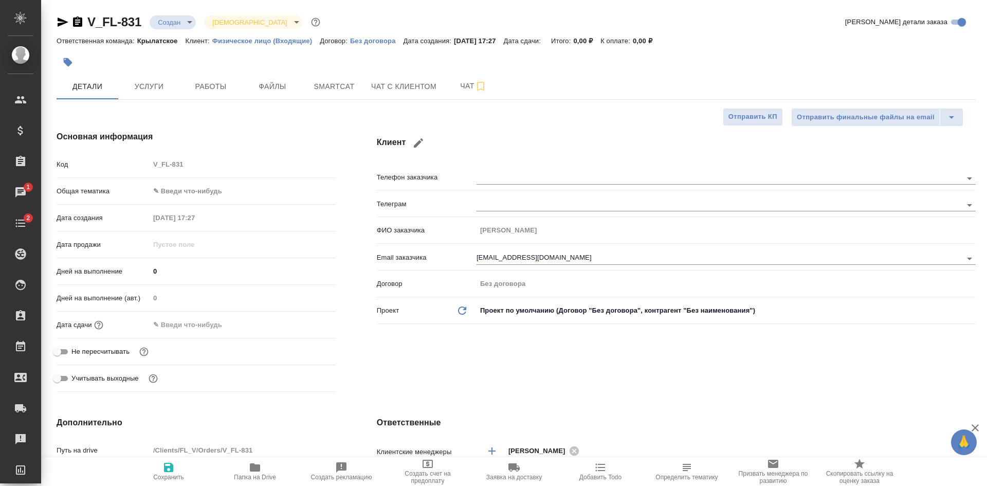
type textarea "x"
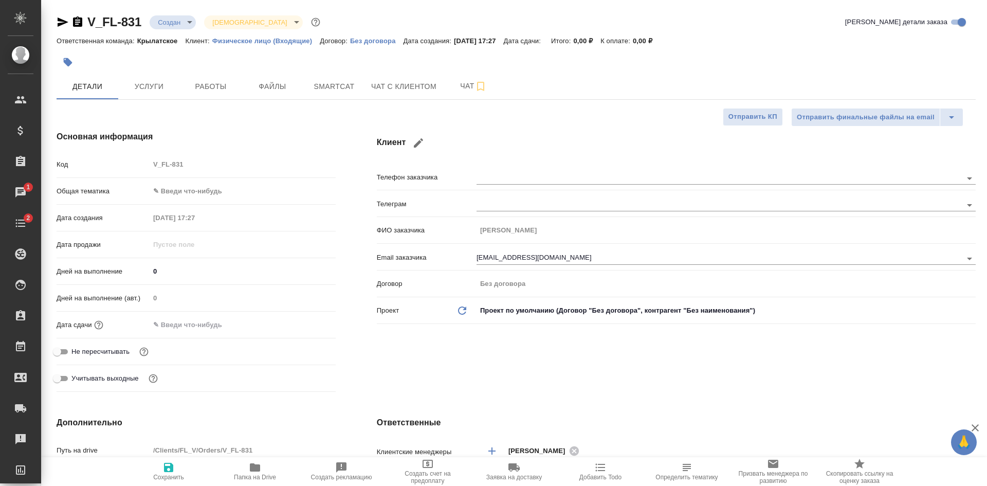
type textarea "x"
click at [590, 134] on h4 "Клиент" at bounding box center [676, 143] width 599 height 25
click at [294, 85] on span "Файлы" at bounding box center [272, 86] width 49 height 13
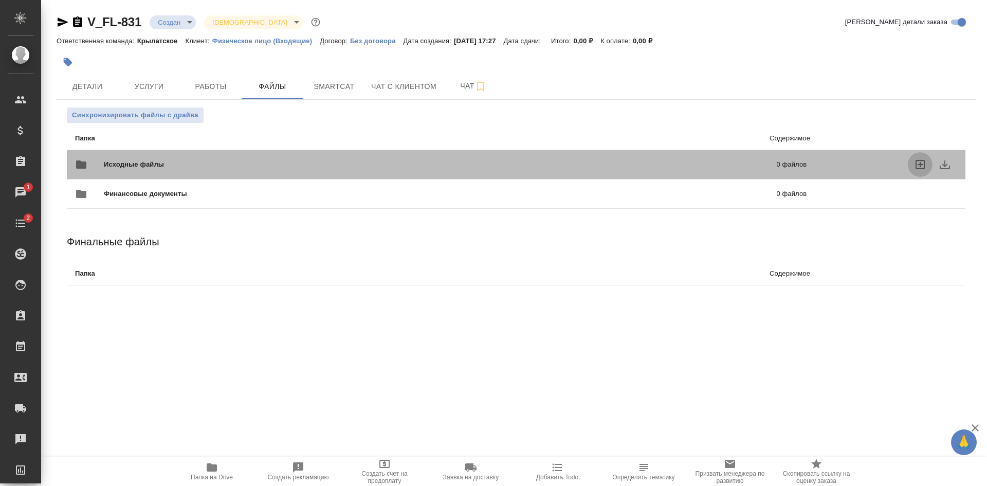
click at [922, 158] on label "uploadFiles" at bounding box center [920, 164] width 25 height 25
click at [0, 0] on input "uploadFiles" at bounding box center [0, 0] width 0 height 0
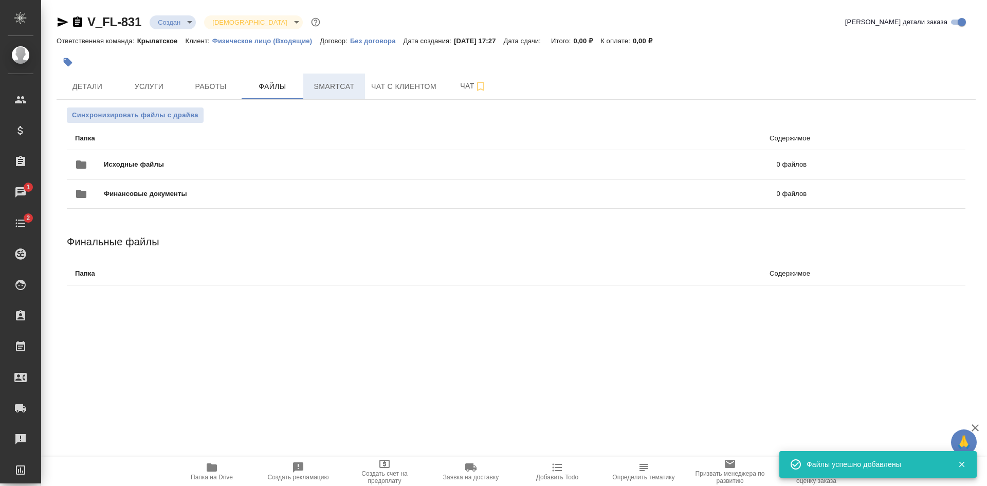
click at [347, 88] on span "Smartcat" at bounding box center [334, 86] width 49 height 13
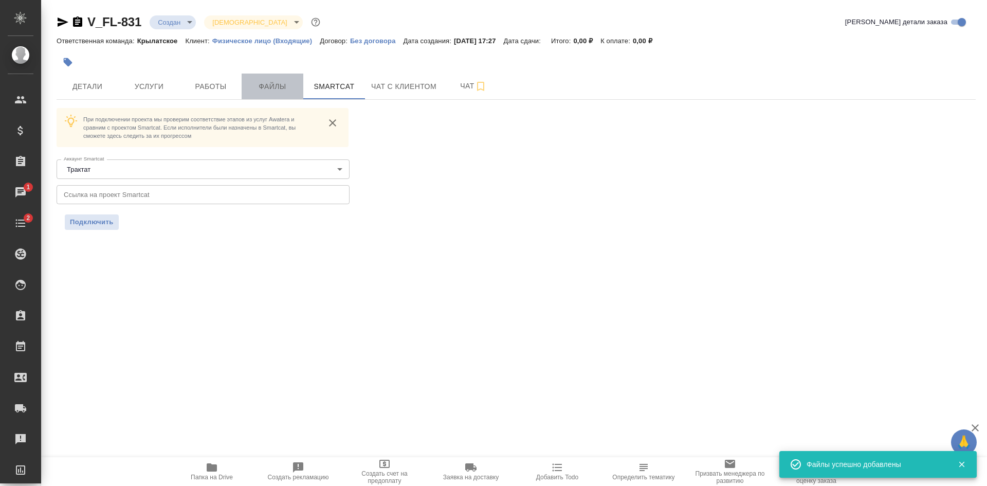
click at [272, 91] on span "Файлы" at bounding box center [272, 86] width 49 height 13
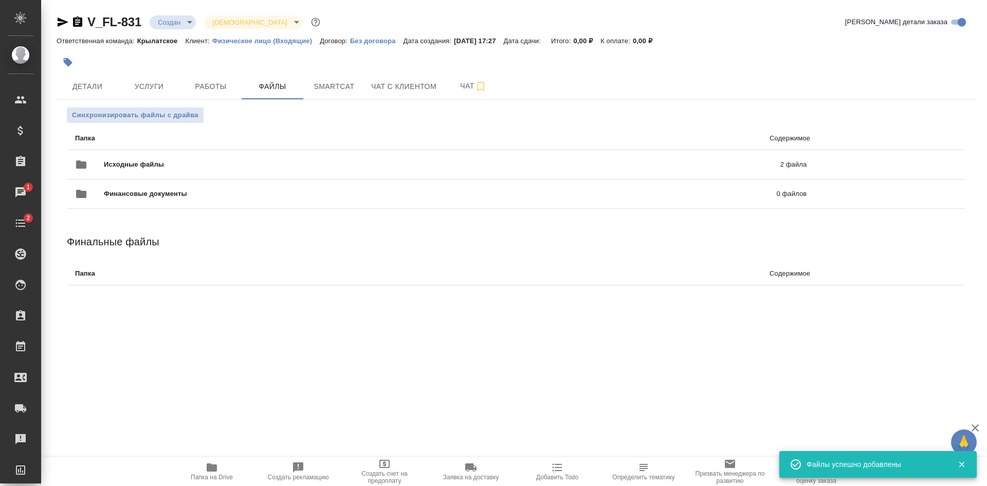
click at [64, 21] on icon "button" at bounding box center [63, 21] width 11 height 9
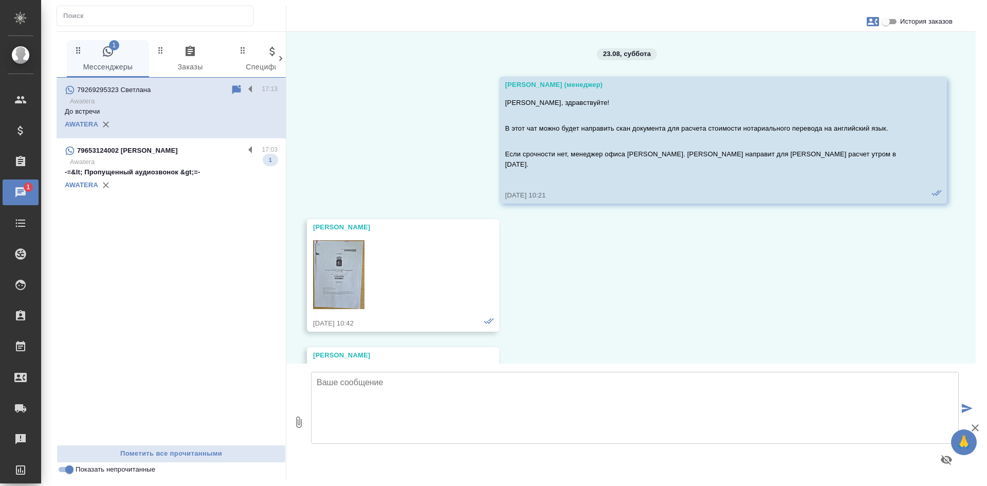
scroll to position [4443, 0]
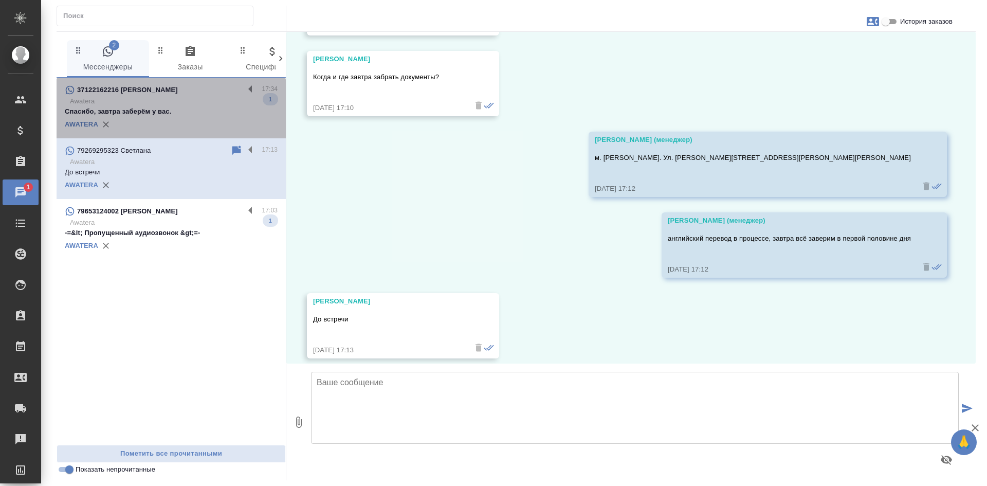
click at [176, 115] on p "Спасибо, завтра заберём у вас." at bounding box center [171, 111] width 213 height 10
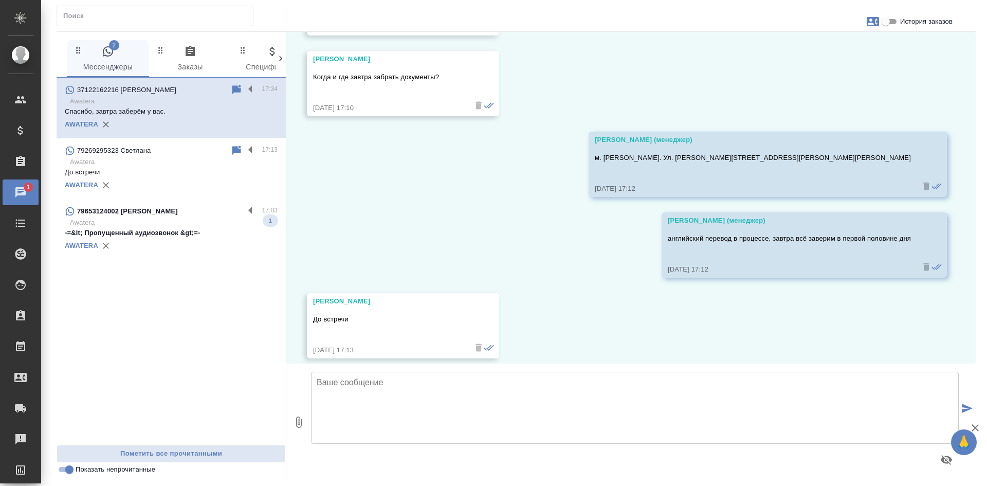
scroll to position [0, 0]
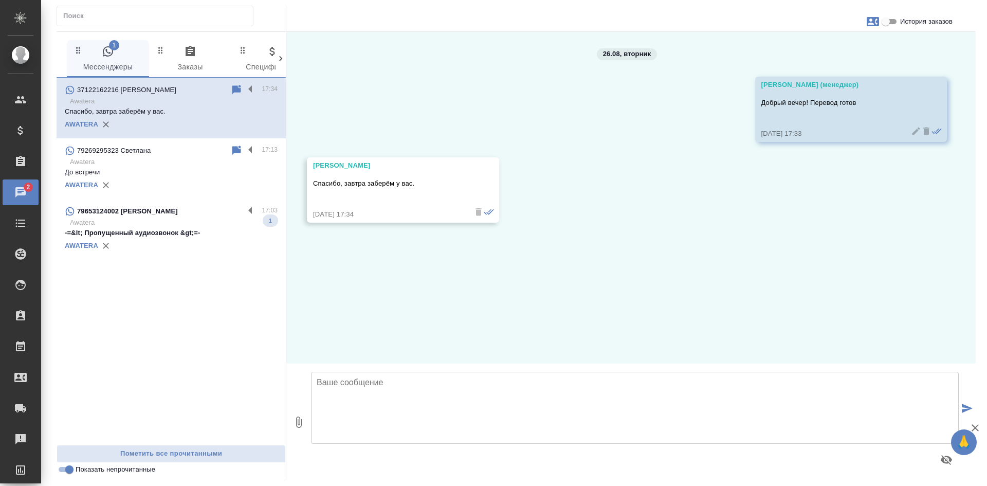
click at [70, 473] on input "Показать непрочитанные" at bounding box center [69, 469] width 37 height 12
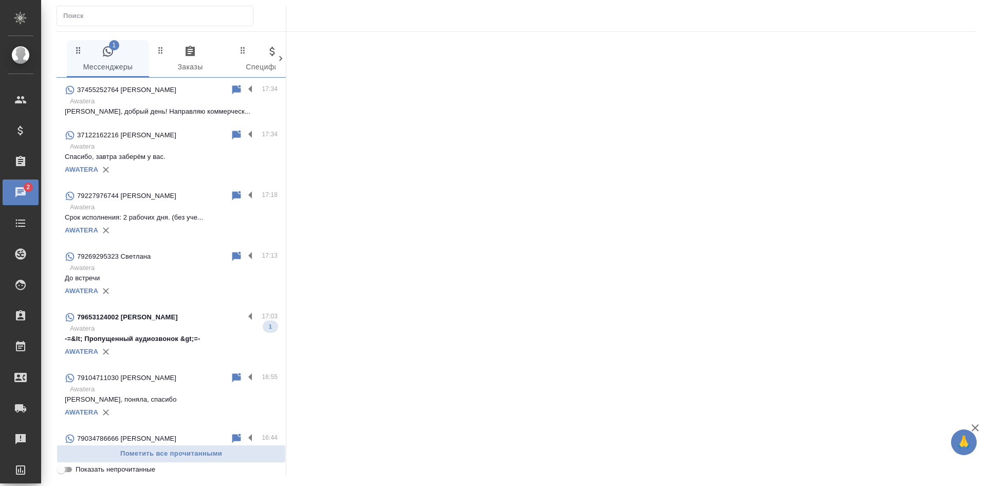
click at [67, 473] on input "Показать непрочитанные" at bounding box center [61, 469] width 37 height 12
checkbox input "true"
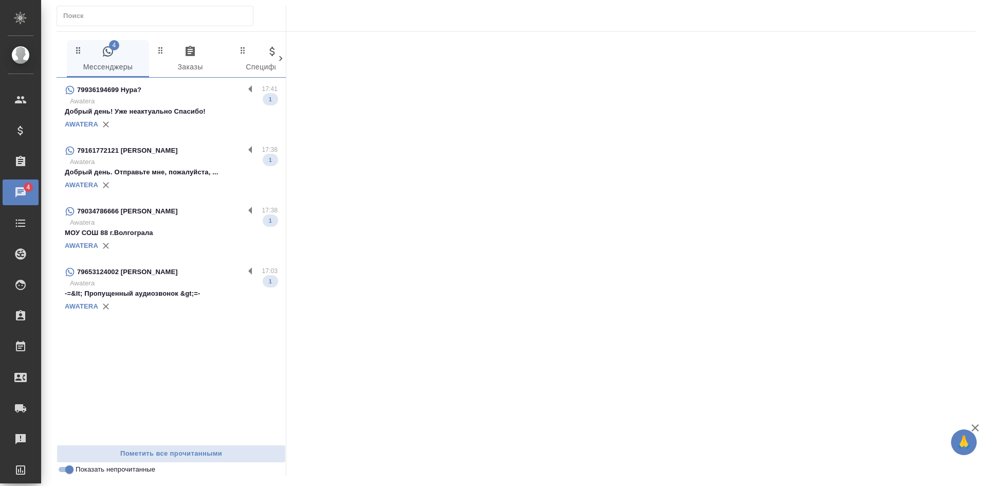
click at [182, 117] on div "AWATERA" at bounding box center [171, 124] width 213 height 15
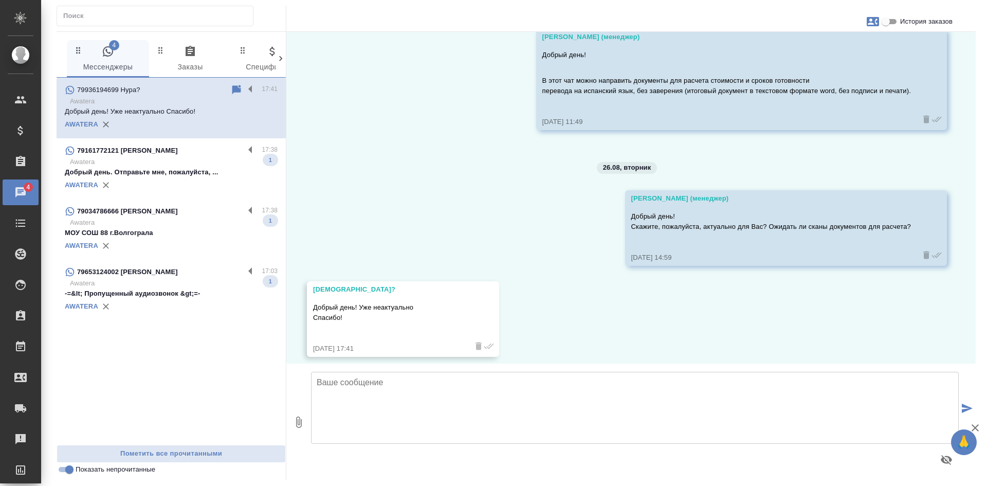
scroll to position [57, 0]
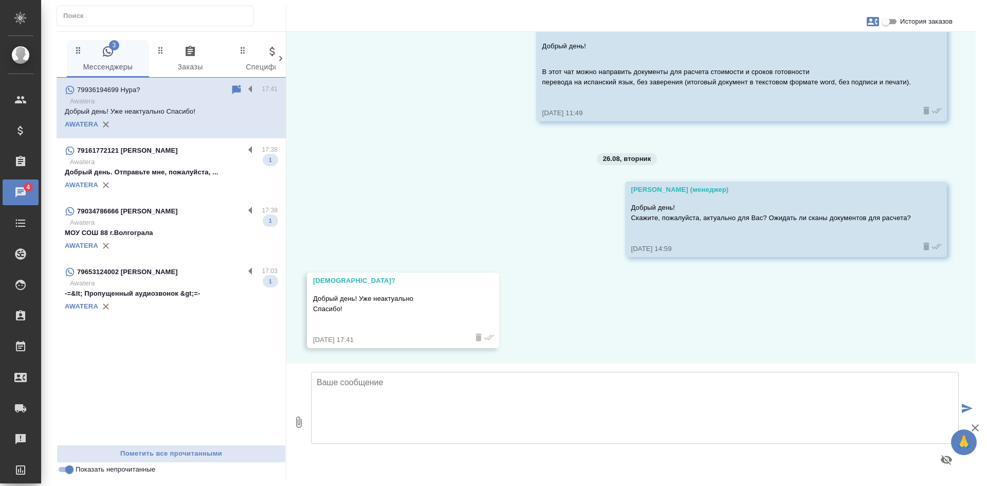
click at [411, 424] on textarea at bounding box center [635, 408] width 648 height 72
type textarea "Спасибо за ответ!"
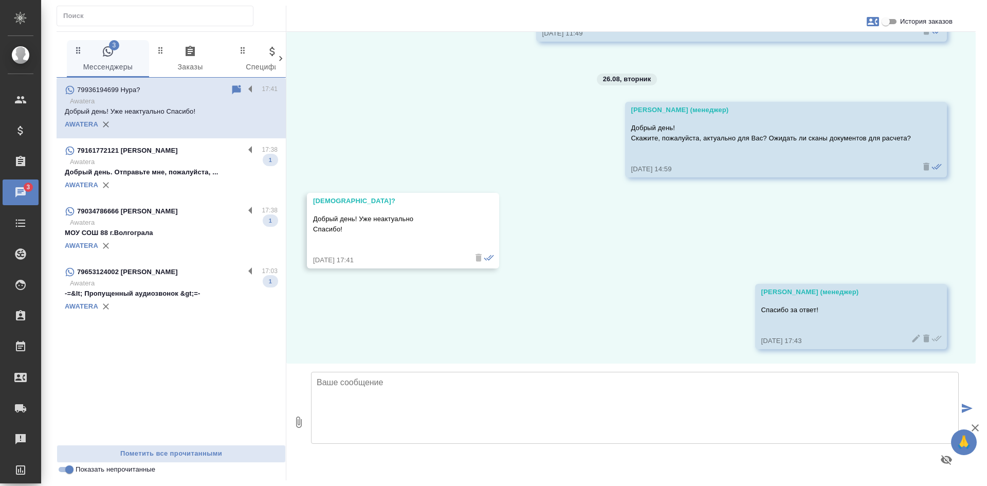
scroll to position [137, 0]
click at [871, 24] on icon "button" at bounding box center [873, 21] width 12 height 12
click at [808, 69] on span "Заявка №54439" at bounding box center [827, 72] width 50 height 10
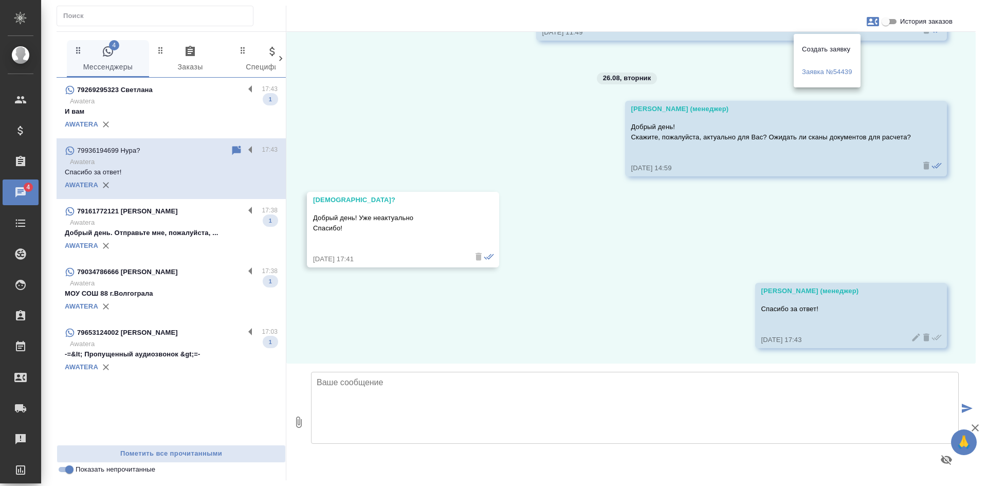
click at [154, 103] on div at bounding box center [493, 243] width 987 height 486
click at [154, 103] on p "Awatera" at bounding box center [174, 101] width 208 height 10
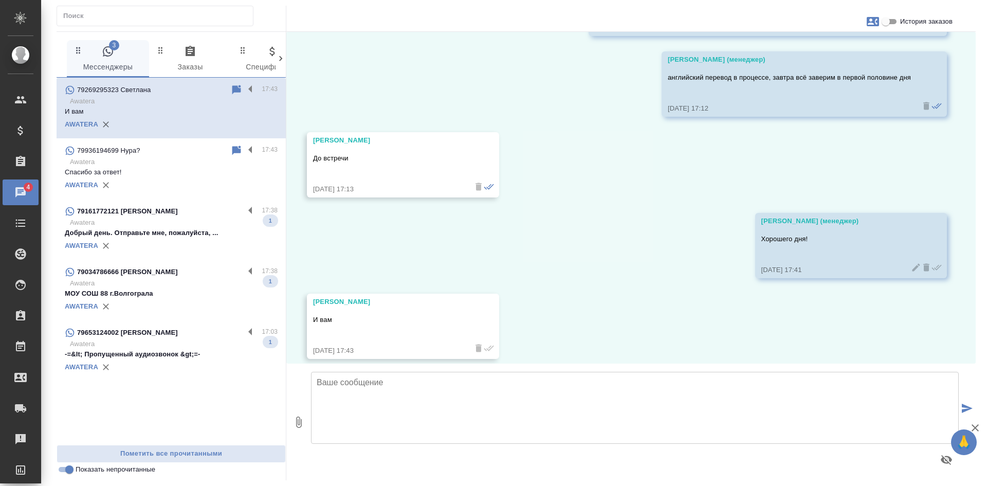
scroll to position [4604, 0]
click at [167, 233] on p "Добрый день. Отправьте мне, пожалуйста, ..." at bounding box center [171, 233] width 213 height 10
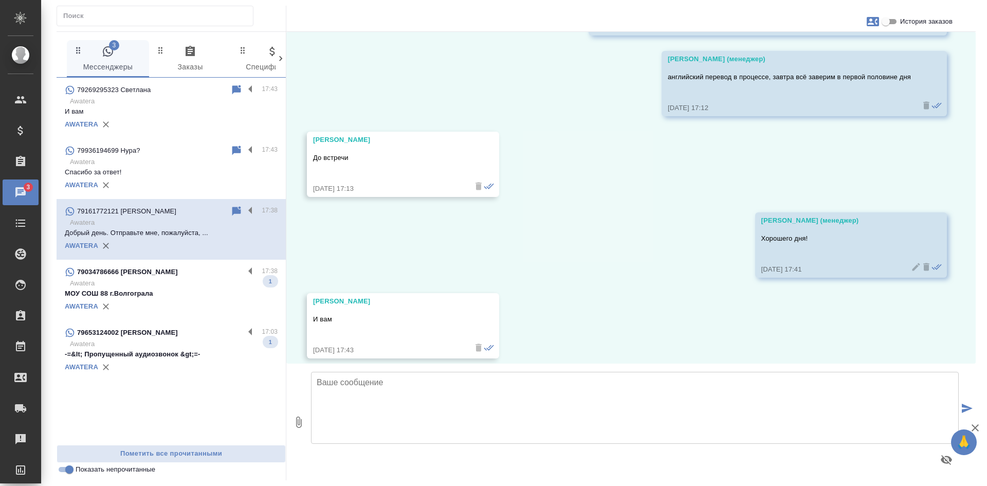
scroll to position [592, 0]
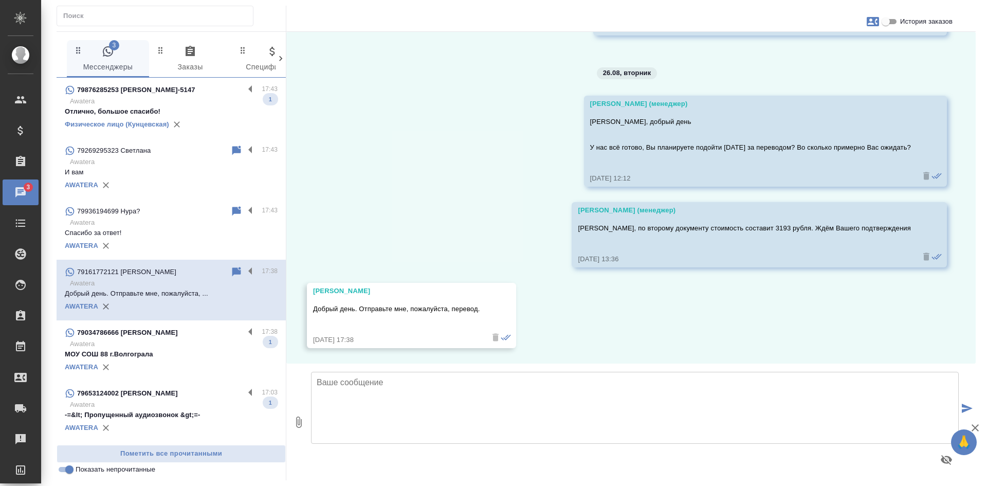
click at [895, 23] on input "История заказов" at bounding box center [885, 21] width 37 height 12
checkbox input "true"
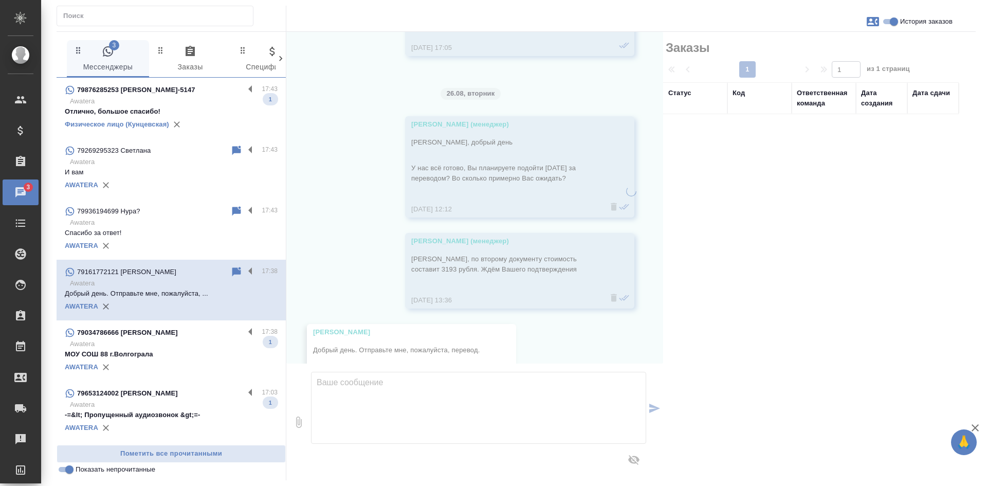
scroll to position [613, 0]
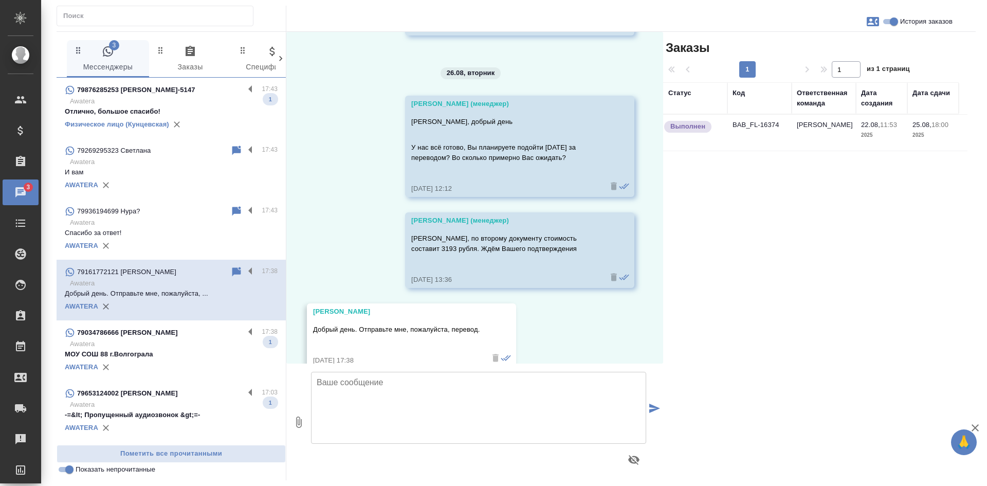
click at [834, 138] on td "Бабушкинская" at bounding box center [824, 133] width 64 height 36
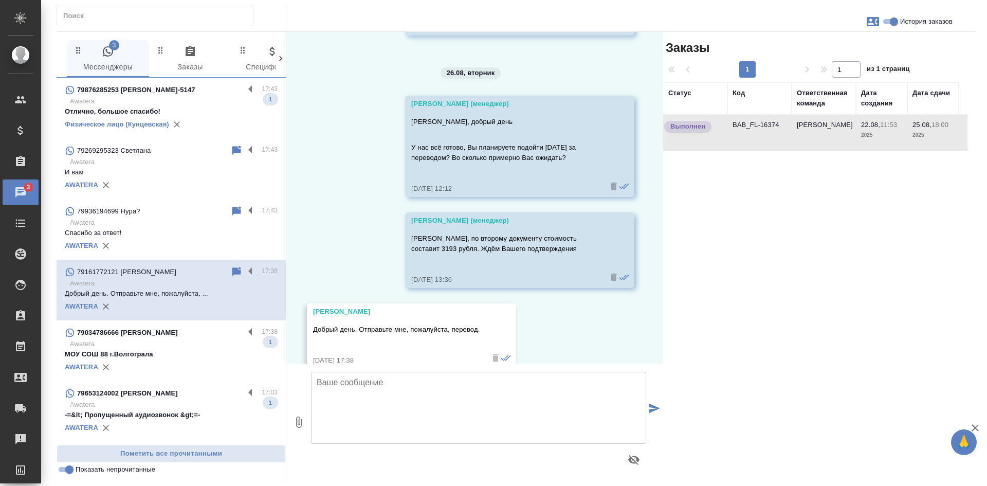
click at [834, 138] on td "Бабушкинская" at bounding box center [824, 133] width 64 height 36
click at [164, 346] on p "Awatera" at bounding box center [174, 344] width 208 height 10
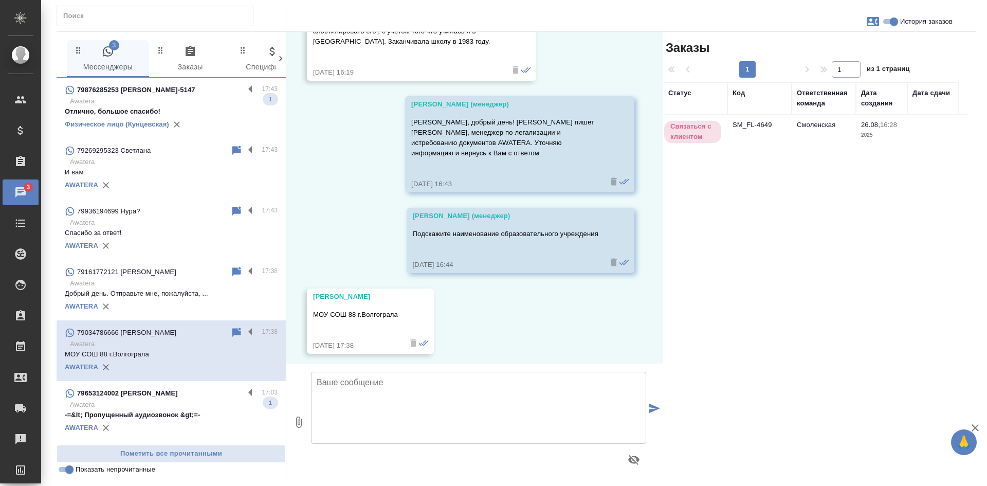
scroll to position [108, 0]
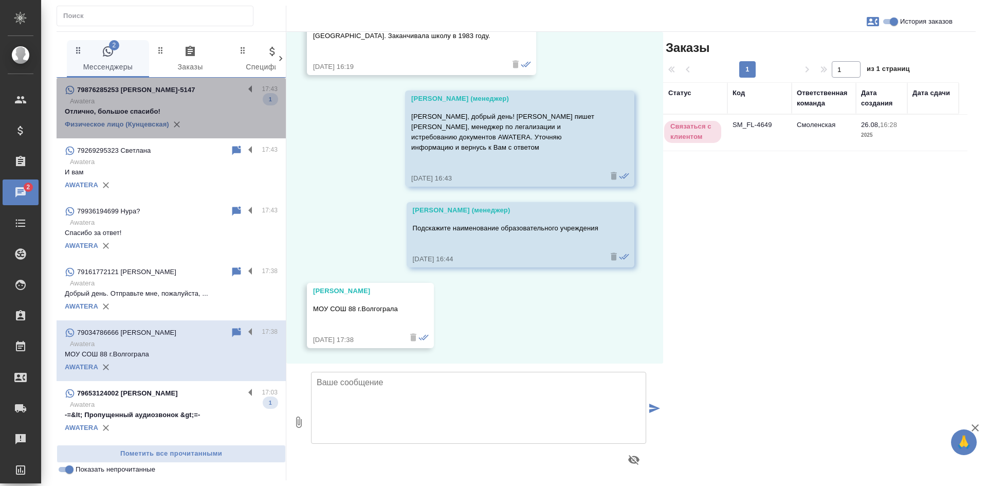
click at [204, 105] on p "Awatera" at bounding box center [174, 101] width 208 height 10
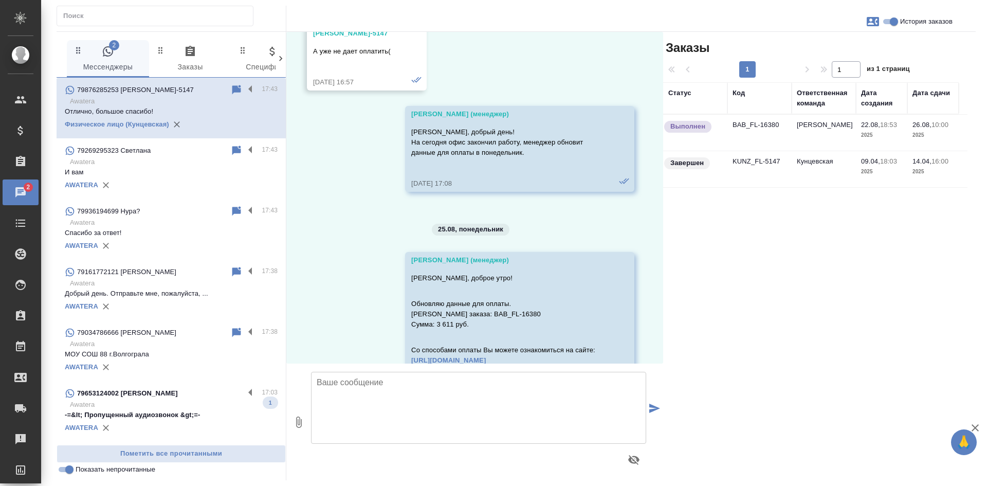
scroll to position [7222, 0]
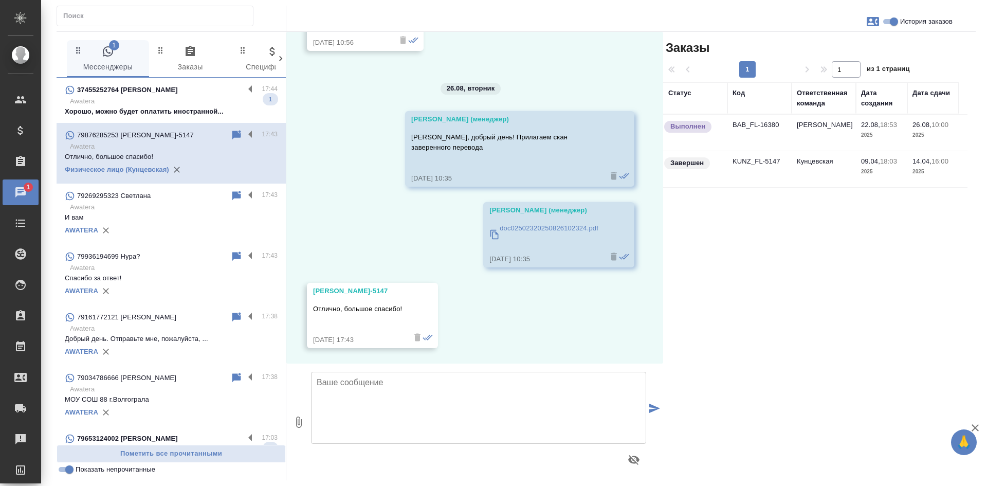
click at [232, 315] on icon at bounding box center [236, 316] width 9 height 9
click at [232, 317] on icon at bounding box center [236, 316] width 9 height 9
click at [69, 469] on input "Показать непрочитанные" at bounding box center [69, 469] width 37 height 12
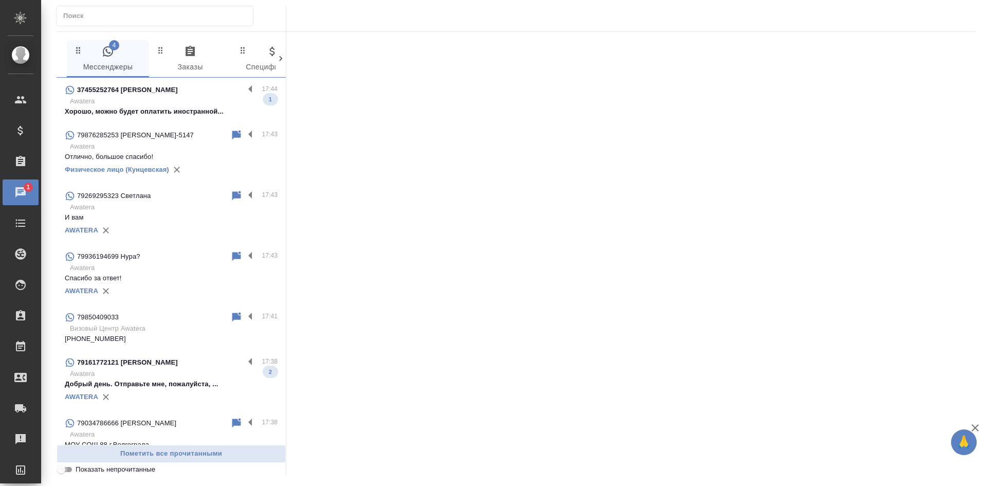
click at [65, 469] on input "Показать непрочитанные" at bounding box center [61, 469] width 37 height 12
checkbox input "true"
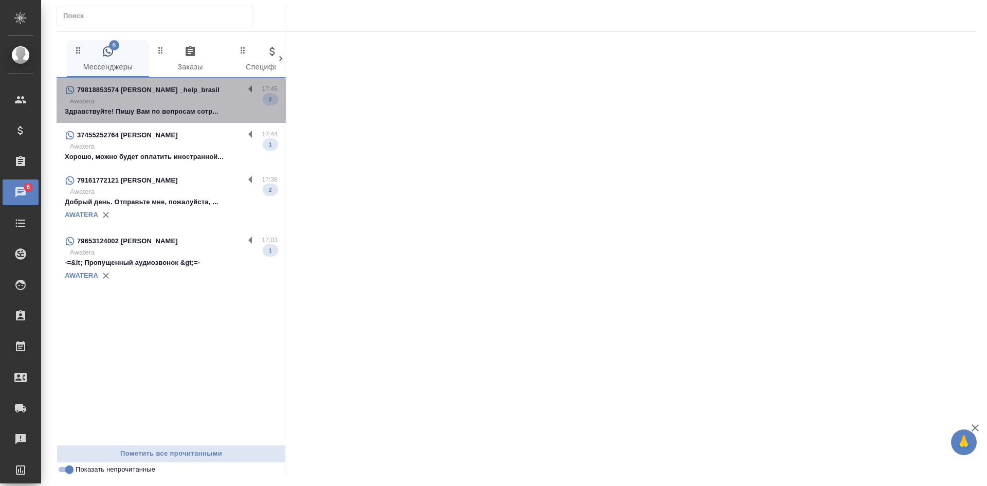
click at [156, 99] on p "Awatera" at bounding box center [174, 101] width 208 height 10
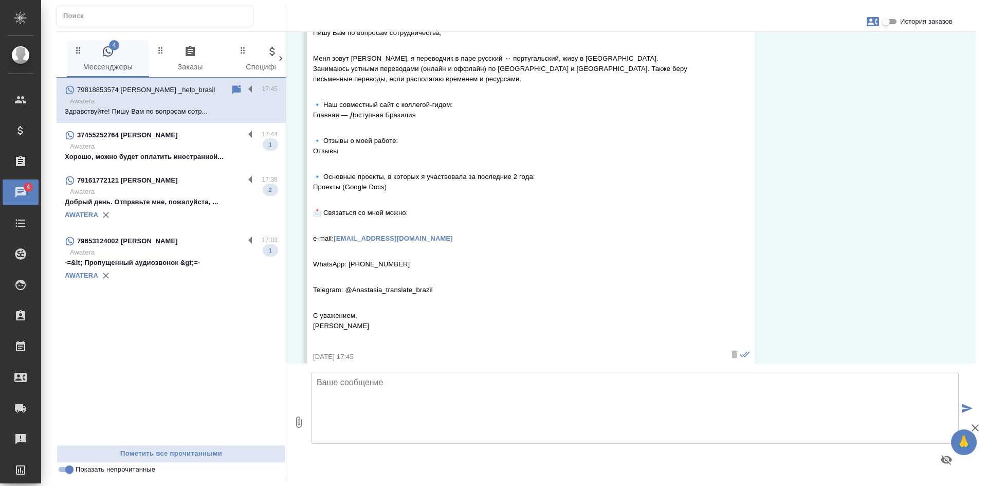
scroll to position [193, 0]
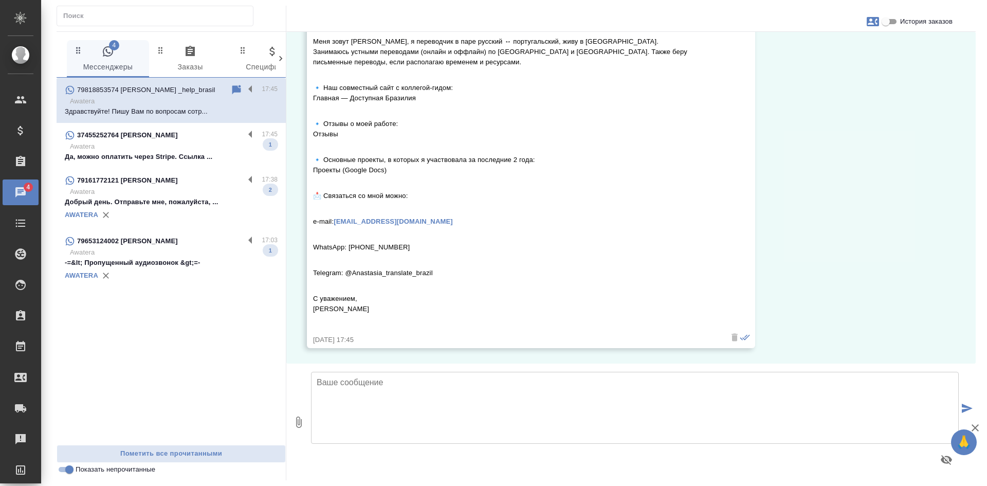
click at [407, 417] on textarea at bounding box center [635, 408] width 648 height 72
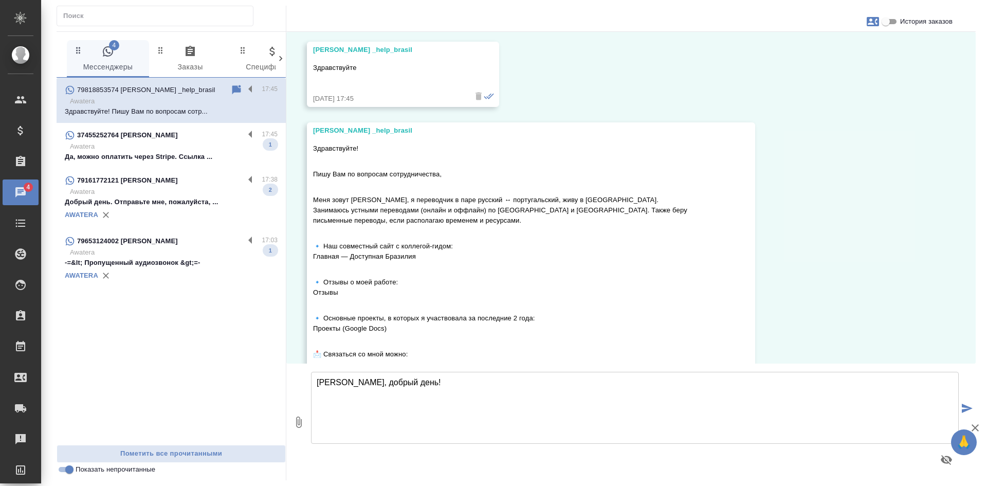
scroll to position [0, 0]
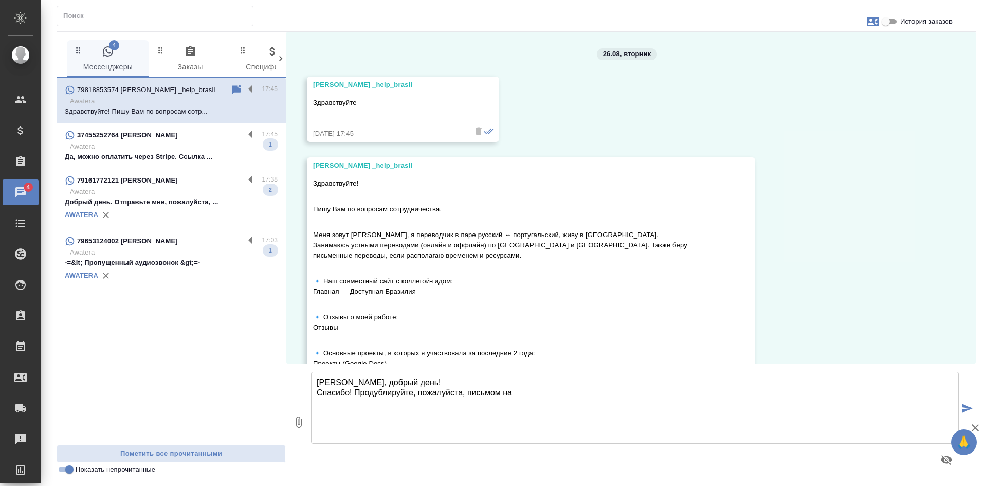
paste textarea "info@awatera.com"
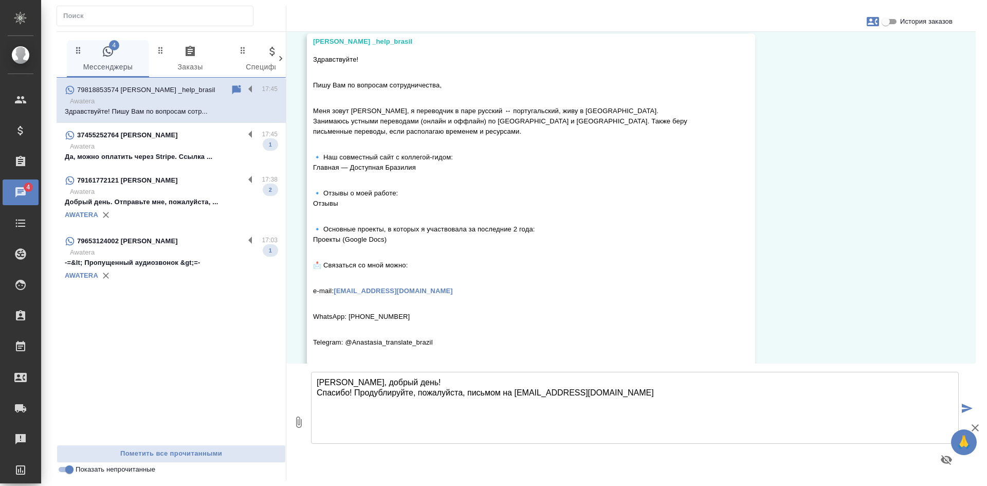
scroll to position [193, 0]
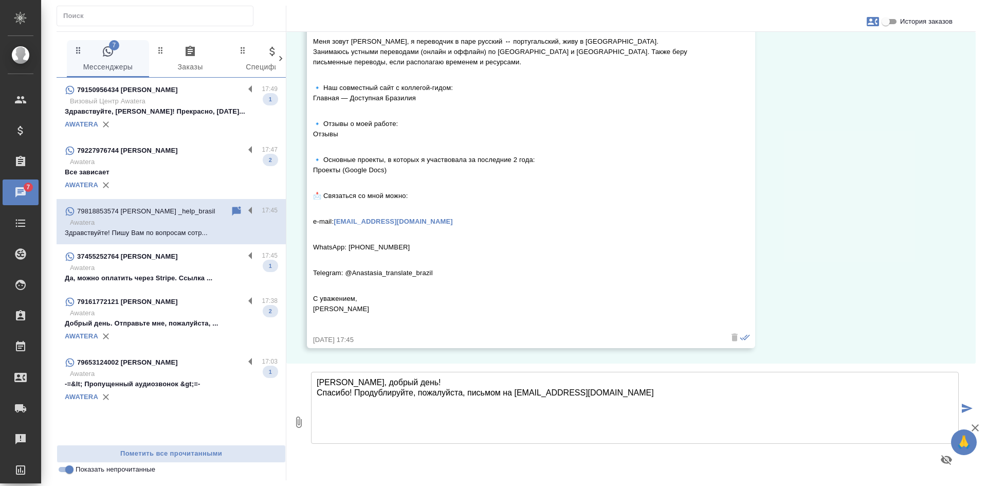
drag, startPoint x: 591, startPoint y: 394, endPoint x: 357, endPoint y: 391, distance: 234.0
click at [357, 391] on textarea "Анастасия, добрый день! Спасибо! Продублируйте, пожалуйста, письмом на info@awa…" at bounding box center [635, 408] width 648 height 72
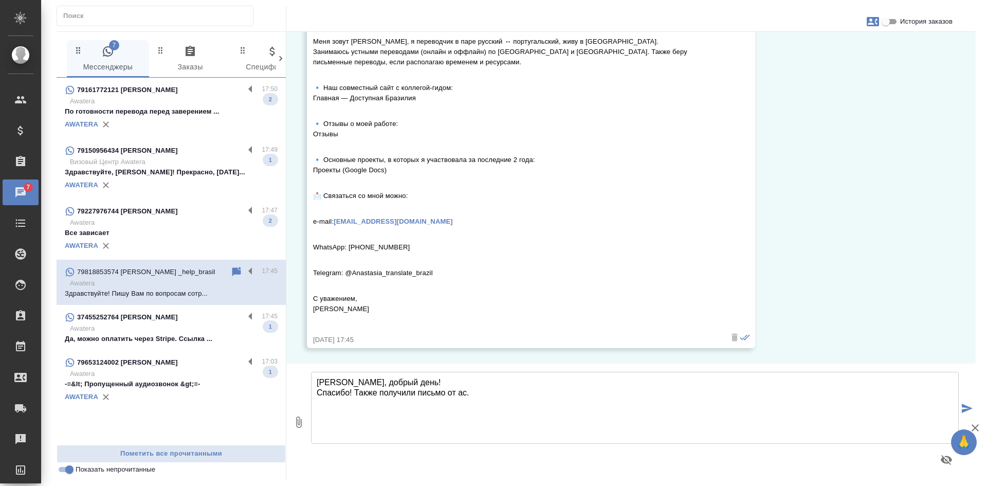
click at [460, 391] on textarea "Анастасия, добрый день! Спасибо! Также получили письмо от ас." at bounding box center [635, 408] width 648 height 72
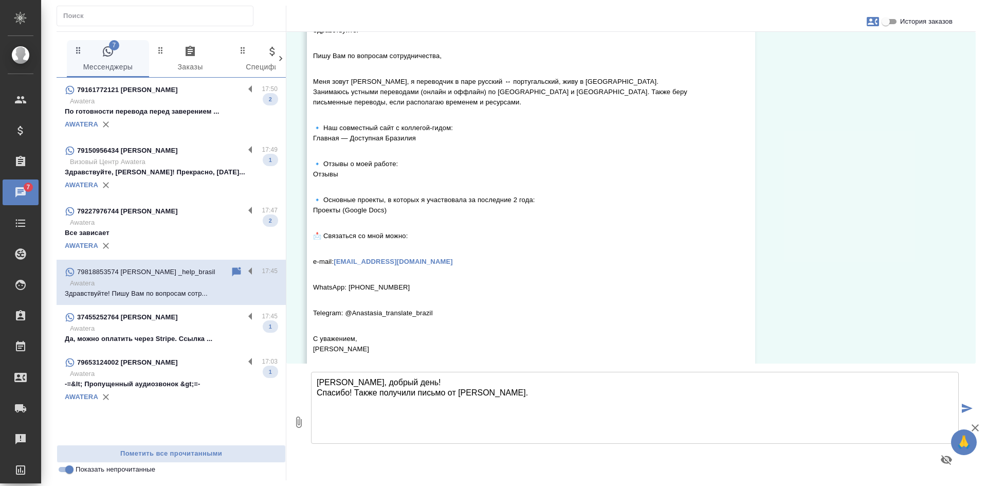
scroll to position [154, 0]
click at [486, 393] on textarea "Анастасия, добрый день! Спасибо! Также получили письмо от Вас." at bounding box center [635, 408] width 648 height 72
type textarea "Анастасия, добрый день! Спасибо! Также получили письмо от Вас, направили коллег…"
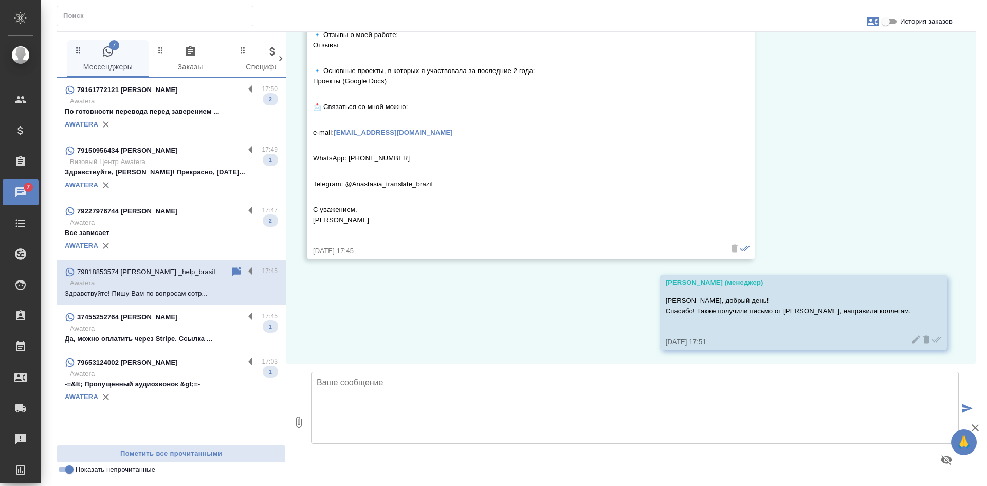
scroll to position [284, 0]
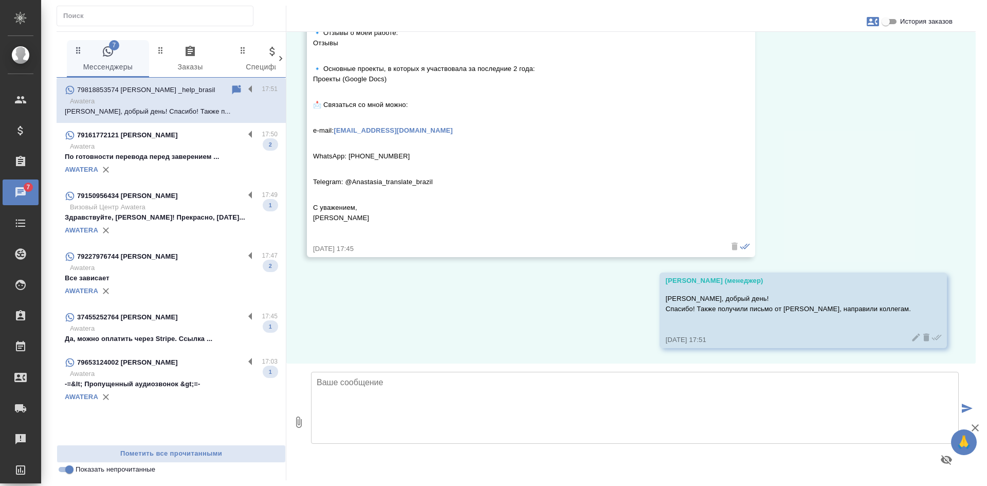
click at [182, 142] on p "Awatera" at bounding box center [174, 146] width 208 height 10
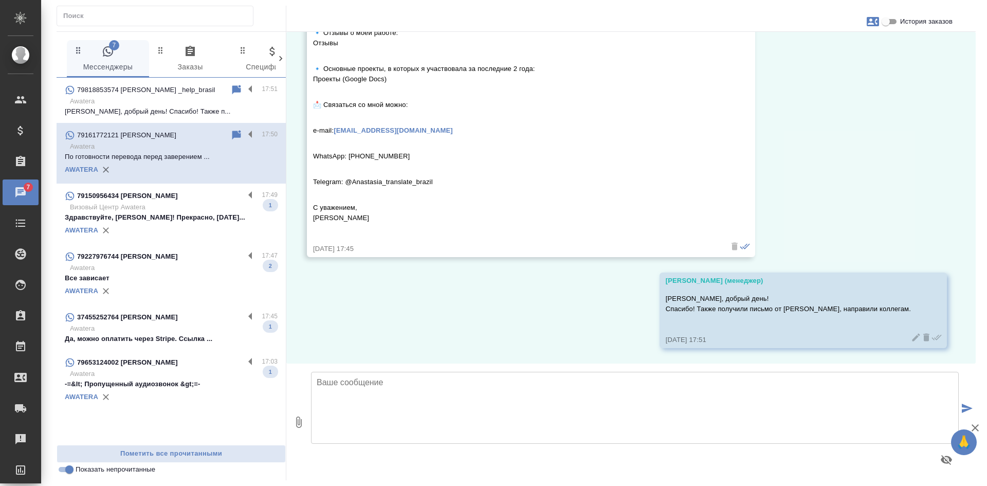
scroll to position [673, 0]
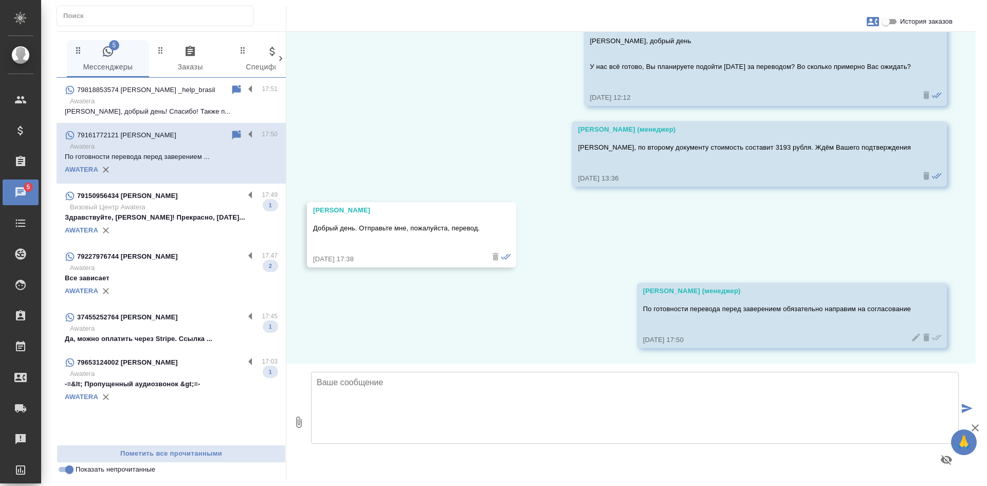
click at [174, 214] on p "Здравствуйте, Кристина! Прекрасно, спас..." at bounding box center [171, 217] width 213 height 10
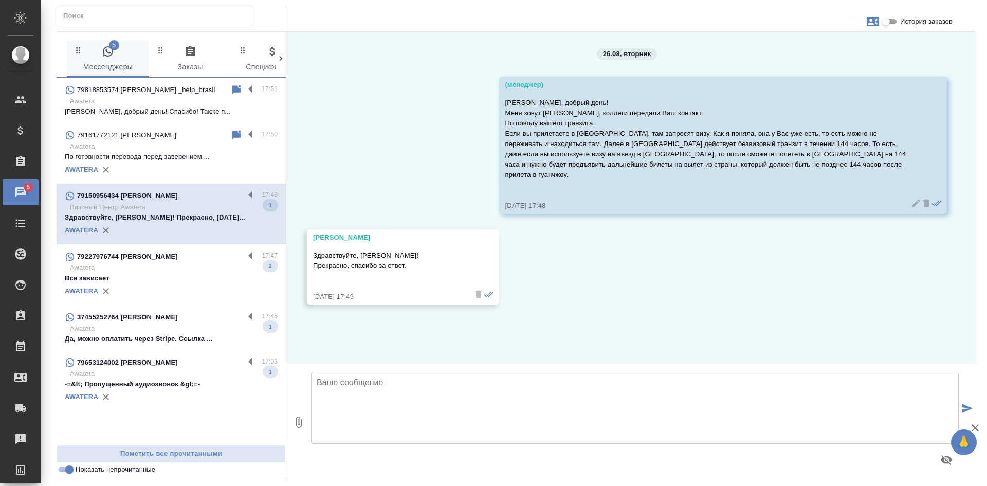
scroll to position [0, 0]
click at [154, 258] on div "79227976744 Саенко" at bounding box center [154, 256] width 179 height 12
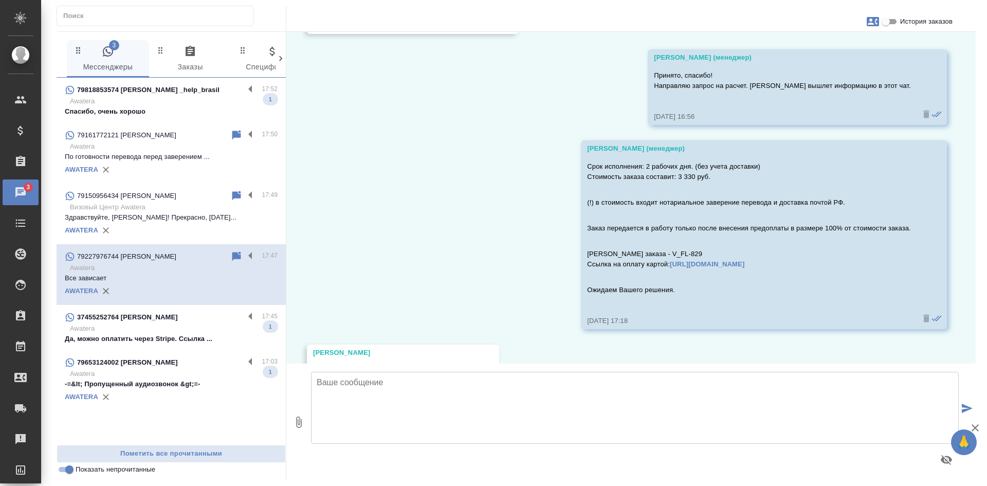
scroll to position [1184, 0]
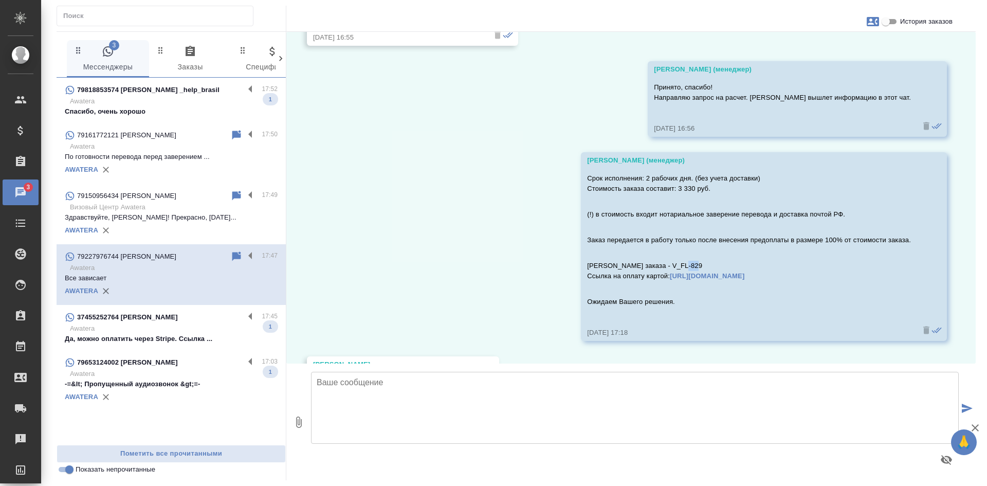
drag, startPoint x: 690, startPoint y: 267, endPoint x: 675, endPoint y: 267, distance: 15.4
click at [675, 267] on p "Номер Вашего заказа - V_FL-829 Ссылка на оплату картой: https://www.traktat.com…" at bounding box center [749, 271] width 324 height 21
copy p "829"
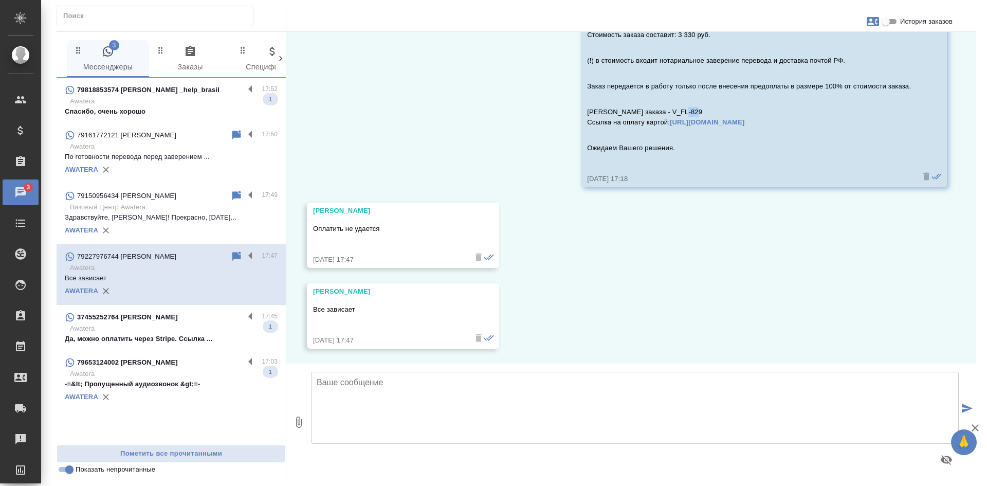
scroll to position [1338, 0]
drag, startPoint x: 792, startPoint y: 243, endPoint x: 790, endPoint y: 237, distance: 6.0
click at [792, 243] on div "26.08, вторник Касаткина Александра (менеджер) Добрый день! Как можно к Вам обр…" at bounding box center [631, 198] width 690 height 332
drag, startPoint x: 675, startPoint y: 108, endPoint x: 689, endPoint y: 108, distance: 13.4
click at [689, 108] on p "Номер Вашего заказа - V_FL-829 Ссылка на оплату картой: https://www.traktat.com…" at bounding box center [749, 116] width 324 height 21
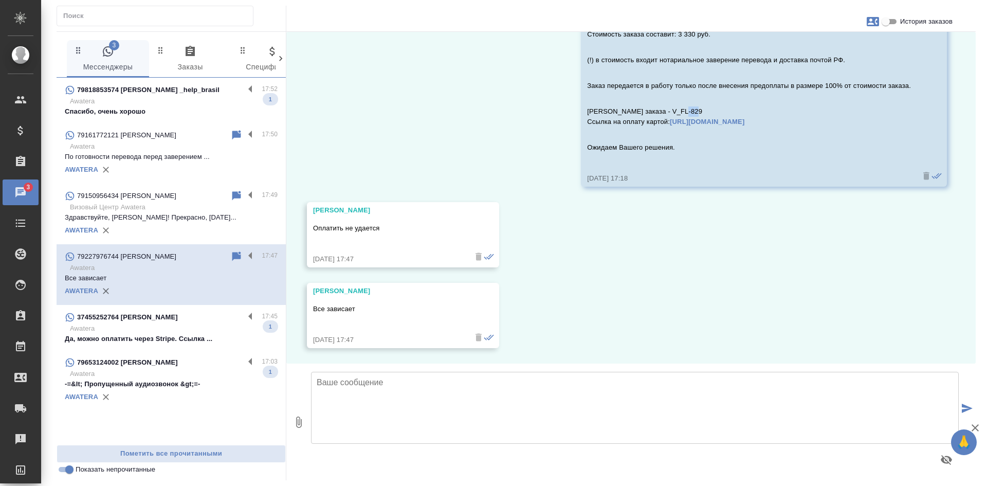
copy p "829"
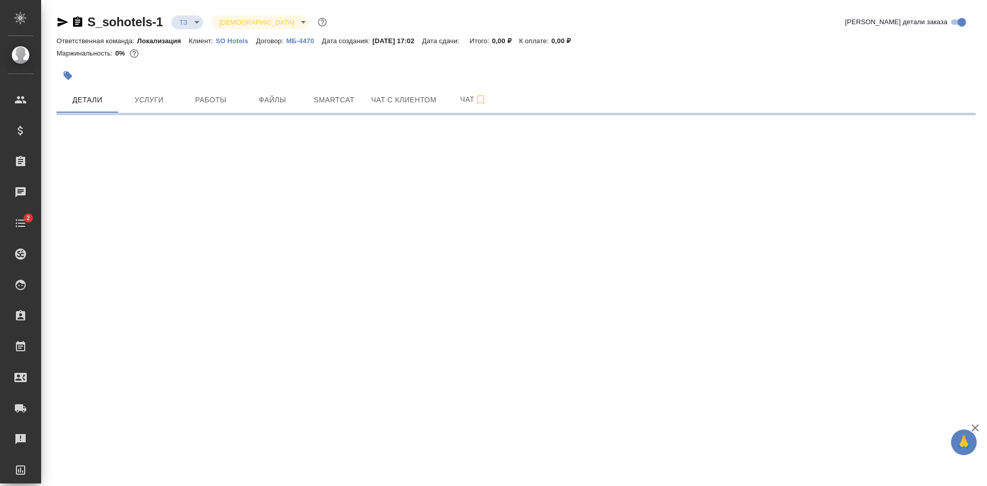
select select "RU"
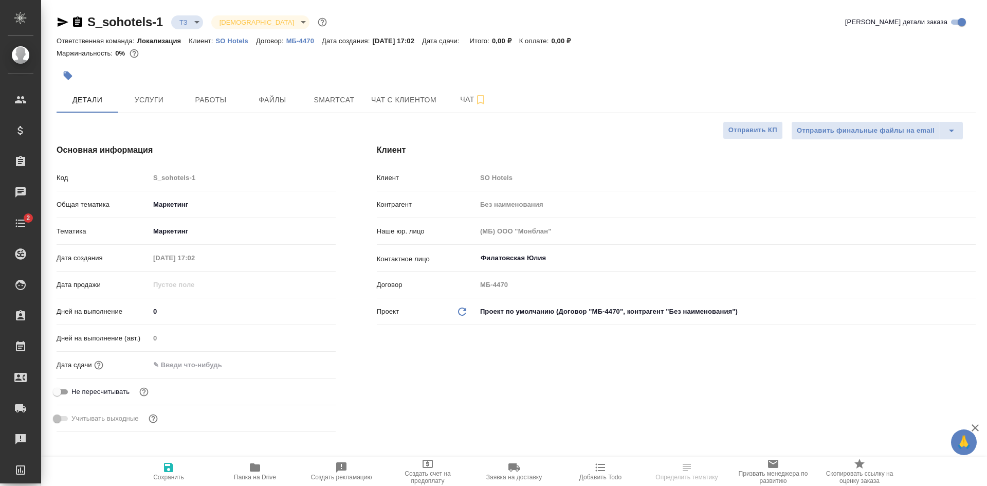
type textarea "x"
click at [76, 18] on icon "button" at bounding box center [77, 21] width 9 height 10
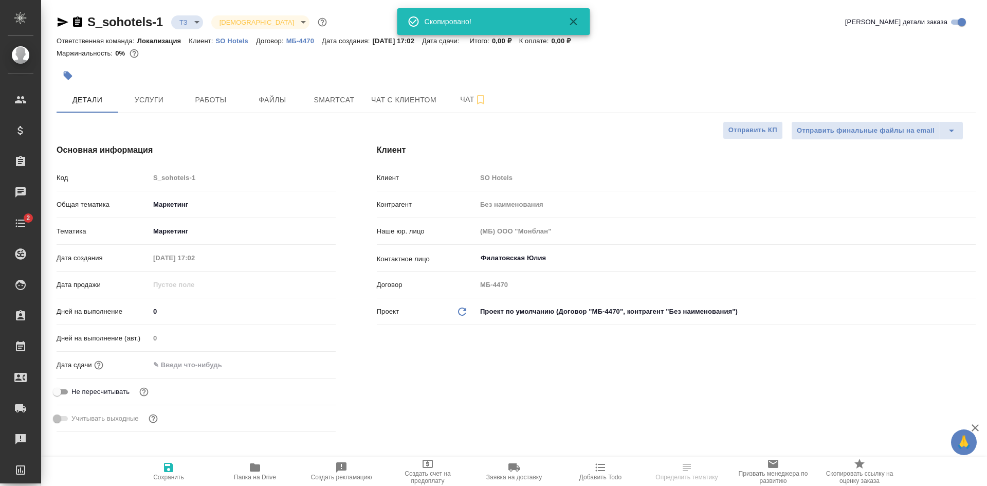
type textarea "x"
select select "RU"
type textarea "x"
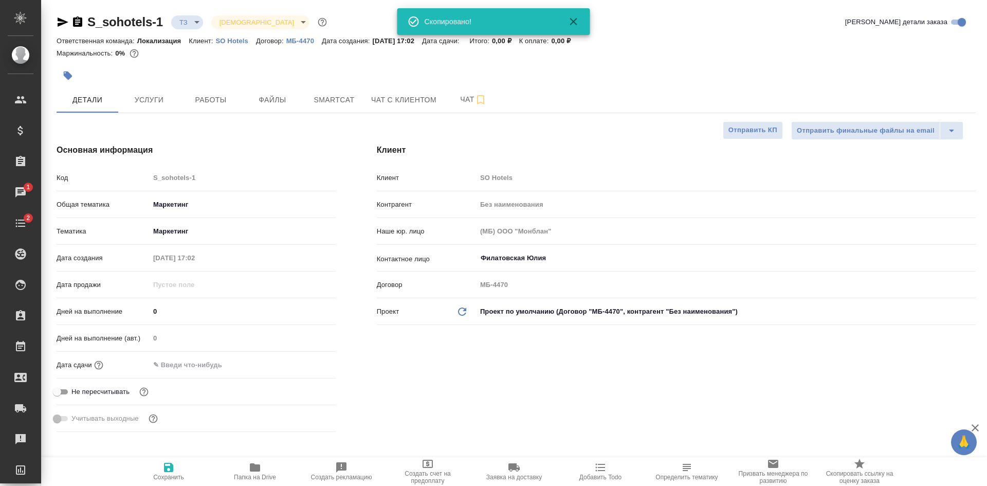
type textarea "x"
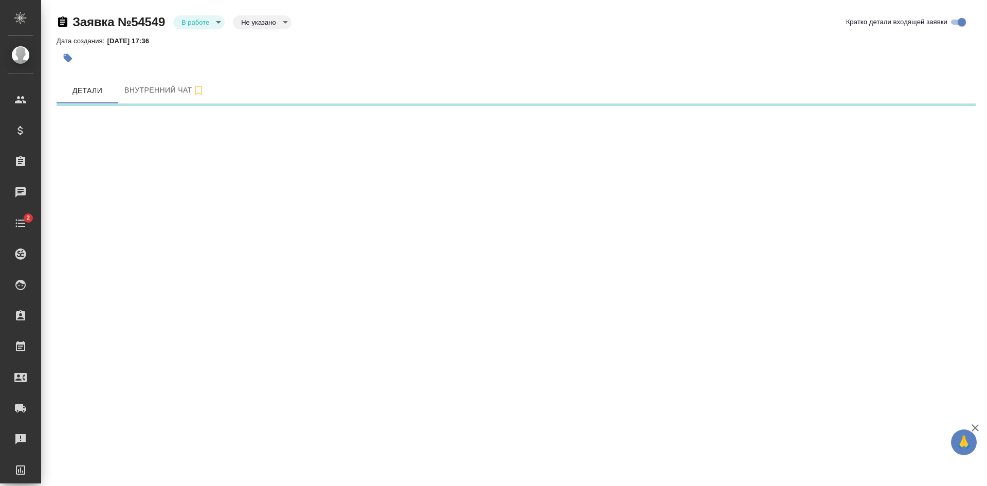
select select "RU"
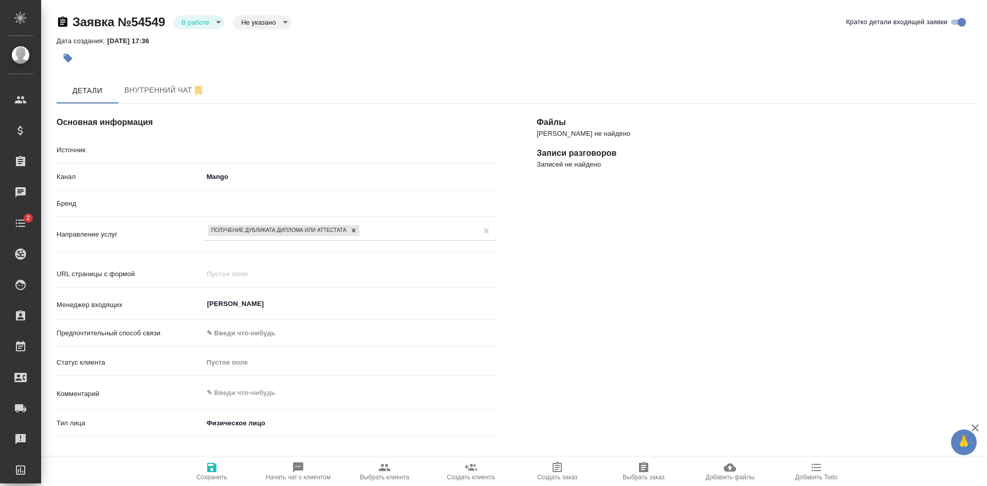
type textarea "x"
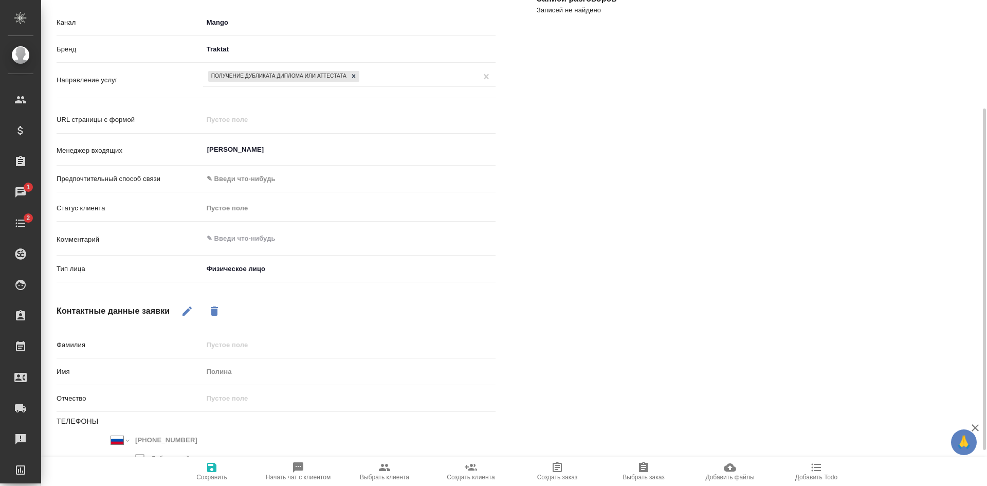
click at [212, 461] on icon "button" at bounding box center [212, 467] width 12 height 12
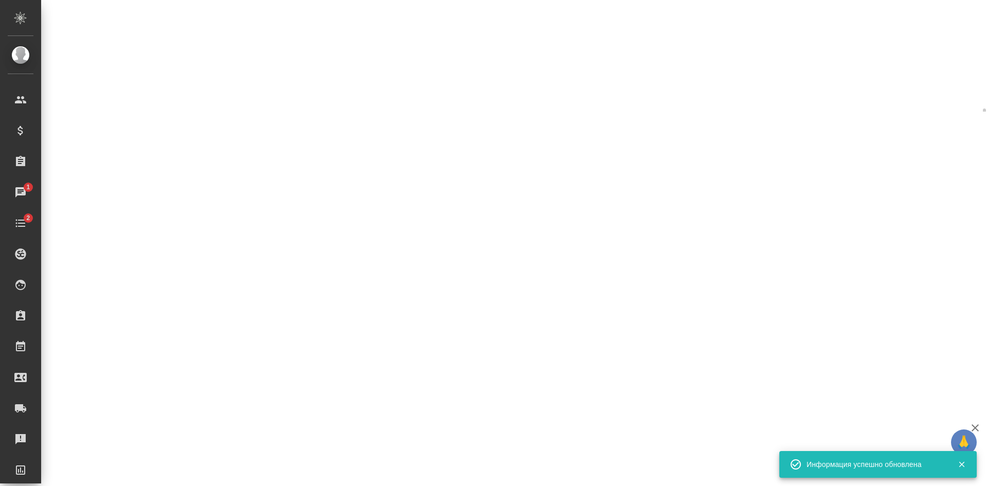
select select "RU"
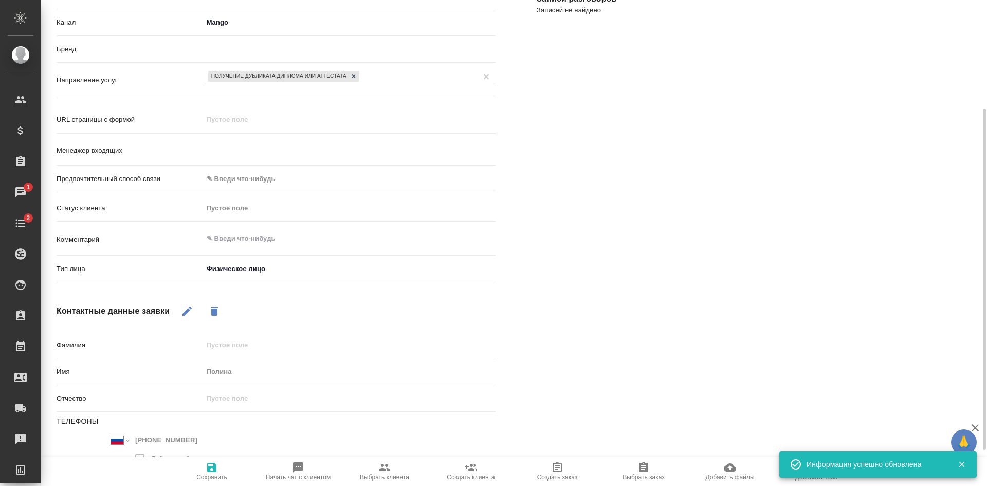
type textarea "x"
type input "[PERSON_NAME]"
type textarea "x"
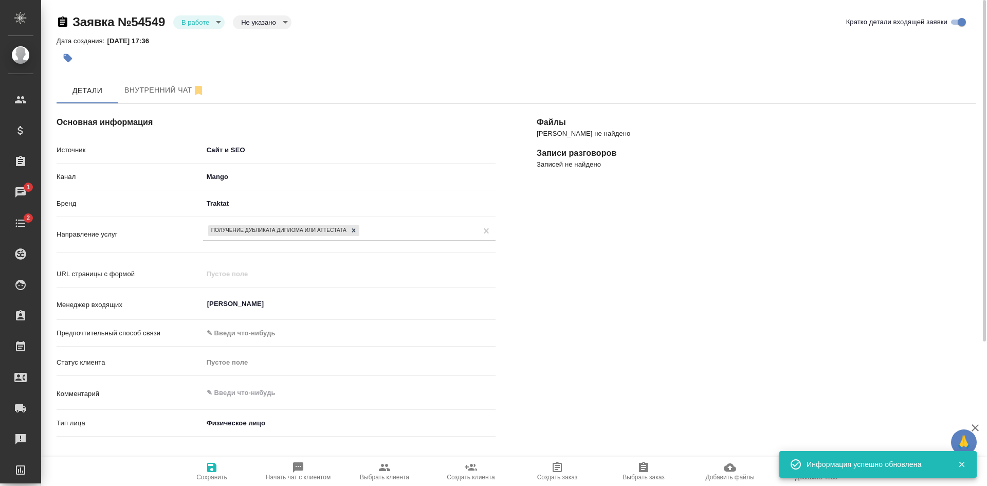
click at [259, 25] on body "🙏 .cls-1 fill:#fff; AWATERA Kasatkina Aleksandra Клиенты Спецификации Заказы 1 …" at bounding box center [493, 243] width 987 height 486
drag, startPoint x: 259, startPoint y: 34, endPoint x: 267, endPoint y: 75, distance: 41.6
click at [259, 40] on button "Целевая" at bounding box center [257, 38] width 33 height 11
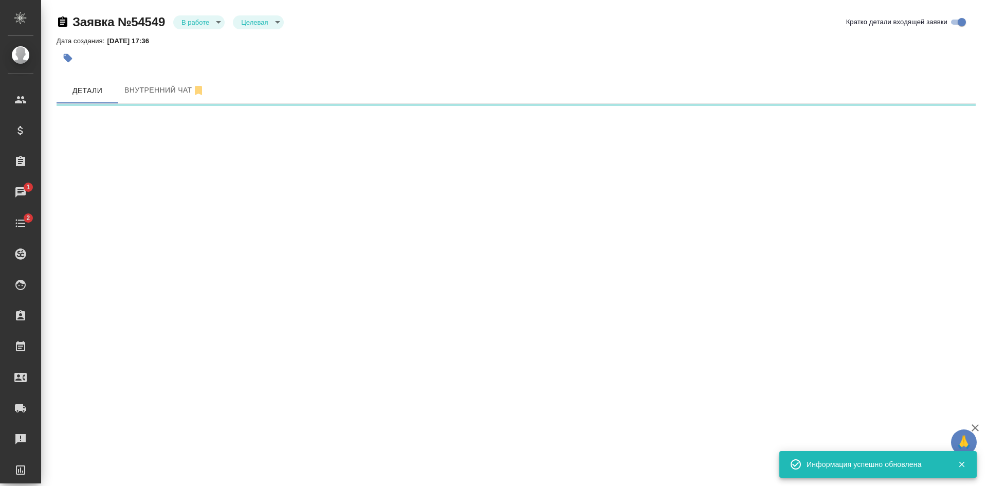
select select "RU"
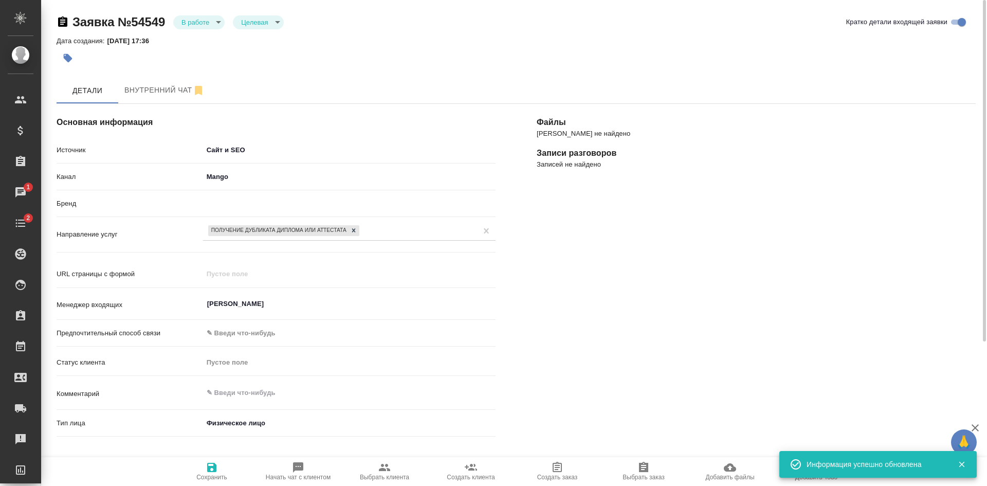
type textarea "x"
click at [212, 474] on span "Сохранить" at bounding box center [211, 477] width 31 height 7
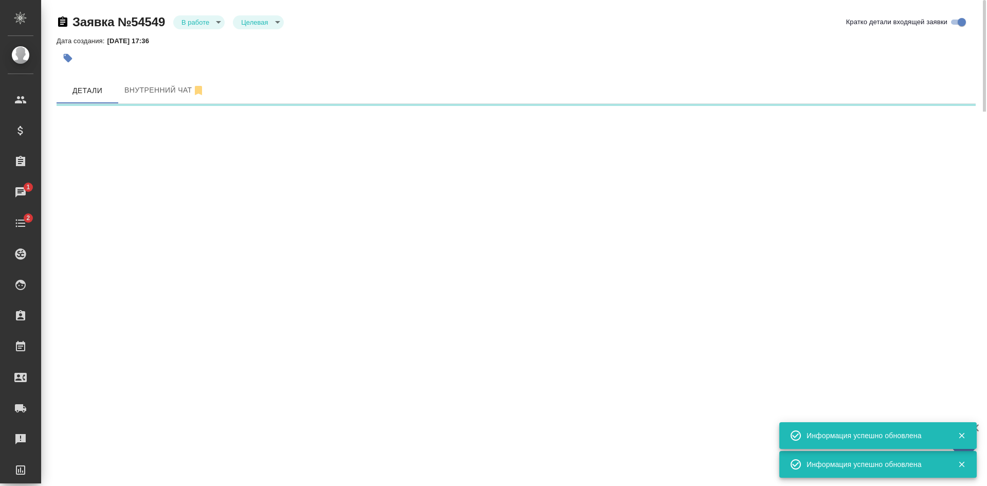
select select "RU"
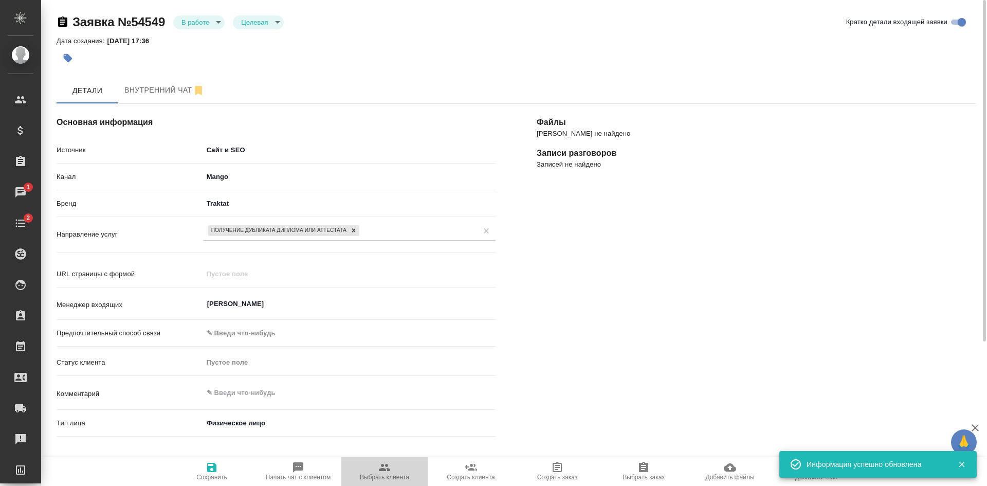
click at [381, 469] on icon "button" at bounding box center [384, 467] width 11 height 7
type textarea "x"
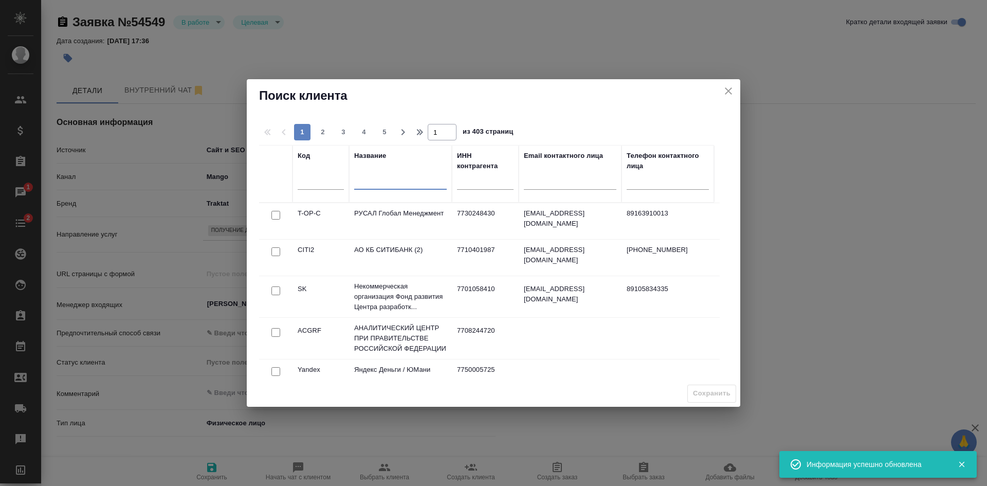
click at [399, 183] on input "text" at bounding box center [400, 182] width 93 height 13
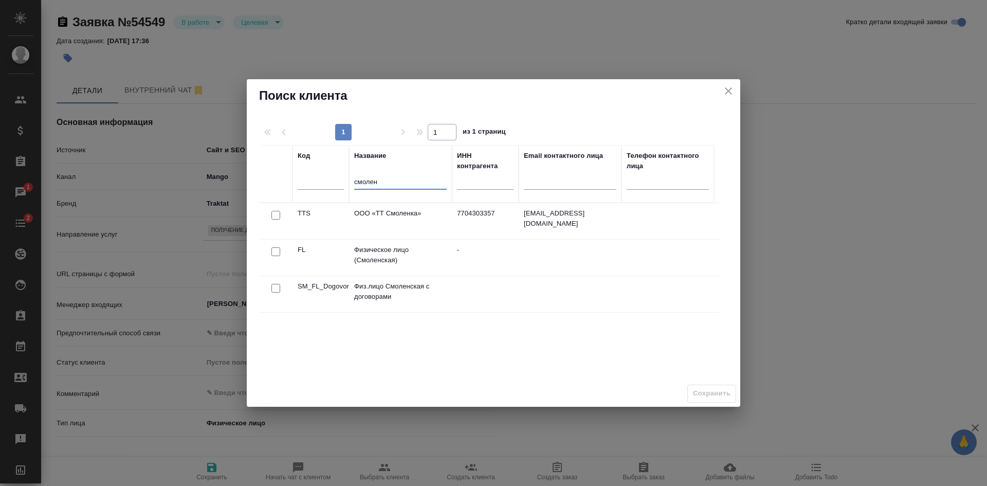
type input "смолен"
click at [276, 249] on input "checkbox" at bounding box center [276, 251] width 9 height 9
checkbox input "true"
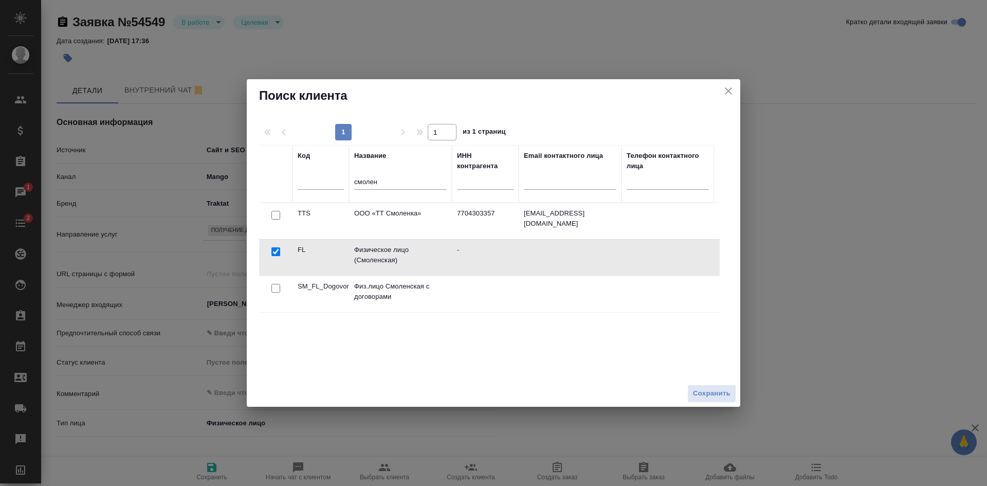
click at [703, 393] on span "Сохранить" at bounding box center [712, 394] width 38 height 12
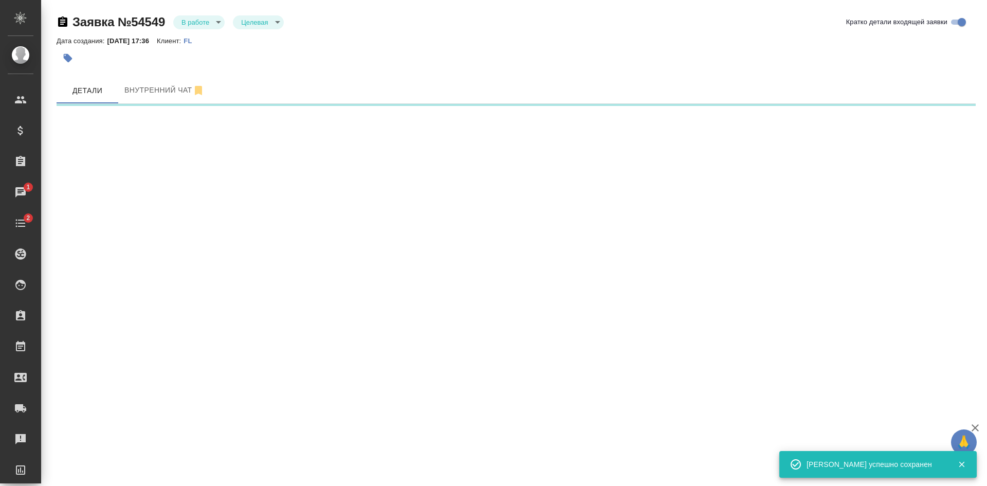
select select "RU"
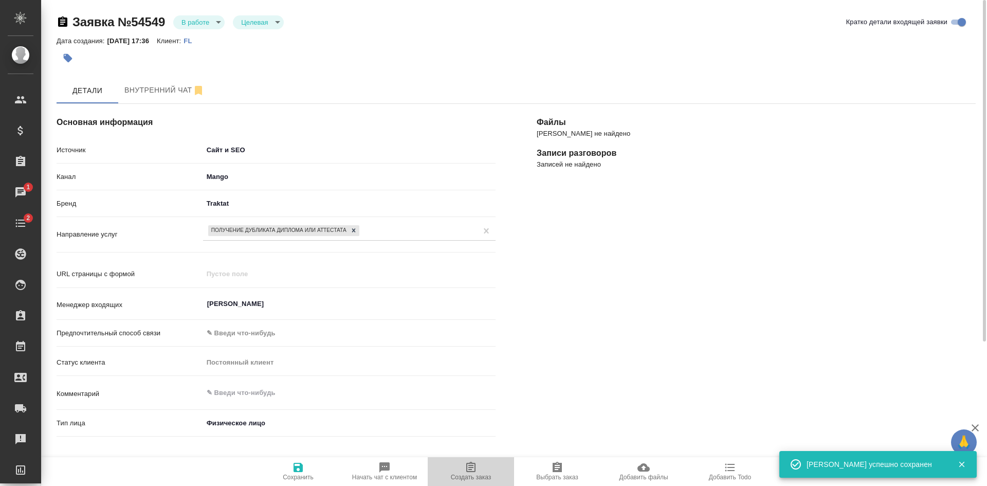
click at [469, 469] on icon "button" at bounding box center [470, 467] width 9 height 10
type textarea "x"
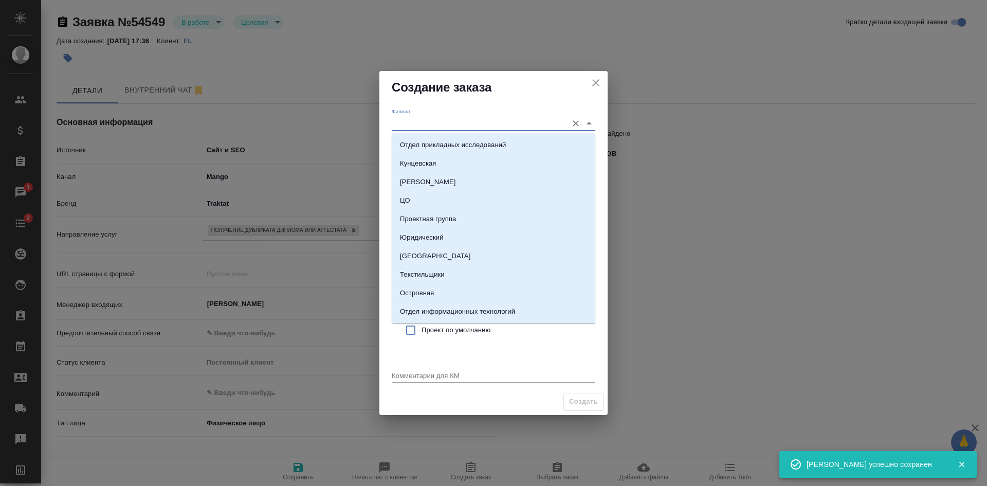
click at [429, 129] on input "Филиал" at bounding box center [477, 123] width 171 height 14
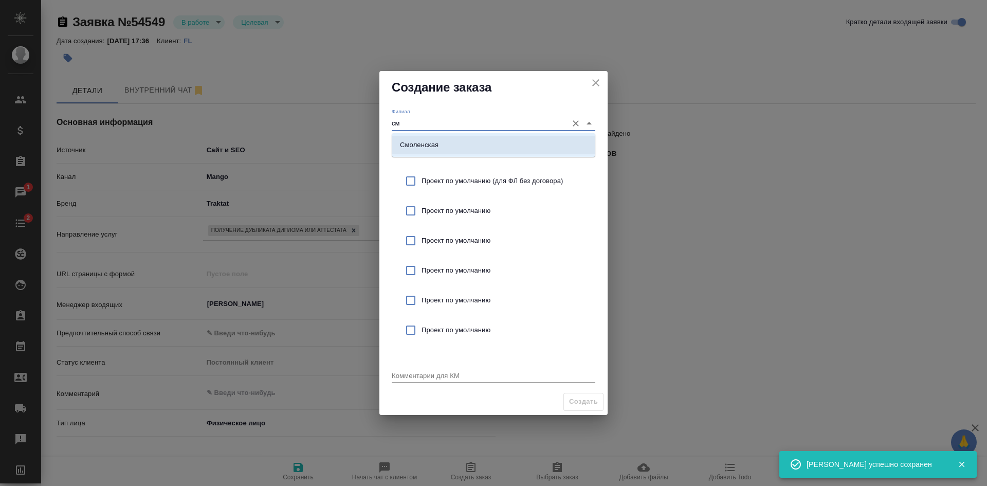
click at [429, 142] on p "Смоленская" at bounding box center [419, 145] width 39 height 10
type input "Смоленская"
click at [424, 178] on span "Проект по умолчанию (для ФЛ без договора)" at bounding box center [505, 181] width 166 height 10
checkbox input "true"
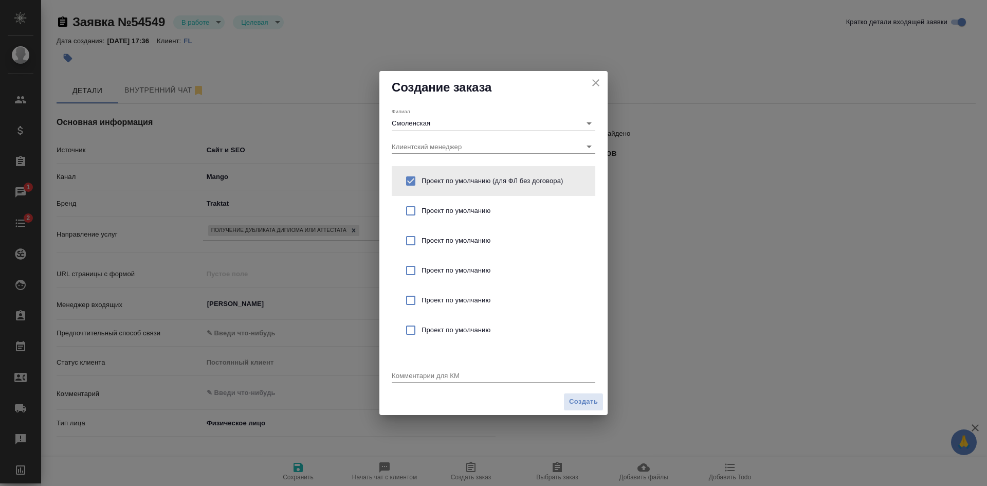
click at [413, 374] on textarea at bounding box center [494, 375] width 204 height 8
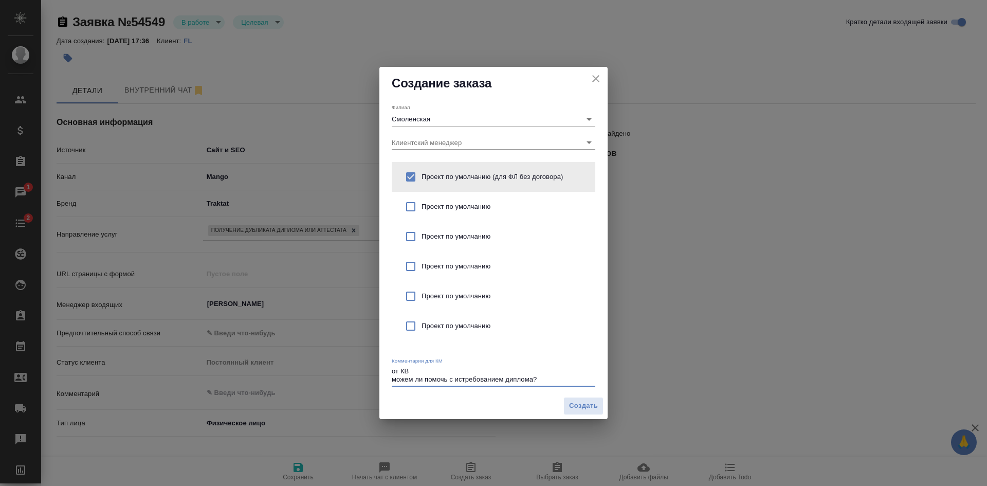
click at [549, 377] on textarea "от КВ можем ли помочь с истребованием диплома?" at bounding box center [494, 375] width 204 height 16
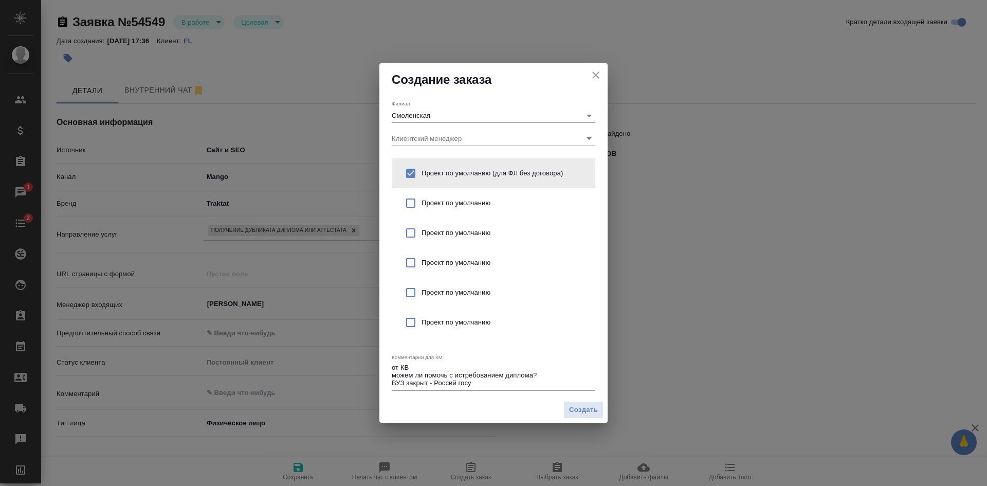
drag, startPoint x: 487, startPoint y: 388, endPoint x: 450, endPoint y: 382, distance: 37.0
click at [450, 382] on div "от КВ можем ли помочь с истребованием диплома? ВУЗ закрыт - Россий госу x" at bounding box center [494, 376] width 204 height 29
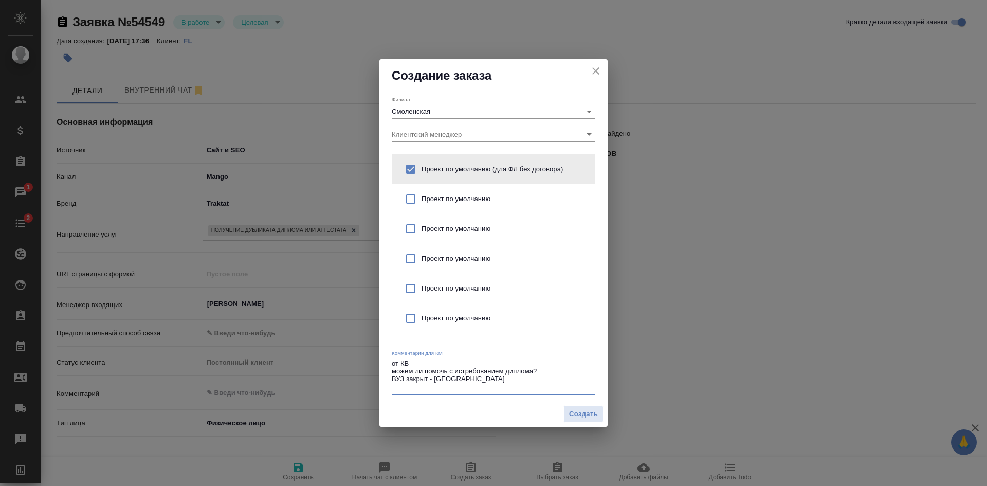
drag, startPoint x: 433, startPoint y: 377, endPoint x: 491, endPoint y: 390, distance: 59.1
click at [491, 390] on textarea "от КВ можем ли помочь с истребованием диплома? ВУЗ закрыт - Российский государс…" at bounding box center [494, 375] width 204 height 32
type textarea "от КВ можем ли помочь с истребованием диплома? ВУЗ закрыт - Российский государс…"
type textarea "x"
drag, startPoint x: 434, startPoint y: 376, endPoint x: 492, endPoint y: 388, distance: 59.4
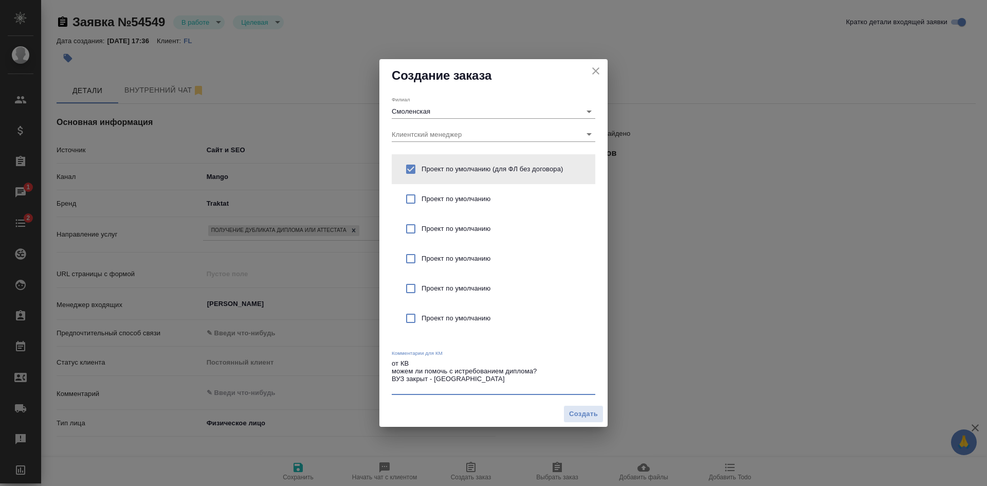
click at [492, 388] on textarea "от КВ можем ли помочь с истребованием диплома? ВУЗ закрыт - Российский государс…" at bounding box center [494, 375] width 204 height 32
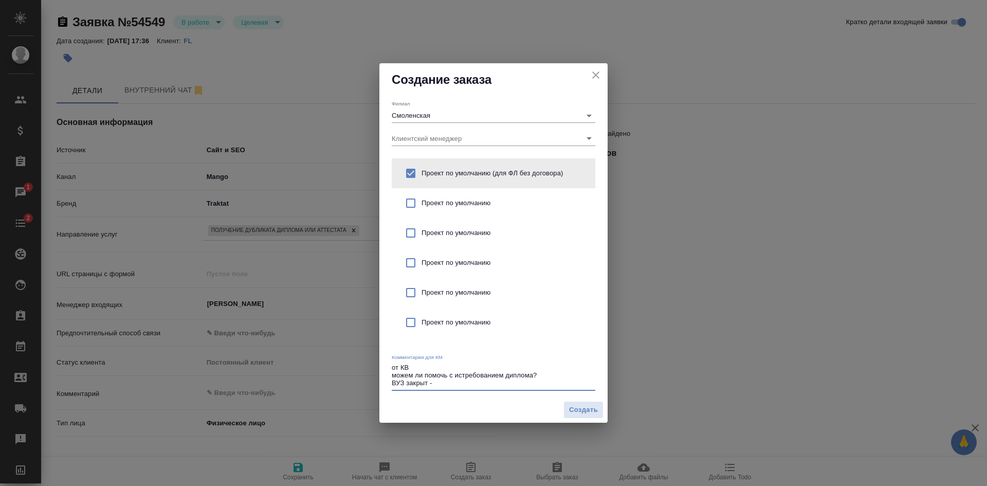
paste textarea "Российский государственный торгово-экономический университет"
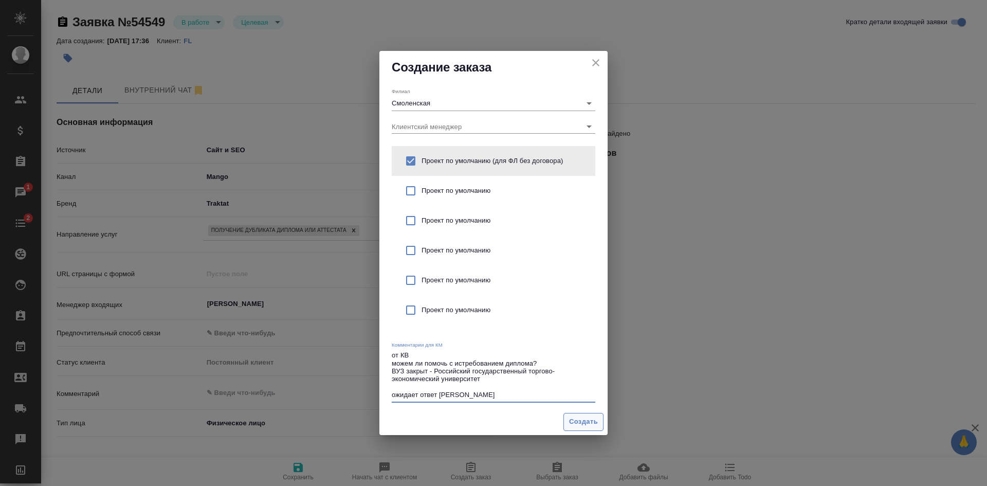
type textarea "от КВ можем ли помочь с истребованием диплома? ВУЗ закрыт - Российский государс…"
click at [589, 422] on span "Создать" at bounding box center [583, 422] width 29 height 12
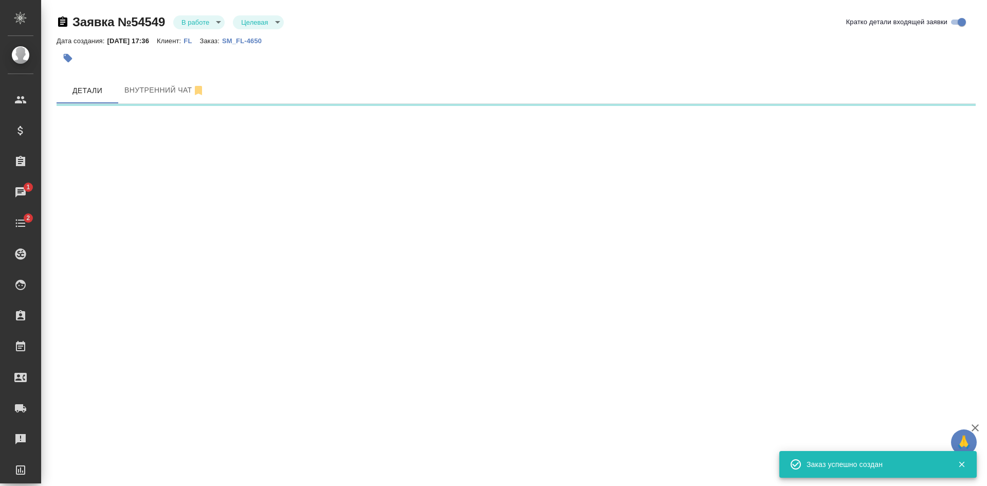
select select "RU"
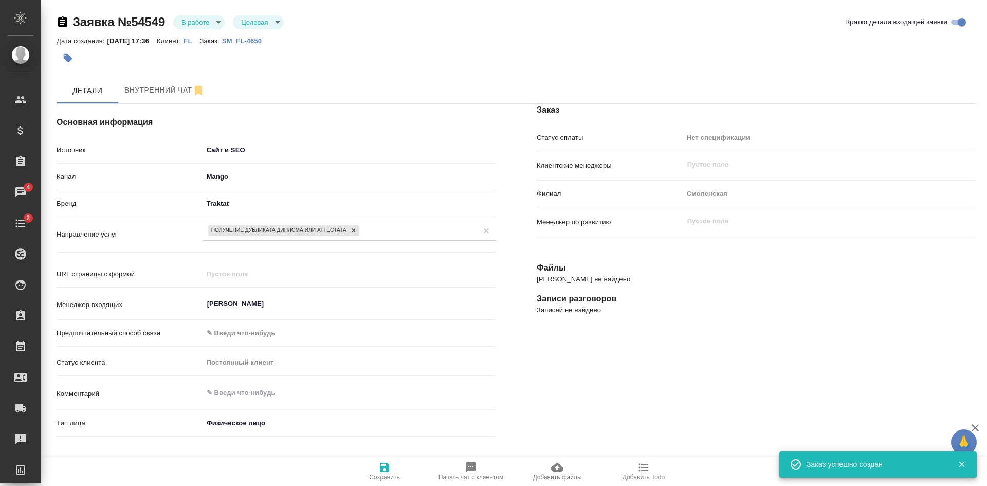
type textarea "x"
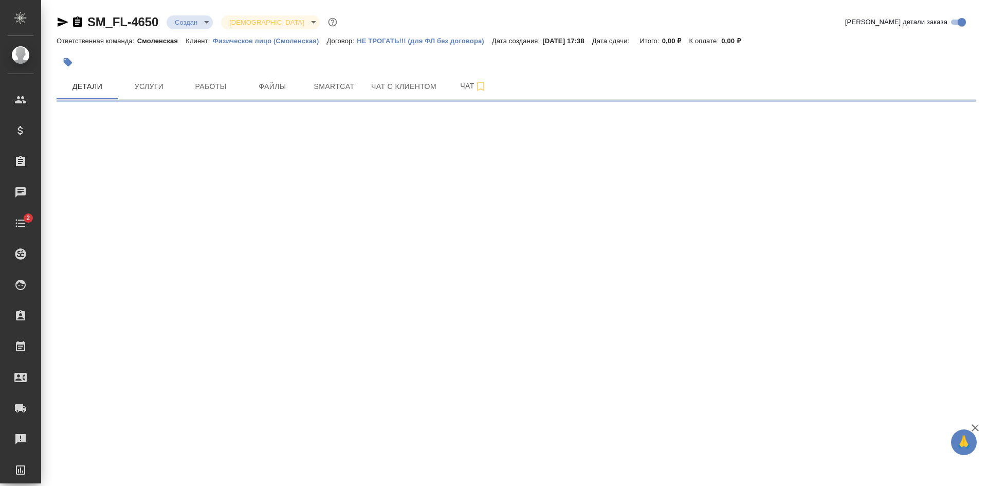
select select "RU"
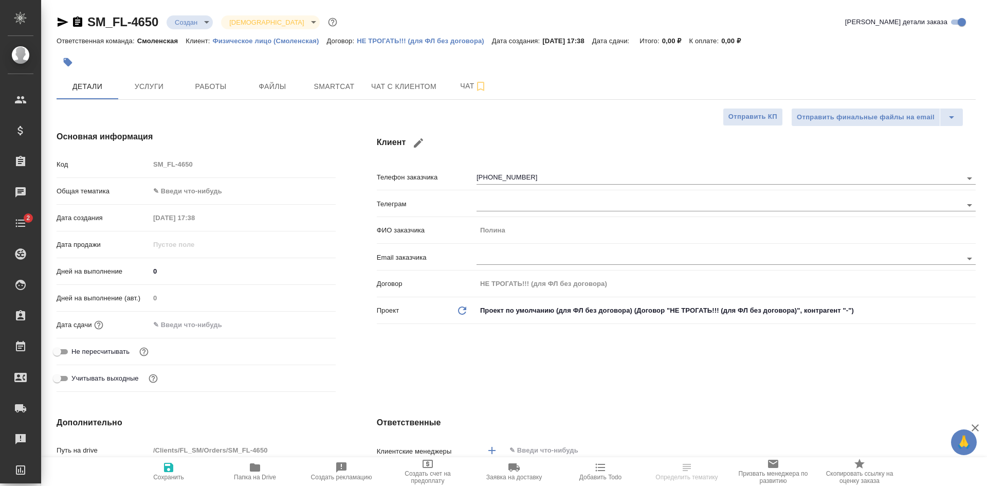
type textarea "x"
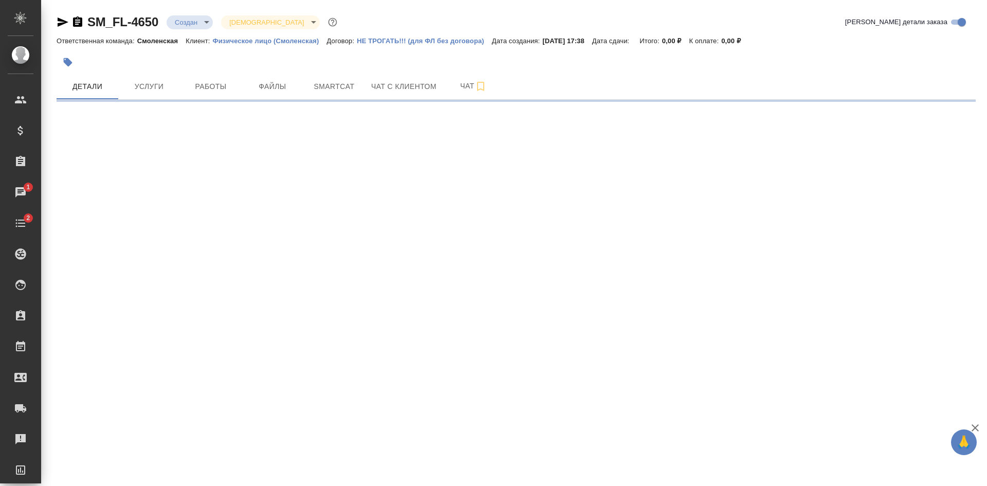
select select "RU"
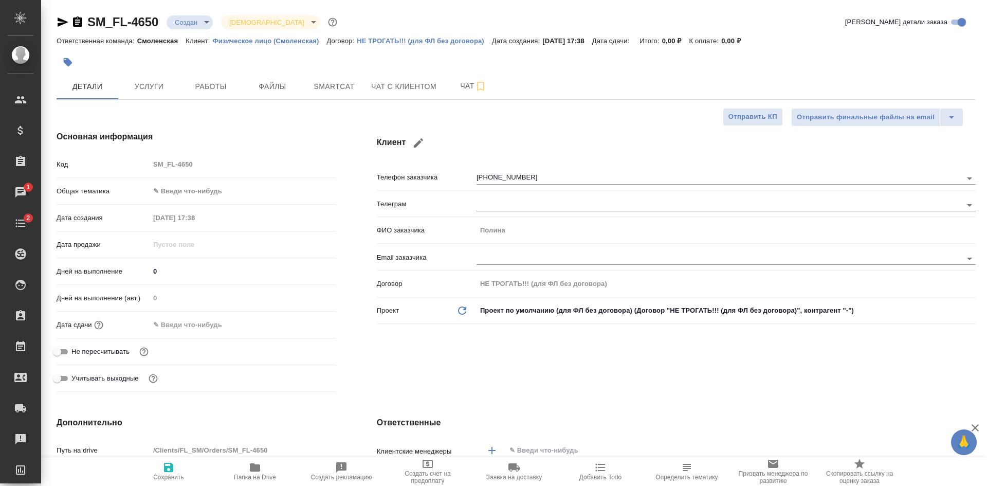
type textarea "x"
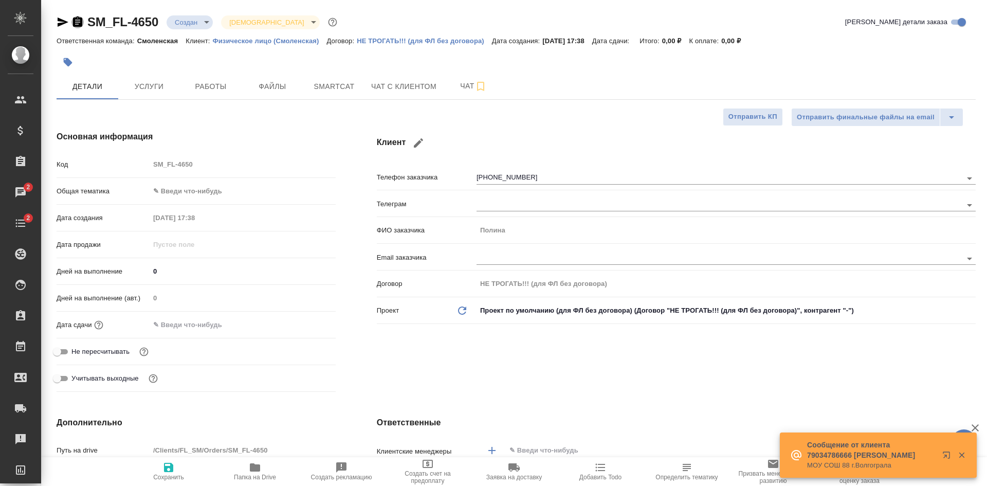
click at [77, 19] on icon "button" at bounding box center [77, 21] width 9 height 10
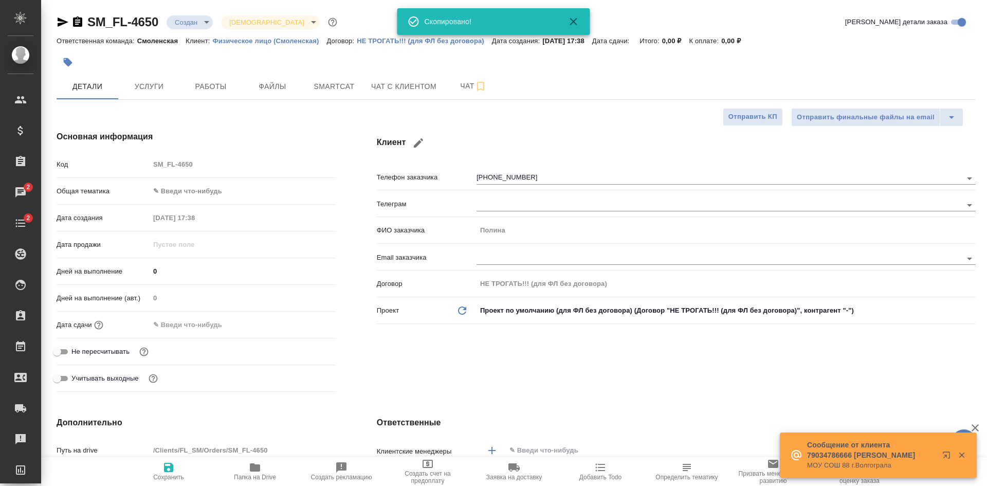
type textarea "x"
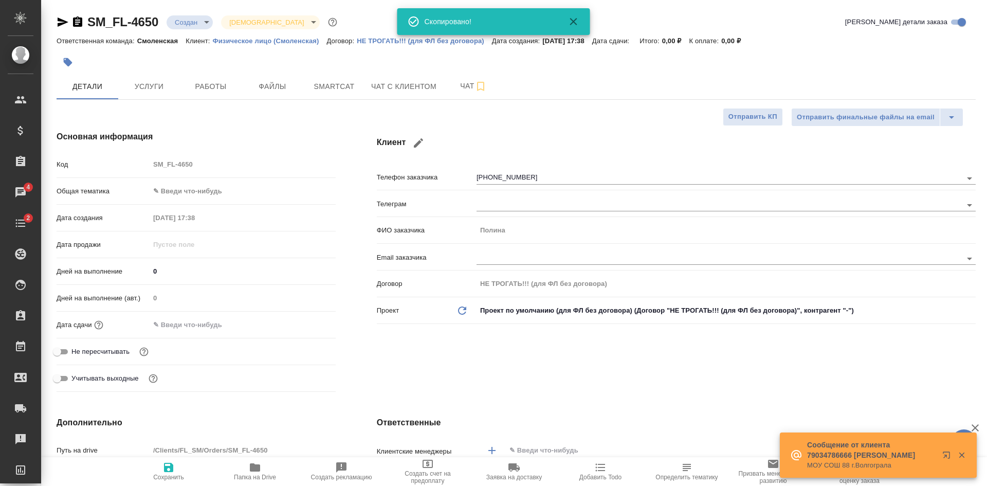
type textarea "x"
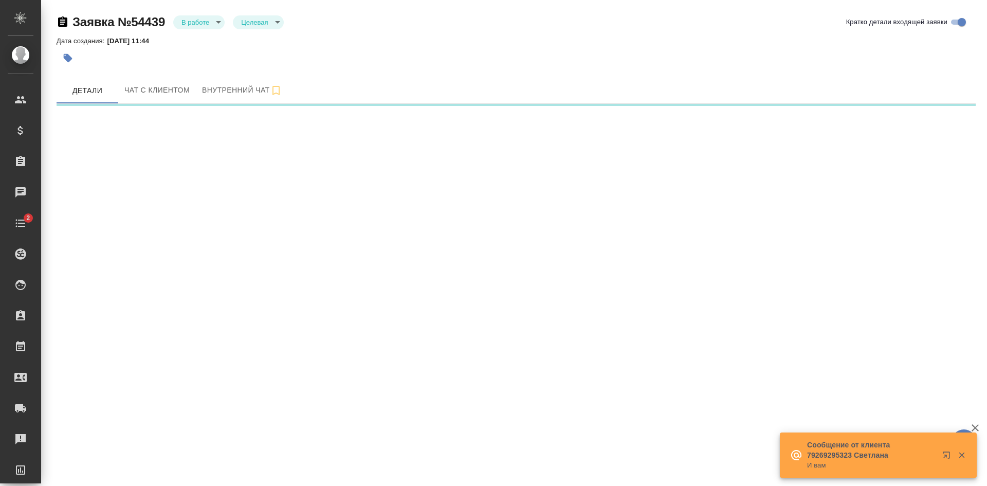
select select "RU"
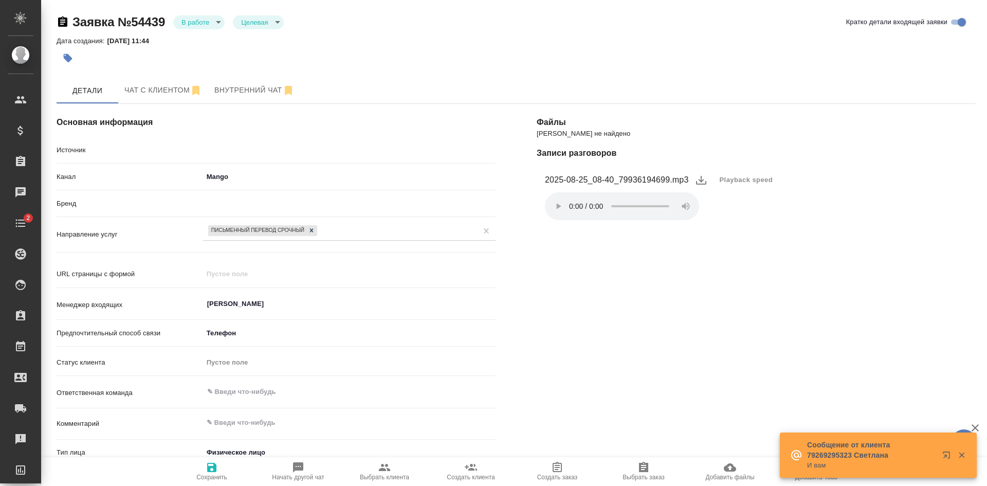
type textarea "x"
click at [198, 26] on body "🙏 .cls-1 fill:#fff; AWATERA [PERSON_NAME] Спецификации Заказы Чаты 2 Todo Проек…" at bounding box center [493, 243] width 987 height 486
click at [207, 45] on li "Отказ" at bounding box center [198, 39] width 51 height 17
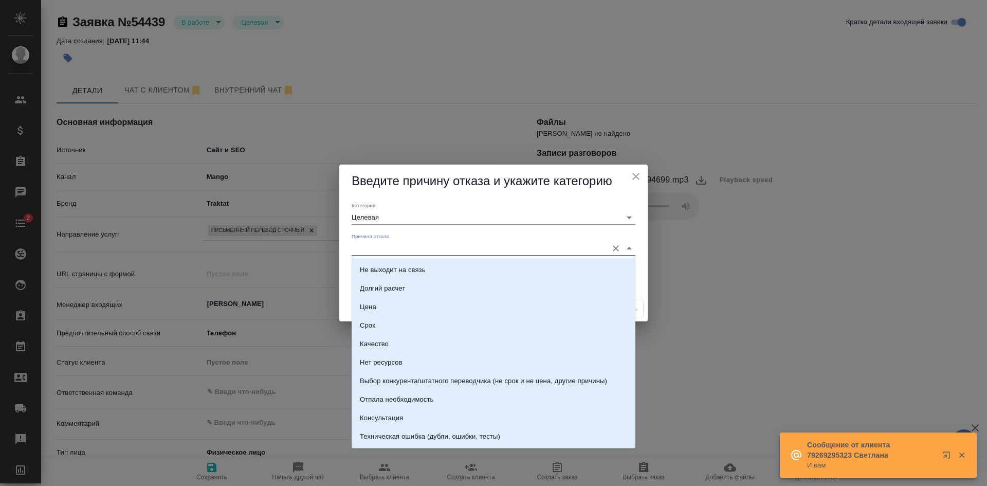
click at [390, 248] on input "Причина отказа" at bounding box center [477, 248] width 251 height 14
click at [422, 423] on li "Консультация" at bounding box center [494, 418] width 284 height 19
type input "Консультация"
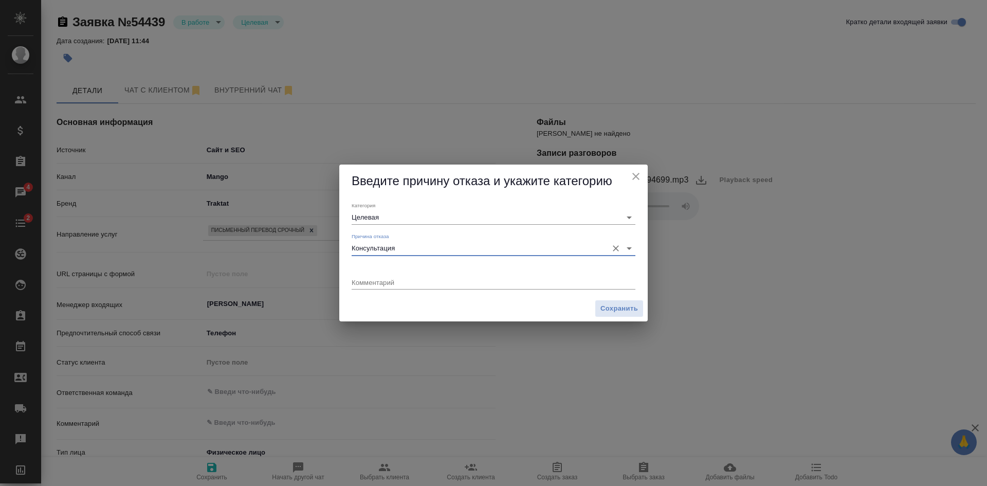
click at [412, 280] on textarea at bounding box center [494, 282] width 284 height 8
type textarea "не считали, неактуально"
click at [607, 305] on span "Сохранить" at bounding box center [620, 309] width 38 height 12
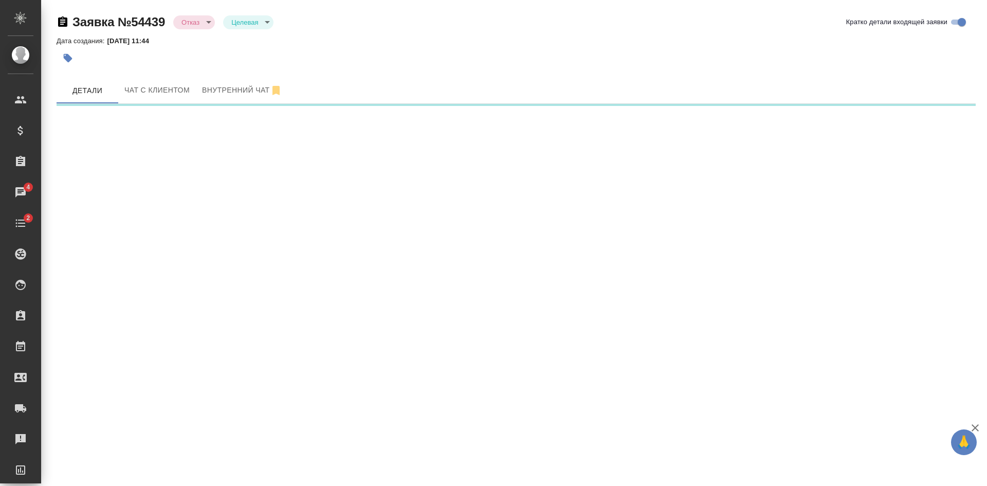
select select "RU"
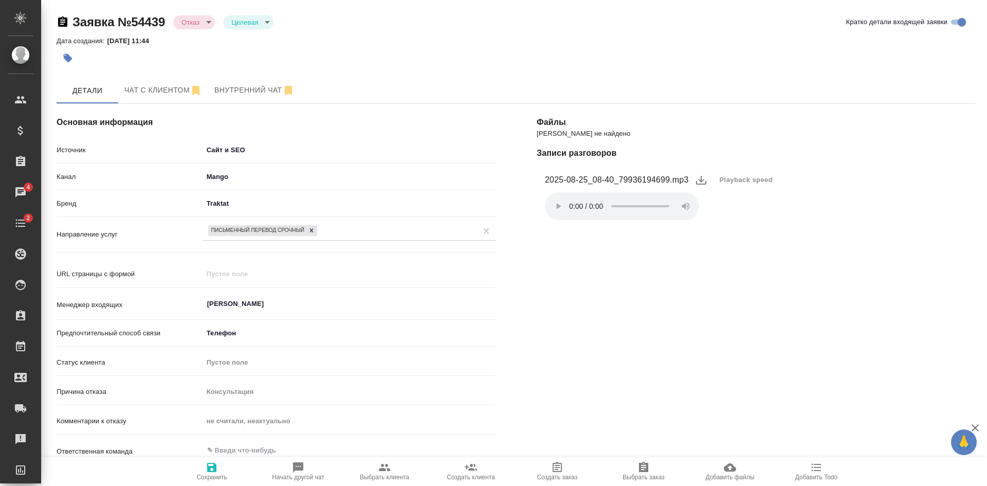
type textarea "x"
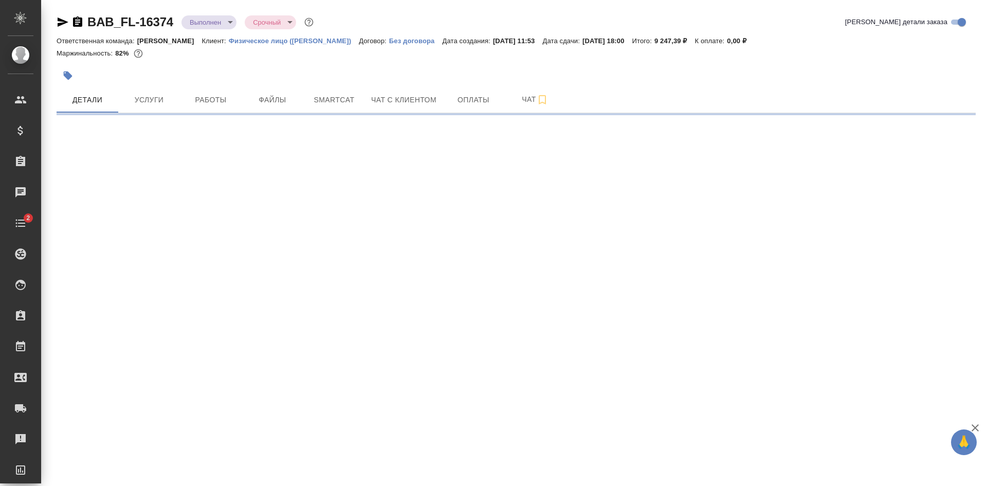
select select "RU"
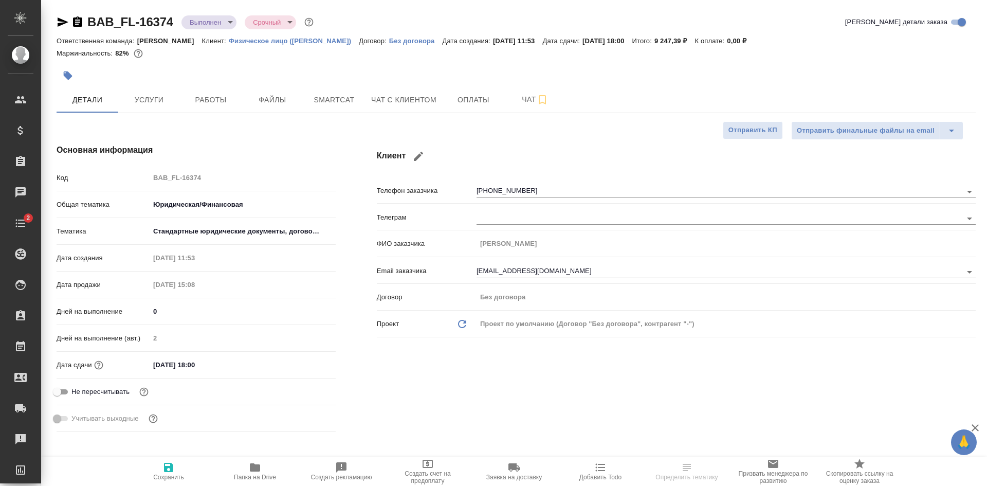
type textarea "x"
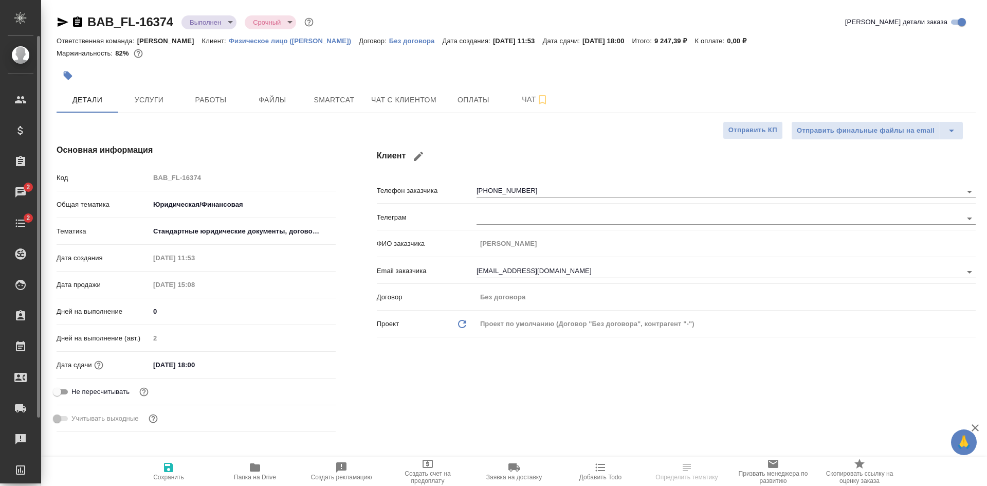
type textarea "x"
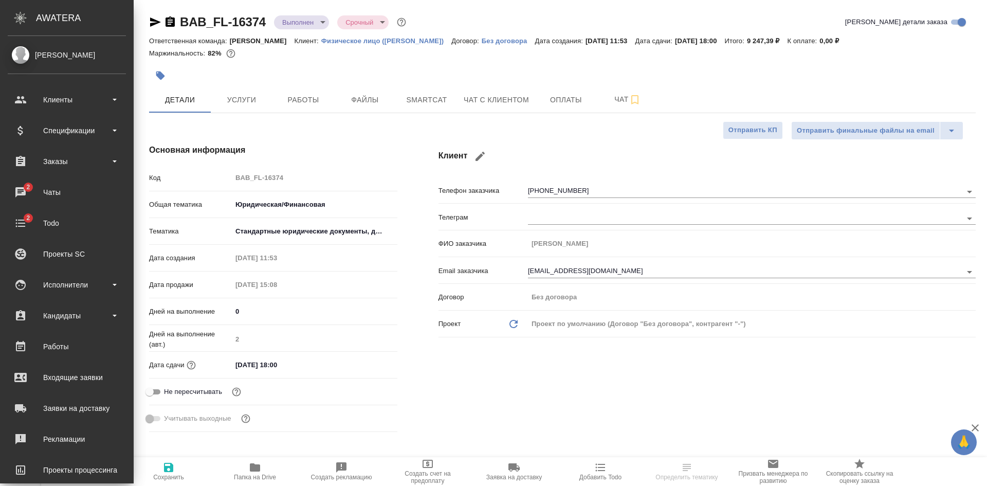
type textarea "x"
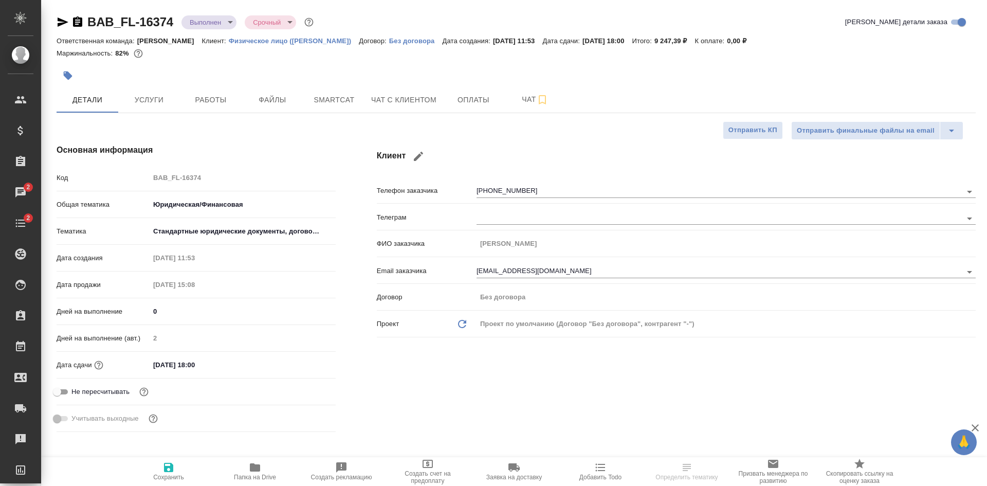
click at [63, 25] on icon "button" at bounding box center [63, 22] width 12 height 12
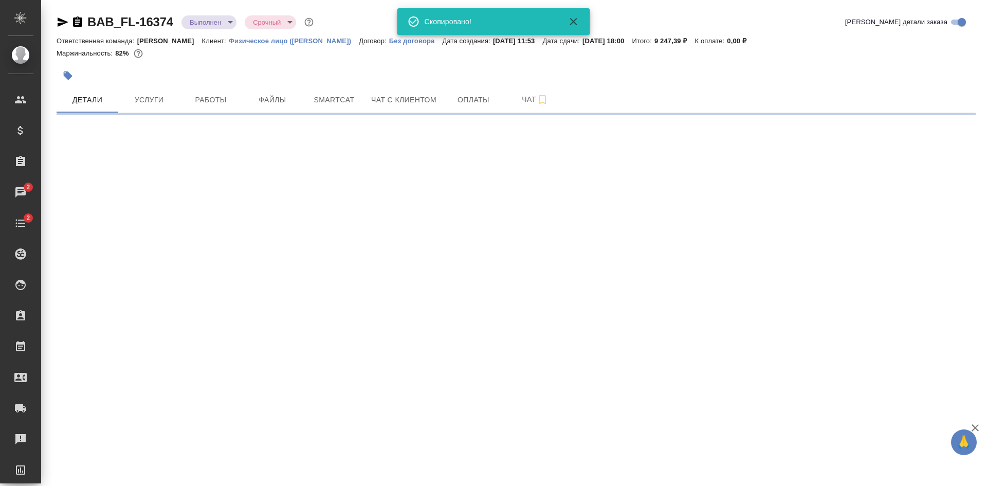
select select "RU"
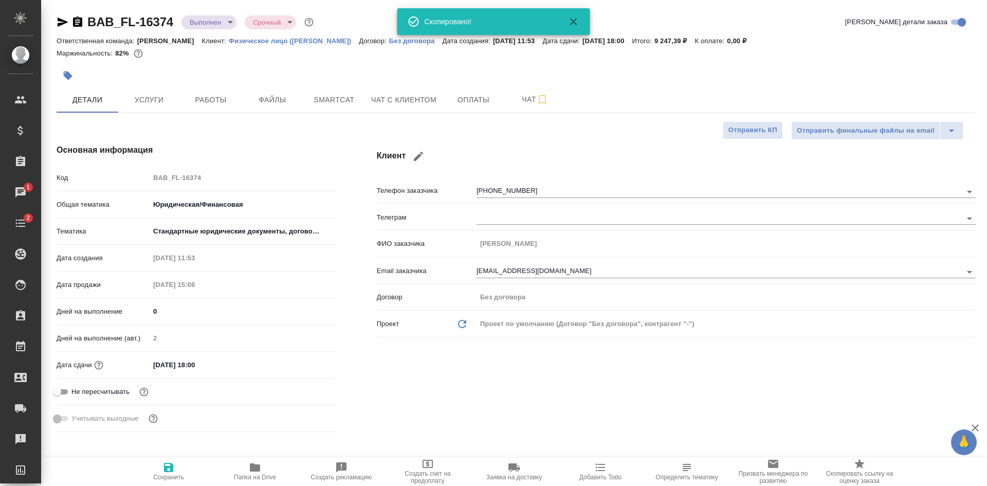
type textarea "x"
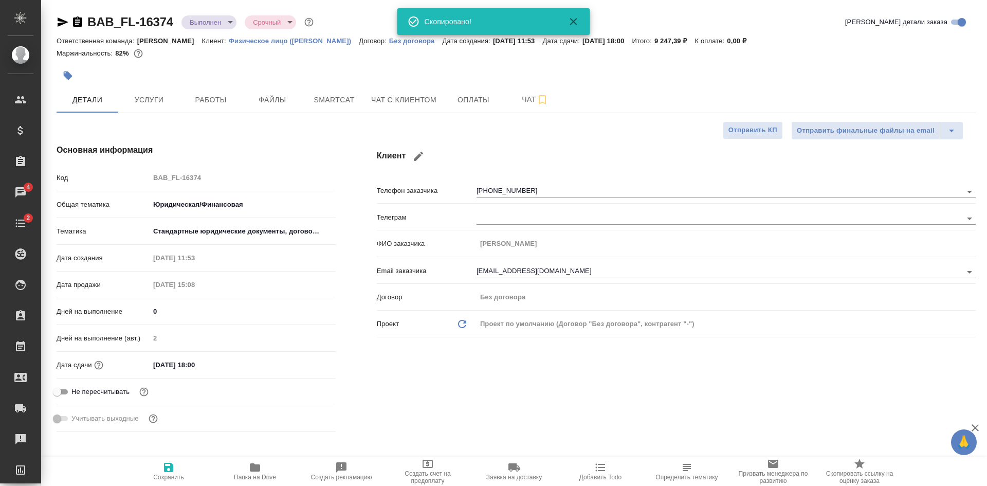
type textarea "x"
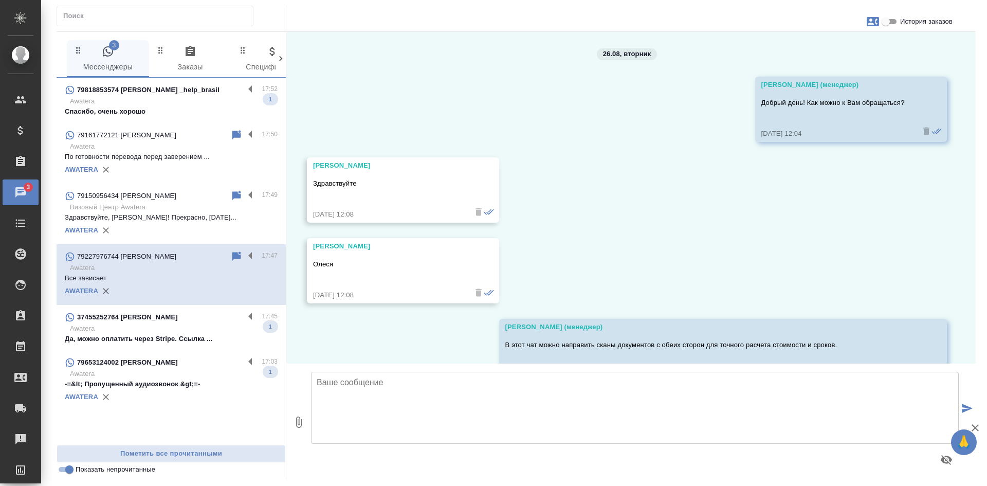
scroll to position [1338, 0]
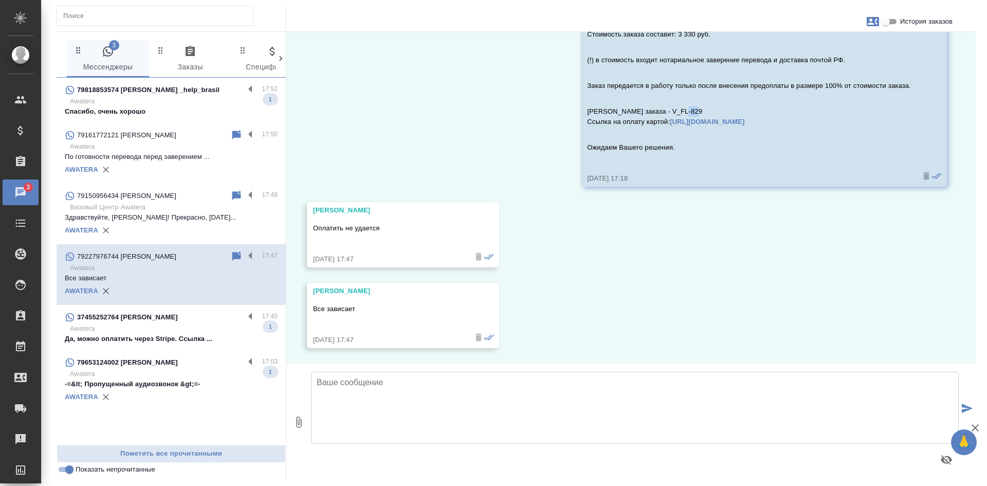
drag, startPoint x: 722, startPoint y: 281, endPoint x: 595, endPoint y: 248, distance: 131.8
click at [722, 281] on div "26.08, [DATE] [PERSON_NAME] (менеджер) Добрый день! Как можно к Вам обращаться?…" at bounding box center [631, 198] width 690 height 332
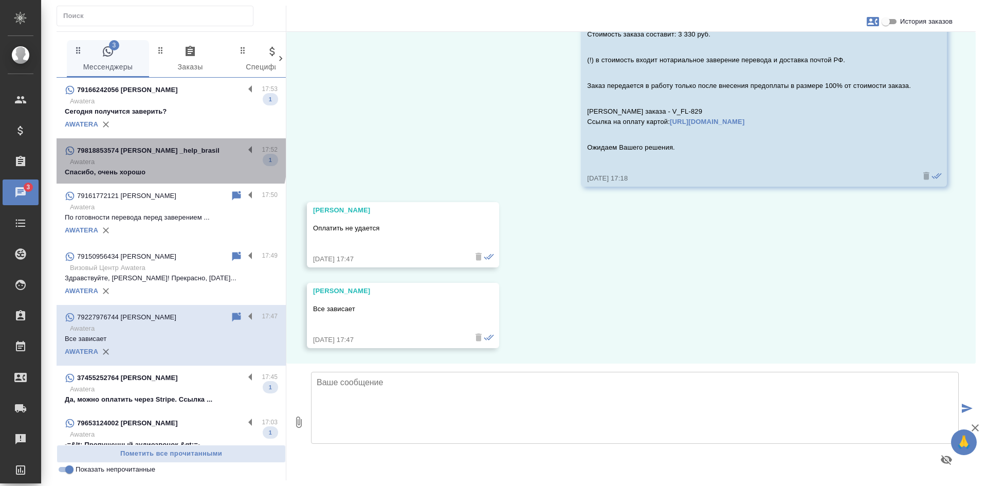
click at [170, 158] on p "Awatera" at bounding box center [174, 162] width 208 height 10
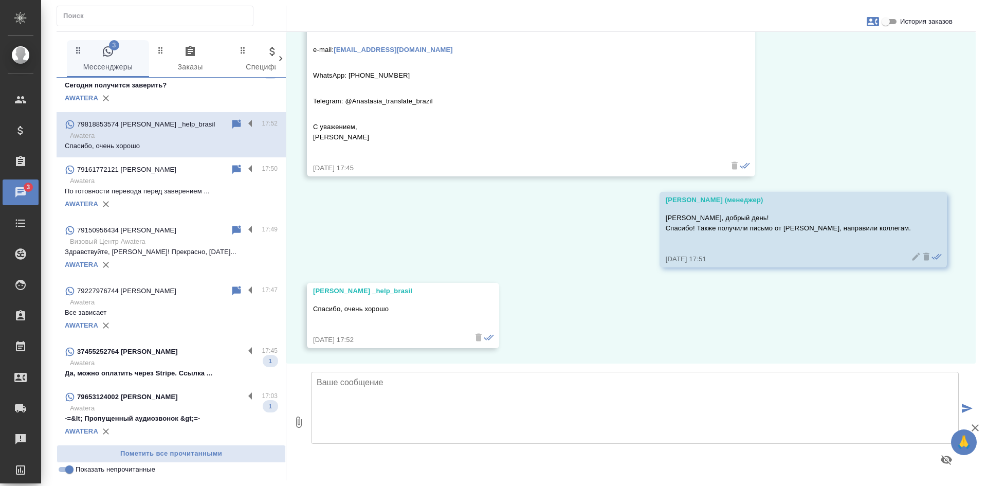
scroll to position [27, 0]
click at [135, 360] on p "Awatera" at bounding box center [174, 362] width 208 height 10
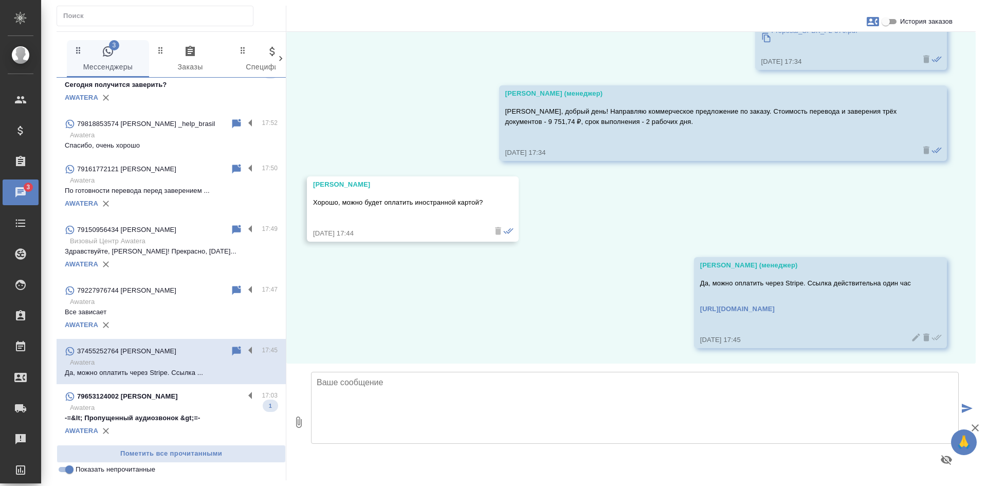
scroll to position [840, 0]
click at [59, 473] on input "Показать непрочитанные" at bounding box center [69, 469] width 37 height 12
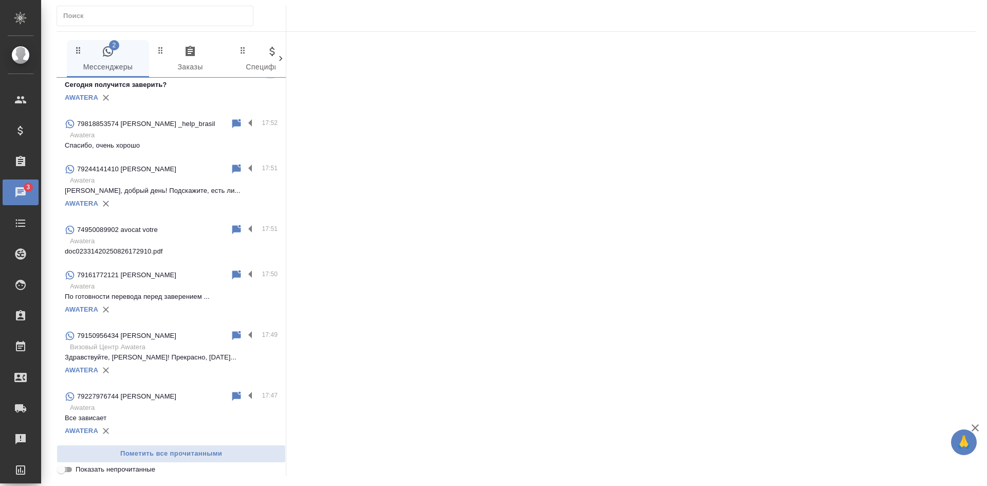
click at [59, 473] on input "Показать непрочитанные" at bounding box center [61, 469] width 37 height 12
checkbox input "true"
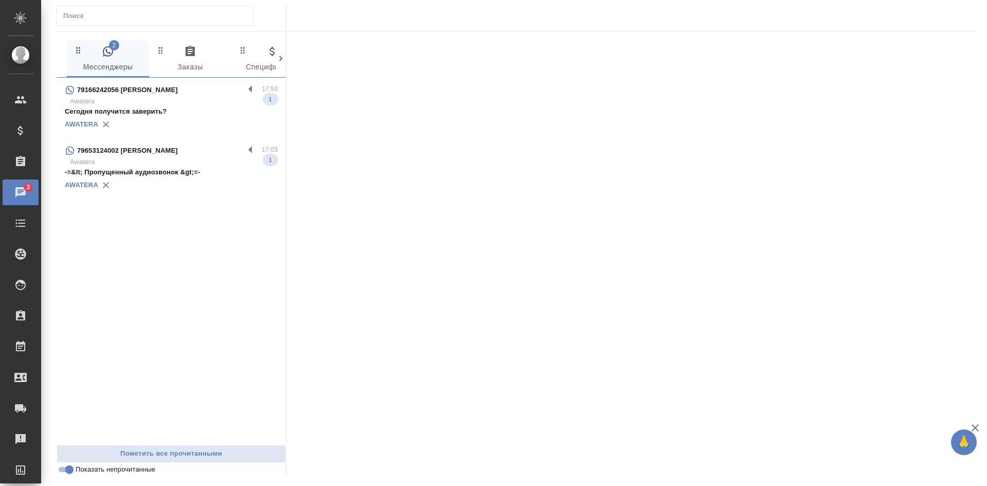
scroll to position [0, 0]
click at [172, 120] on div "AWATERA" at bounding box center [171, 124] width 213 height 15
